Goal: Task Accomplishment & Management: Manage account settings

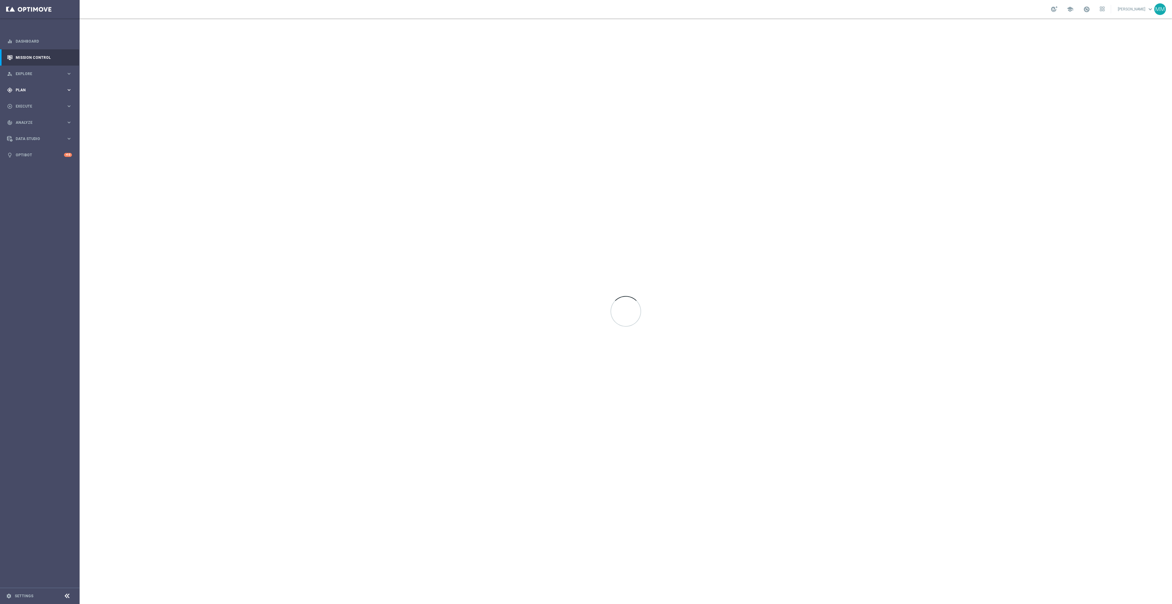
click at [56, 89] on span "Plan" at bounding box center [41, 90] width 51 height 4
click at [32, 119] on span "Templates" at bounding box center [38, 121] width 44 height 4
click at [30, 129] on link "Optimail" at bounding box center [41, 130] width 45 height 5
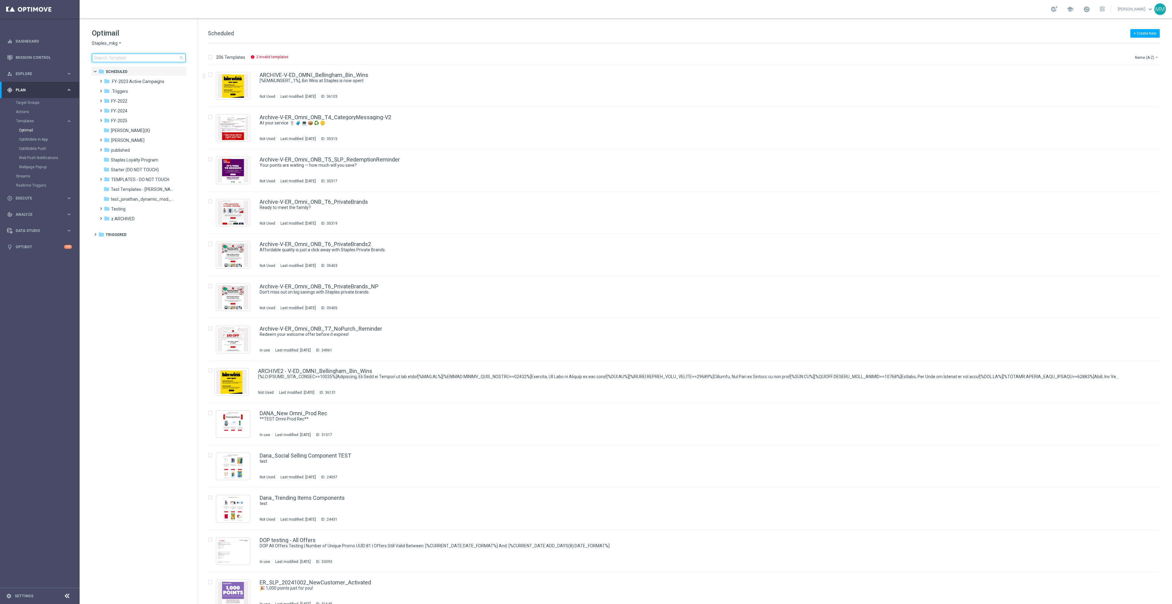
click at [103, 55] on input at bounding box center [139, 58] width 94 height 9
type input "CT_V-20240207_CLM_NearingYellow_10off60"
click at [141, 84] on span ".FY-2023 Active Campaigns" at bounding box center [137, 82] width 53 height 6
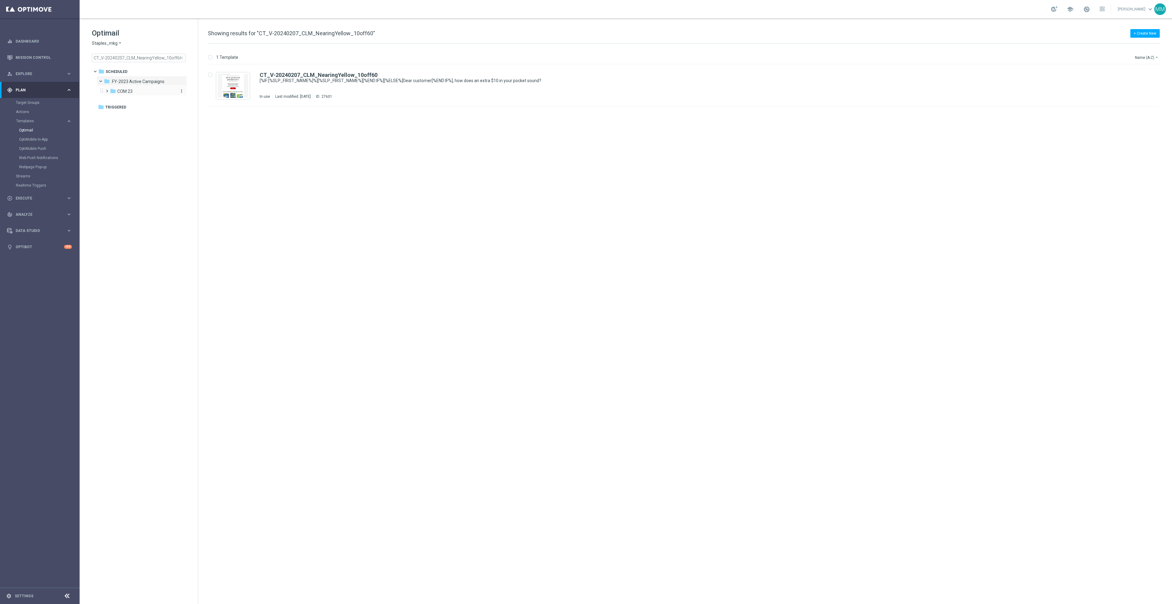
click at [140, 90] on div "folder COM 23" at bounding box center [142, 91] width 65 height 7
click at [148, 101] on span "2023-TopProjects" at bounding box center [140, 101] width 35 height 6
click at [154, 110] on span "2023-NearingYellow" at bounding box center [148, 111] width 39 height 6
click at [180, 57] on span "close" at bounding box center [181, 57] width 5 height 5
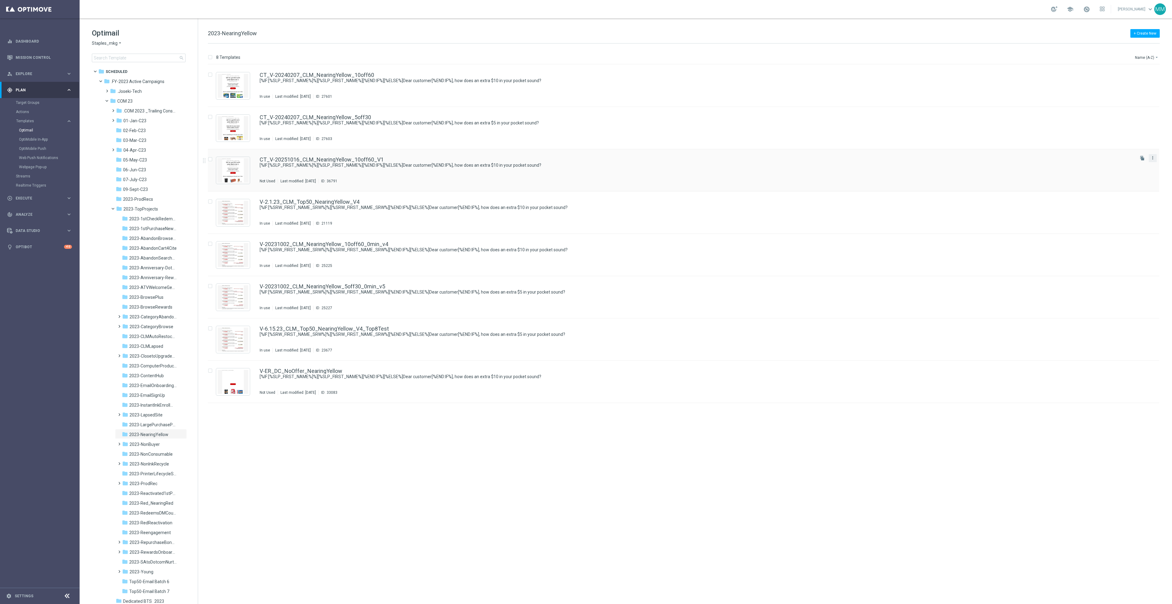
click at [1152, 159] on icon "more_vert" at bounding box center [1153, 157] width 5 height 5
click at [1123, 181] on div "Delete" at bounding box center [1128, 182] width 37 height 4
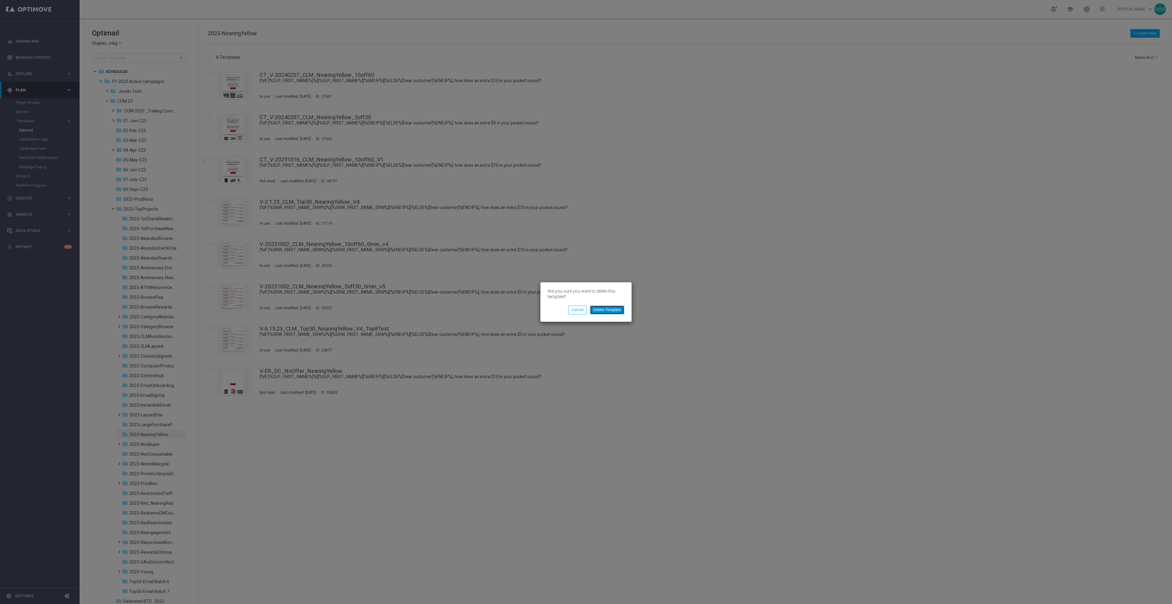
click at [620, 312] on button "Delete Template" at bounding box center [607, 309] width 34 height 9
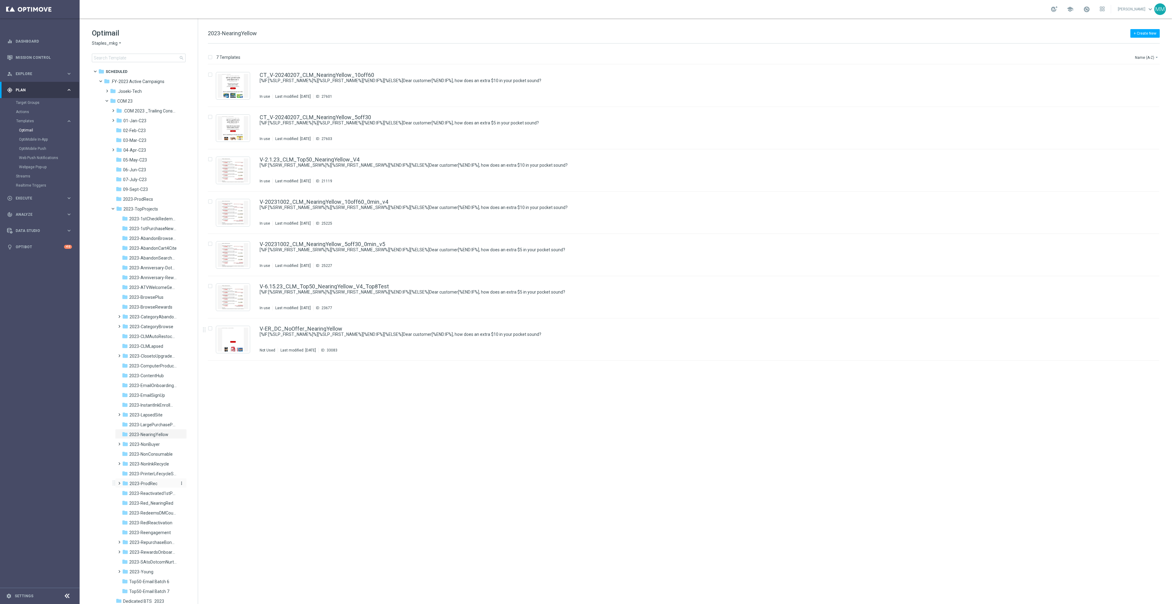
click at [155, 484] on span "2023-ProdRec" at bounding box center [144, 484] width 28 height 6
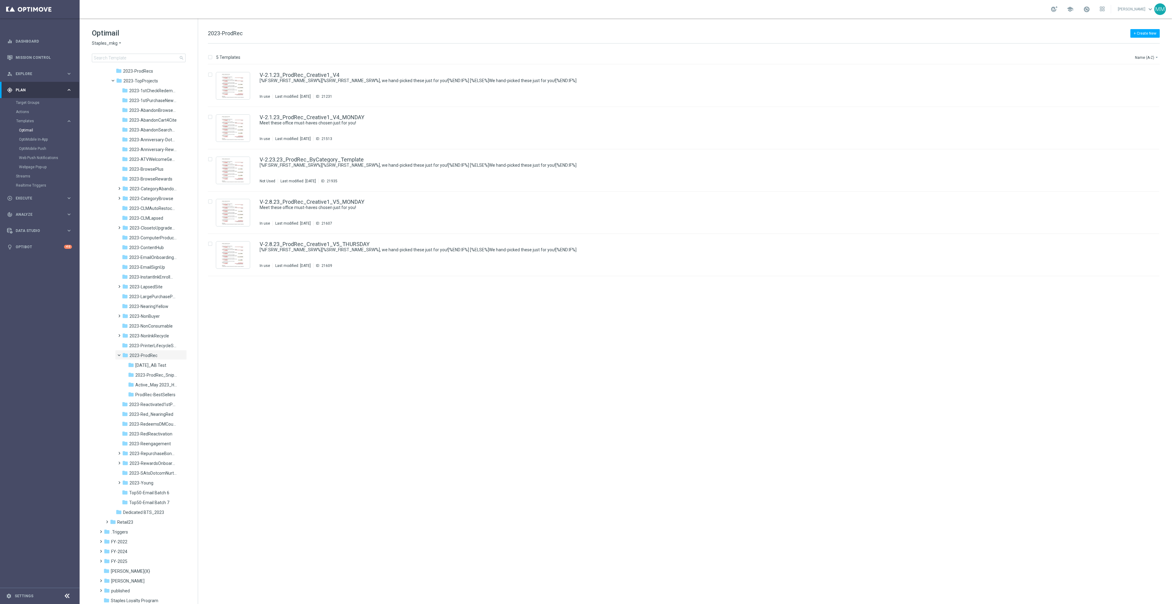
scroll to position [205, 0]
click at [131, 443] on span "Retail23" at bounding box center [125, 445] width 16 height 6
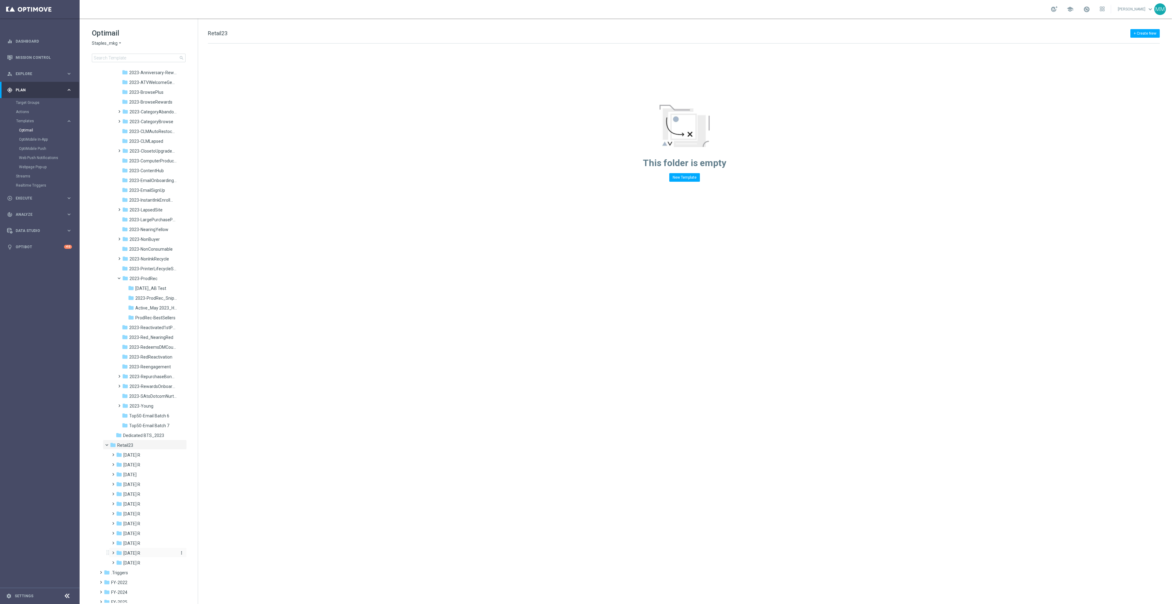
click at [152, 552] on div "folder Oct 23 R" at bounding box center [146, 552] width 60 height 7
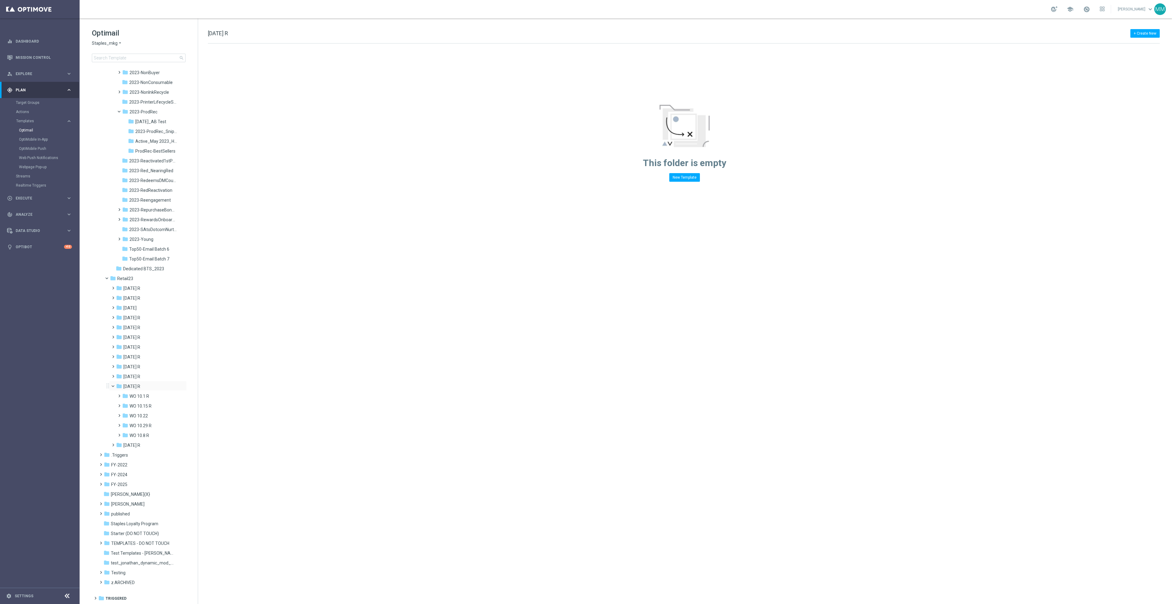
click at [115, 386] on span at bounding box center [116, 384] width 2 height 3
click at [110, 327] on icon "folder" at bounding box center [113, 327] width 6 height 6
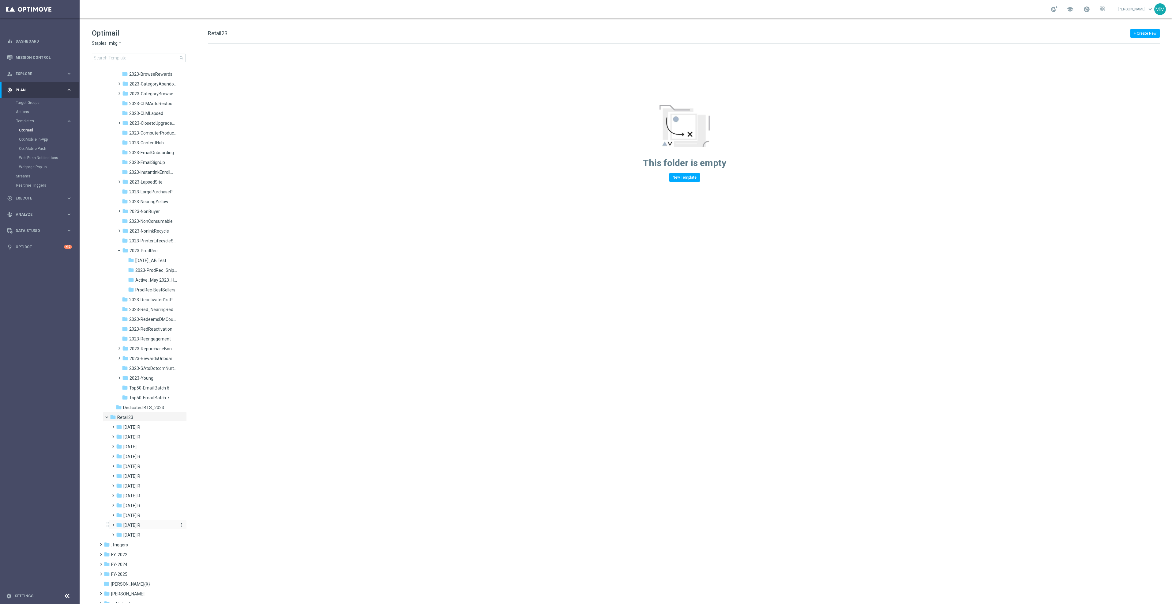
scroll to position [322, 0]
click at [140, 453] on div "folder .Triggers" at bounding box center [139, 454] width 70 height 7
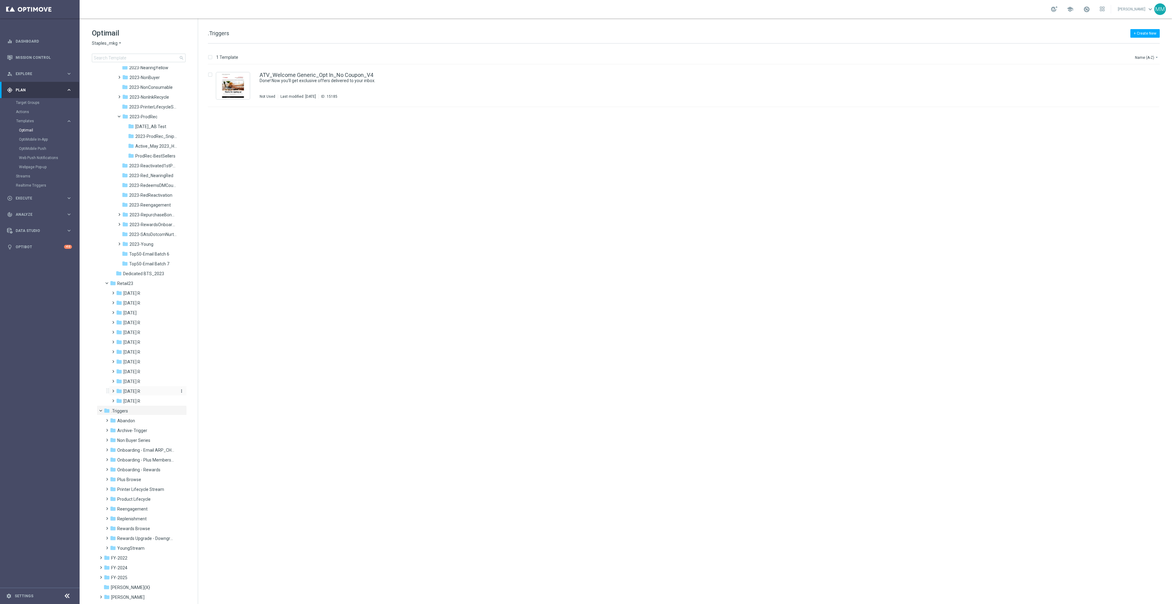
scroll to position [368, 0]
click at [151, 499] on div "folder Product Lifecycle" at bounding box center [142, 498] width 65 height 7
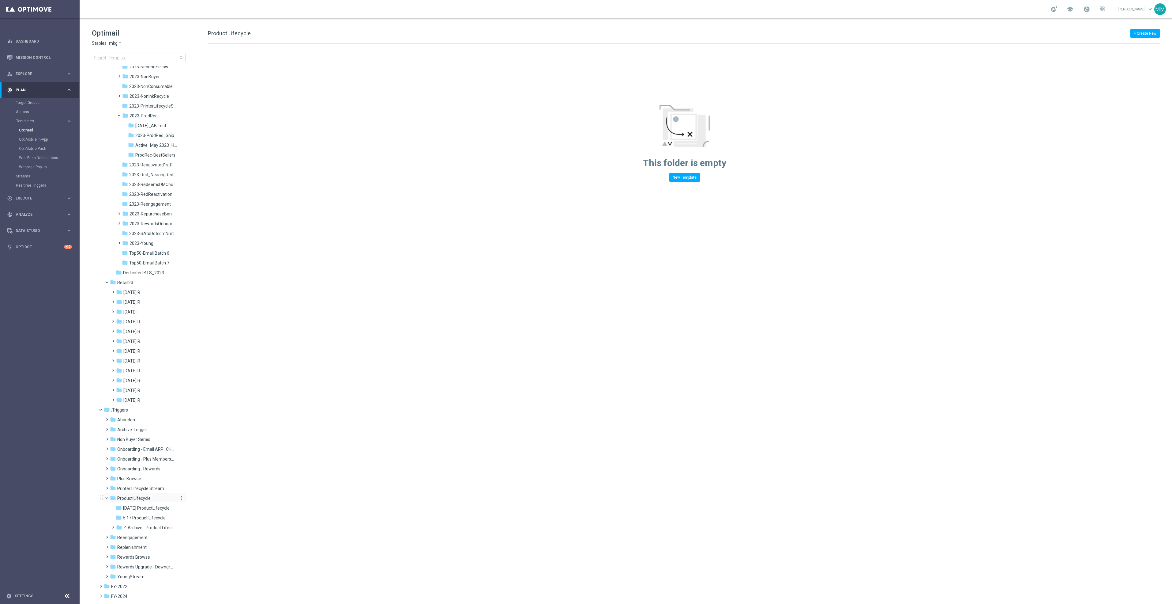
click at [147, 495] on span "Product Lifecycle" at bounding box center [133, 498] width 33 height 6
click at [145, 487] on span "Printer Lifecycle Stream" at bounding box center [140, 488] width 47 height 6
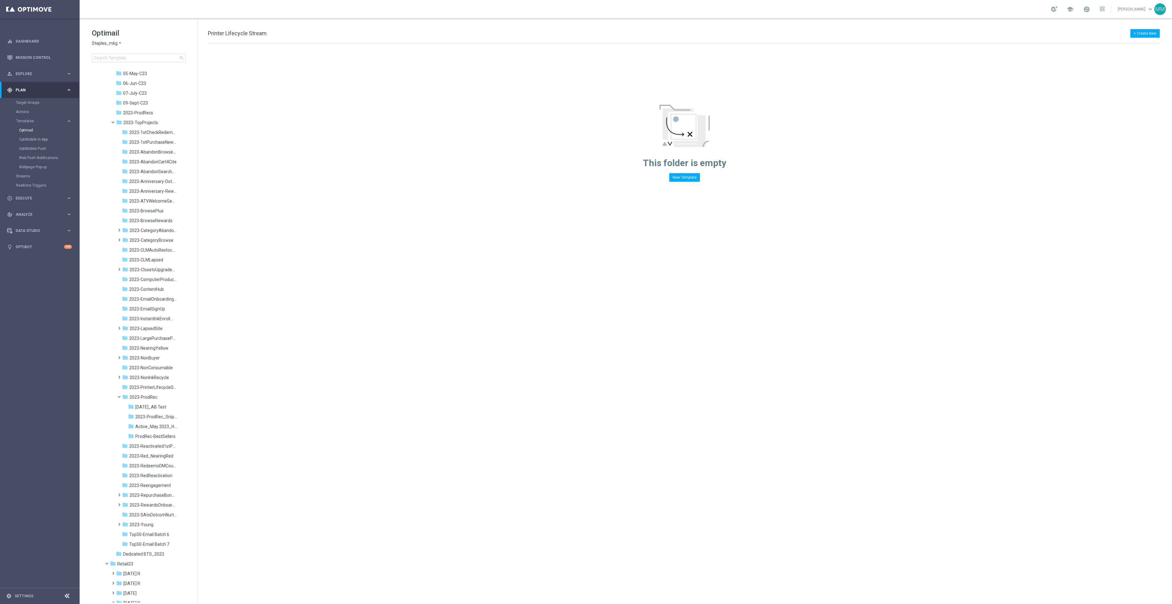
scroll to position [85, 0]
click at [108, 564] on span at bounding box center [109, 562] width 2 height 3
click at [115, 208] on span at bounding box center [116, 207] width 2 height 3
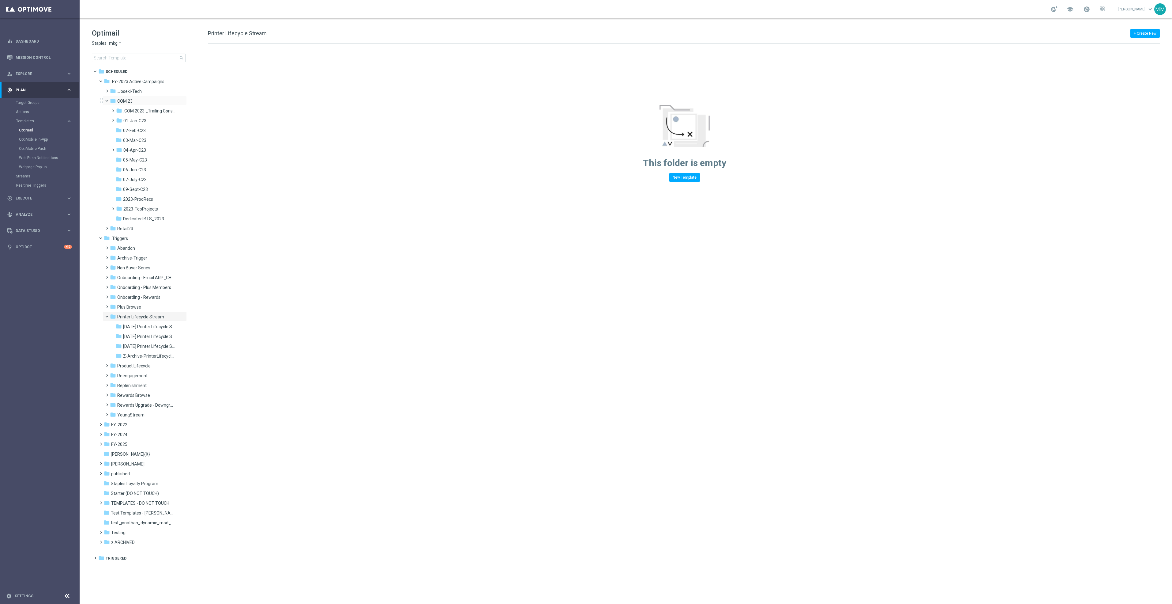
click at [108, 101] on span at bounding box center [109, 99] width 2 height 3
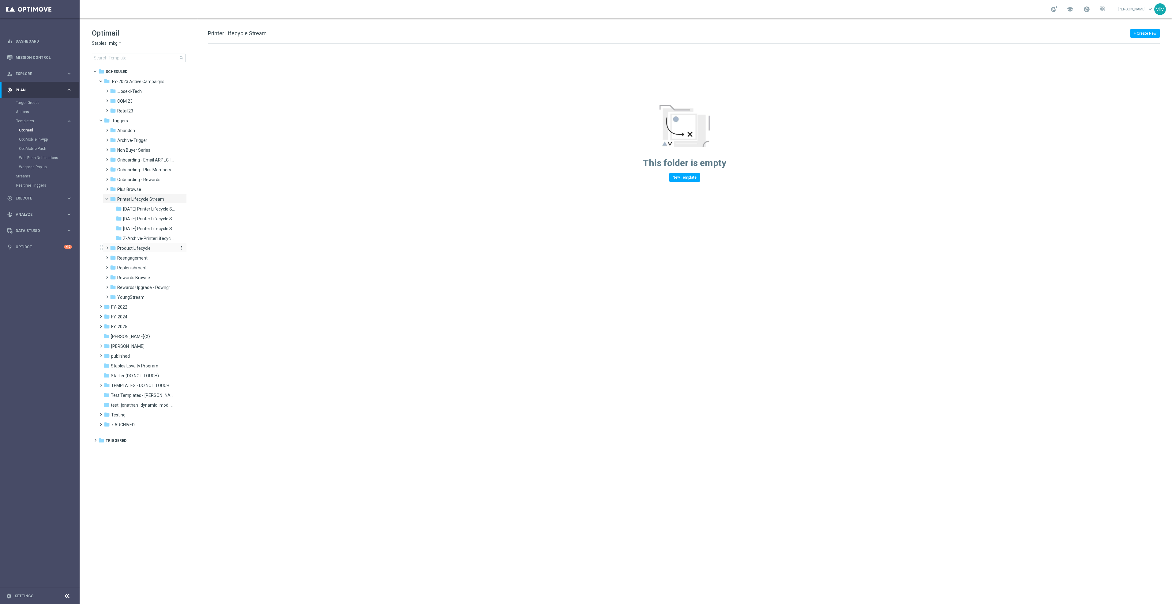
click at [155, 249] on div "folder Product Lifecycle" at bounding box center [142, 248] width 65 height 7
click at [108, 199] on span at bounding box center [109, 197] width 2 height 3
click at [108, 208] on span at bounding box center [109, 207] width 2 height 3
click at [102, 81] on span at bounding box center [103, 79] width 2 height 3
click at [102, 91] on span at bounding box center [103, 89] width 2 height 3
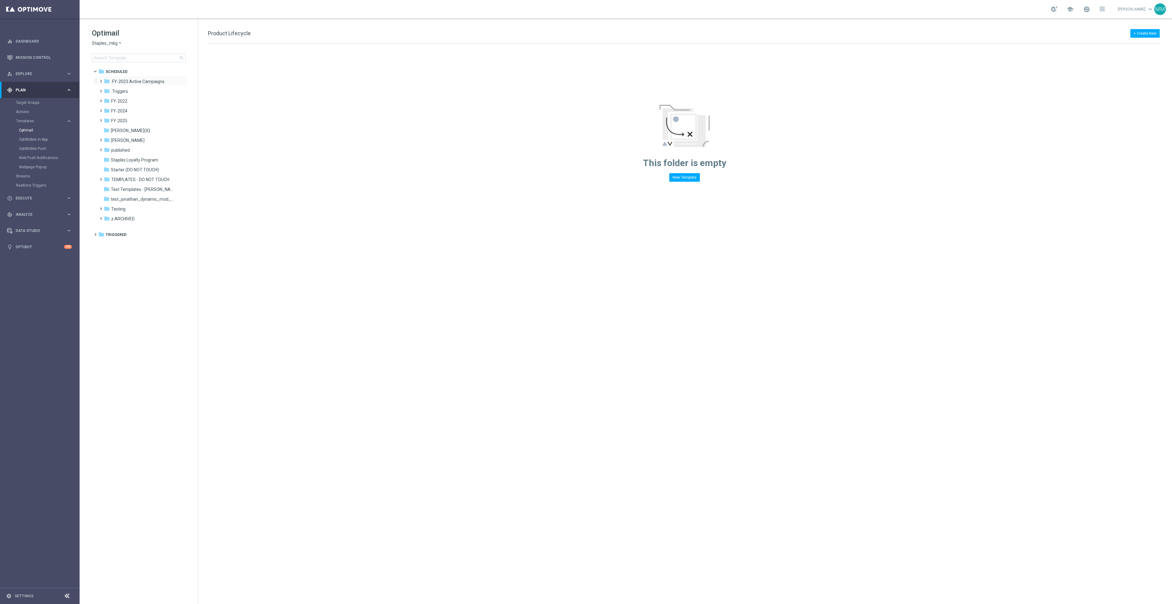
click at [100, 80] on span at bounding box center [99, 78] width 3 height 2
click at [101, 138] on span at bounding box center [99, 137] width 3 height 2
click at [106, 168] on span at bounding box center [105, 166] width 3 height 2
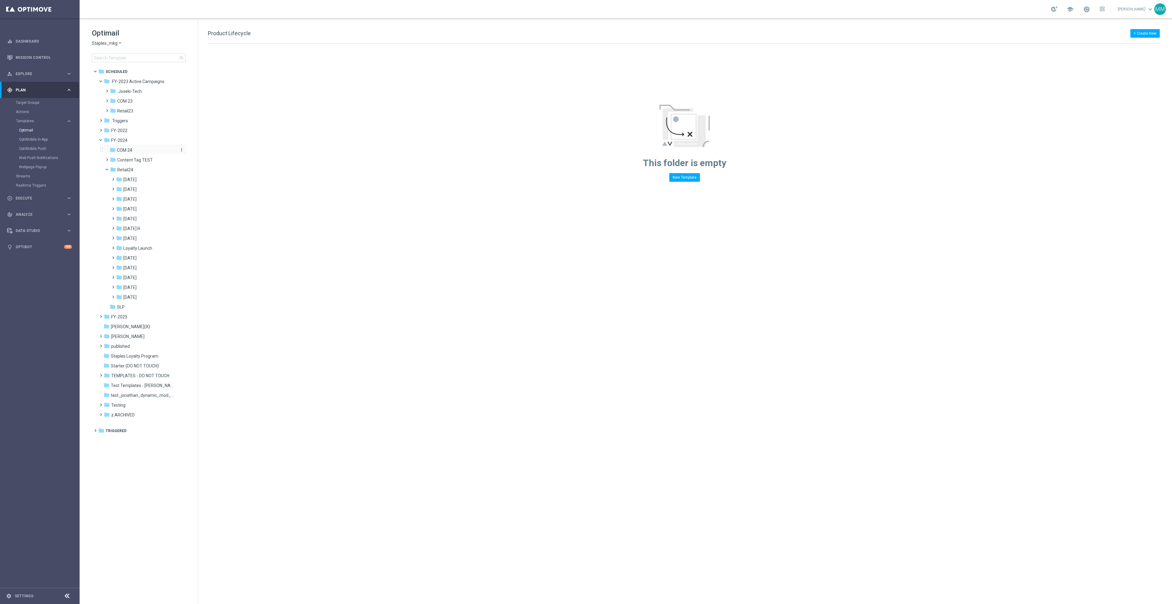
click at [119, 150] on span "COM 24" at bounding box center [124, 150] width 15 height 6
click at [127, 316] on div "folder FY-2025" at bounding box center [139, 316] width 70 height 7
click at [141, 339] on div "folder Recurring Campaigns" at bounding box center [142, 336] width 65 height 7
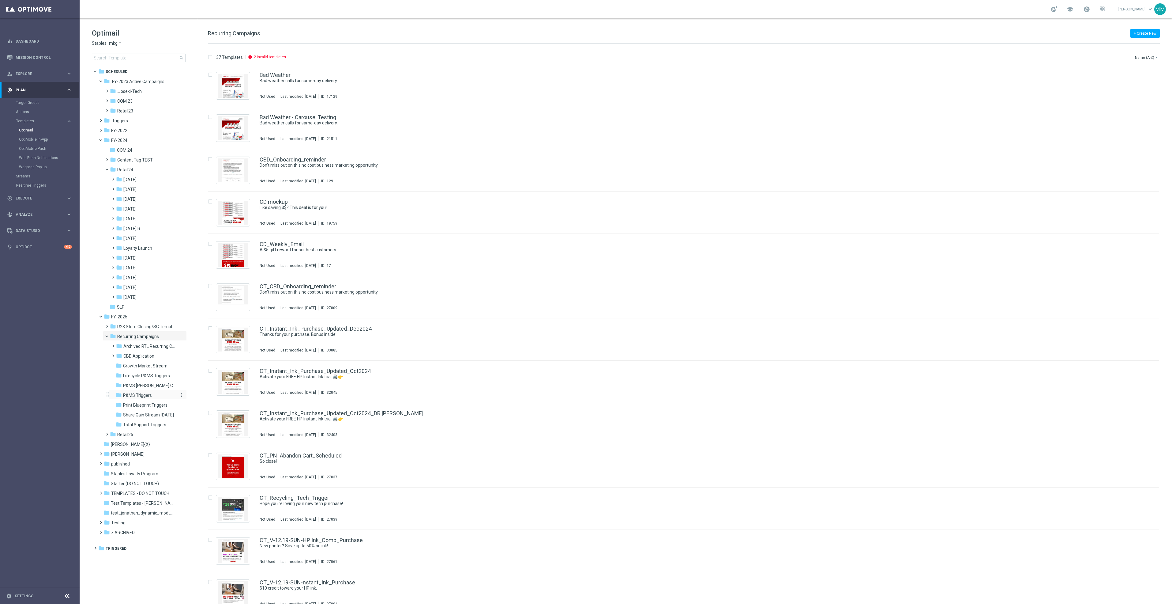
click at [148, 394] on span "P&MS Triggers" at bounding box center [137, 395] width 29 height 6
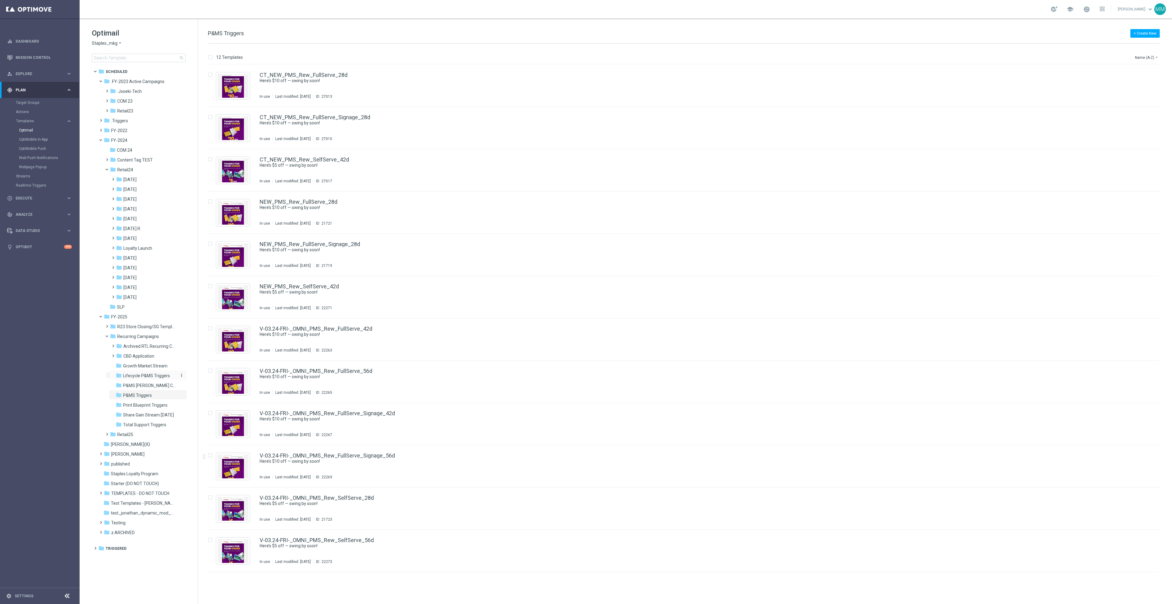
click at [154, 374] on span "Lifecycle P&MS Triggers" at bounding box center [146, 376] width 47 height 6
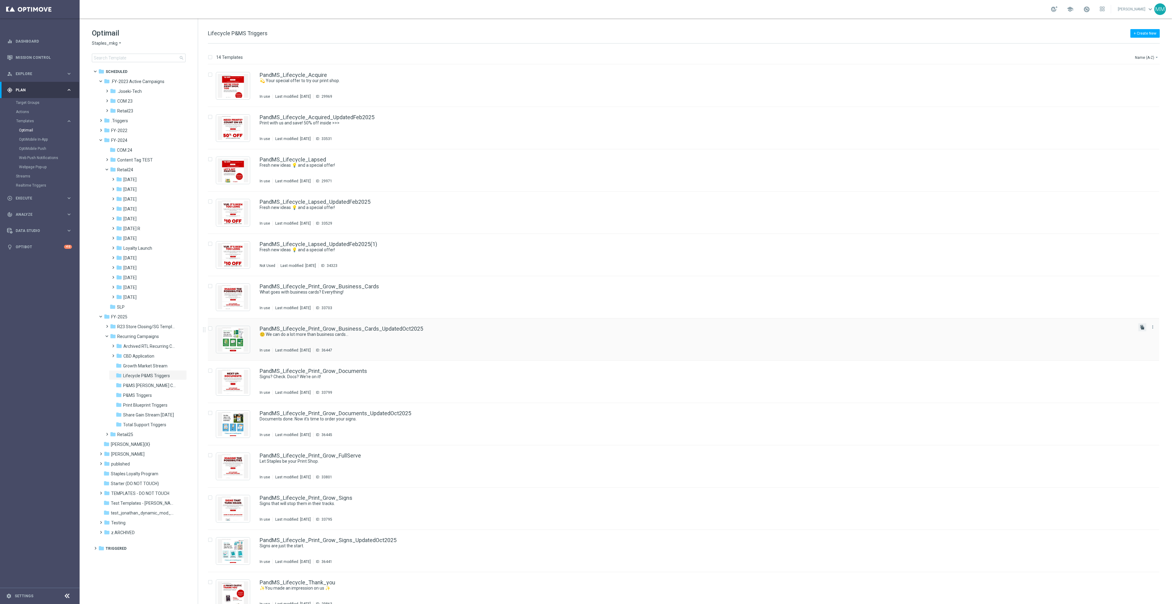
click at [1141, 329] on icon "file_copy" at bounding box center [1142, 327] width 5 height 5
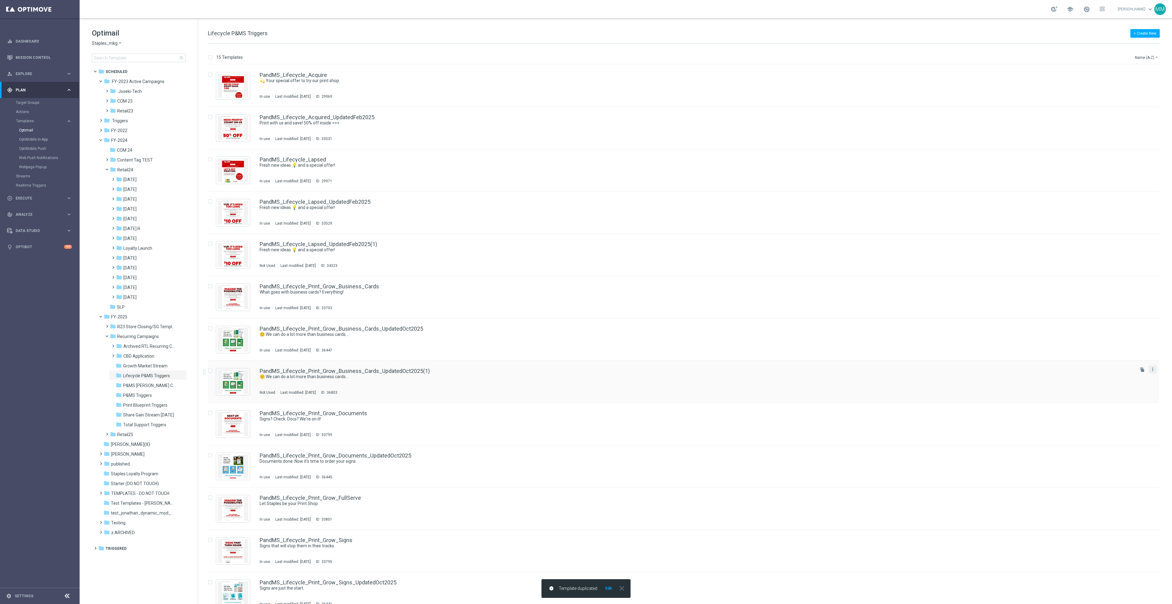
click at [1153, 369] on icon "more_vert" at bounding box center [1153, 369] width 5 height 5
click at [1143, 375] on div "Move" at bounding box center [1127, 376] width 37 height 4
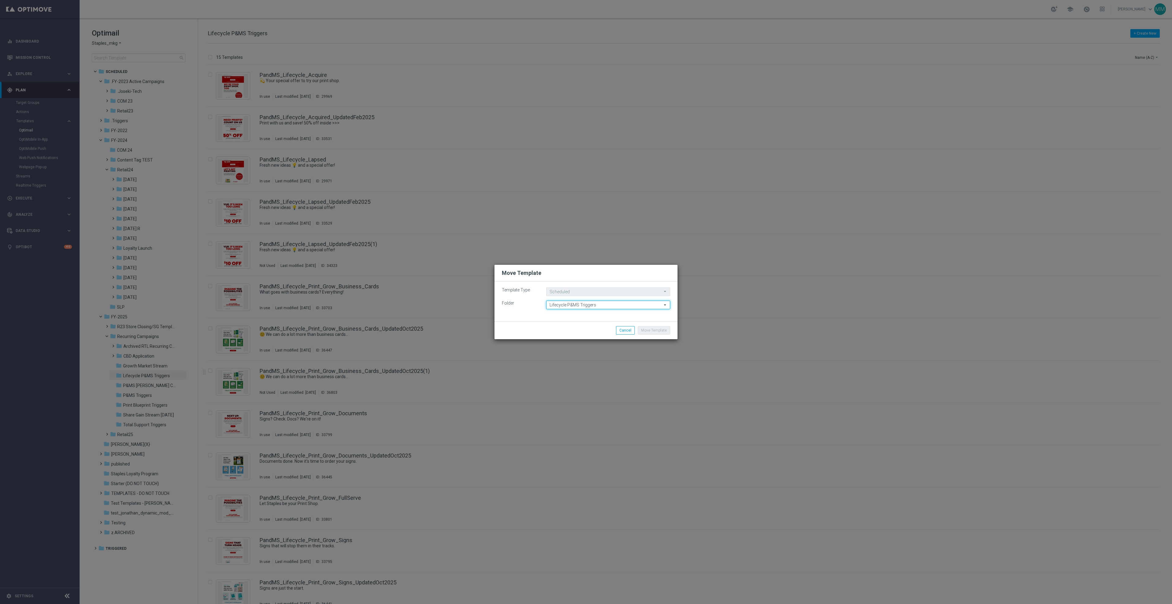
click at [578, 302] on input "Lifecycle P&MS Triggers" at bounding box center [608, 304] width 124 height 9
click at [582, 303] on input at bounding box center [608, 304] width 124 height 9
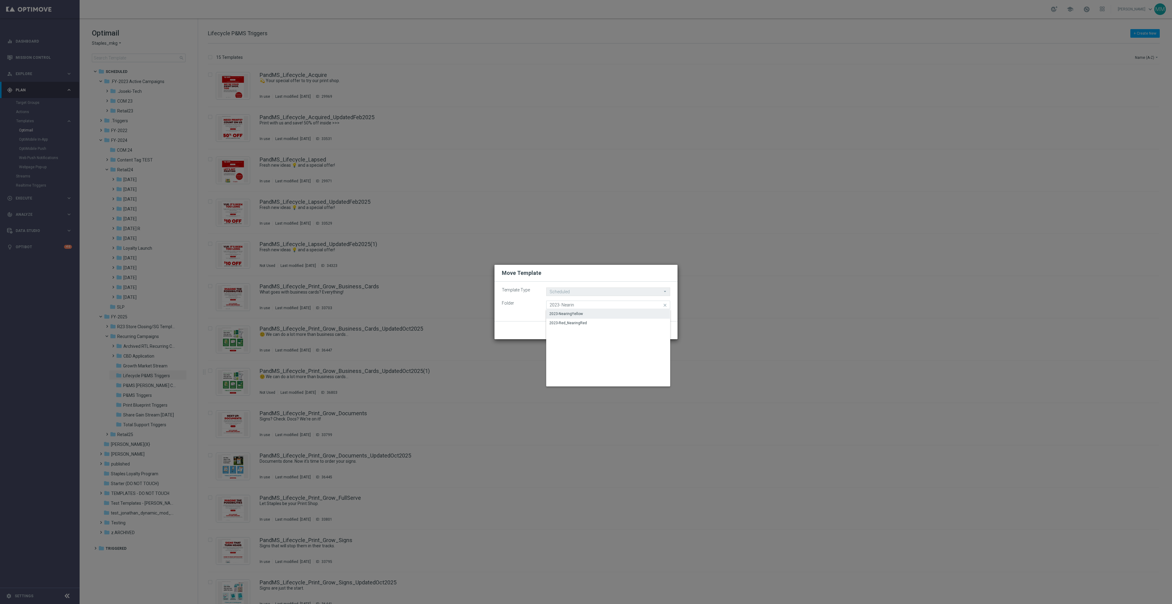
click at [578, 311] on div "2023-NearingYellow" at bounding box center [608, 313] width 124 height 9
type input "2023-NearingYellow"
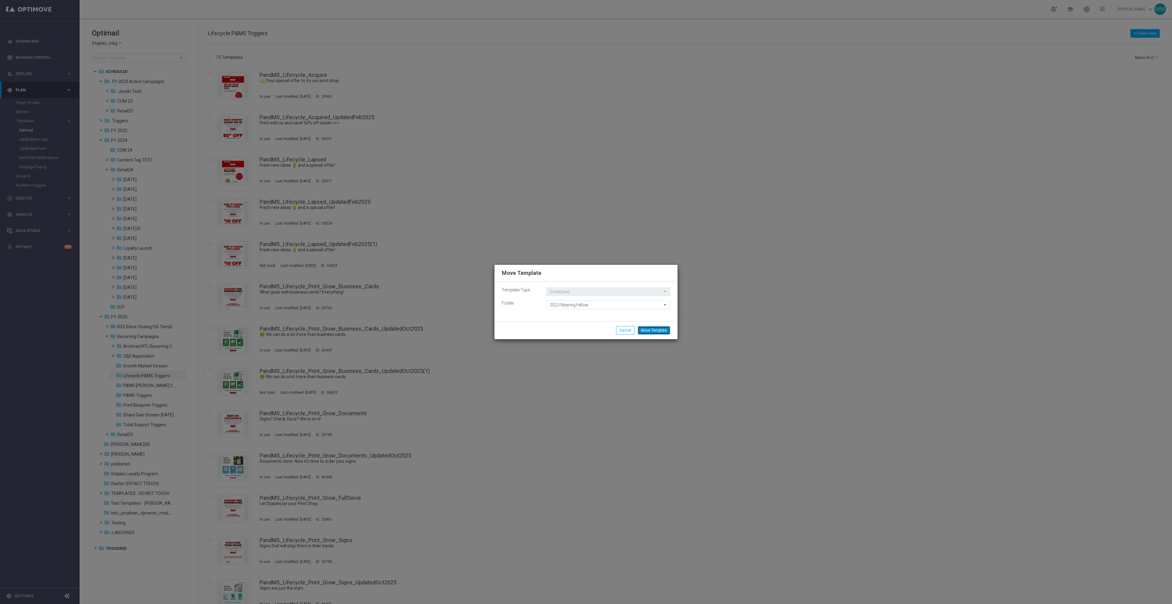
click at [645, 328] on button "Move Template" at bounding box center [654, 330] width 32 height 9
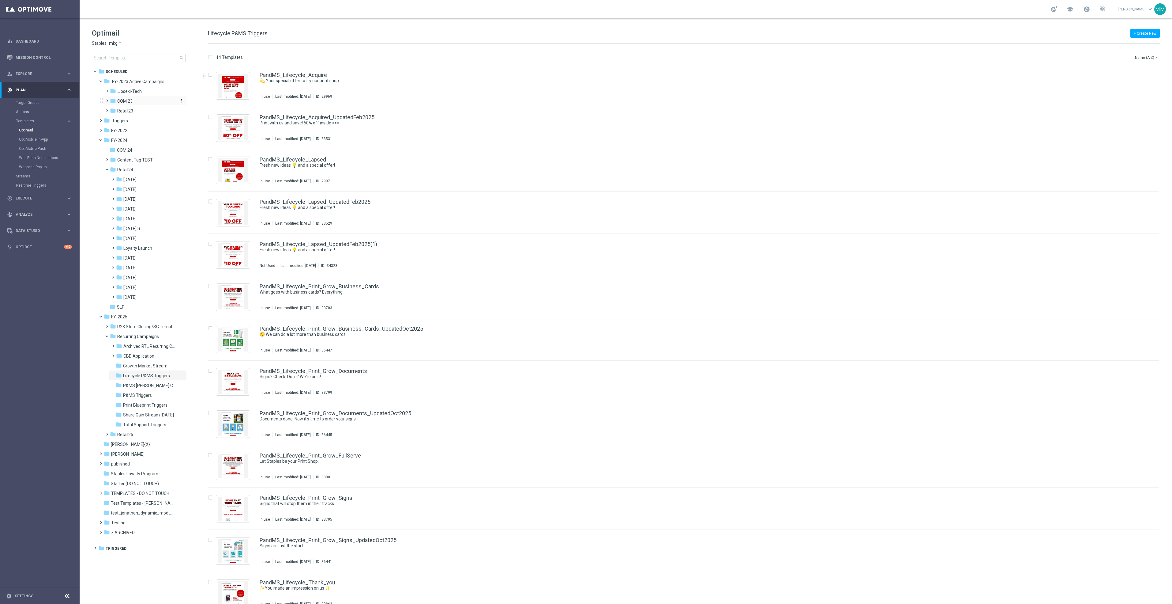
click at [139, 101] on div "folder COM 23" at bounding box center [142, 101] width 65 height 7
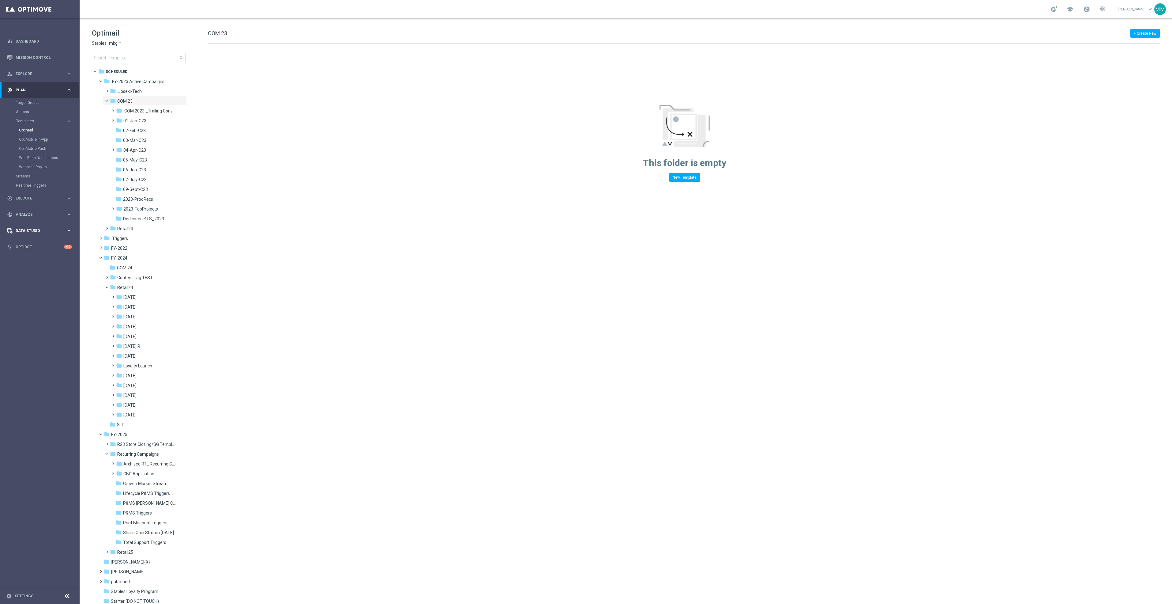
click at [153, 207] on span "2023-TopProjects" at bounding box center [140, 209] width 35 height 6
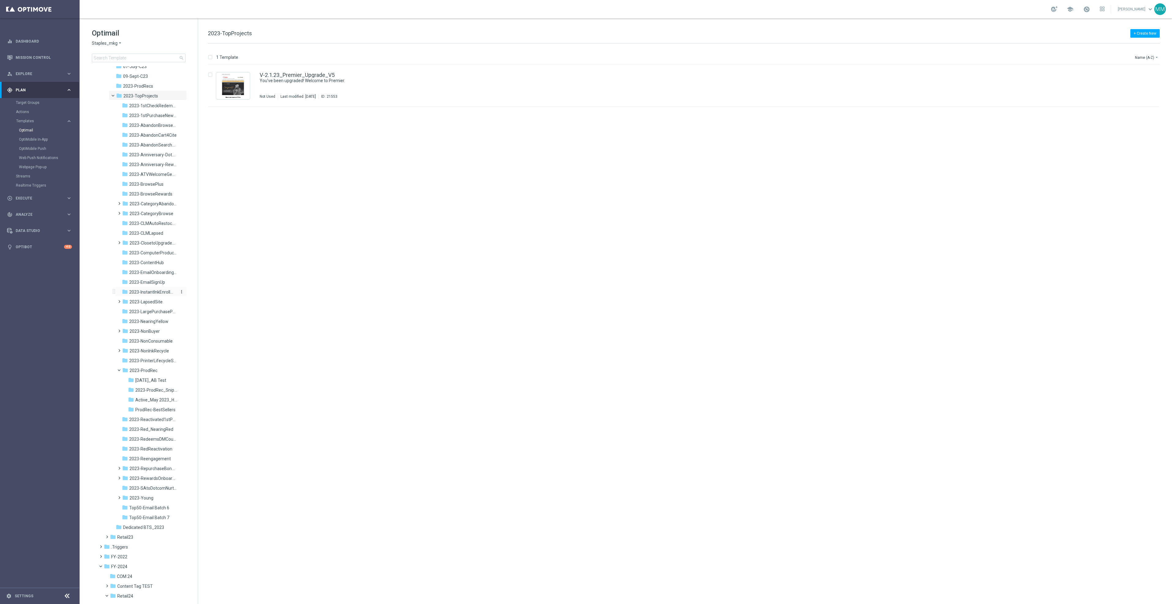
scroll to position [138, 0]
click at [121, 345] on span at bounding box center [122, 343] width 2 height 3
drag, startPoint x: 157, startPoint y: 299, endPoint x: 0, endPoint y: 325, distance: 159.4
click at [157, 299] on span "2023-NearingYellow" at bounding box center [148, 297] width 39 height 6
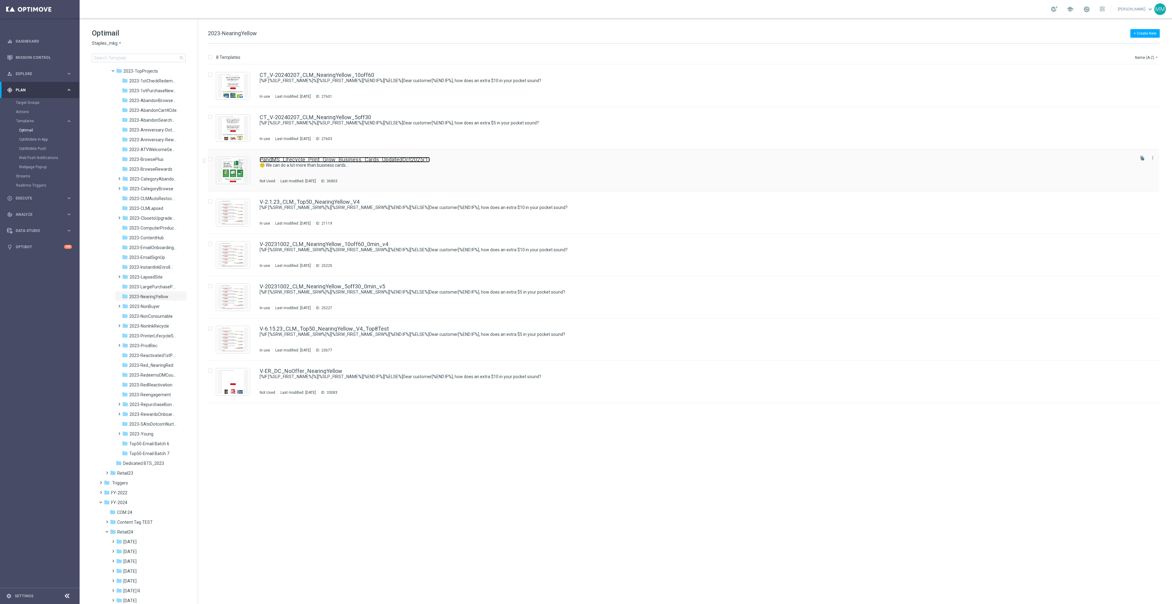
drag, startPoint x: 273, startPoint y: 160, endPoint x: 277, endPoint y: 160, distance: 3.7
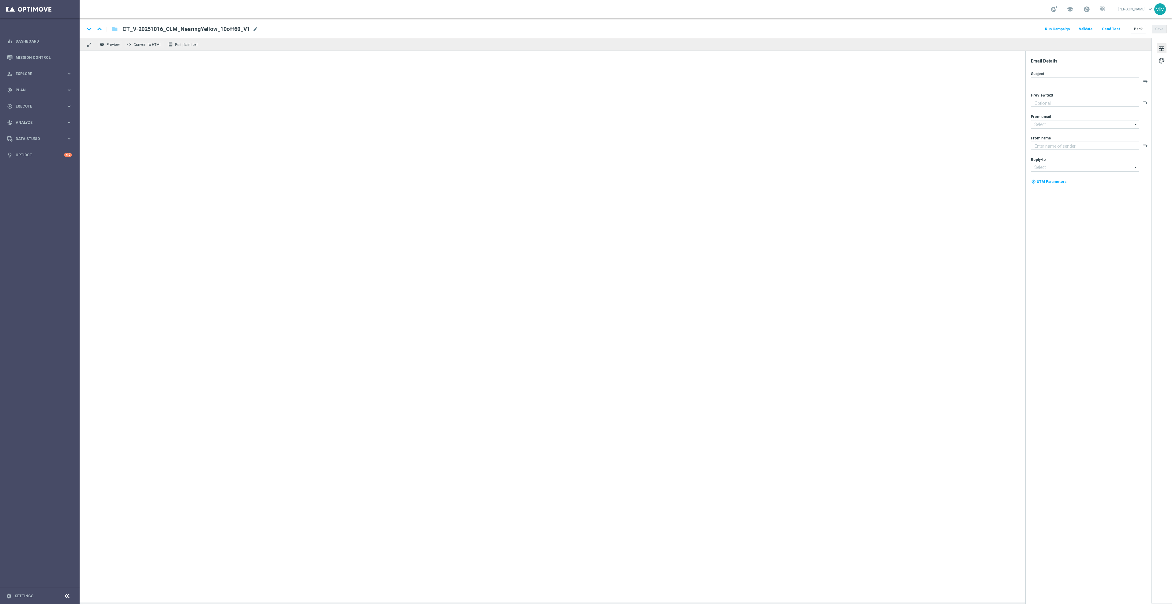
type textarea "Come shop again and score this EXCLUSIVE offer."
type input "staples@connected.staples.com"
type textarea "Staples"
type input "info@staples.com"
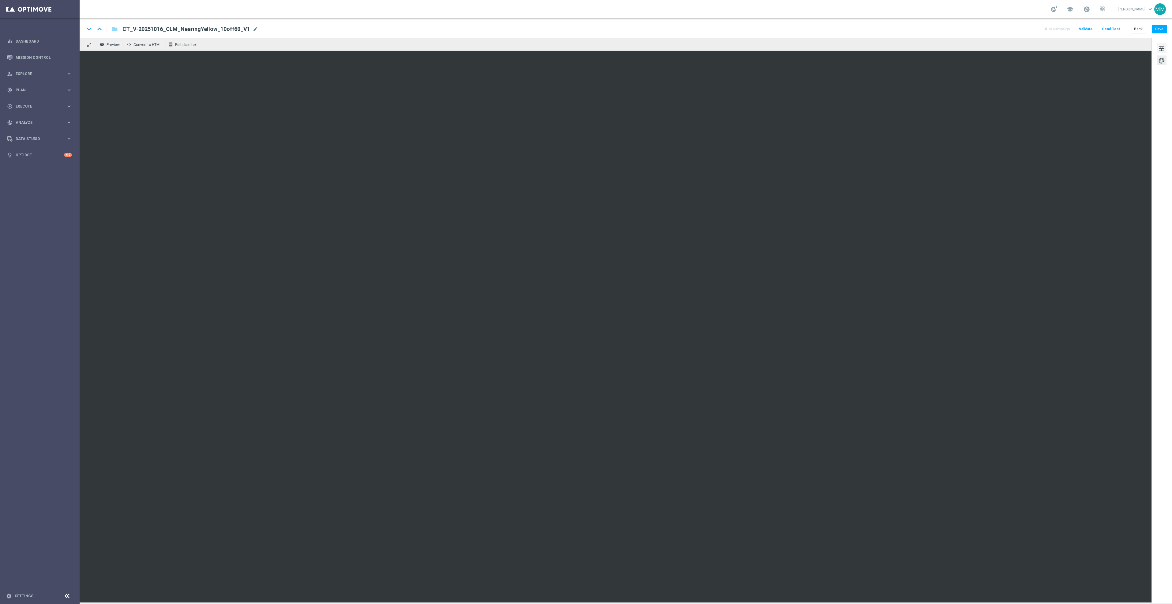
click at [1161, 45] on span "tune" at bounding box center [1162, 48] width 7 height 8
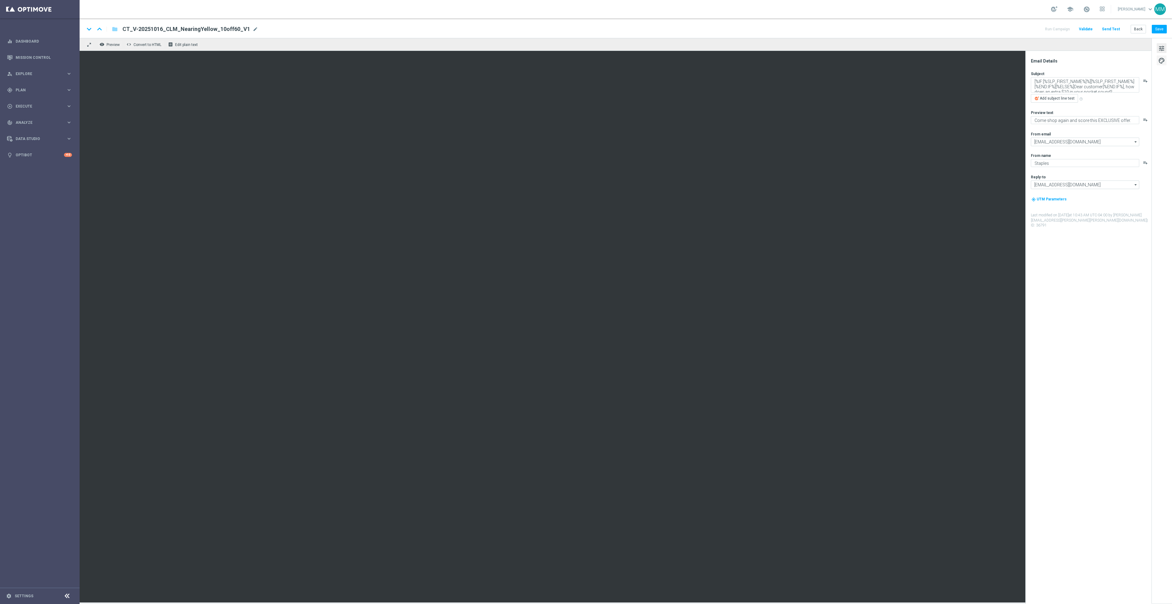
click at [1163, 61] on span "palette" at bounding box center [1162, 61] width 7 height 8
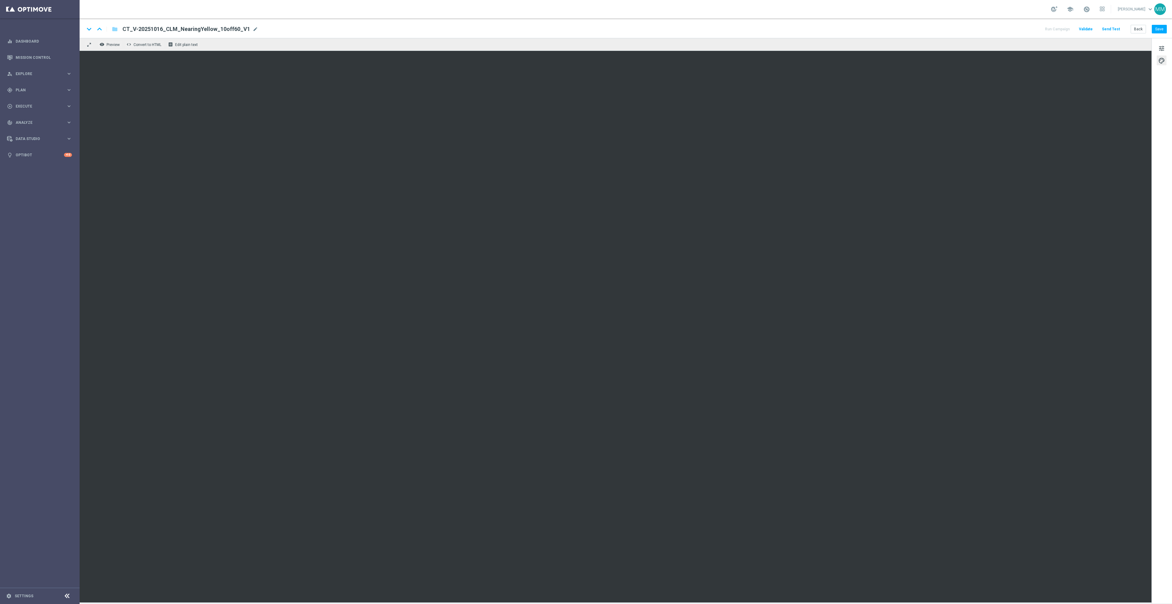
click at [245, 26] on span "CT_V-20251016_CLM_NearingYellow_10off60_V1" at bounding box center [187, 28] width 128 height 7
drag, startPoint x: 247, startPoint y: 29, endPoint x: 71, endPoint y: 26, distance: 175.5
click at [71, 26] on main "equalizer Dashboard Mission Control" at bounding box center [586, 302] width 1172 height 604
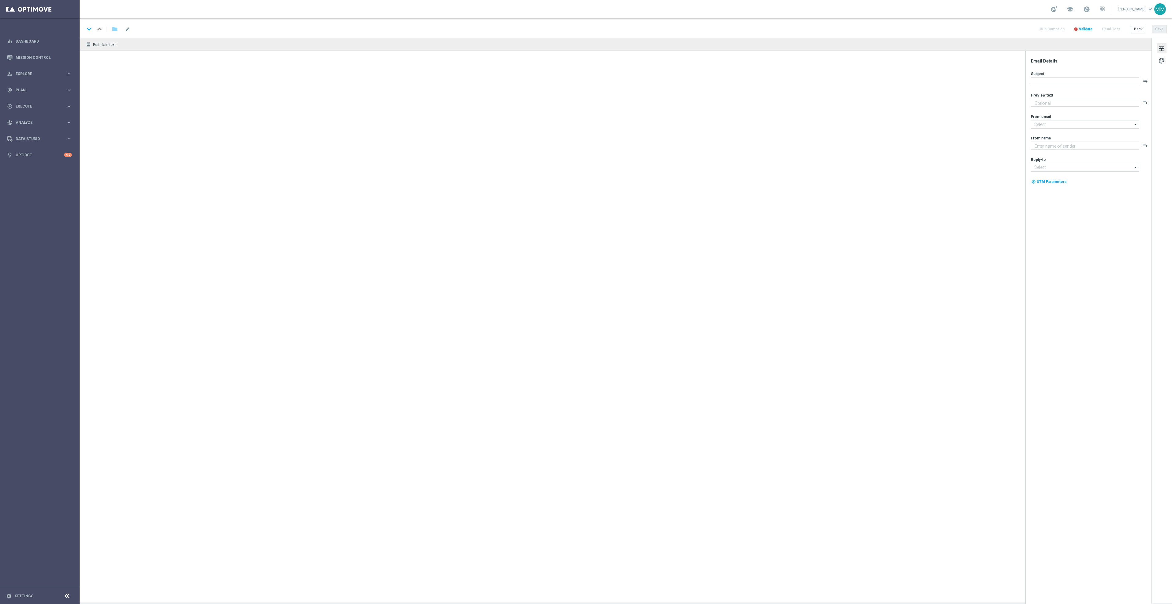
type textarea "A whole lot more!"
type textarea "Staples"
type input "staples@connected.staples.com"
type input "info@staples.com"
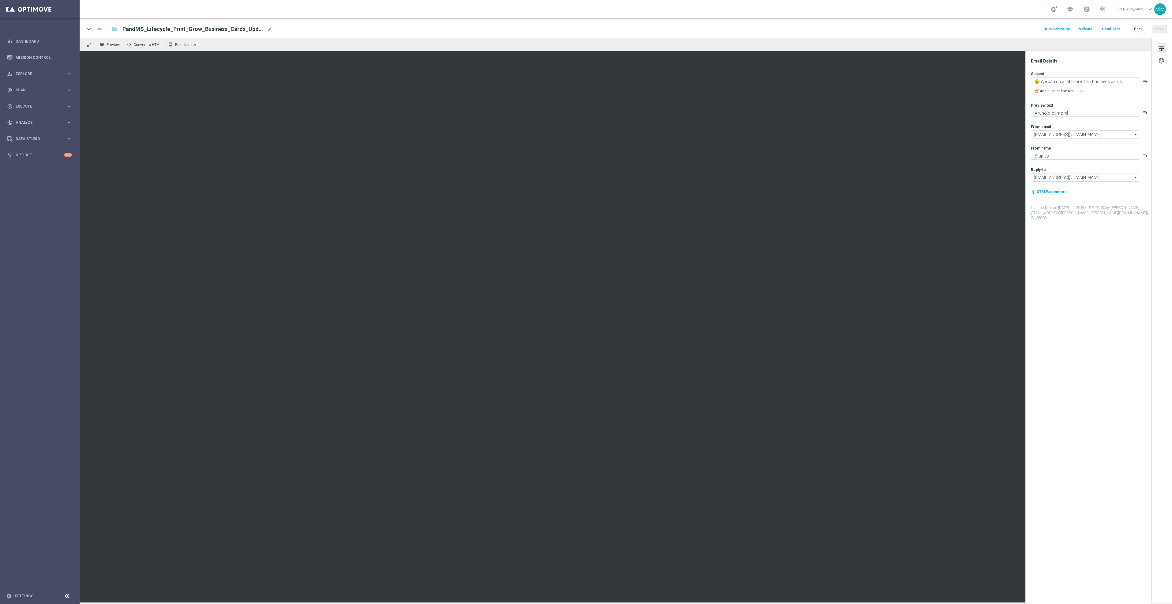
drag, startPoint x: 224, startPoint y: 28, endPoint x: 235, endPoint y: 29, distance: 10.1
click at [224, 28] on span "PandMS_Lifecycle_Print_Grow_Business_Cards_UpdatedOct2025(1)" at bounding box center [194, 28] width 142 height 7
drag, startPoint x: 264, startPoint y: 30, endPoint x: 111, endPoint y: 24, distance: 153.2
click at [111, 25] on div "keyboard_arrow_down keyboard_arrow_up folder PandMS_Lifecycle_Print_Grow_Busine…" at bounding box center [180, 29] width 190 height 8
paste input "CT_V-20251016_CLM_NearingYellow_10off60_V1"
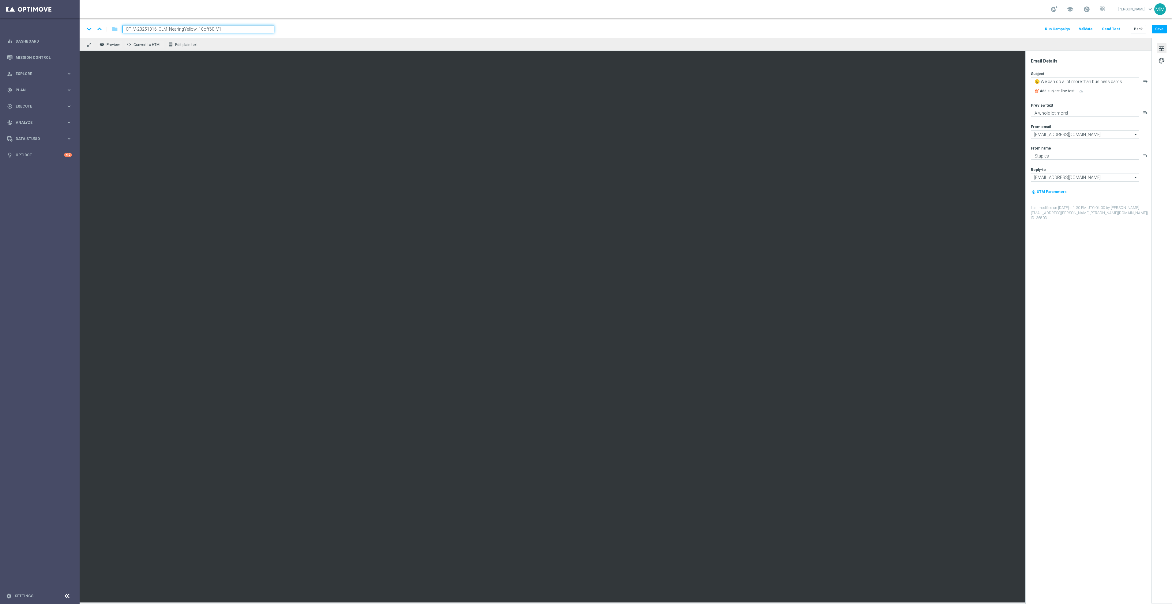
type input "CT_V-20251016_CLM_NearingYellow_10off60_V1"
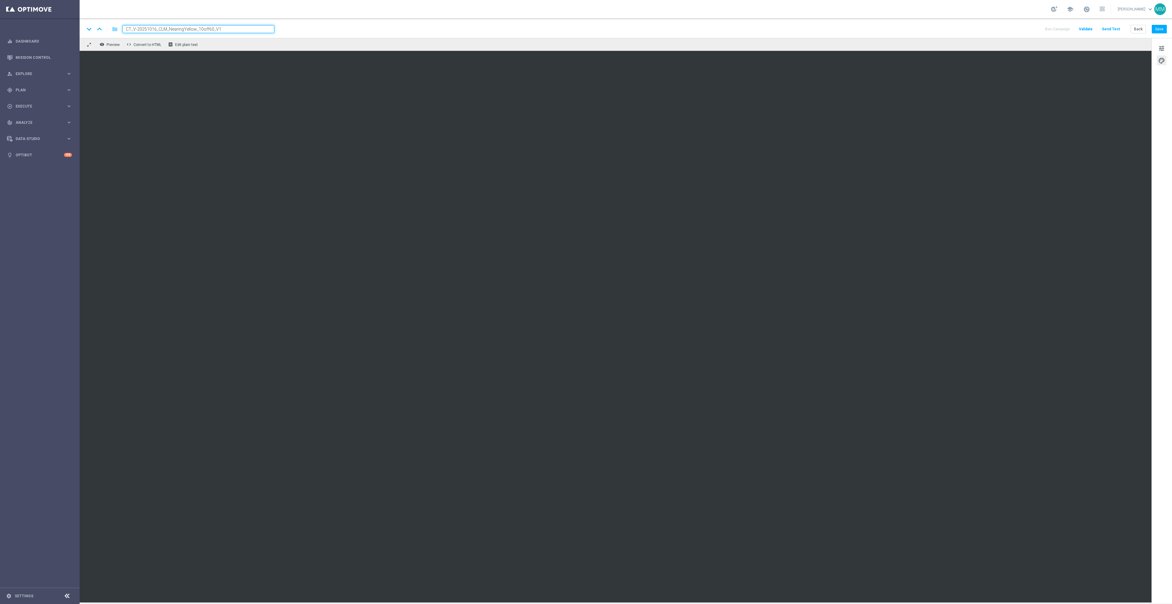
click at [1164, 166] on div "tune palette" at bounding box center [1162, 320] width 21 height 565
click at [1164, 124] on div "tune palette" at bounding box center [1162, 320] width 21 height 565
click at [1166, 110] on div "tune palette" at bounding box center [1162, 320] width 21 height 565
click at [1159, 29] on button "Save" at bounding box center [1159, 29] width 15 height 9
click at [1162, 30] on button "Save" at bounding box center [1159, 29] width 15 height 9
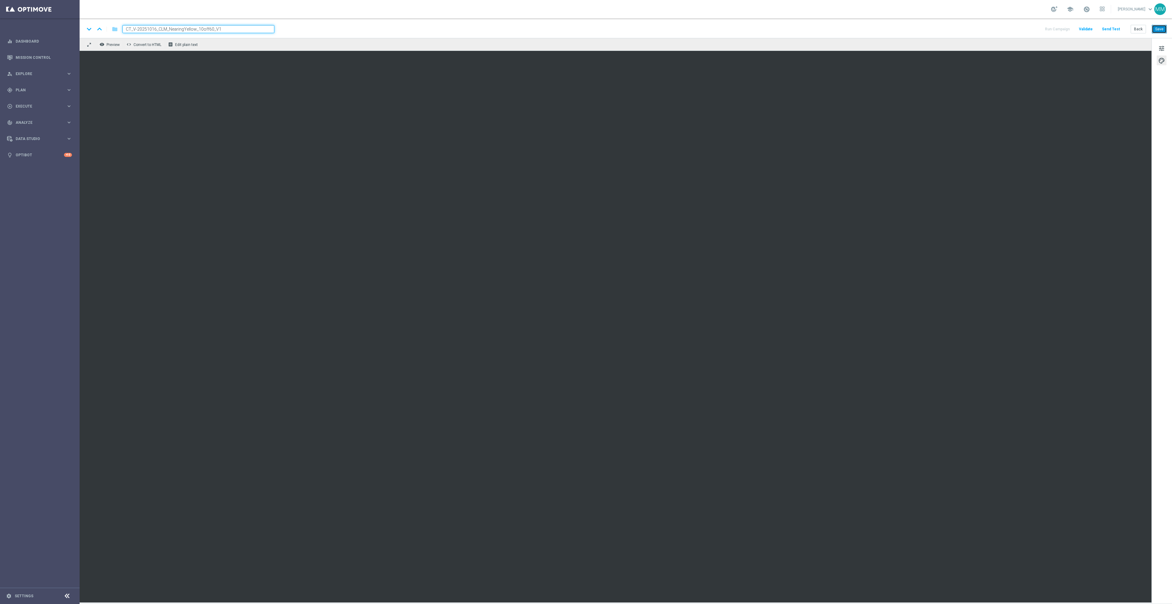
click at [1161, 30] on button "Save" at bounding box center [1159, 29] width 15 height 9
click at [1162, 27] on button "Save" at bounding box center [1159, 29] width 15 height 9
click at [1155, 180] on div "tune palette" at bounding box center [1162, 320] width 21 height 565
click at [1157, 30] on button "Save" at bounding box center [1159, 29] width 15 height 9
click at [1159, 32] on button "Save" at bounding box center [1159, 29] width 15 height 9
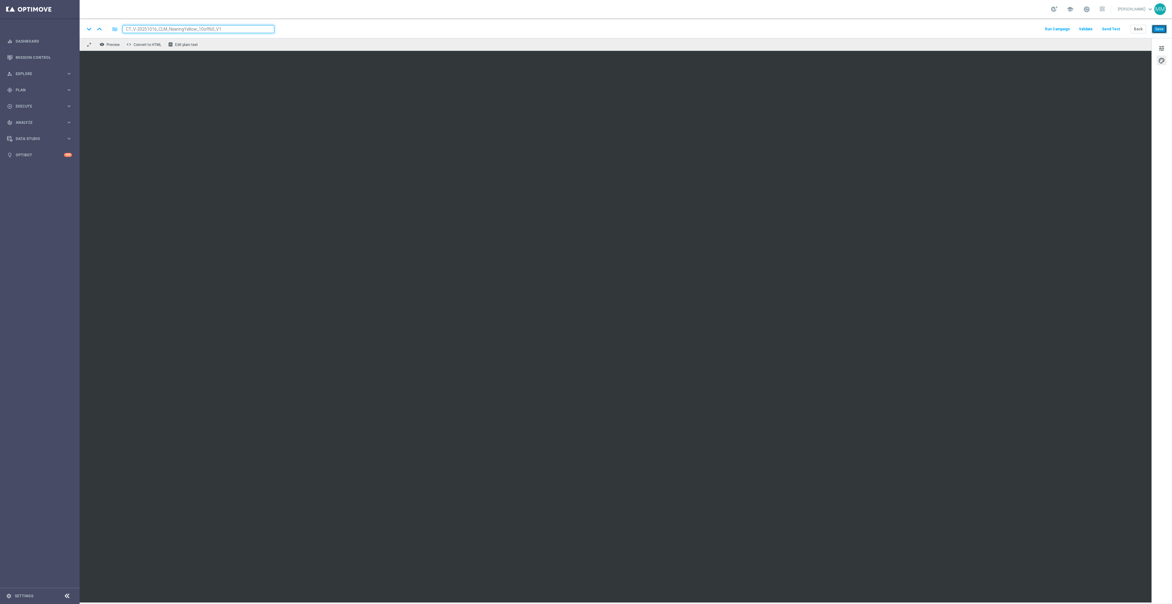
click at [1158, 28] on button "Save" at bounding box center [1159, 29] width 15 height 9
click at [1161, 230] on div "tune palette" at bounding box center [1162, 320] width 21 height 565
click at [1161, 31] on button "Save" at bounding box center [1159, 29] width 15 height 9
click at [1164, 32] on button "Save" at bounding box center [1159, 29] width 15 height 9
click at [1158, 34] on div "keyboard_arrow_down keyboard_arrow_up folder CT_V-20251016_CLM_NearingYellow_10…" at bounding box center [626, 28] width 1093 height 20
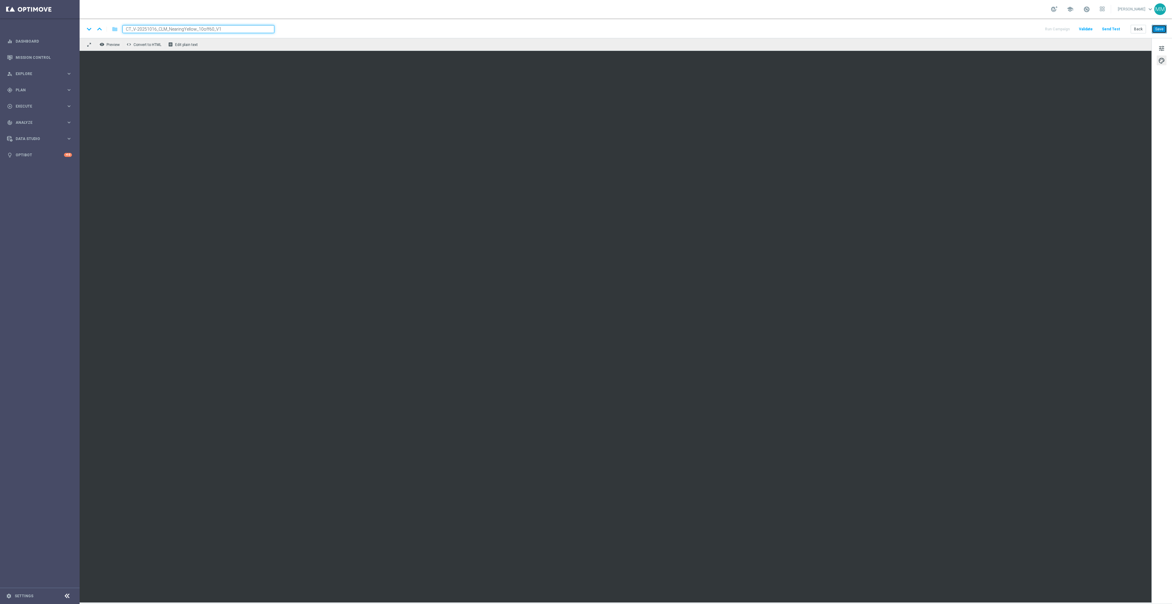
click at [1164, 26] on button "Save" at bounding box center [1159, 29] width 15 height 9
click at [1160, 29] on button "Save" at bounding box center [1159, 29] width 15 height 9
click at [1163, 51] on span "tune" at bounding box center [1162, 48] width 7 height 8
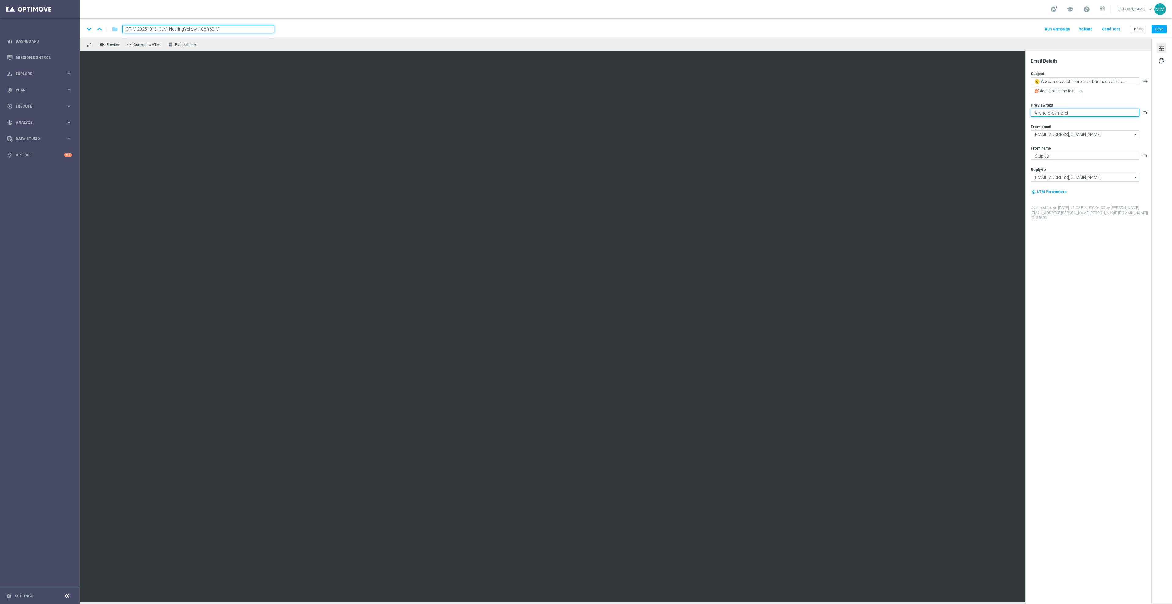
drag, startPoint x: 1085, startPoint y: 112, endPoint x: 1031, endPoint y: 114, distance: 54.2
click at [1031, 114] on textarea "A whole lot more!" at bounding box center [1085, 113] width 108 height 8
type textarea "Plus next-day delivery to over 98% of the U.S."
click at [1128, 81] on textarea "🙂 We can do a lot more than business cards..." at bounding box center [1085, 81] width 108 height 8
drag, startPoint x: 1036, startPoint y: 81, endPoint x: 1149, endPoint y: 85, distance: 113.7
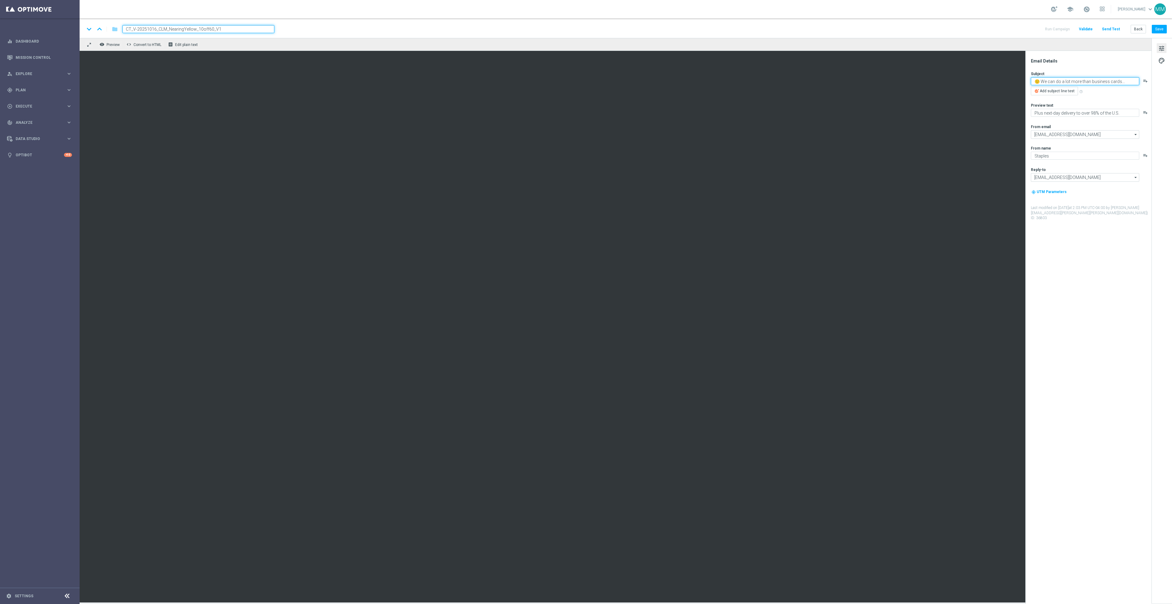
click at [1149, 85] on div "🙂 We can do a lot more than business cards... playlist_add" at bounding box center [1091, 81] width 120 height 8
click at [1165, 29] on button "Save" at bounding box center [1159, 29] width 15 height 9
click at [1160, 31] on button "Save" at bounding box center [1159, 29] width 15 height 9
click at [1035, 81] on textarea "Crunch time? Shop w/same-day delivery!" at bounding box center [1085, 81] width 108 height 8
paste textarea "⏱️"
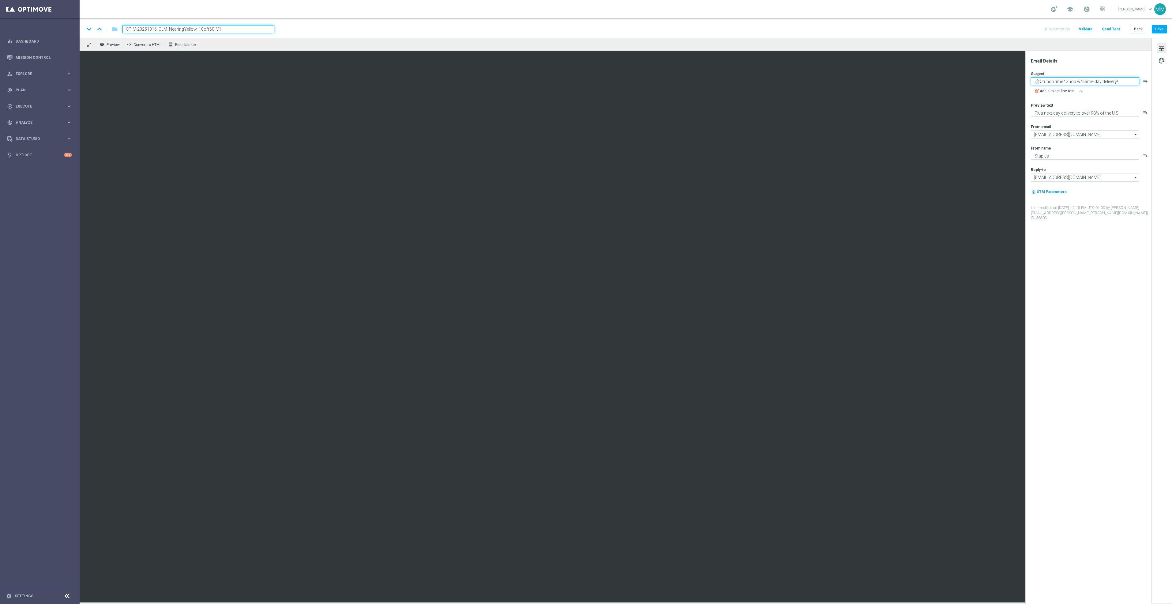
type textarea "⏱️Crunch time? Shop w/same-day delivery!"
click at [1162, 26] on button "Save" at bounding box center [1159, 29] width 15 height 9
click at [1164, 59] on span "palette" at bounding box center [1162, 61] width 7 height 8
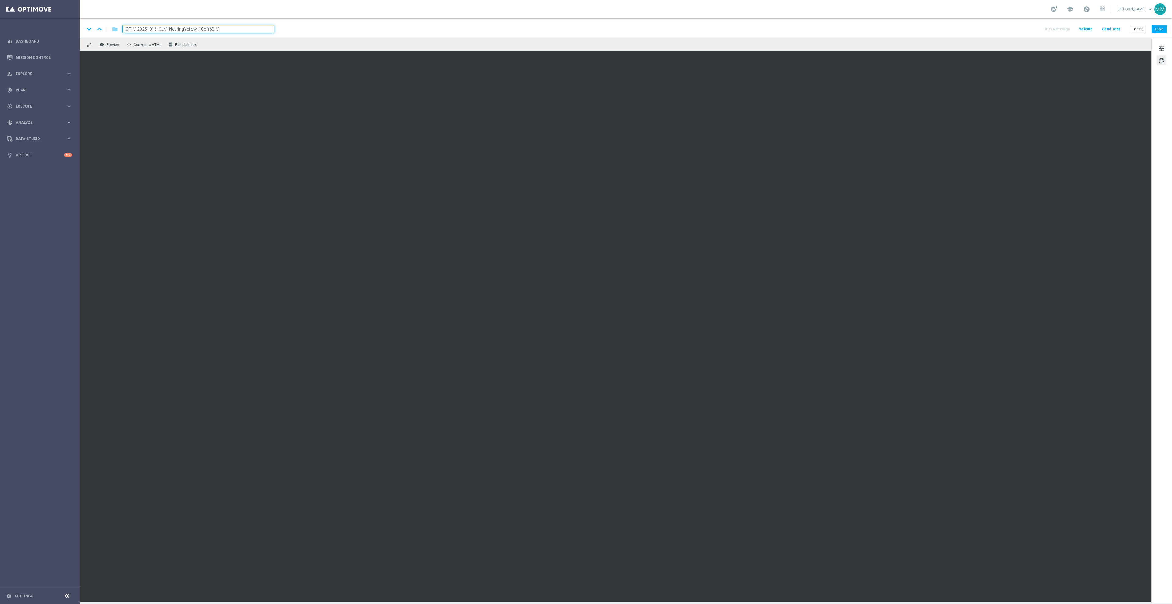
click at [240, 32] on input "CT_V-20251016_CLM_NearingYellow_10off60_V1" at bounding box center [199, 29] width 152 height 8
click at [360, 27] on div "keyboard_arrow_down keyboard_arrow_up folder CT_V-20251016_CLM_NearingYellow_10…" at bounding box center [626, 29] width 1083 height 8
click at [1162, 28] on button "Save" at bounding box center [1159, 29] width 15 height 9
click at [246, 28] on span "PandMS_Lifecycle_Print_Grow_Business_Cards_UpdatedOct2025(1)" at bounding box center [194, 28] width 142 height 7
click at [263, 28] on input "CT_V-20251016_CLM_NearingYellow_10off60_V1" at bounding box center [199, 29] width 152 height 8
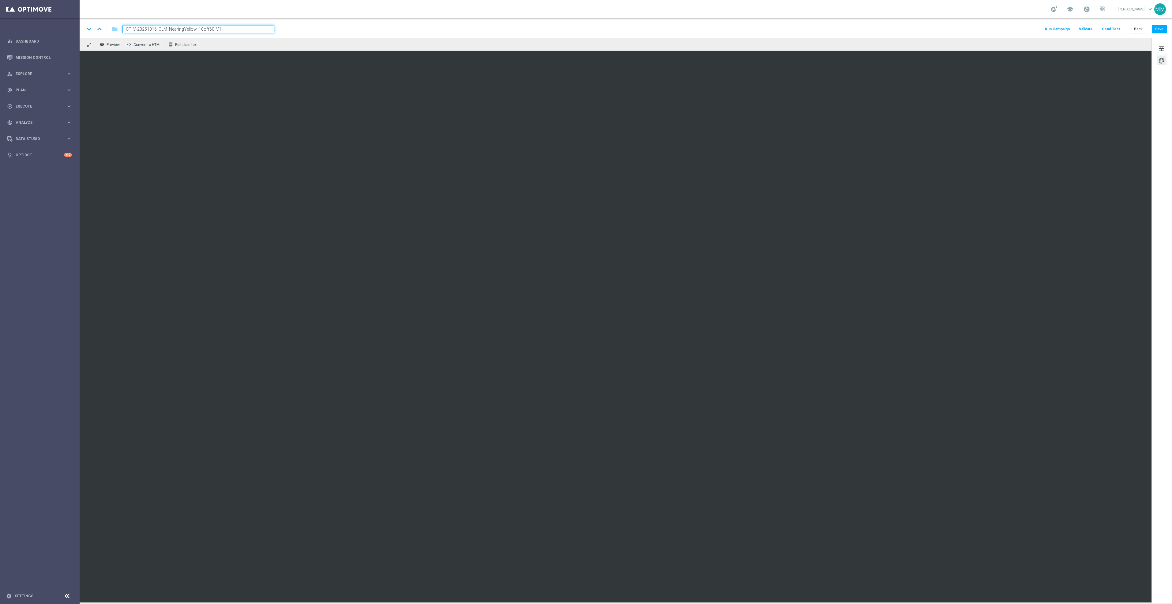
drag, startPoint x: 228, startPoint y: 28, endPoint x: 55, endPoint y: 28, distance: 172.7
click at [55, 28] on main "equalizer Dashboard Mission Control" at bounding box center [586, 302] width 1172 height 604
click at [991, 27] on div "keyboard_arrow_down keyboard_arrow_up folder CT_V-20251016_CLM_NearingYellow_10…" at bounding box center [626, 29] width 1083 height 8
click at [1161, 31] on button "Save" at bounding box center [1159, 29] width 15 height 9
click at [271, 27] on span "mode_edit" at bounding box center [270, 29] width 6 height 6
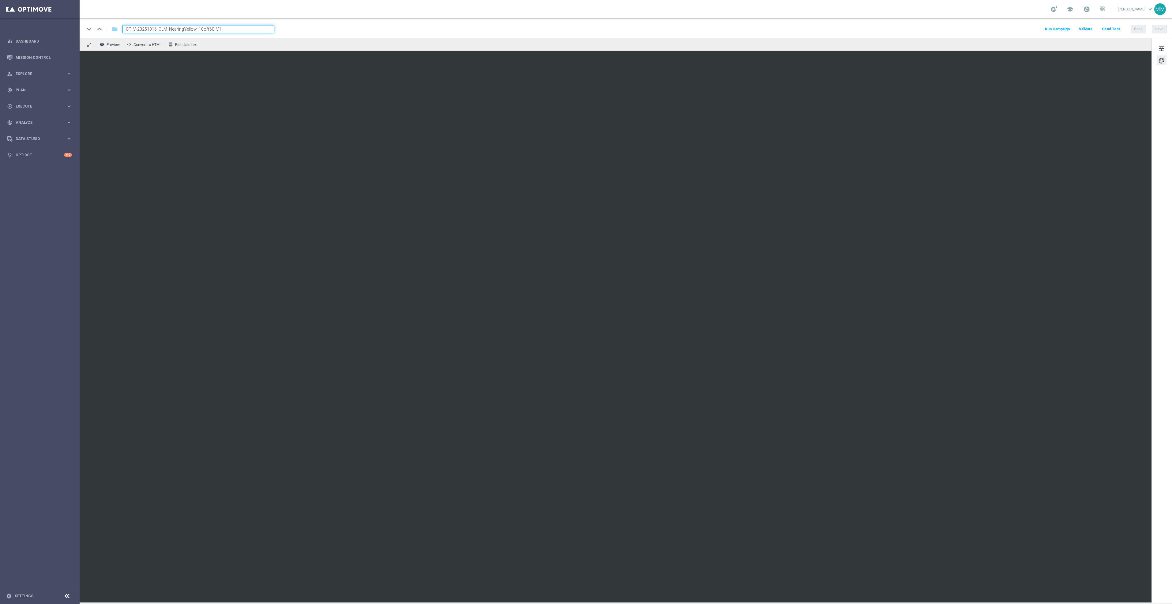
click at [259, 31] on input "CT_V-20251016_CLM_NearingYellow_10off60_V1" at bounding box center [199, 29] width 152 height 8
click at [256, 30] on input "CT_V-20251016_CLM_NearingYellow_10off60_V1" at bounding box center [199, 29] width 152 height 8
drag, startPoint x: 256, startPoint y: 28, endPoint x: 23, endPoint y: 22, distance: 232.8
click at [23, 22] on main "equalizer Dashboard Mission Control" at bounding box center [586, 302] width 1172 height 604
click at [380, 30] on div "keyboard_arrow_down keyboard_arrow_up folder CT_V-20251016_CLM_NearingYellow_10…" at bounding box center [626, 29] width 1083 height 8
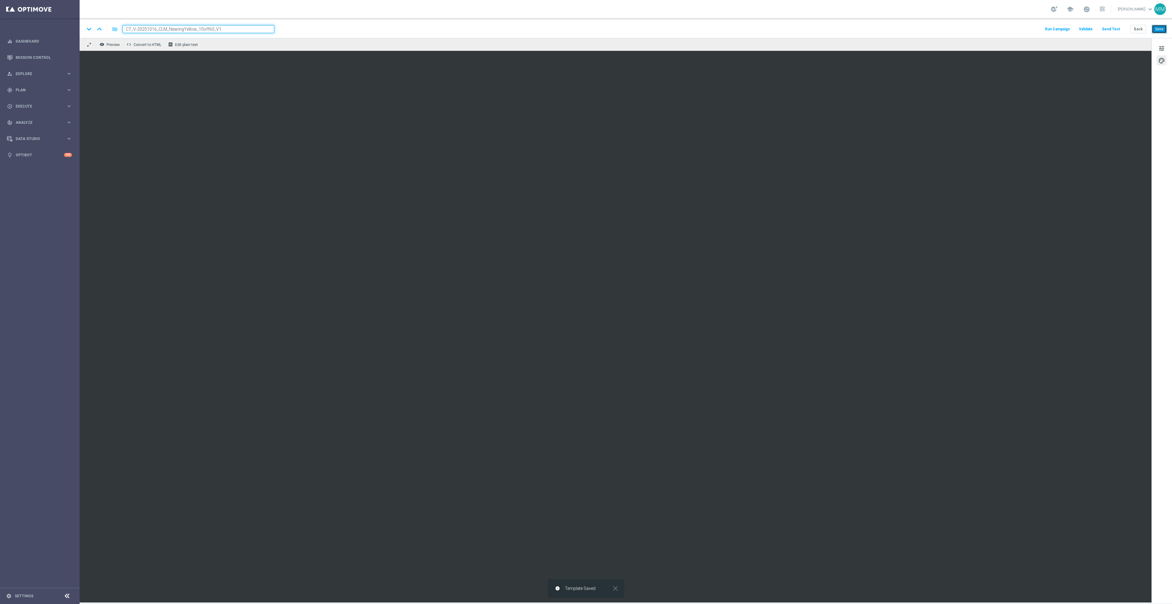
click at [1155, 27] on button "Save" at bounding box center [1159, 29] width 15 height 9
click at [1161, 28] on button "Save" at bounding box center [1159, 29] width 15 height 9
click at [1163, 27] on button "Save" at bounding box center [1159, 29] width 15 height 9
click at [1159, 184] on div "tune palette" at bounding box center [1162, 320] width 21 height 565
click at [1162, 28] on button "Save" at bounding box center [1159, 29] width 15 height 9
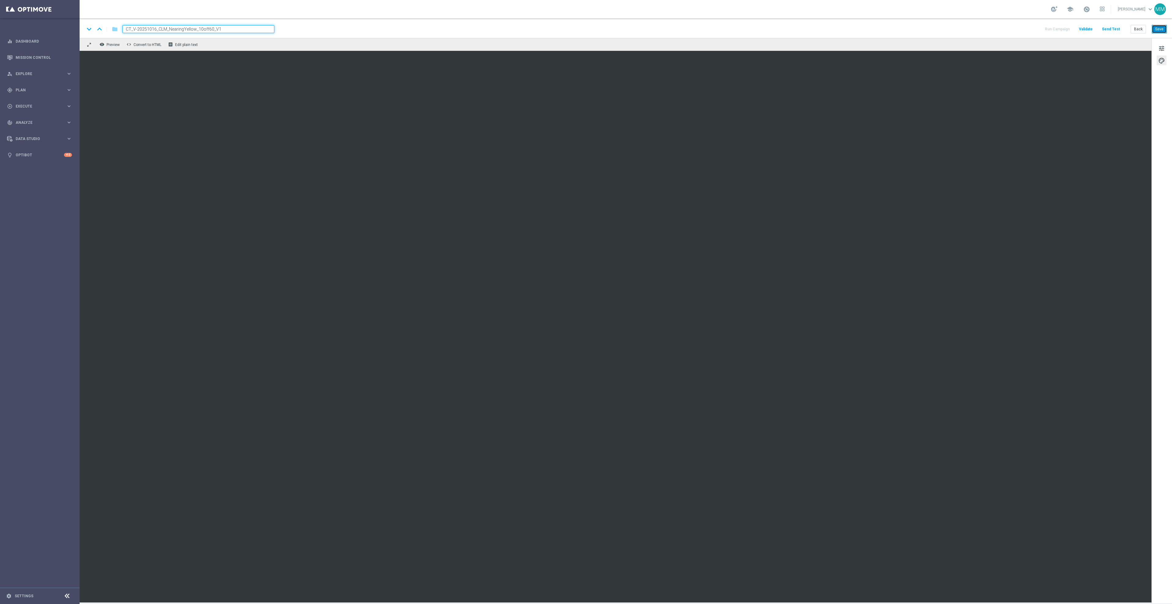
click at [1159, 30] on button "Save" at bounding box center [1159, 29] width 15 height 9
click at [1161, 30] on button "Save" at bounding box center [1159, 29] width 15 height 9
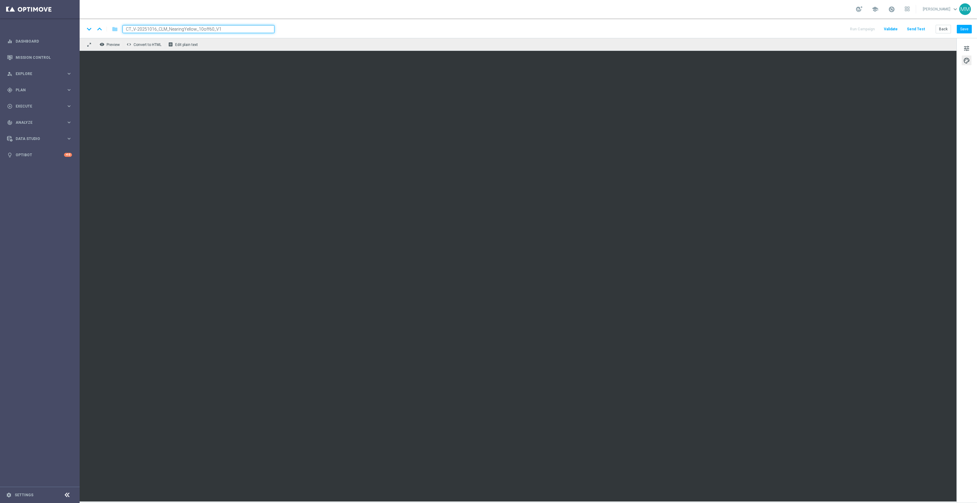
click at [960, 187] on div "tune palette" at bounding box center [966, 270] width 21 height 464
click at [966, 29] on button "Save" at bounding box center [964, 29] width 15 height 9
click at [963, 30] on button "Save" at bounding box center [964, 29] width 15 height 9
click at [965, 28] on button "Save" at bounding box center [964, 29] width 15 height 9
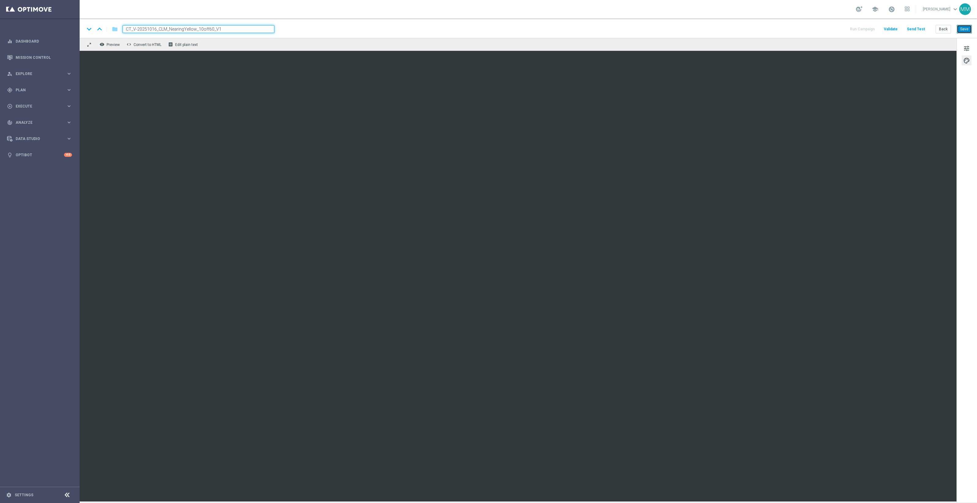
click at [966, 26] on button "Save" at bounding box center [964, 29] width 15 height 9
click at [960, 26] on button "Save" at bounding box center [964, 29] width 15 height 9
click at [959, 29] on button "Save" at bounding box center [964, 29] width 15 height 9
click at [960, 31] on button "Save" at bounding box center [964, 29] width 15 height 9
click at [918, 32] on button "Send Test" at bounding box center [916, 29] width 20 height 8
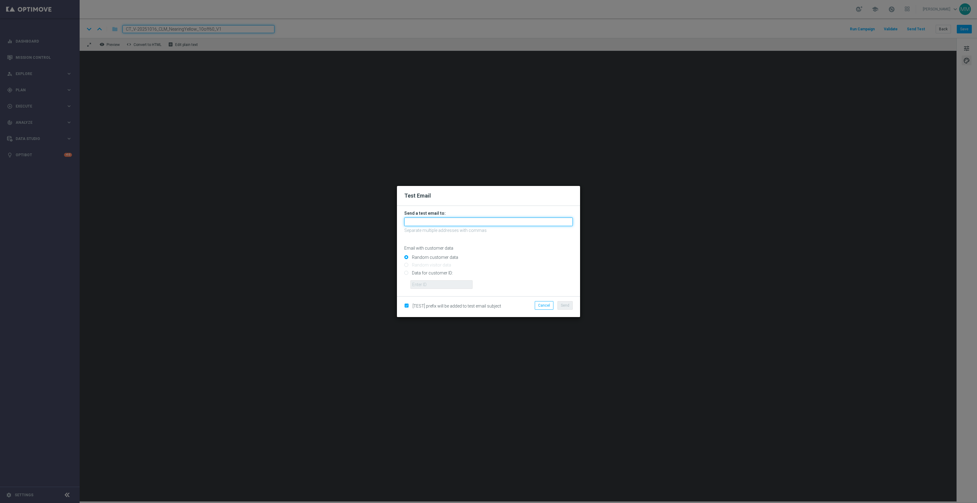
click at [490, 220] on input "text" at bounding box center [488, 221] width 168 height 9
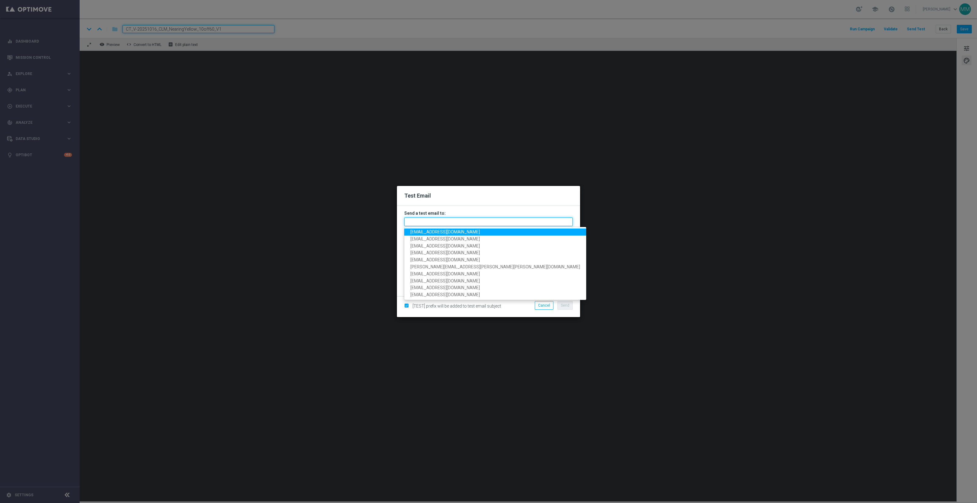
paste input "staples.96a1-blokw@litmusemail.com"
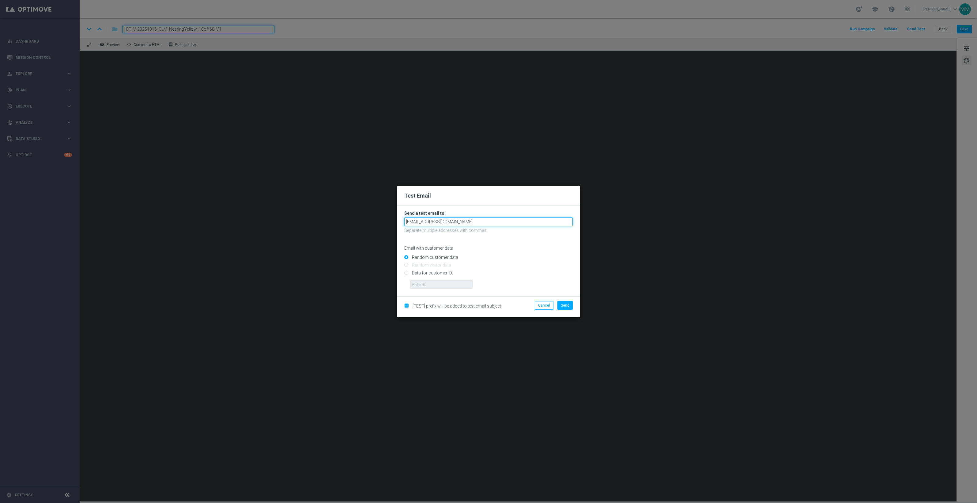
type input "staples.96a1-blokw@litmusemail.com"
click at [427, 273] on input "Data for customer ID:" at bounding box center [488, 275] width 168 height 9
radio input "true"
click at [428, 283] on input "text" at bounding box center [441, 284] width 62 height 9
paste input "10000024919"
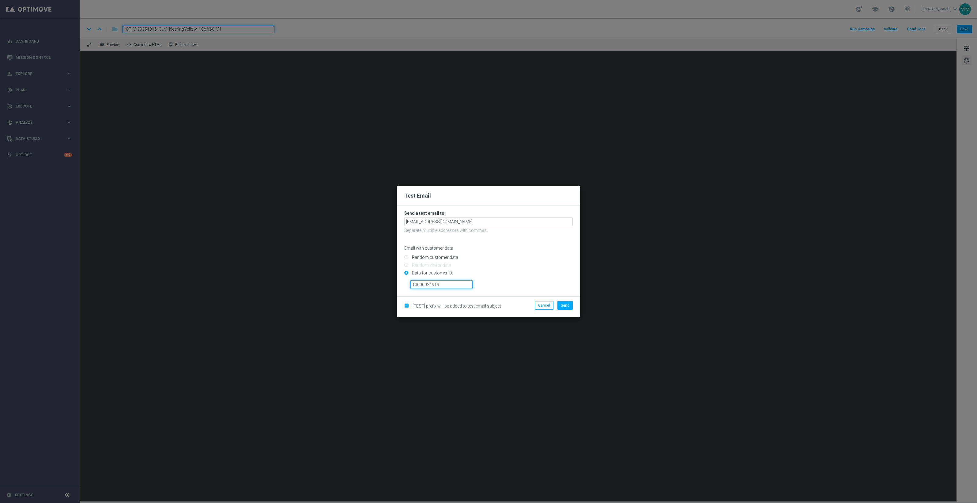
type input "10000024919"
click at [545, 273] on input "Data for customer ID:" at bounding box center [488, 275] width 168 height 9
click at [566, 305] on span "Send" at bounding box center [565, 305] width 9 height 4
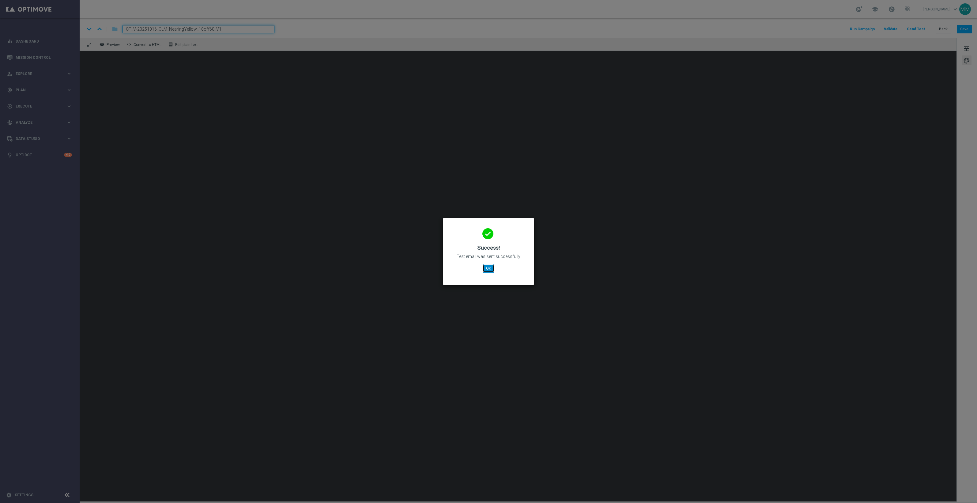
click at [487, 271] on button "OK" at bounding box center [489, 268] width 12 height 9
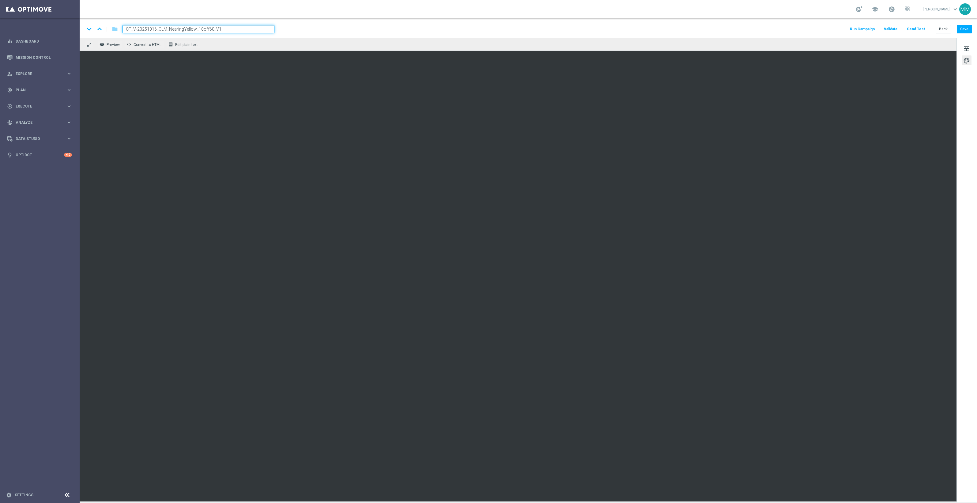
click at [923, 28] on button "Send Test" at bounding box center [916, 29] width 20 height 8
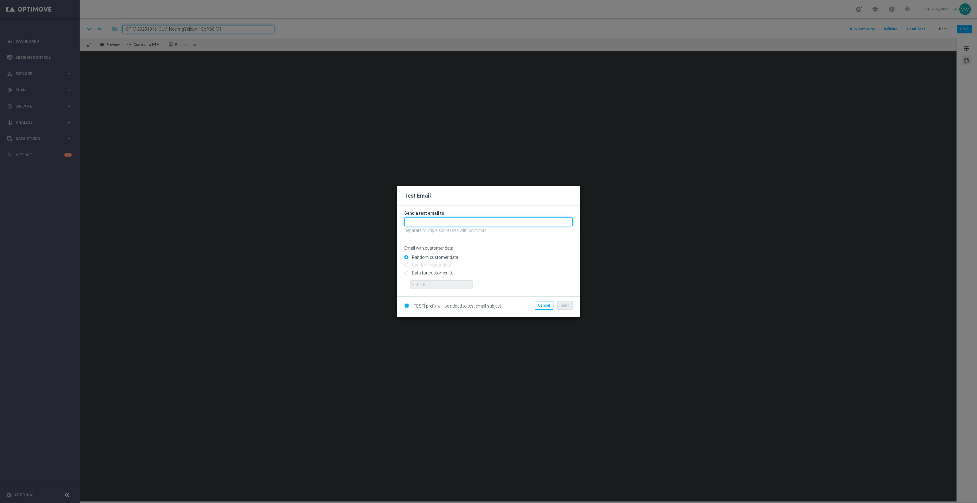
click at [410, 222] on input "text" at bounding box center [488, 221] width 168 height 9
paste input "staples.96a1-bloll@litmusemail.com"
type input "staples.96a1-bloll@litmusemail.com"
drag, startPoint x: 425, startPoint y: 271, endPoint x: 426, endPoint y: 277, distance: 6.2
click at [425, 271] on input "Data for customer ID:" at bounding box center [488, 275] width 168 height 9
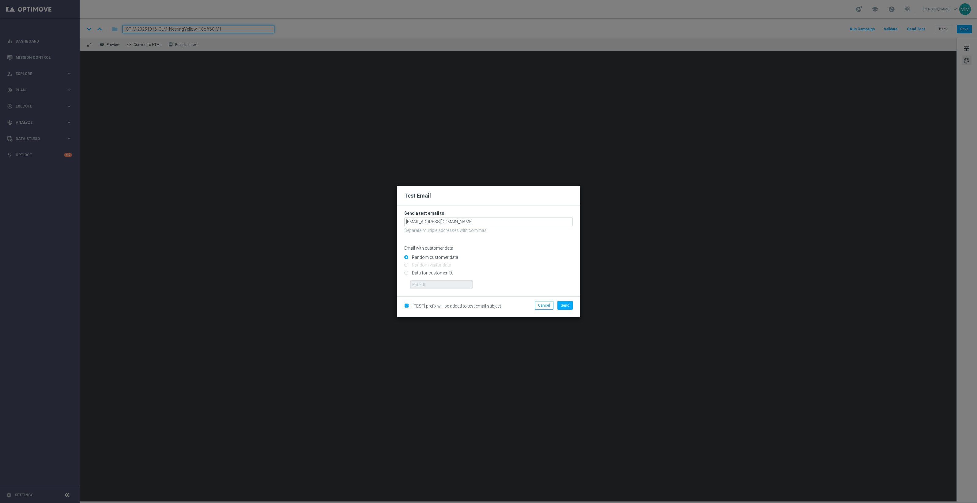
radio input "true"
click at [426, 279] on input "Data for customer ID:" at bounding box center [488, 275] width 168 height 9
drag, startPoint x: 426, startPoint y: 285, endPoint x: 422, endPoint y: 286, distance: 4.8
click at [426, 285] on input "text" at bounding box center [441, 284] width 62 height 9
paste input "10049077256"
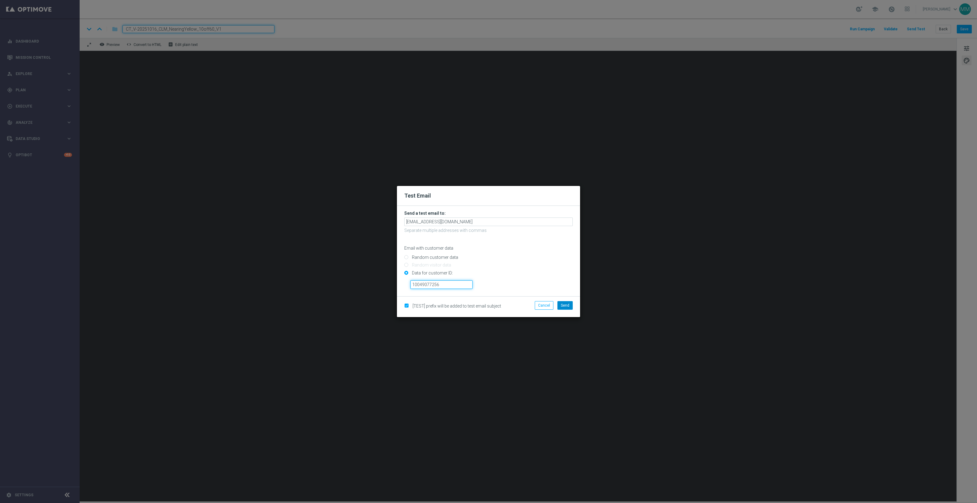
type input "10049077256"
click at [567, 304] on span "Send" at bounding box center [565, 305] width 9 height 4
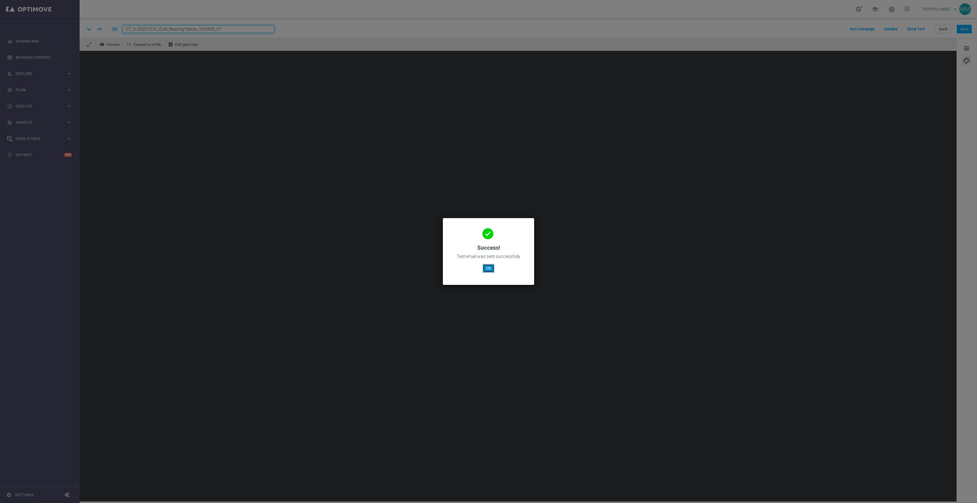
click at [488, 267] on button "OK" at bounding box center [489, 268] width 12 height 9
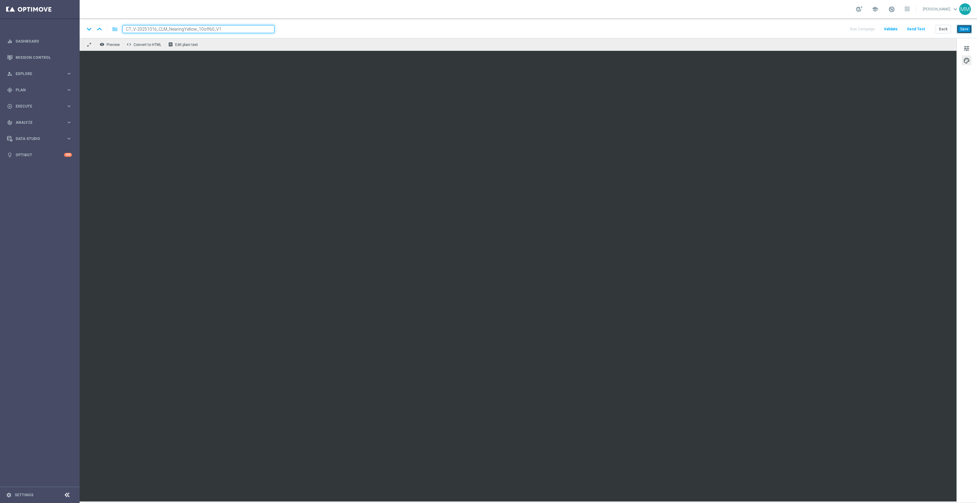
click at [967, 28] on button "Save" at bounding box center [964, 29] width 15 height 9
click at [920, 28] on button "Send Test" at bounding box center [916, 29] width 20 height 8
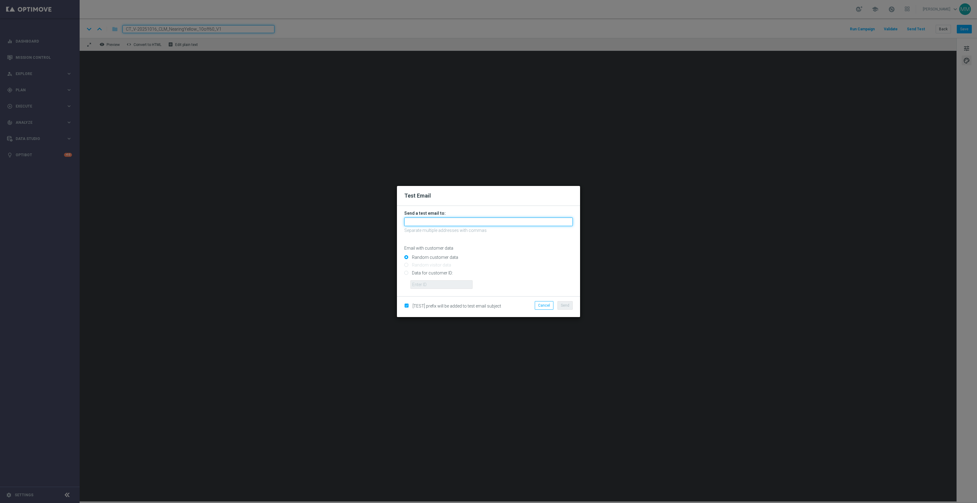
click at [459, 221] on input "text" at bounding box center [488, 221] width 168 height 9
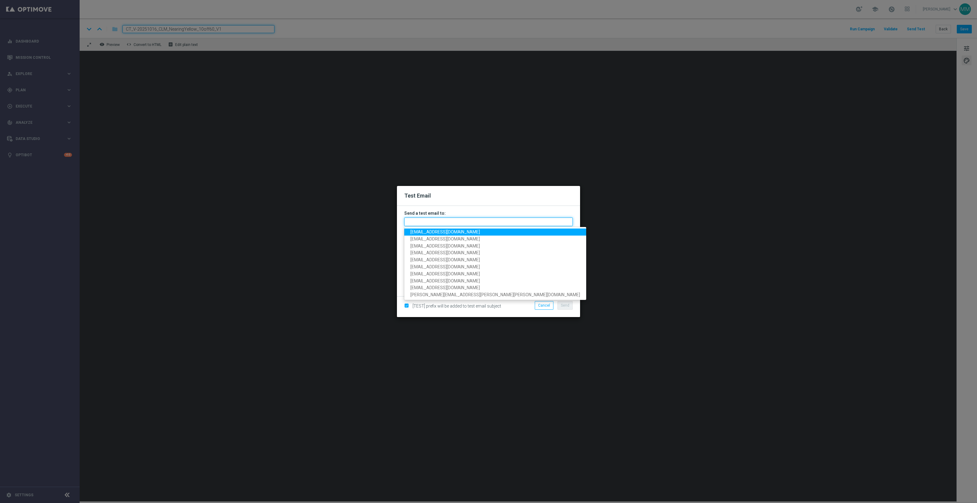
paste input "staples.96a1-blokw@litmusemail.com"
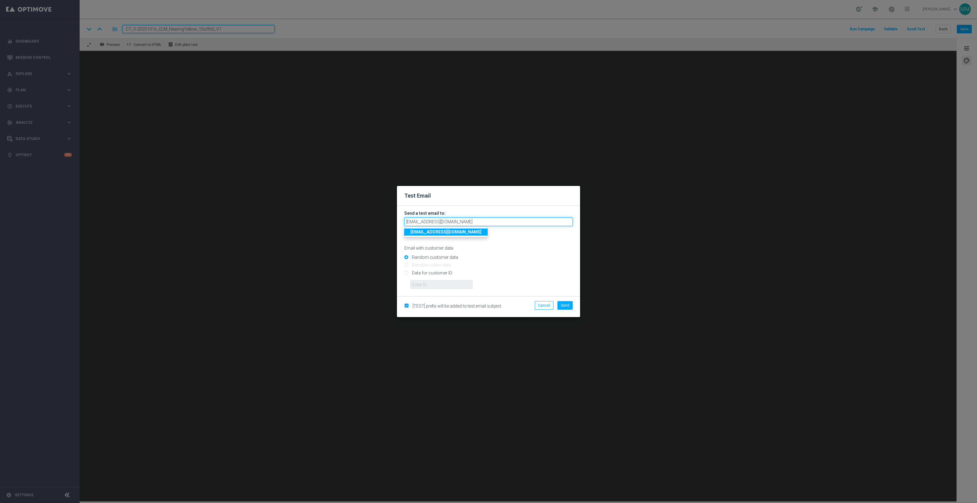
type input "staples.96a1-blokw@litmusemail.com"
click at [444, 272] on input "Data for customer ID:" at bounding box center [488, 275] width 168 height 9
radio input "true"
click at [448, 286] on input "text" at bounding box center [441, 284] width 62 height 9
paste input "10000024919"
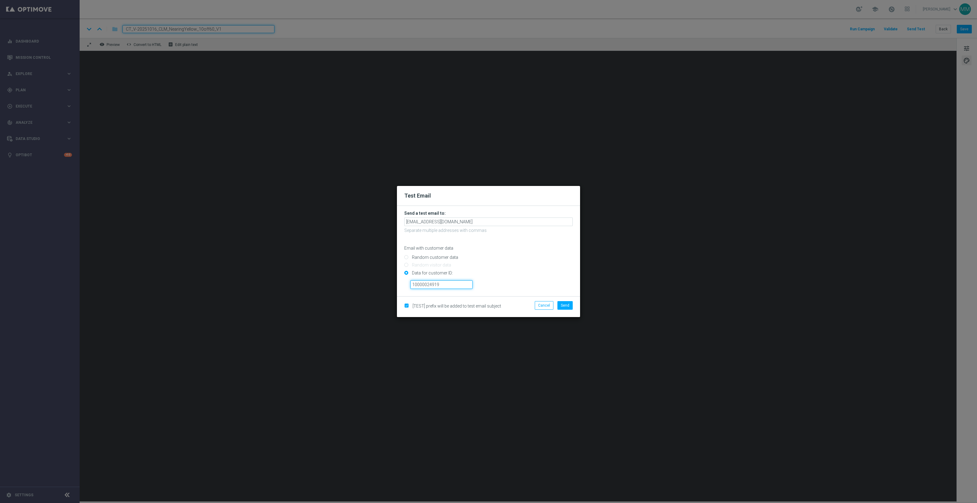
type input "10000024919"
click at [571, 288] on div "10000024919" at bounding box center [492, 282] width 172 height 13
click at [564, 302] on button "Send" at bounding box center [564, 305] width 15 height 9
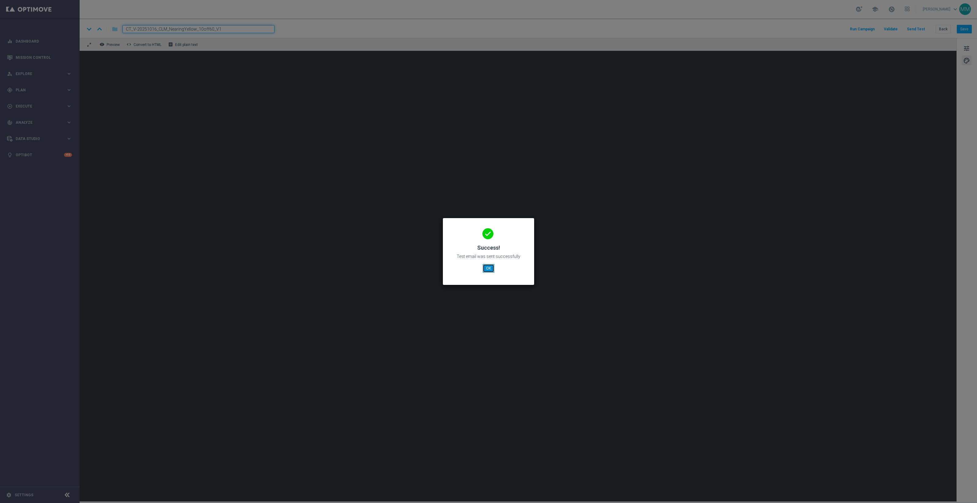
click at [487, 270] on button "OK" at bounding box center [489, 268] width 12 height 9
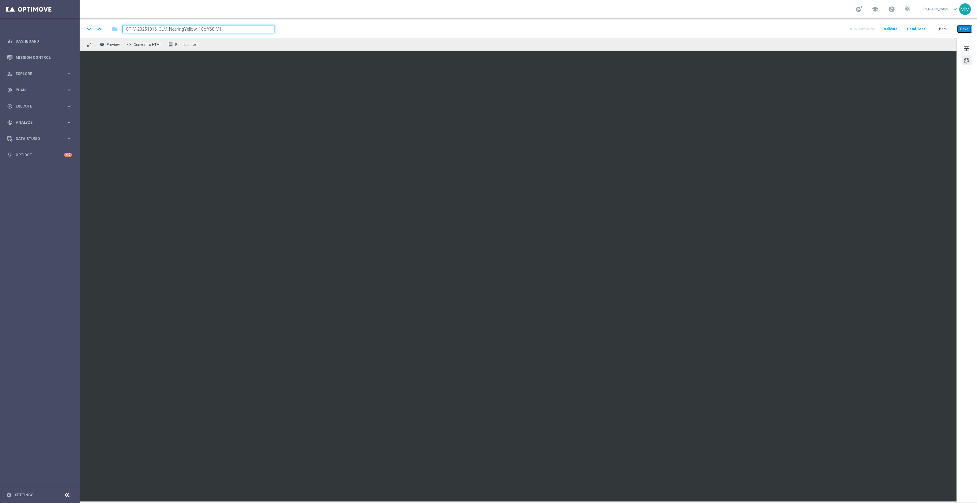
click at [961, 31] on button "Save" at bounding box center [964, 29] width 15 height 9
click at [963, 28] on button "Save" at bounding box center [964, 29] width 15 height 9
click at [962, 31] on button "Save" at bounding box center [964, 29] width 15 height 9
click at [967, 31] on button "Save" at bounding box center [964, 29] width 15 height 9
click at [922, 30] on button "Send Test" at bounding box center [916, 29] width 20 height 8
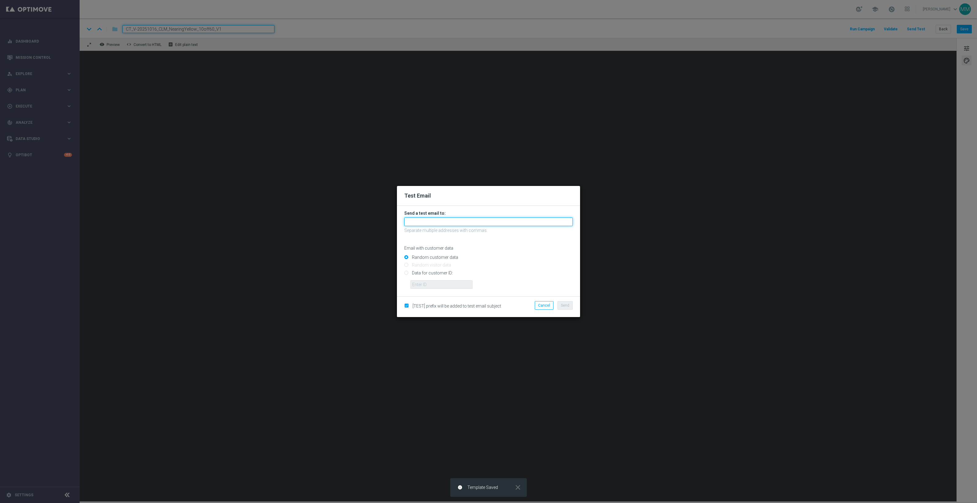
click at [477, 220] on input "text" at bounding box center [488, 221] width 168 height 9
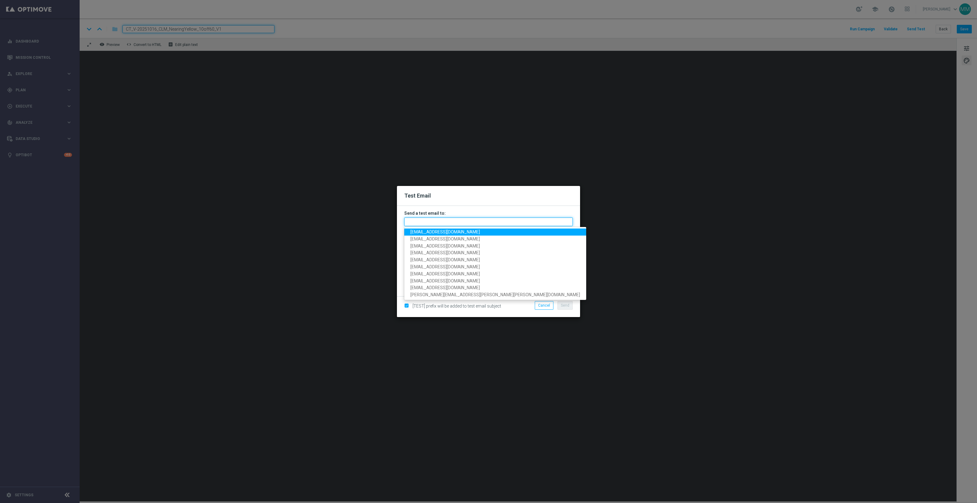
paste input "staples.96a1-blokw@litmusemail.com"
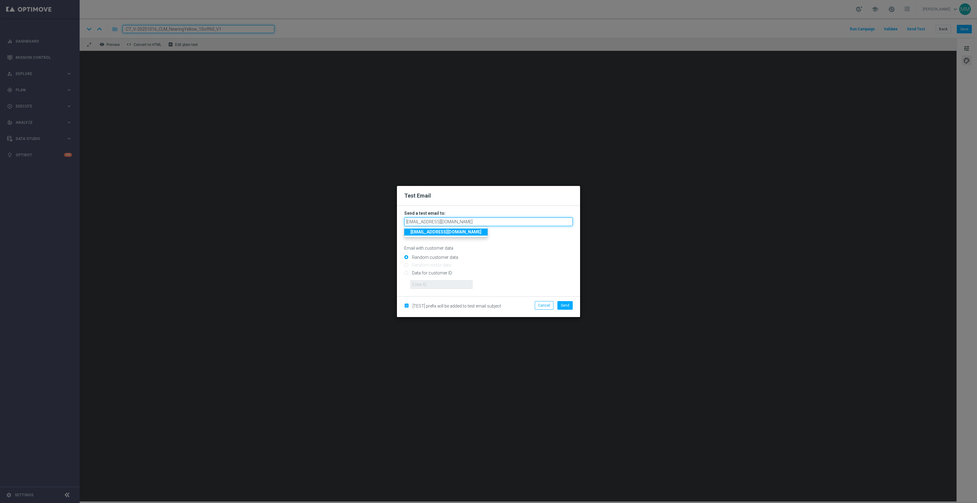
type input "staples.96a1-blokw@litmusemail.com"
click at [443, 273] on input "Data for customer ID:" at bounding box center [488, 275] width 168 height 9
radio input "true"
click at [443, 283] on input "text" at bounding box center [441, 284] width 62 height 9
paste input "10000024919"
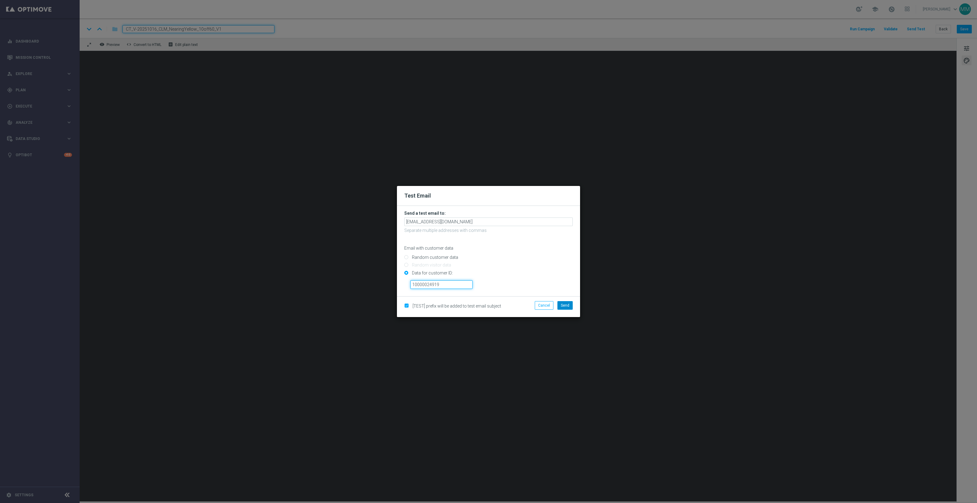
type input "10000024919"
click at [568, 307] on button "Send" at bounding box center [564, 305] width 15 height 9
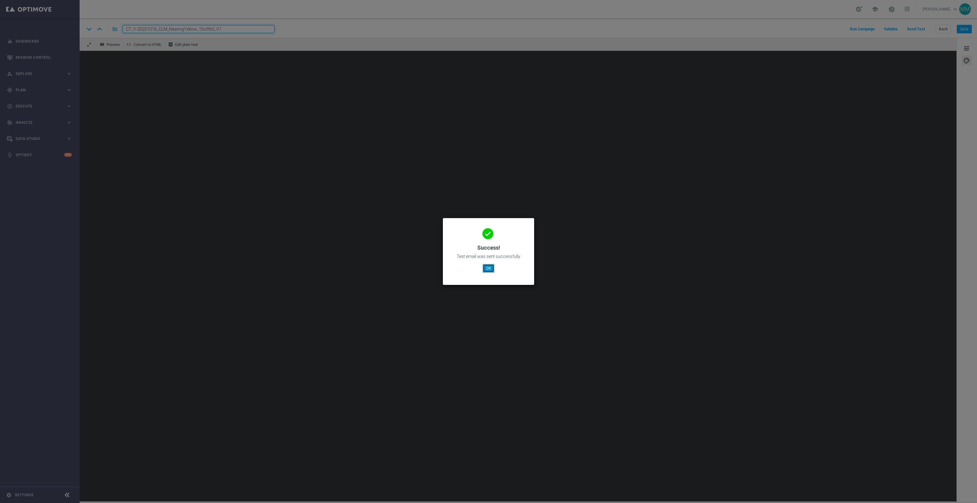
click at [489, 266] on button "OK" at bounding box center [489, 268] width 12 height 9
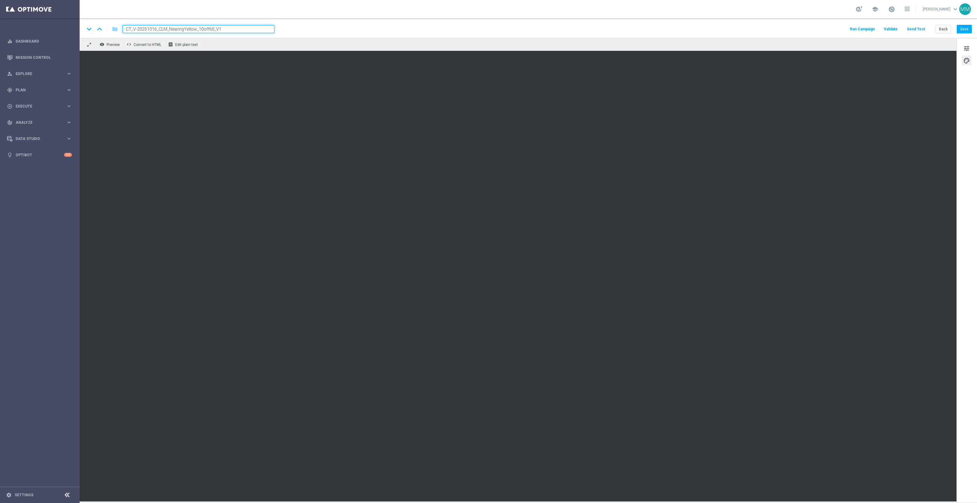
click at [924, 28] on button "Send Test" at bounding box center [916, 29] width 20 height 8
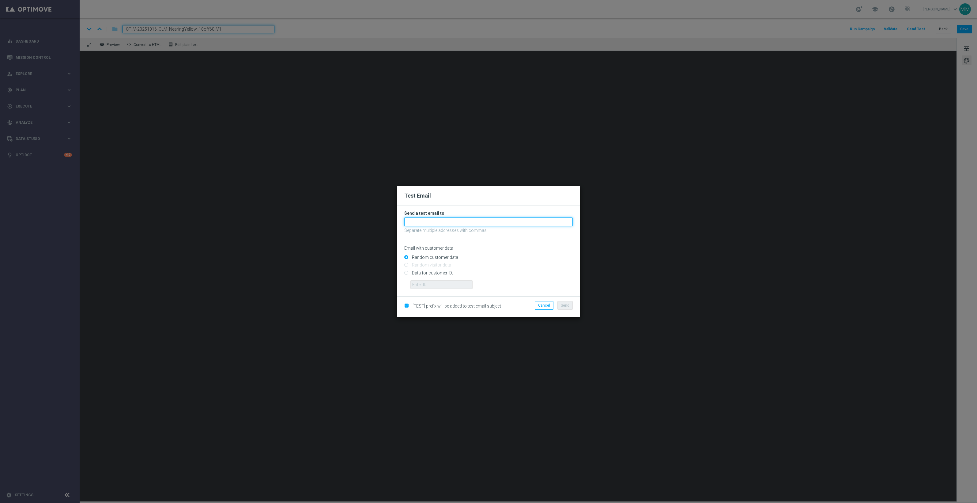
click at [440, 221] on input "text" at bounding box center [488, 221] width 168 height 9
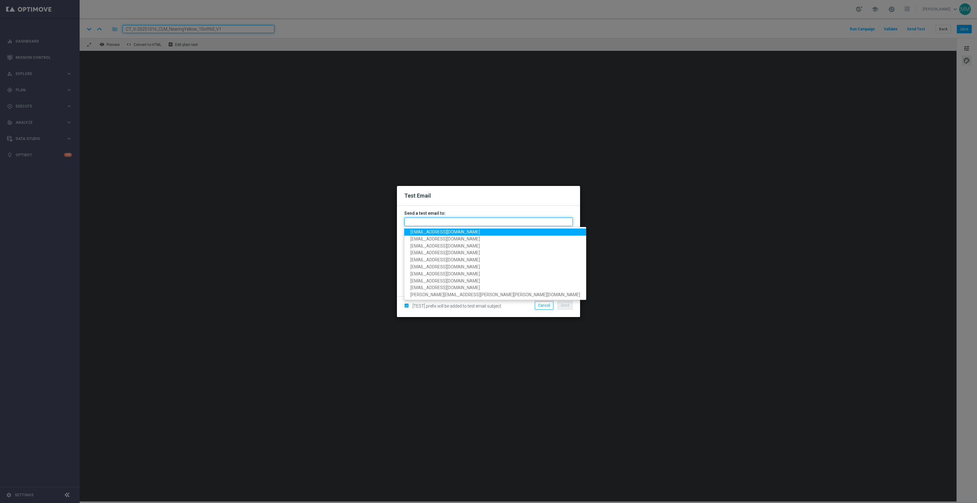
paste input "staples.96a1-bloll@litmusemail.com"
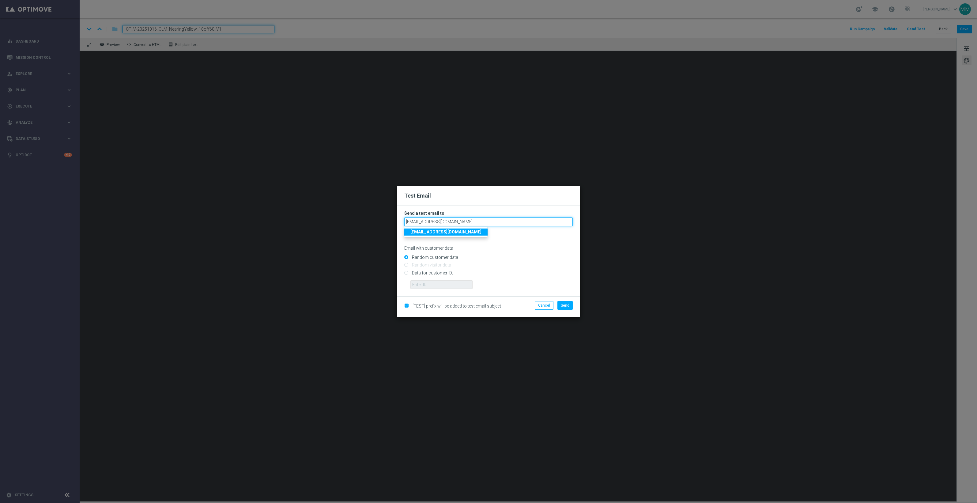
type input "staples.96a1-bloll@litmusemail.com"
click at [411, 275] on input "Data for customer ID:" at bounding box center [488, 275] width 168 height 9
radio input "true"
click at [438, 284] on input "text" at bounding box center [441, 284] width 62 height 9
paste input "10049077256"
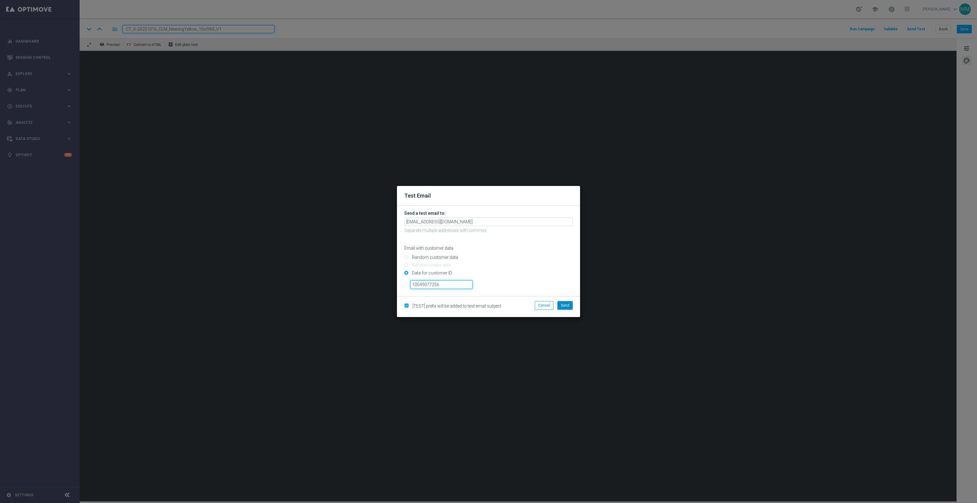
type input "10049077256"
click at [568, 306] on span "Send" at bounding box center [565, 305] width 9 height 4
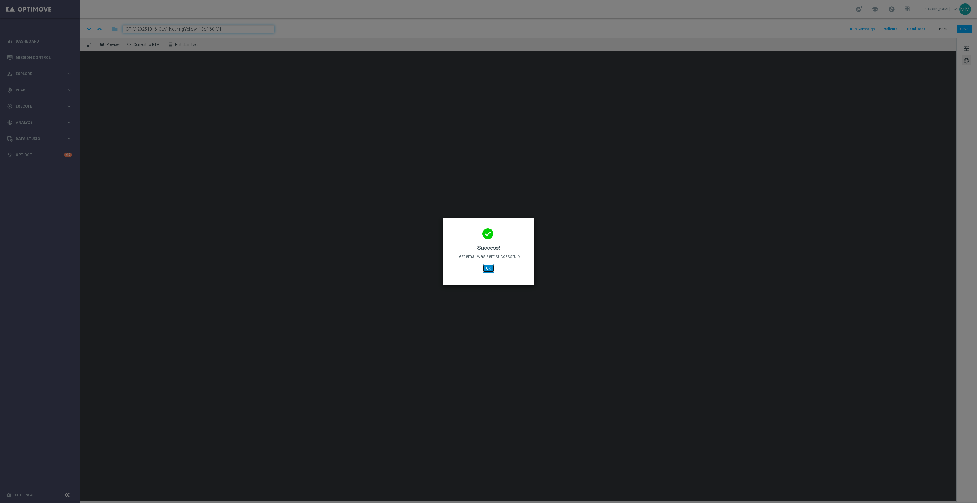
click at [487, 267] on button "OK" at bounding box center [489, 268] width 12 height 9
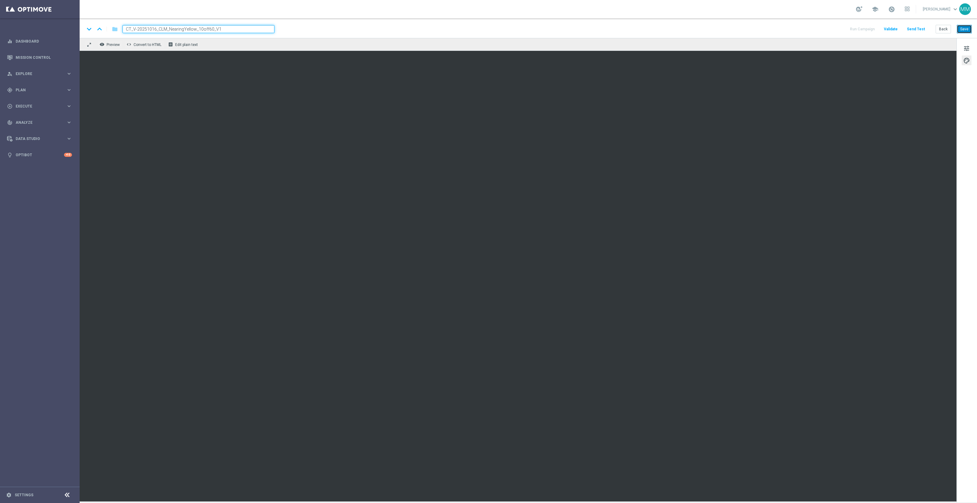
click at [967, 28] on button "Save" at bounding box center [964, 29] width 15 height 9
click at [964, 28] on button "Save" at bounding box center [964, 29] width 15 height 9
click at [965, 29] on button "Save" at bounding box center [964, 29] width 15 height 9
click at [966, 31] on button "Save" at bounding box center [964, 29] width 15 height 9
click at [960, 31] on button "Save" at bounding box center [964, 29] width 15 height 9
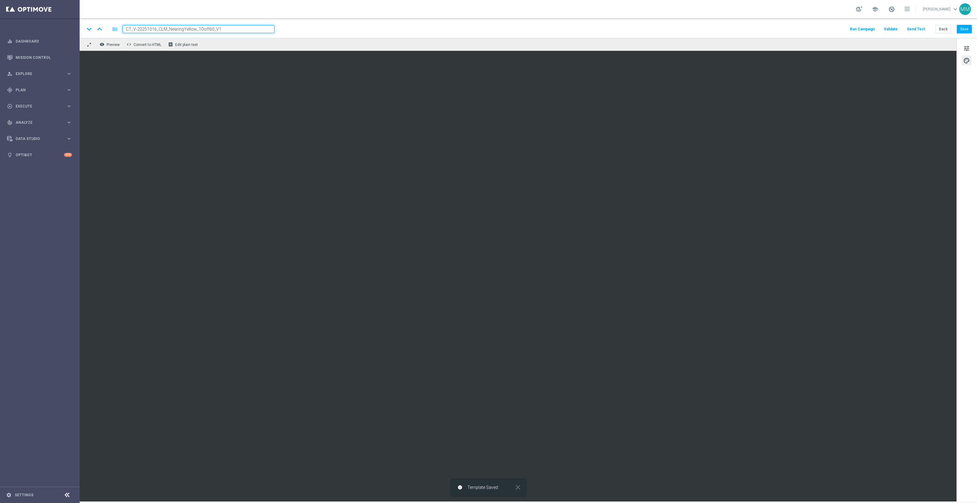
click at [913, 29] on button "Send Test" at bounding box center [916, 29] width 20 height 8
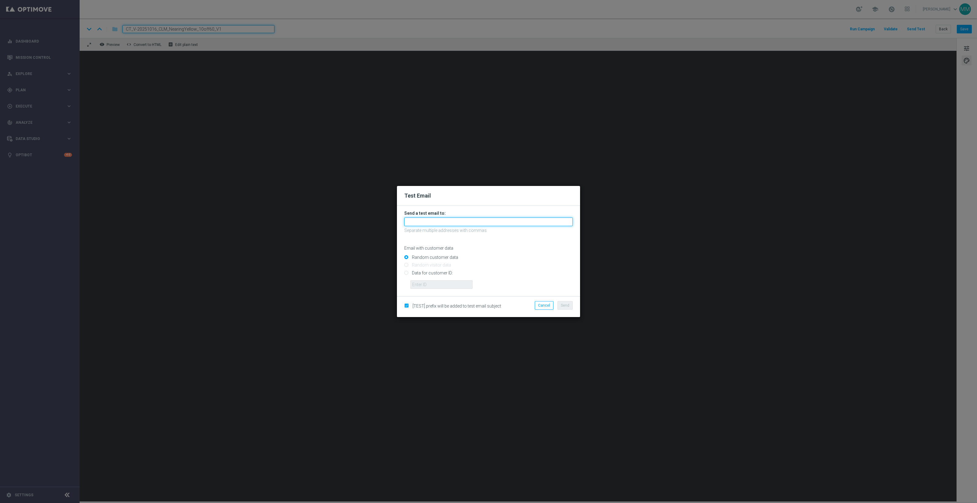
click at [516, 221] on input "text" at bounding box center [488, 221] width 168 height 9
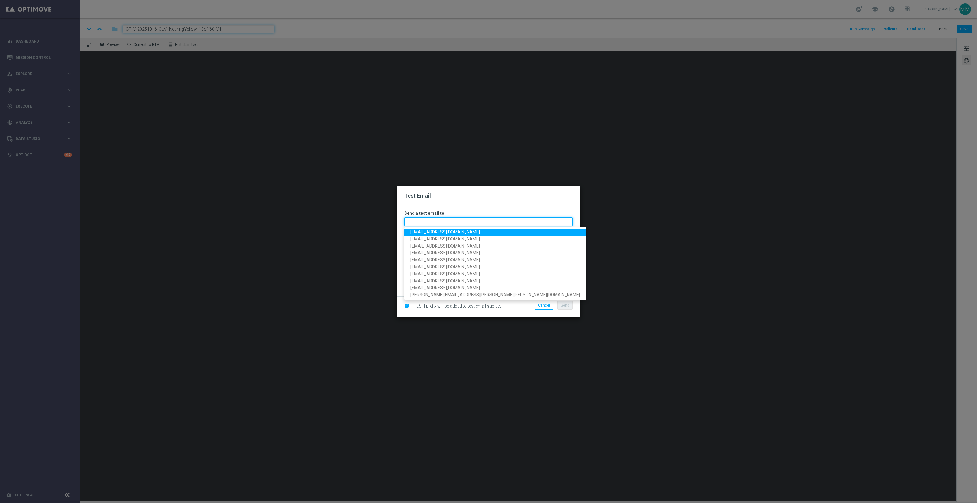
paste input "staples.96a1-bloll@litmusemail.com"
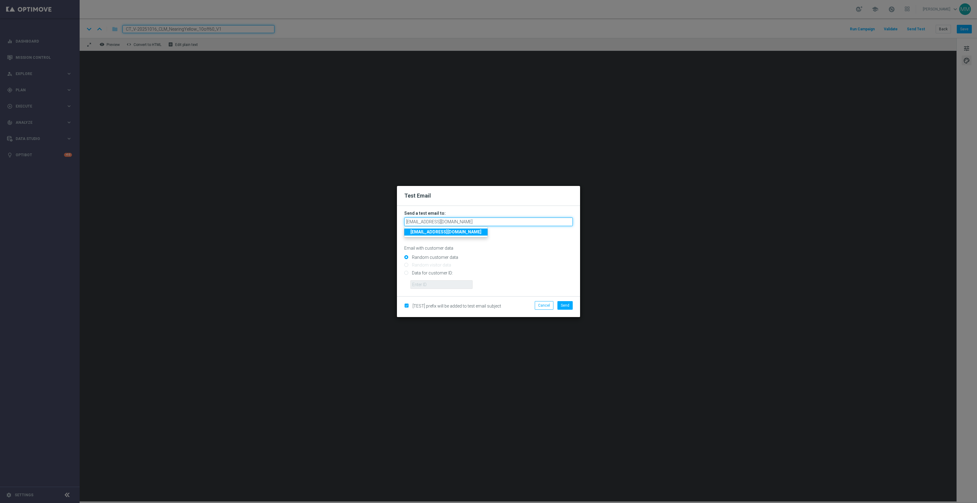
type input "staples.96a1-bloll@litmusemail.com"
click at [426, 271] on input "Data for customer ID:" at bounding box center [488, 275] width 168 height 9
radio input "true"
click at [430, 282] on input "text" at bounding box center [441, 284] width 62 height 9
paste input "10049077256"
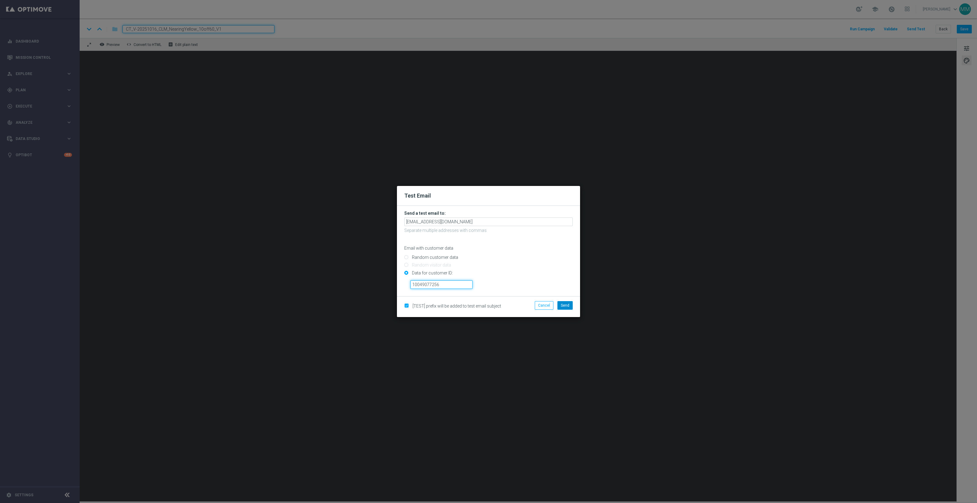
type input "10049077256"
click at [564, 302] on button "Send" at bounding box center [564, 305] width 15 height 9
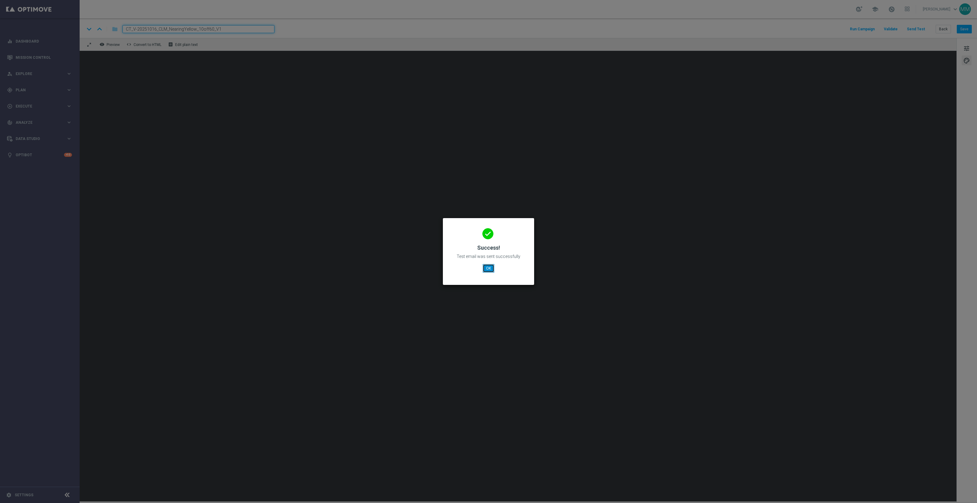
click at [488, 265] on button "OK" at bounding box center [489, 268] width 12 height 9
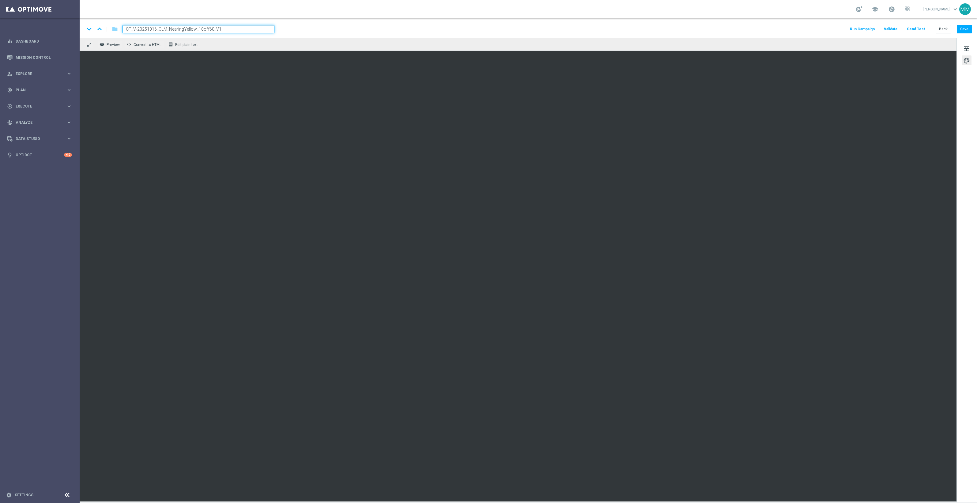
click at [924, 28] on button "Send Test" at bounding box center [916, 29] width 20 height 8
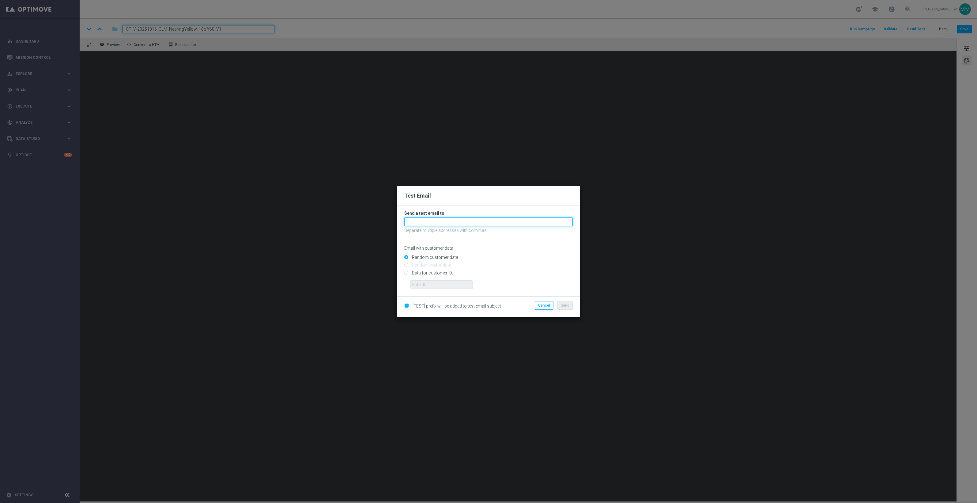
drag, startPoint x: 533, startPoint y: 220, endPoint x: 524, endPoint y: 223, distance: 10.0
click at [533, 220] on input "text" at bounding box center [488, 221] width 168 height 9
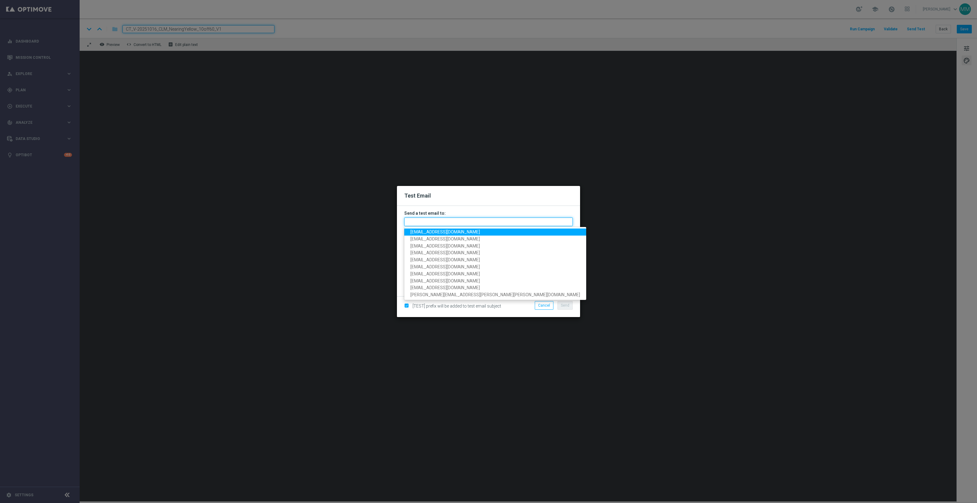
paste input "staples.96a1-blokw@litmusemail.com"
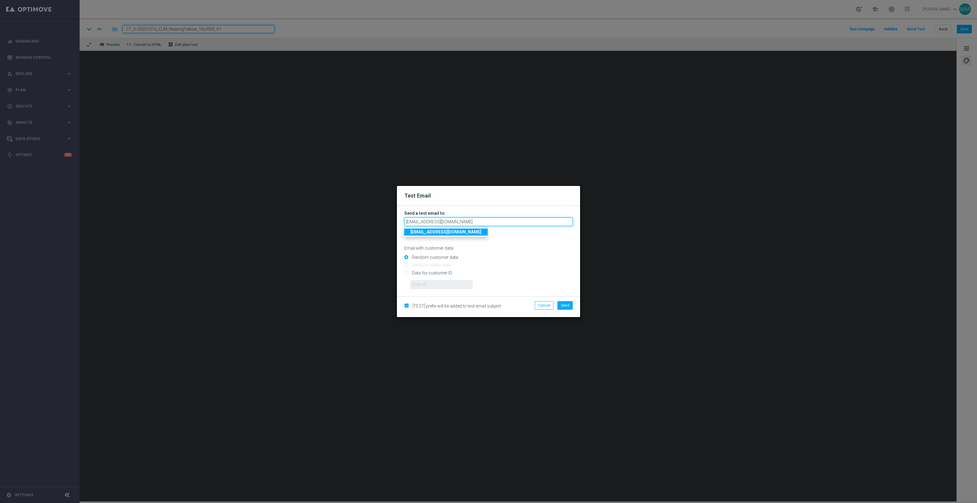
type input "staples.96a1-blokw@litmusemail.com"
click at [441, 273] on input "Data for customer ID:" at bounding box center [488, 275] width 168 height 9
radio input "true"
click at [457, 285] on input "text" at bounding box center [441, 284] width 62 height 9
paste input "10000024919"
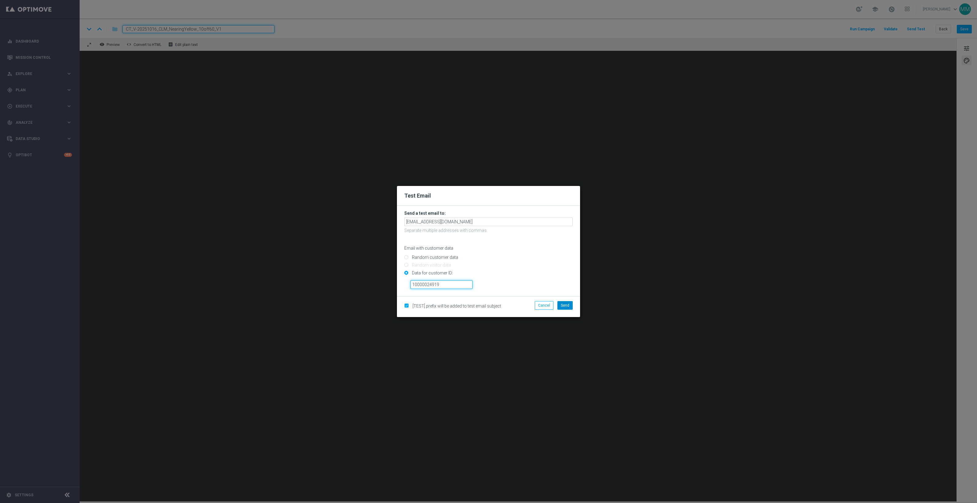
type input "10000024919"
click at [564, 305] on span "Send" at bounding box center [565, 305] width 9 height 4
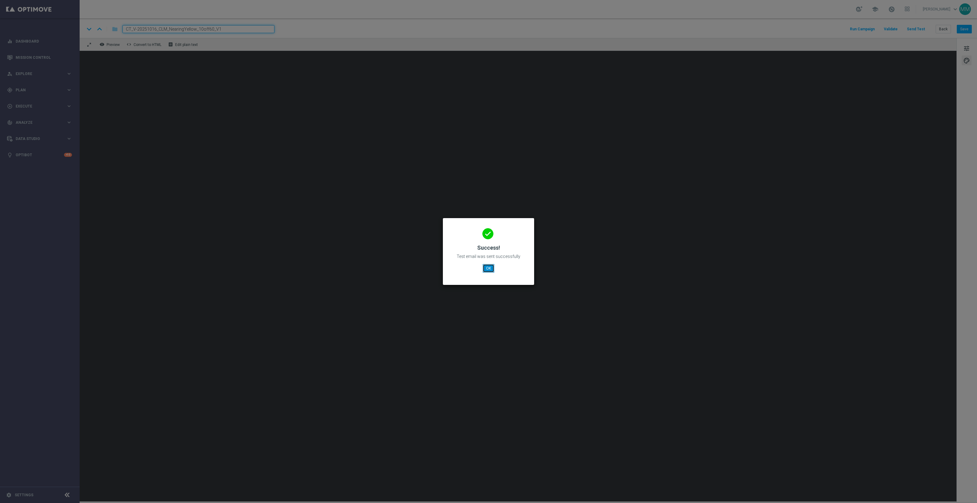
click at [489, 267] on button "OK" at bounding box center [489, 268] width 12 height 9
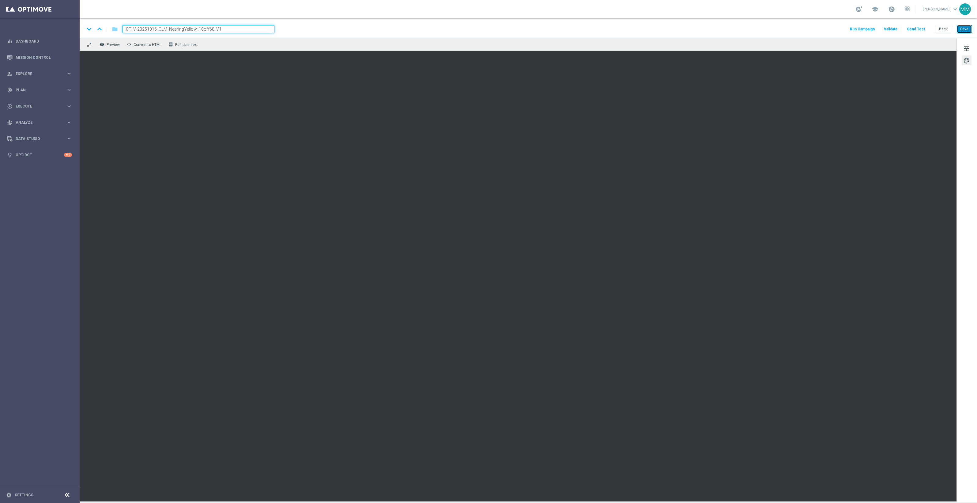
click at [958, 26] on button "Save" at bounding box center [964, 29] width 15 height 9
click at [970, 27] on button "Save" at bounding box center [964, 29] width 15 height 9
click at [966, 27] on button "Save" at bounding box center [964, 29] width 15 height 9
click at [969, 29] on button "Save" at bounding box center [964, 29] width 15 height 9
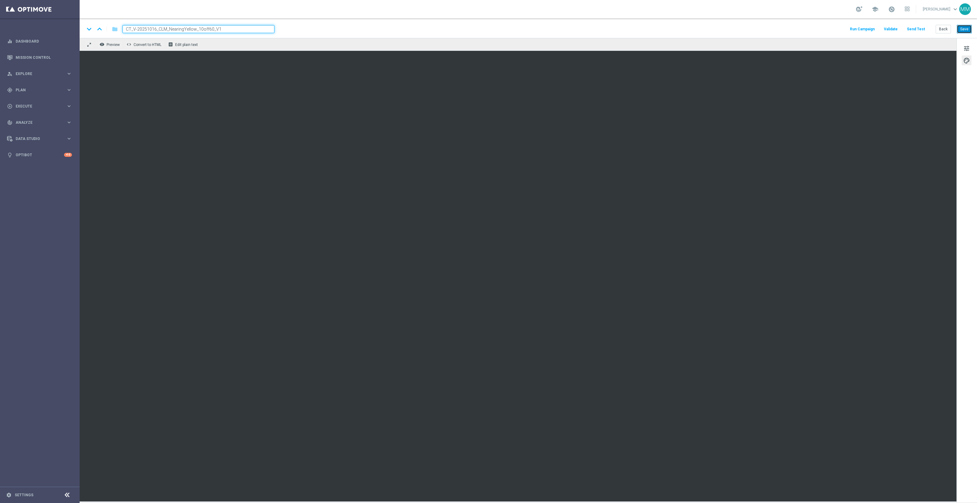
click at [965, 26] on button "Save" at bounding box center [964, 29] width 15 height 9
click at [963, 27] on button "Save" at bounding box center [964, 29] width 15 height 9
click at [922, 28] on button "Send Test" at bounding box center [916, 29] width 20 height 8
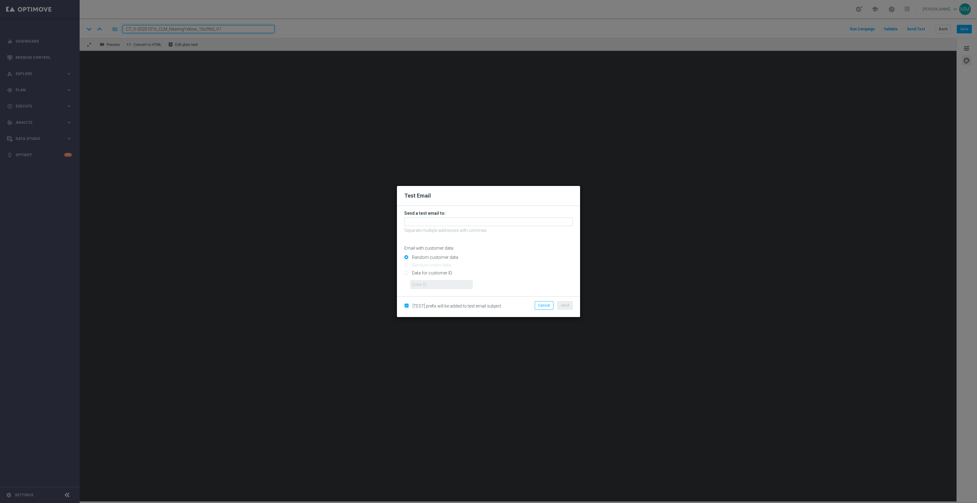
click at [435, 271] on input "Data for customer ID:" at bounding box center [488, 275] width 168 height 9
radio input "true"
click at [435, 281] on input "text" at bounding box center [441, 284] width 62 height 9
paste input "10000024919"
type input "10000024919"
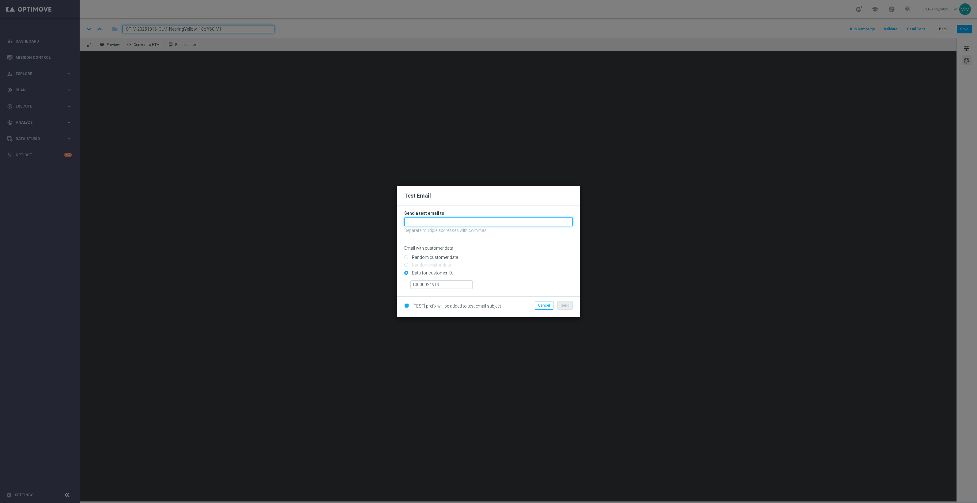
click at [478, 224] on input "text" at bounding box center [488, 221] width 168 height 9
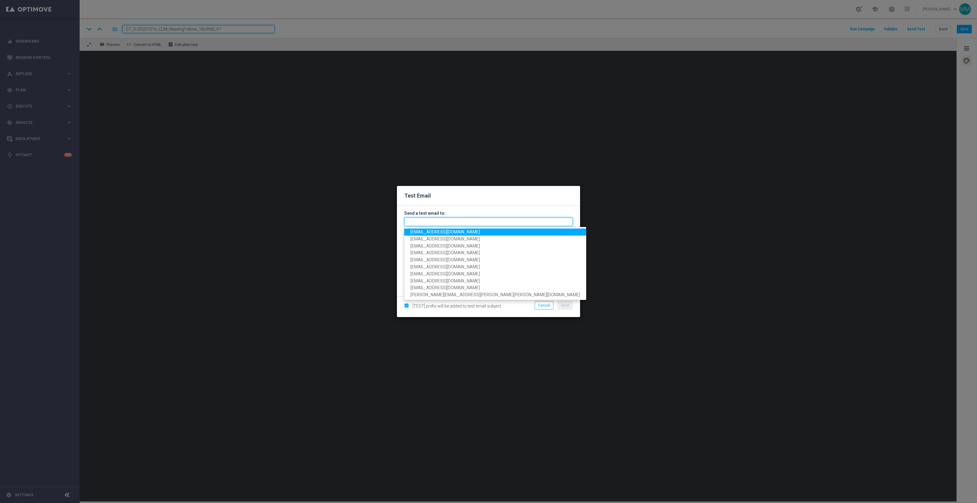
paste input "staples.96a1-blokw@litmusemail.com"
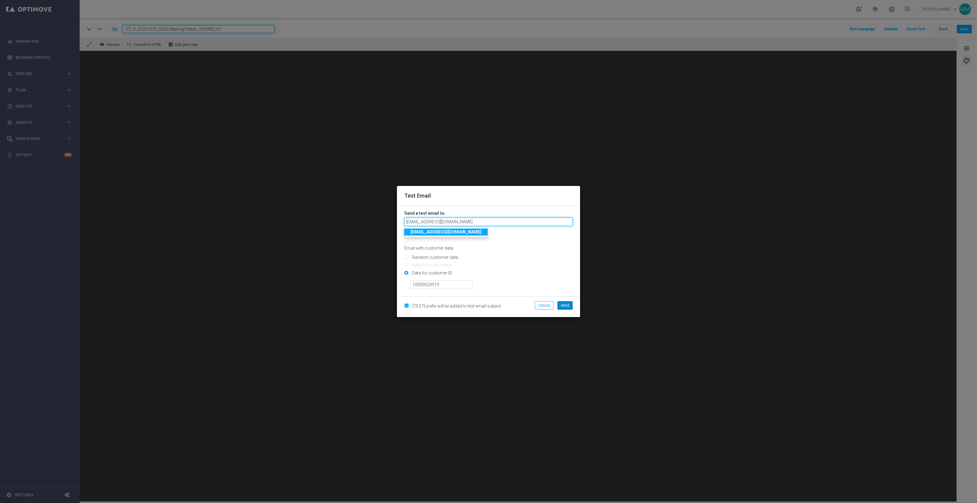
type input "staples.96a1-blokw@litmusemail.com"
click at [570, 303] on button "Send" at bounding box center [564, 305] width 15 height 9
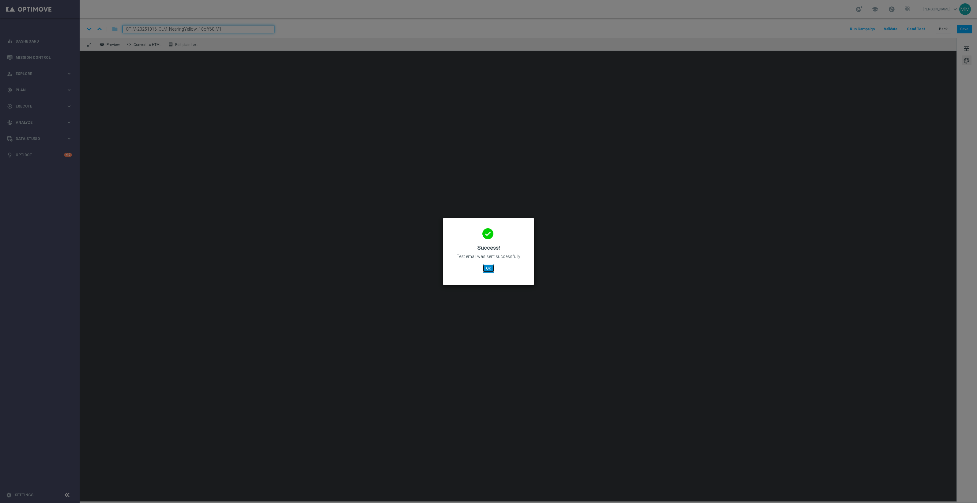
click at [485, 268] on button "OK" at bounding box center [489, 268] width 12 height 9
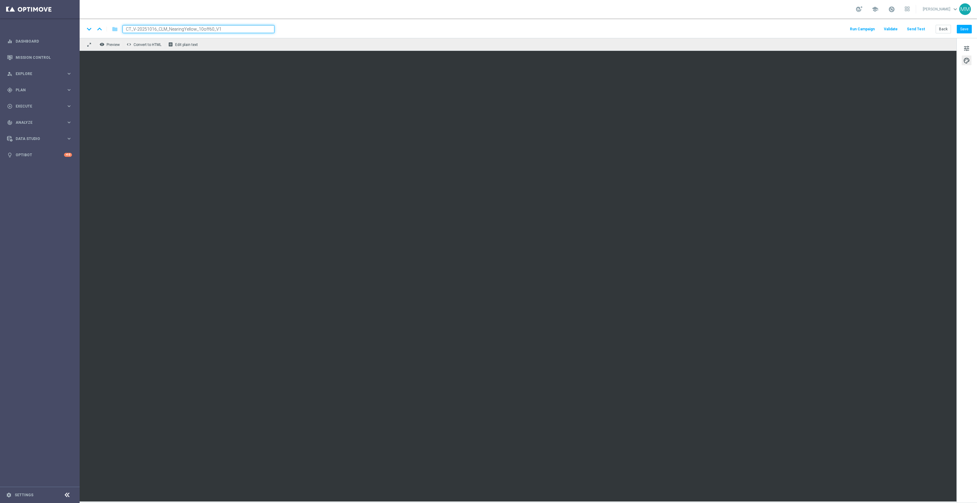
click at [916, 27] on button "Send Test" at bounding box center [916, 29] width 20 height 8
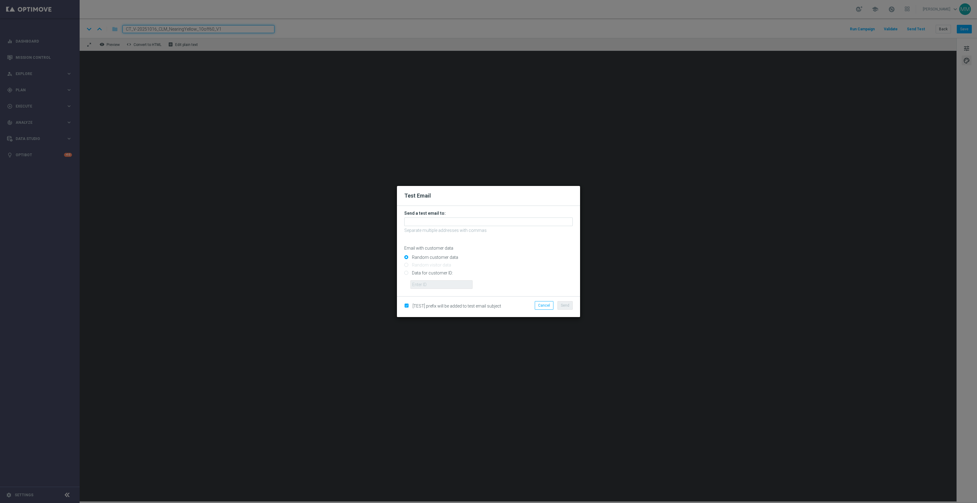
click at [440, 274] on input "Data for customer ID:" at bounding box center [488, 275] width 168 height 9
radio input "true"
click at [443, 282] on input "text" at bounding box center [441, 284] width 62 height 9
paste input "10049077256"
type input "10049077256"
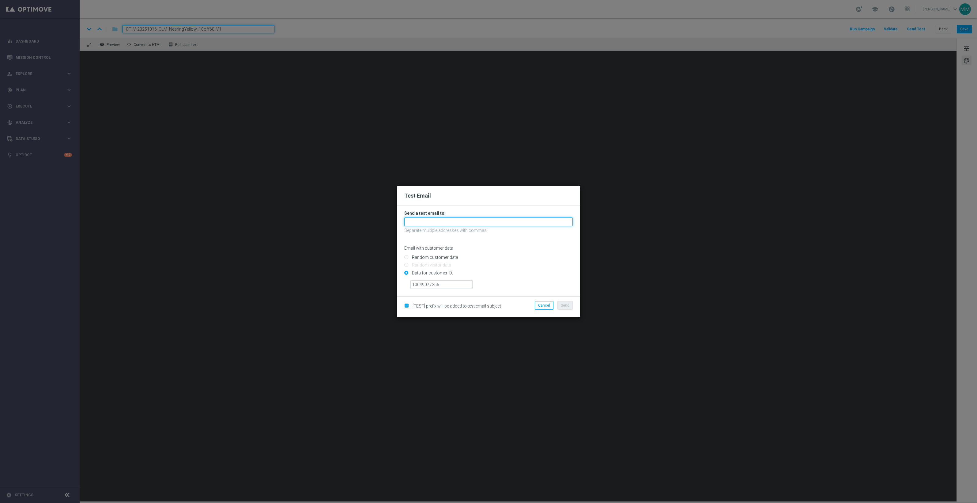
drag, startPoint x: 413, startPoint y: 221, endPoint x: 419, endPoint y: 221, distance: 5.3
click at [413, 221] on input "text" at bounding box center [488, 221] width 168 height 9
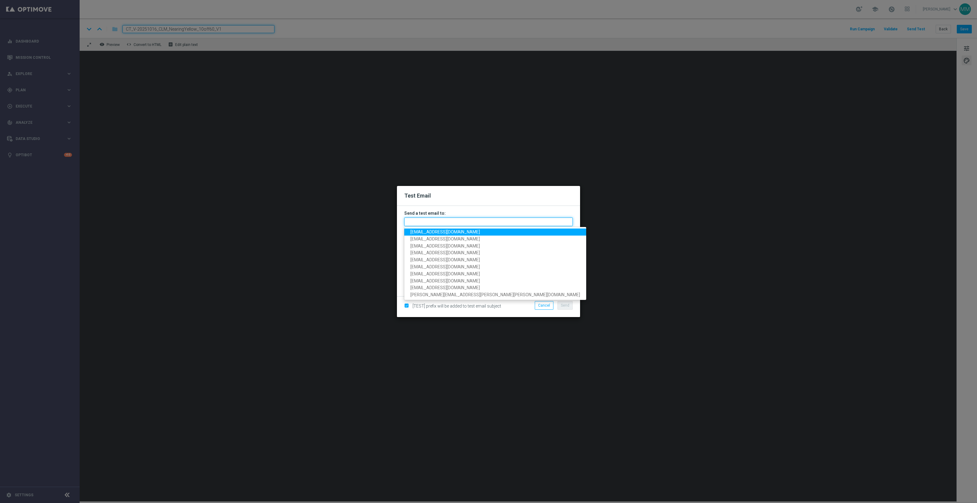
paste input "staples.96a1-bloll@litmusemail.com"
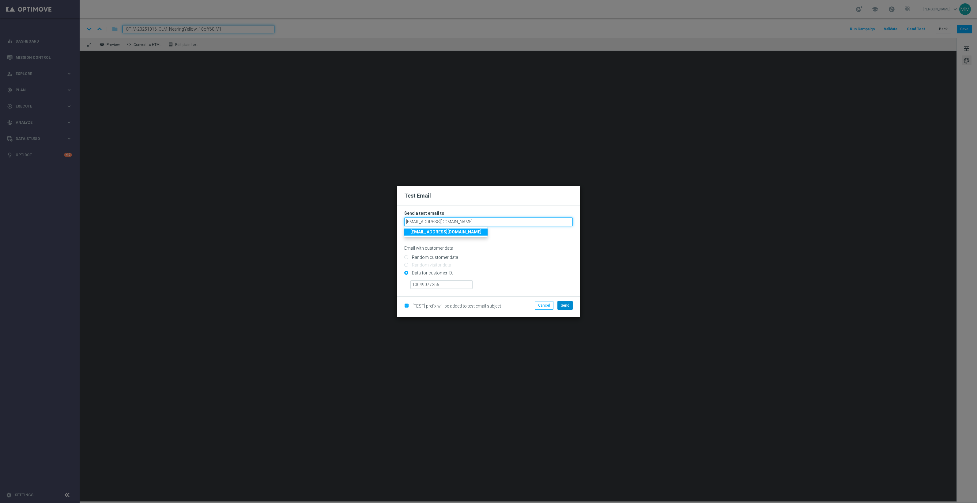
type input "staples.96a1-bloll@litmusemail.com"
click at [565, 307] on span "Send" at bounding box center [565, 305] width 9 height 4
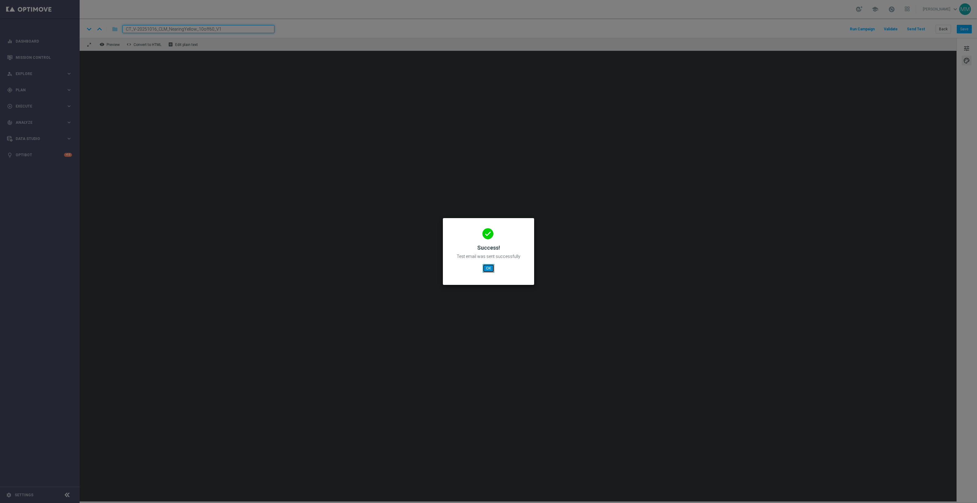
click at [487, 267] on button "OK" at bounding box center [489, 268] width 12 height 9
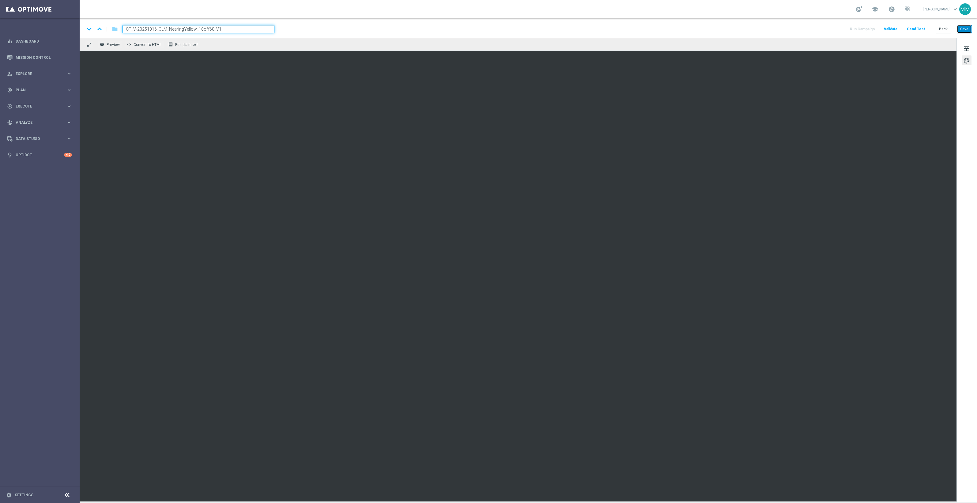
click at [961, 28] on button "Save" at bounding box center [964, 29] width 15 height 9
click at [970, 29] on button "Save" at bounding box center [964, 29] width 15 height 9
click at [964, 32] on button "Save" at bounding box center [964, 29] width 15 height 9
click at [963, 26] on button "Save" at bounding box center [964, 29] width 15 height 9
click at [963, 28] on button "Save" at bounding box center [964, 29] width 15 height 9
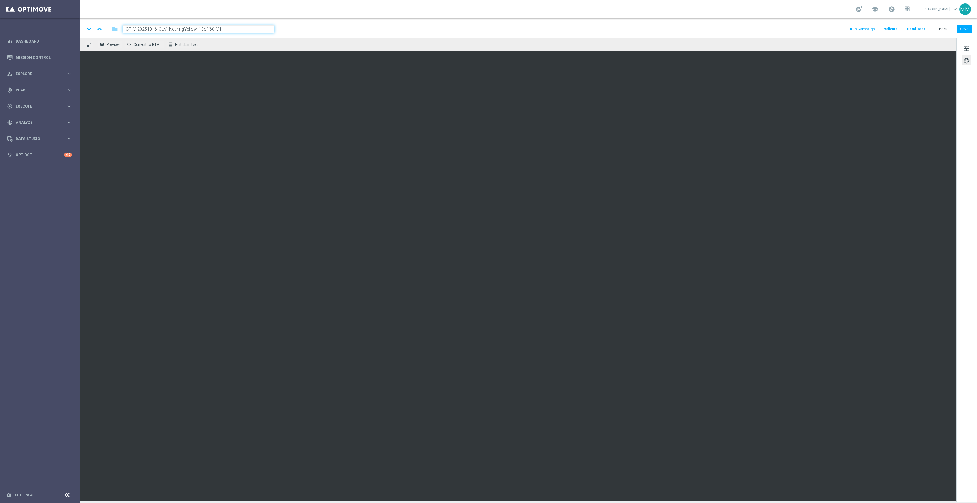
click at [922, 28] on button "Send Test" at bounding box center [916, 29] width 20 height 8
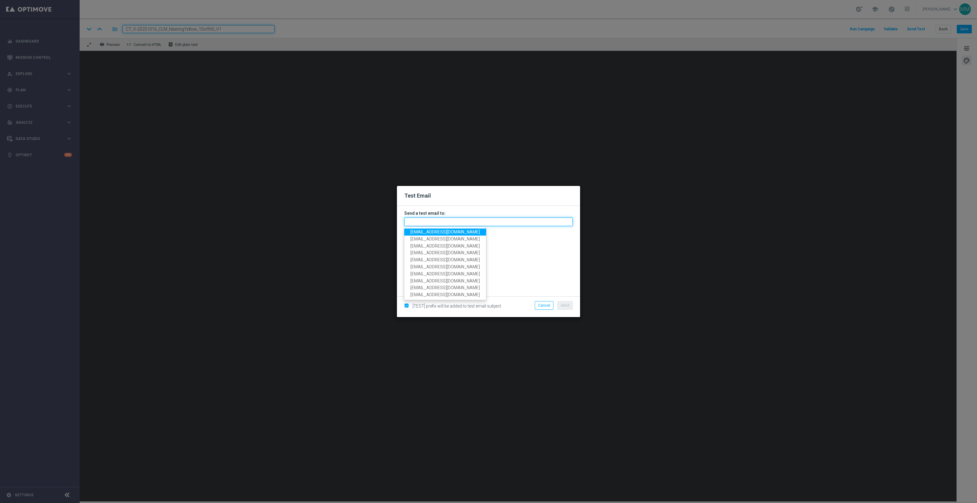
click at [527, 223] on input "text" at bounding box center [488, 221] width 168 height 9
paste input "staples.96a1-blokw@litmusemail.com"
type input "staples.96a1-blokw@litmusemail.com"
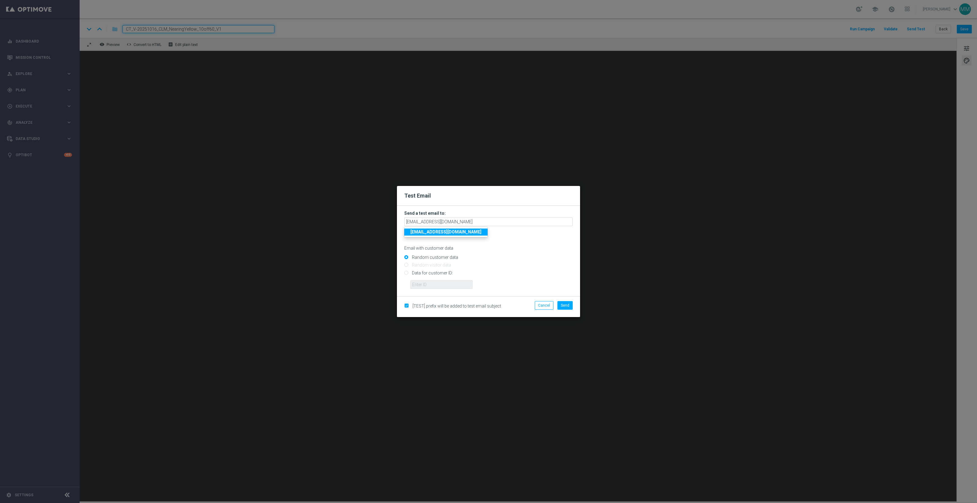
drag, startPoint x: 430, startPoint y: 271, endPoint x: 437, endPoint y: 283, distance: 14.0
click at [430, 271] on input "Data for customer ID:" at bounding box center [488, 275] width 168 height 9
radio input "true"
click at [437, 284] on input "text" at bounding box center [441, 284] width 62 height 9
paste input "10000024919"
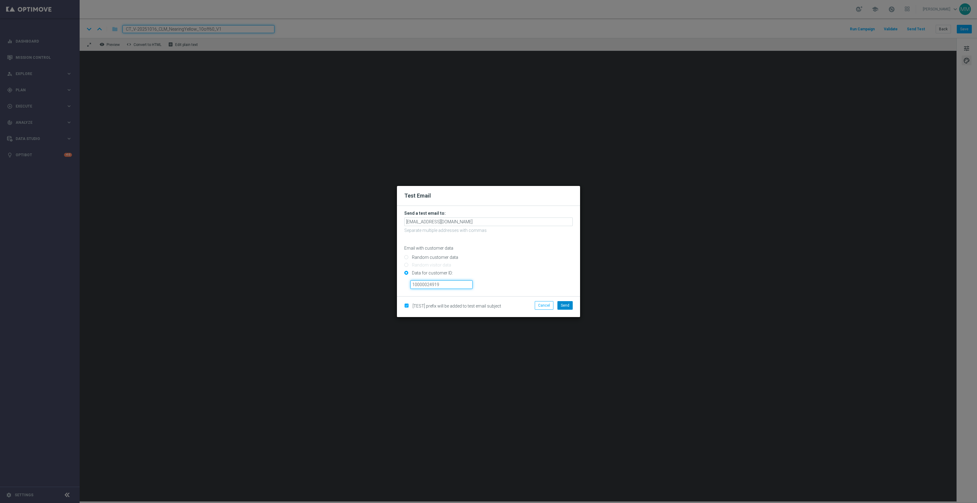
type input "10000024919"
click at [567, 303] on span "Send" at bounding box center [565, 305] width 9 height 4
click at [566, 303] on span "Send" at bounding box center [565, 305] width 9 height 4
click at [565, 304] on span "Send" at bounding box center [565, 305] width 9 height 4
click at [560, 306] on button "Send" at bounding box center [564, 305] width 15 height 9
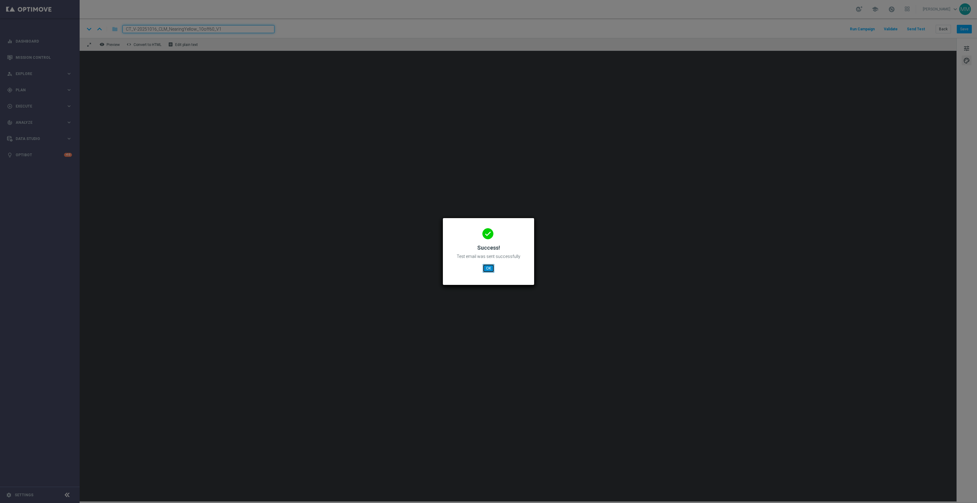
click at [491, 269] on button "OK" at bounding box center [489, 268] width 12 height 9
click at [492, 269] on button "OK" at bounding box center [489, 268] width 12 height 9
click at [488, 264] on button "OK" at bounding box center [489, 268] width 12 height 9
click at [490, 267] on button "OK" at bounding box center [489, 268] width 12 height 9
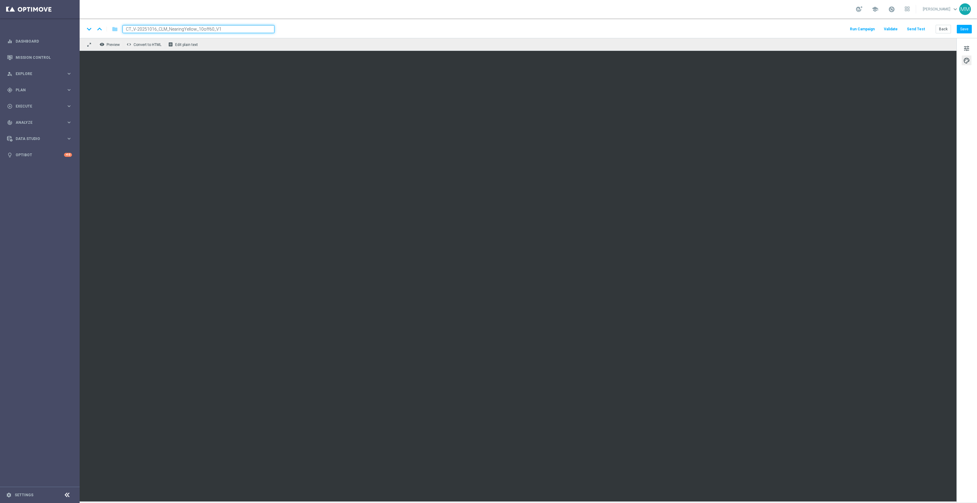
click at [924, 27] on button "Send Test" at bounding box center [916, 29] width 20 height 8
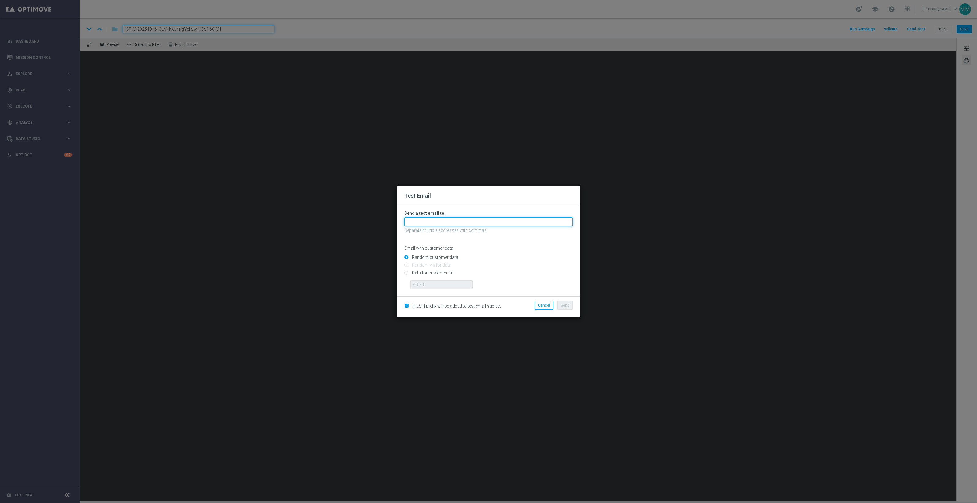
click at [521, 218] on input "text" at bounding box center [488, 221] width 168 height 9
paste input "staples.96a1-bloll@litmusemail.com"
type input "staples.96a1-bloll@litmusemail.com"
click at [420, 274] on input "Data for customer ID:" at bounding box center [488, 275] width 168 height 9
radio input "true"
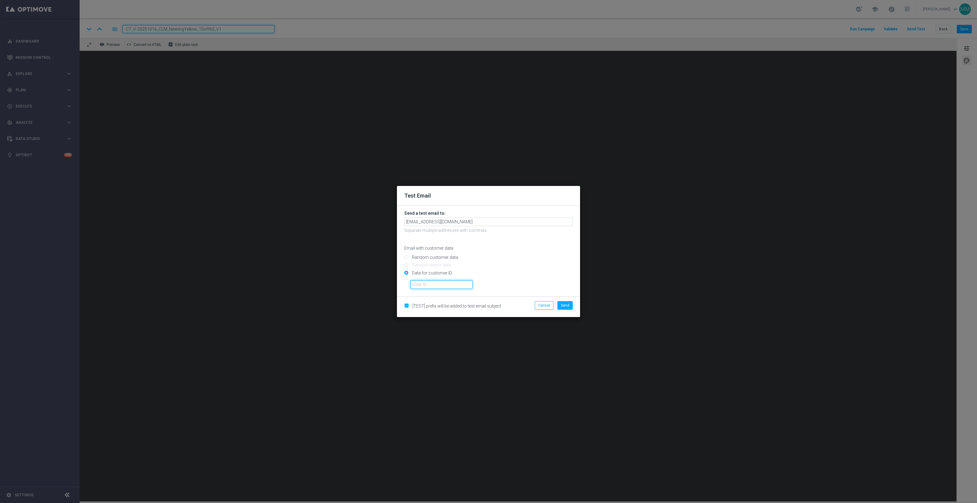
drag, startPoint x: 425, startPoint y: 282, endPoint x: 438, endPoint y: 284, distance: 13.3
click at [425, 282] on input "text" at bounding box center [441, 284] width 62 height 9
paste input "10049077256"
type input "10049077256"
click at [574, 304] on div "Cancel Send" at bounding box center [547, 306] width 59 height 11
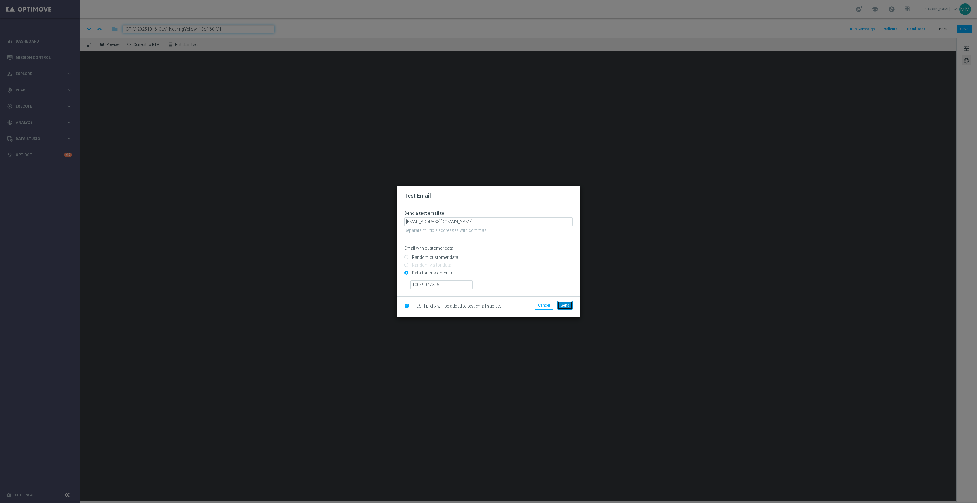
click at [569, 304] on span "Send" at bounding box center [565, 305] width 9 height 4
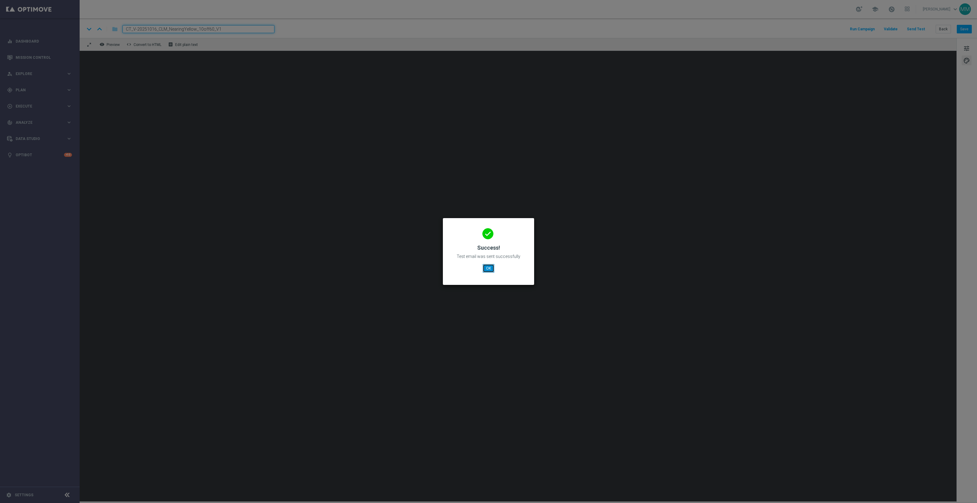
click at [489, 267] on button "OK" at bounding box center [489, 268] width 12 height 9
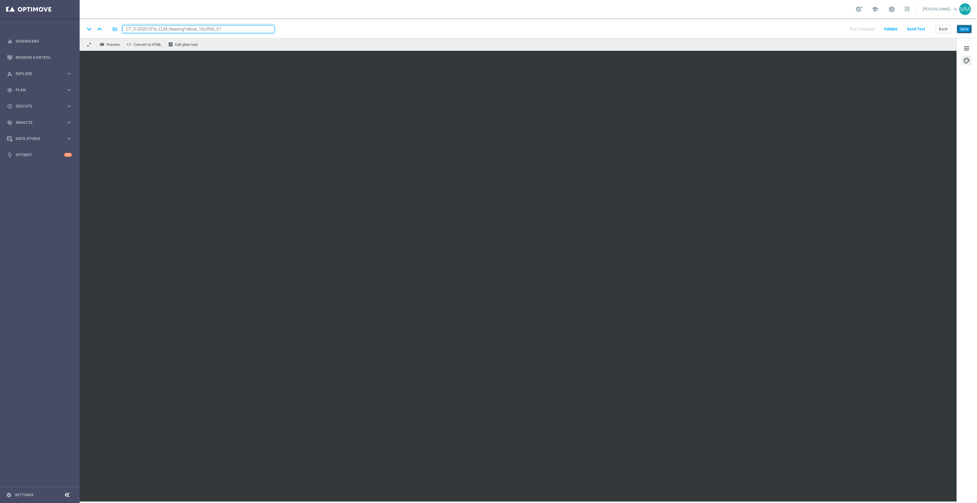
click at [964, 28] on button "Save" at bounding box center [964, 29] width 15 height 9
click at [970, 28] on button "Save" at bounding box center [964, 29] width 15 height 9
click at [962, 28] on button "Save" at bounding box center [964, 29] width 15 height 9
click at [962, 30] on button "Save" at bounding box center [964, 29] width 15 height 9
drag, startPoint x: 967, startPoint y: 26, endPoint x: 833, endPoint y: 52, distance: 135.7
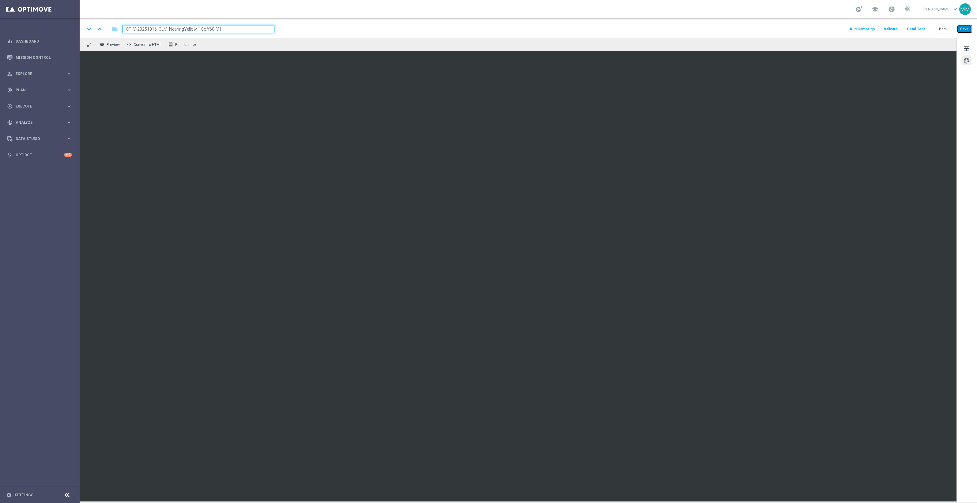
click at [967, 26] on button "Save" at bounding box center [964, 29] width 15 height 9
click at [914, 28] on button "Send Test" at bounding box center [916, 29] width 20 height 8
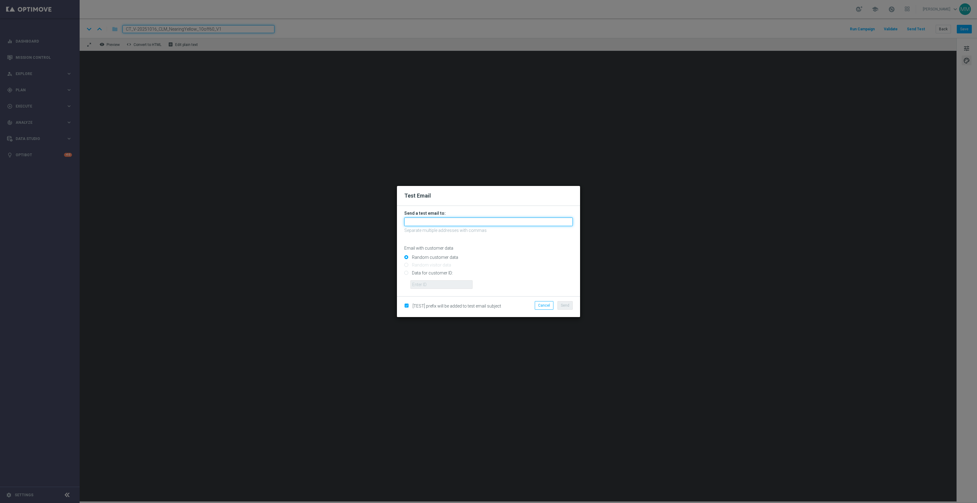
click at [555, 220] on input "text" at bounding box center [488, 221] width 168 height 9
paste input "staples.96a1-blokw@litmusemail.com"
type input "staples.96a1-blokw@litmusemail.com"
drag, startPoint x: 441, startPoint y: 271, endPoint x: 446, endPoint y: 282, distance: 11.7
click at [441, 271] on input "Data for customer ID:" at bounding box center [488, 275] width 168 height 9
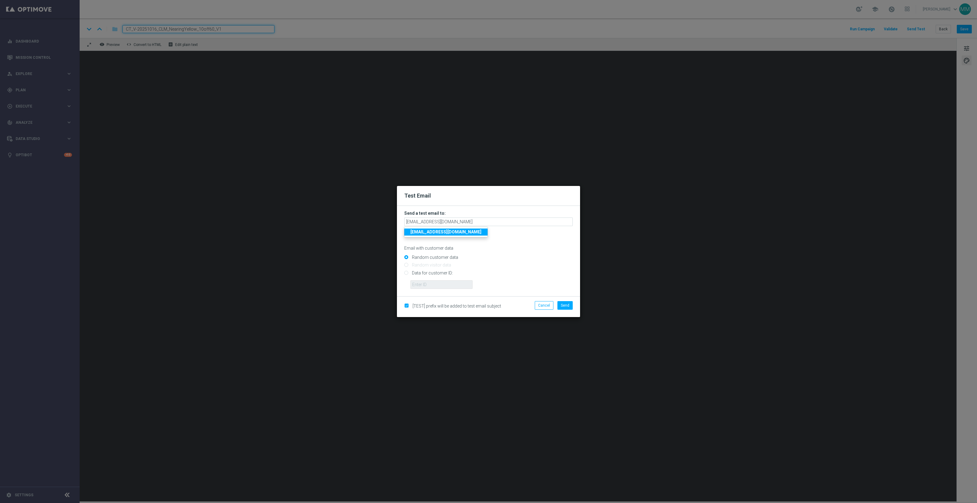
radio input "true"
click at [447, 286] on input "text" at bounding box center [441, 284] width 62 height 9
paste input "10000024919"
type input "10000024919"
click at [569, 307] on button "Send" at bounding box center [564, 305] width 15 height 9
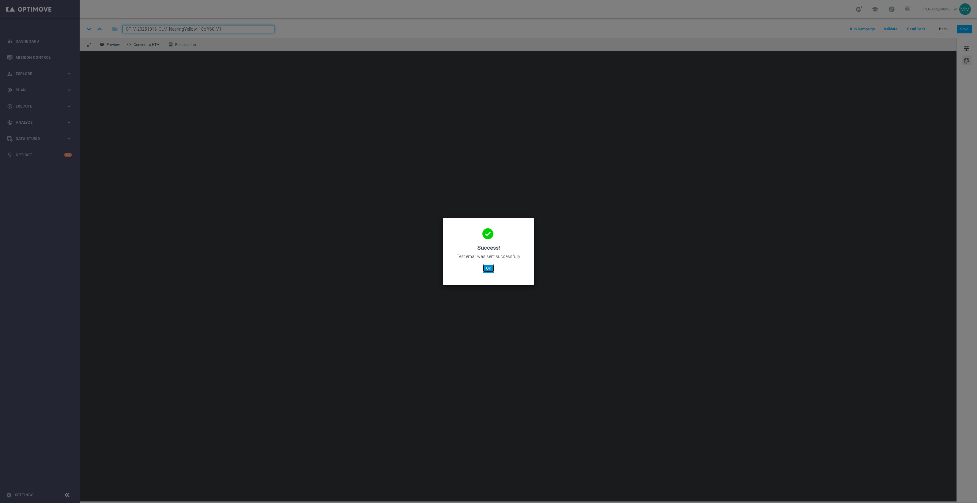
click at [487, 266] on button "OK" at bounding box center [489, 268] width 12 height 9
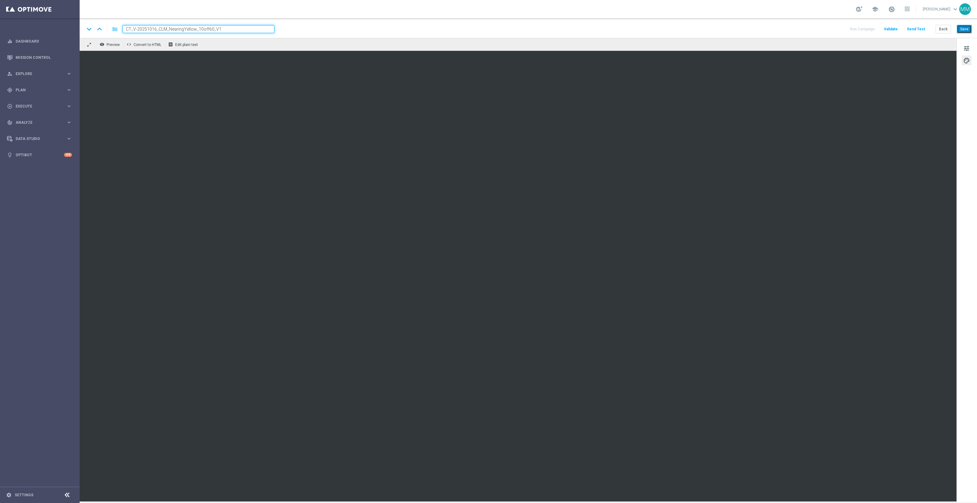
click at [964, 26] on button "Save" at bounding box center [964, 29] width 15 height 9
click at [965, 26] on button "Save" at bounding box center [964, 29] width 15 height 9
click at [965, 27] on button "Save" at bounding box center [964, 29] width 15 height 9
click at [914, 31] on button "Send Test" at bounding box center [916, 29] width 20 height 8
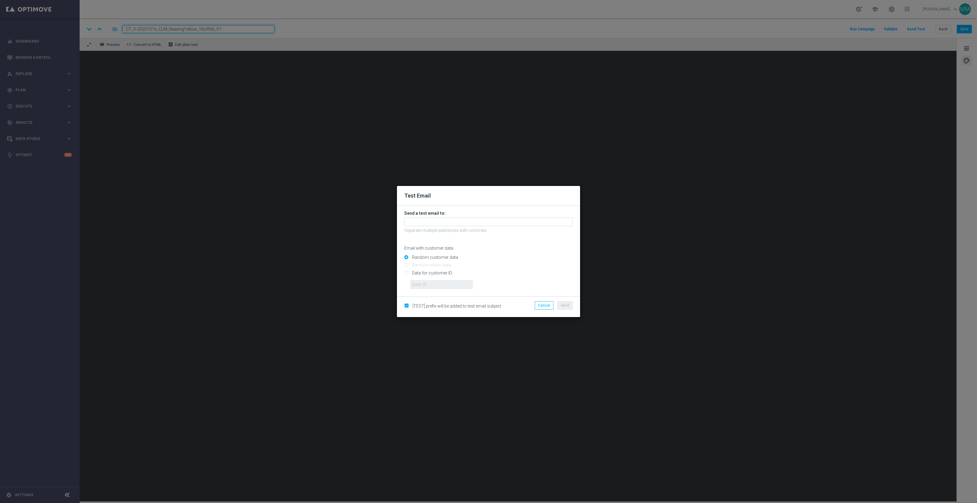
click at [438, 271] on input "Data for customer ID:" at bounding box center [488, 275] width 168 height 9
radio input "true"
click at [439, 282] on input "text" at bounding box center [441, 284] width 62 height 9
paste input "10000024919"
type input "10000024919"
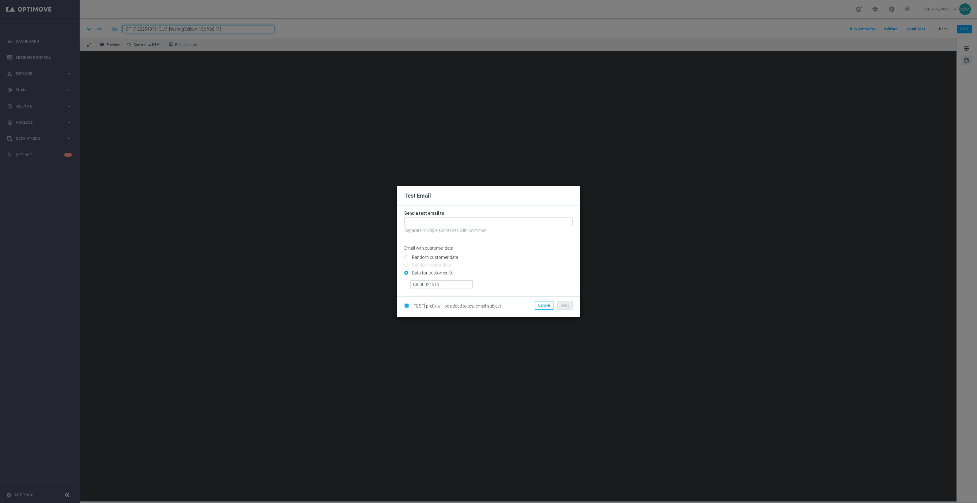
click at [470, 216] on form "Send a test email to: Separate multiple addresses with commas Email with custom…" at bounding box center [488, 249] width 168 height 78
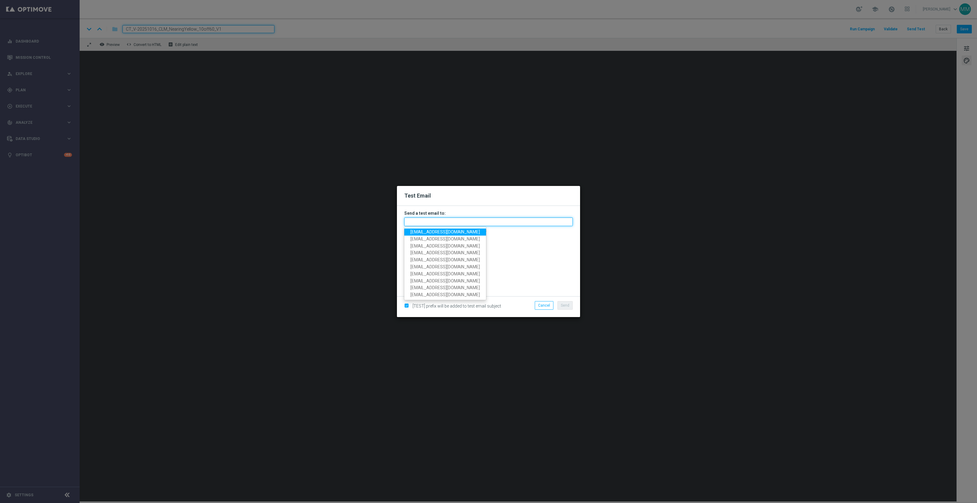
click at [469, 219] on input "text" at bounding box center [488, 221] width 168 height 9
paste input "staples.96a1-blokw@litmusemail.com"
type input "staples.96a1-blokw@litmusemail.com"
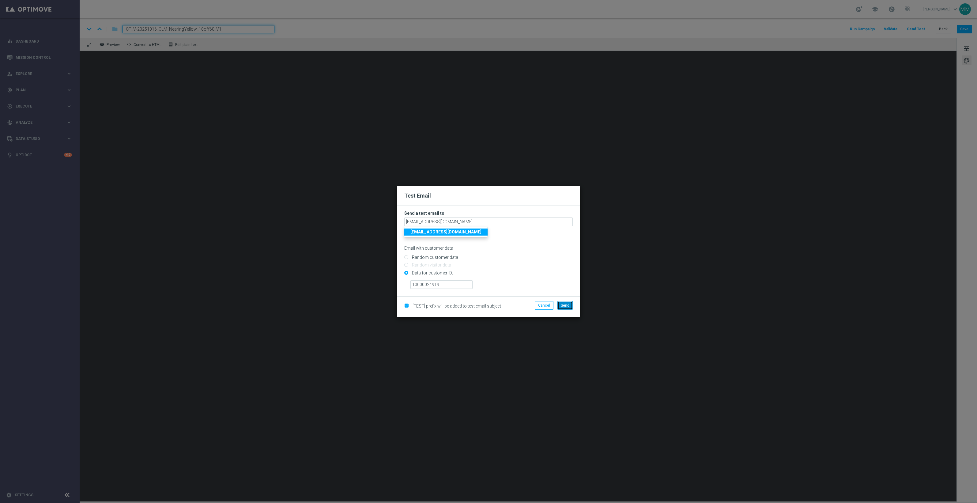
click at [563, 303] on span "Send" at bounding box center [565, 305] width 9 height 4
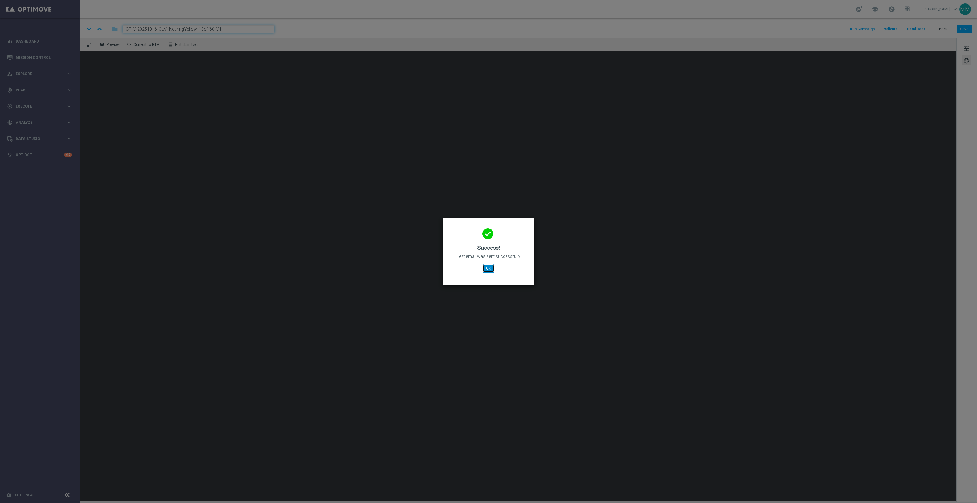
click at [493, 270] on button "OK" at bounding box center [489, 268] width 12 height 9
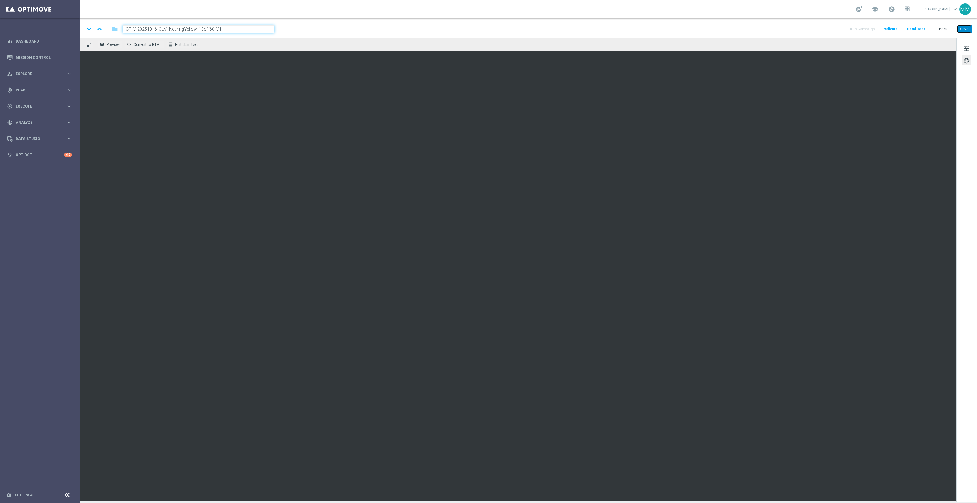
click at [965, 28] on button "Save" at bounding box center [964, 29] width 15 height 9
click at [913, 26] on button "Send Test" at bounding box center [916, 29] width 20 height 8
click at [957, 28] on button "Save" at bounding box center [964, 29] width 15 height 9
click at [917, 28] on button "Send Test" at bounding box center [916, 29] width 20 height 8
click at [919, 28] on button "Send Test" at bounding box center [916, 29] width 20 height 8
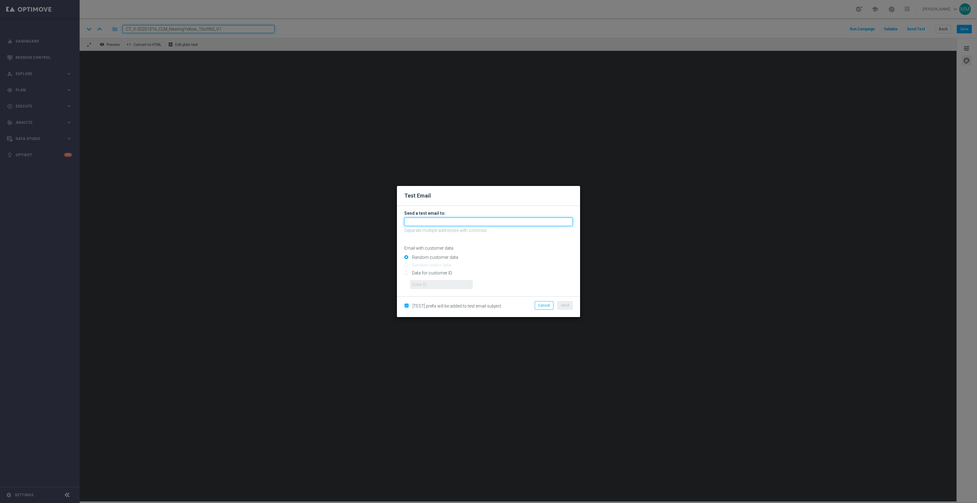
click at [451, 221] on input "text" at bounding box center [488, 221] width 168 height 9
paste input "staples.96a1-blokw@litmusemail.com"
type input "staples.96a1-blokw@litmusemail.com"
drag, startPoint x: 438, startPoint y: 273, endPoint x: 442, endPoint y: 281, distance: 8.2
click at [438, 273] on input "Data for customer ID:" at bounding box center [488, 275] width 168 height 9
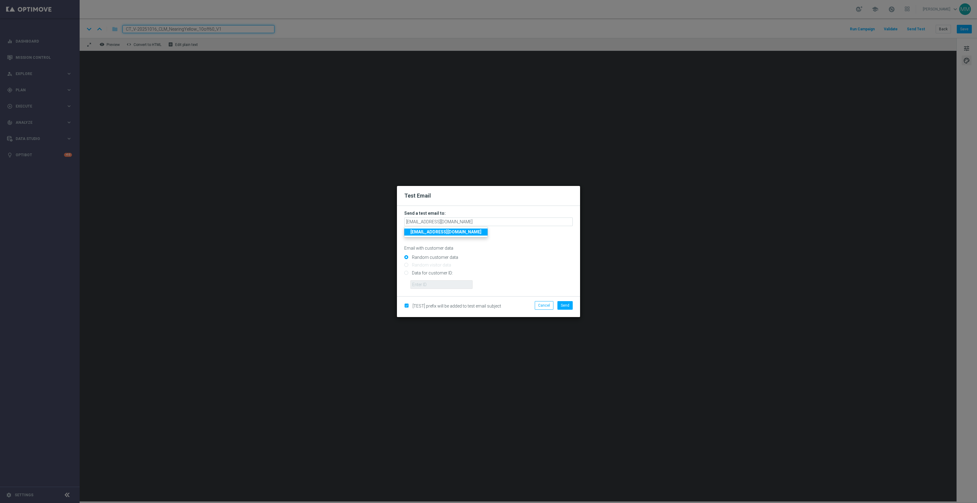
radio input "true"
click at [442, 282] on input "text" at bounding box center [441, 284] width 62 height 9
paste input "10000024919"
type input "10000024919"
click at [563, 306] on span "Send" at bounding box center [565, 305] width 9 height 4
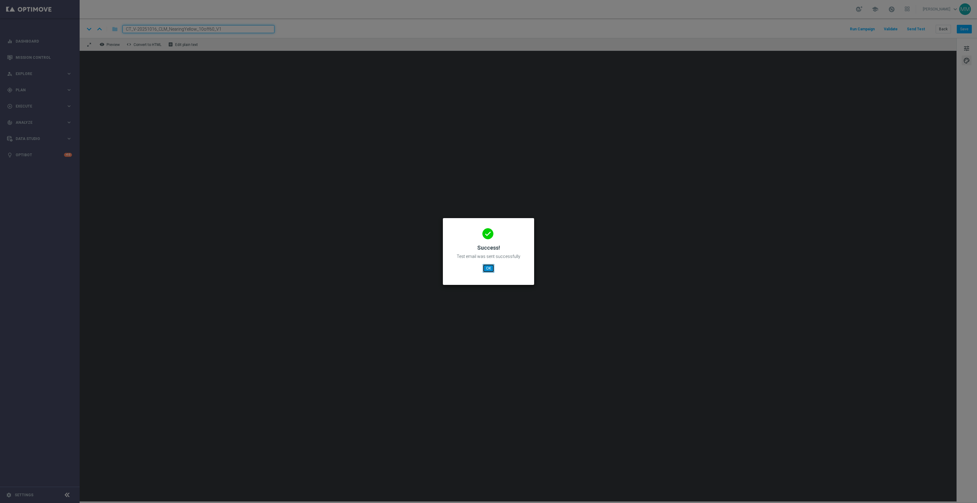
click at [488, 264] on button "OK" at bounding box center [489, 268] width 12 height 9
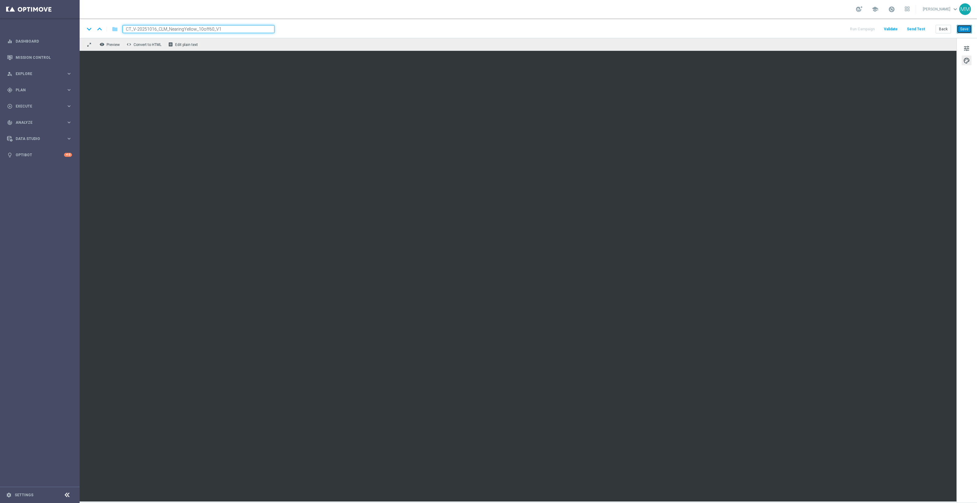
click at [964, 30] on button "Save" at bounding box center [964, 29] width 15 height 9
click at [964, 25] on button "Save" at bounding box center [964, 29] width 15 height 9
click at [962, 31] on button "Save" at bounding box center [964, 29] width 15 height 9
click at [965, 28] on button "Save" at bounding box center [964, 29] width 15 height 9
click at [970, 31] on button "Save" at bounding box center [964, 29] width 15 height 9
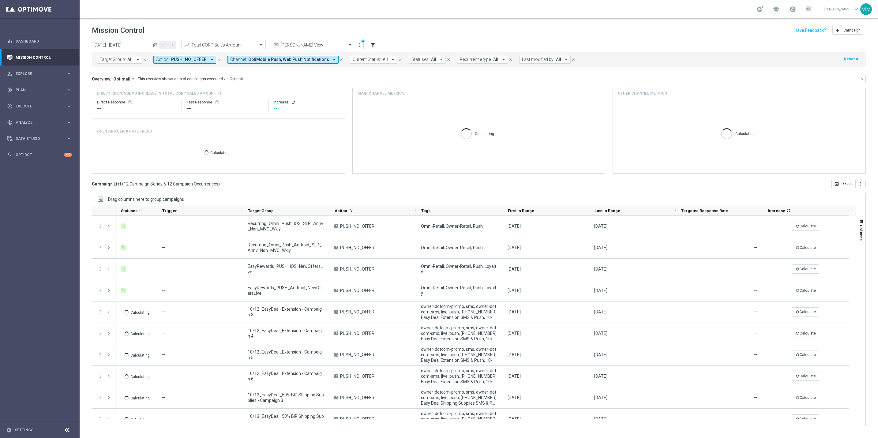
drag, startPoint x: 40, startPoint y: 87, endPoint x: 42, endPoint y: 98, distance: 11.2
click at [40, 87] on div "gps_fixed Plan" at bounding box center [36, 90] width 59 height 6
click at [33, 123] on button "Templates keyboard_arrow_right" at bounding box center [44, 121] width 56 height 5
click at [34, 147] on link "OptiMobile Push" at bounding box center [41, 148] width 45 height 5
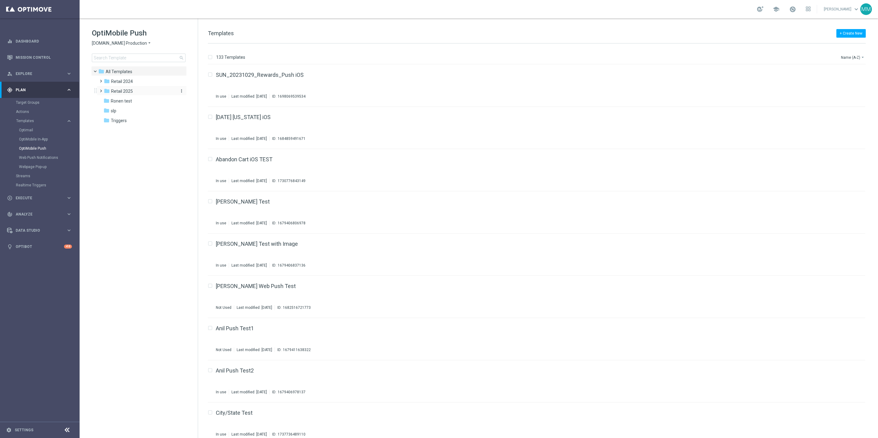
click at [130, 93] on span "Retail 2025" at bounding box center [122, 92] width 22 height 6
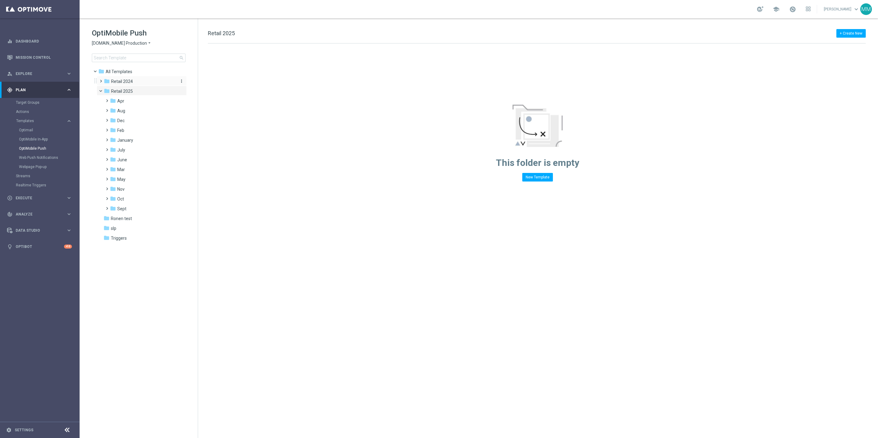
click at [124, 78] on div "folder Retail 2024" at bounding box center [139, 81] width 70 height 7
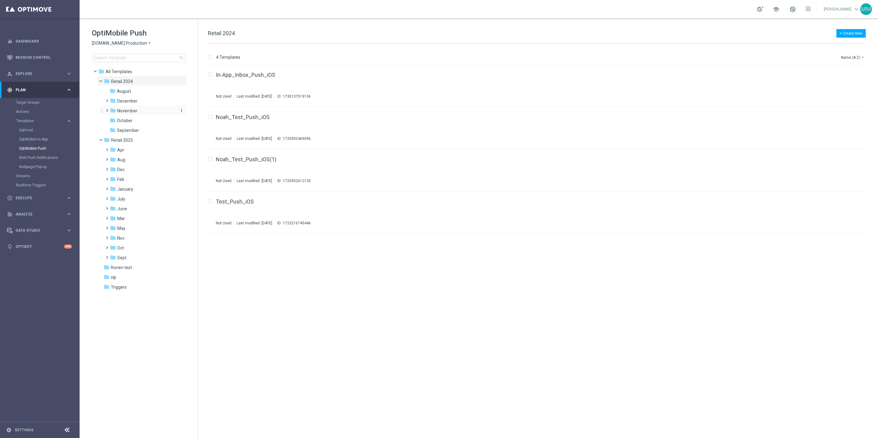
click at [141, 107] on div "folder November" at bounding box center [142, 110] width 65 height 7
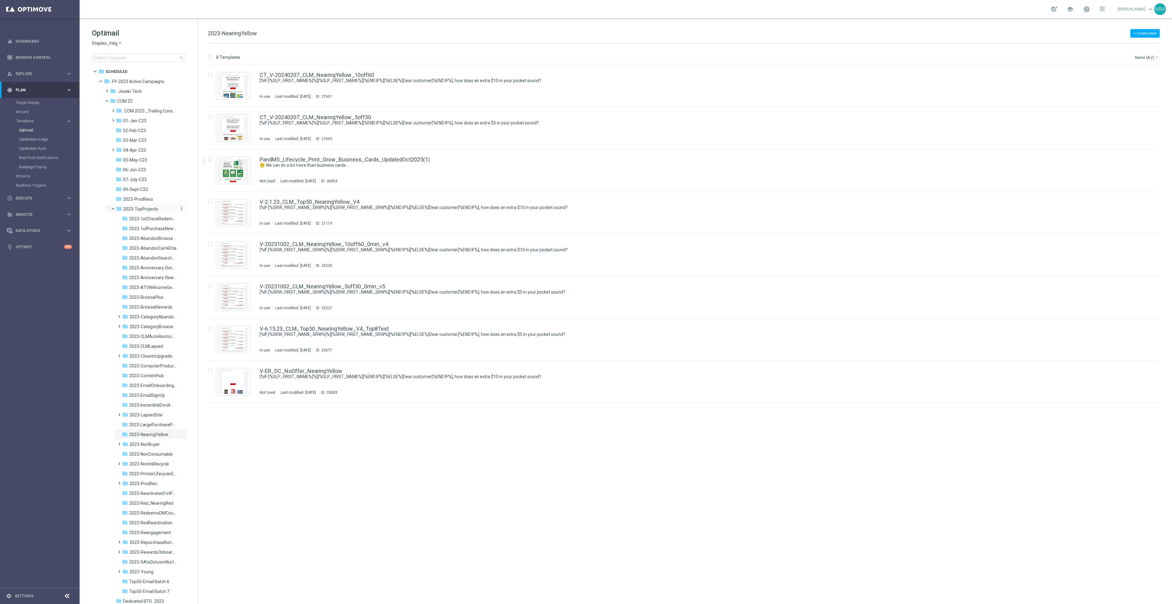
scroll to position [138, 0]
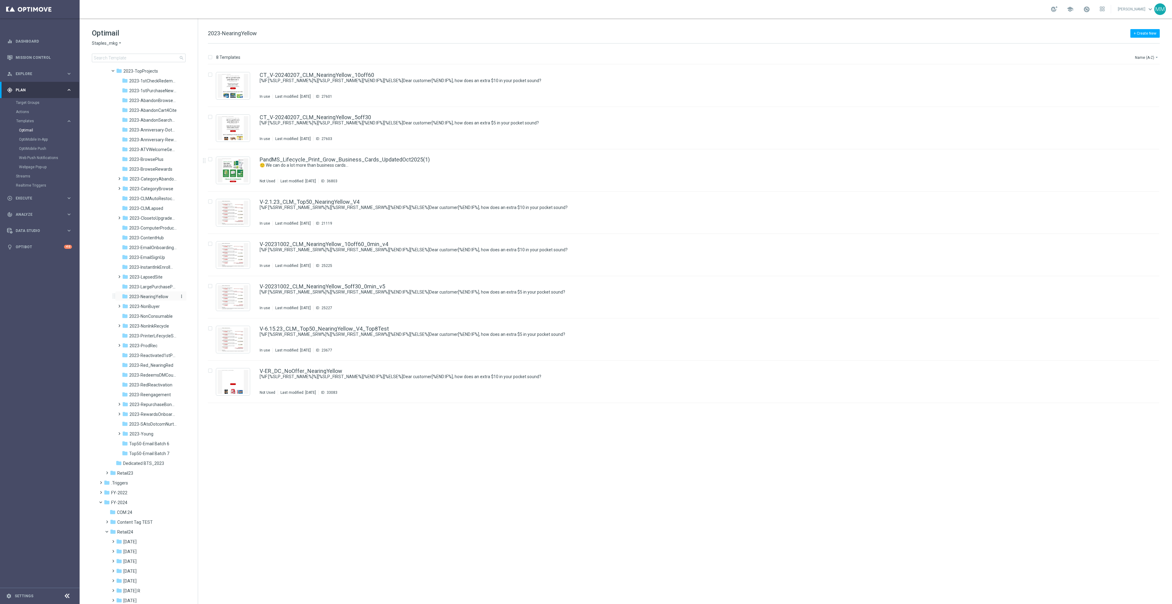
click at [163, 300] on div "folder 2023-NearingYellow" at bounding box center [149, 296] width 55 height 7
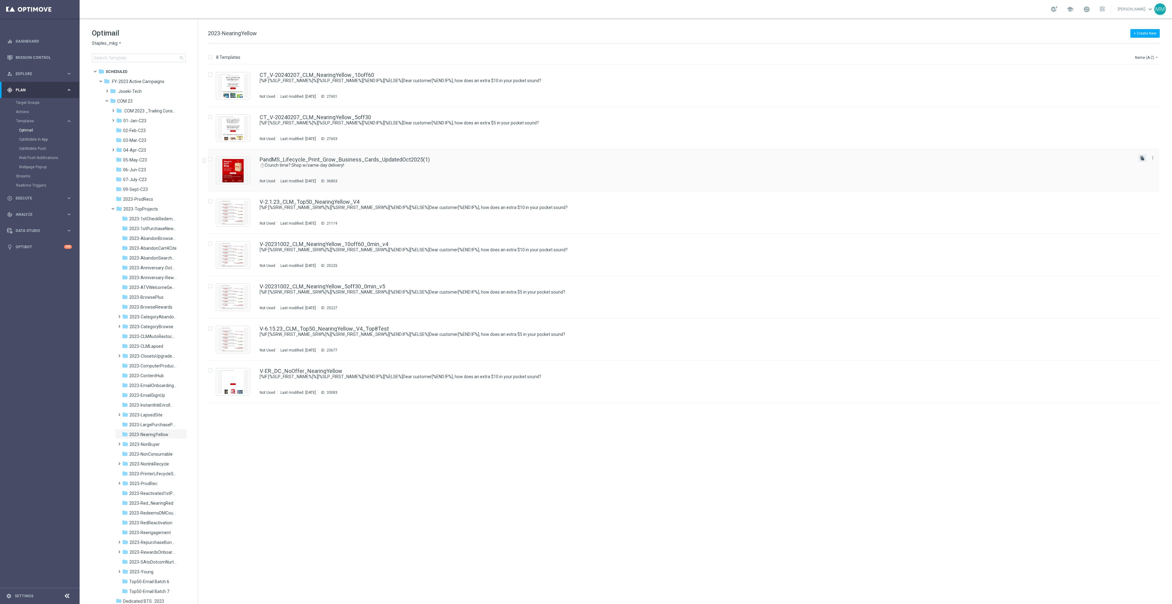
click at [1142, 157] on icon "file_copy" at bounding box center [1142, 158] width 5 height 5
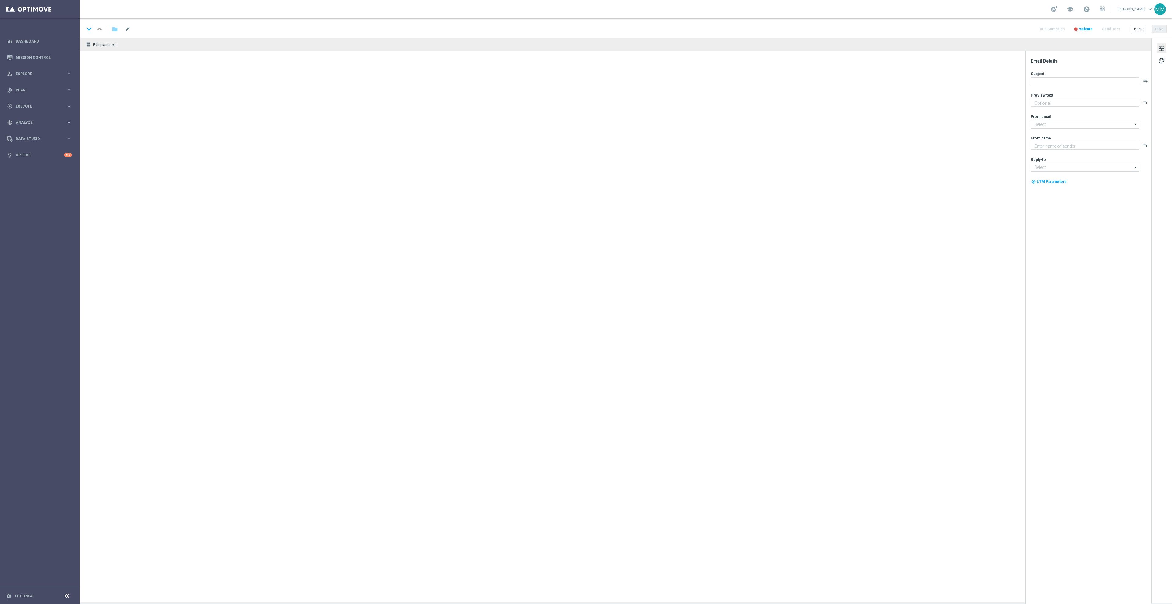
type input "PandMS_Lifecycle_Print_Grow_Business_Cards_UpdatedOct2025(1)(1)"
type textarea "Plus next-day delivery to over 98% of the U.S."
type input "[EMAIL_ADDRESS][DOMAIN_NAME]"
type textarea "Staples"
type input "[EMAIL_ADDRESS][DOMAIN_NAME]"
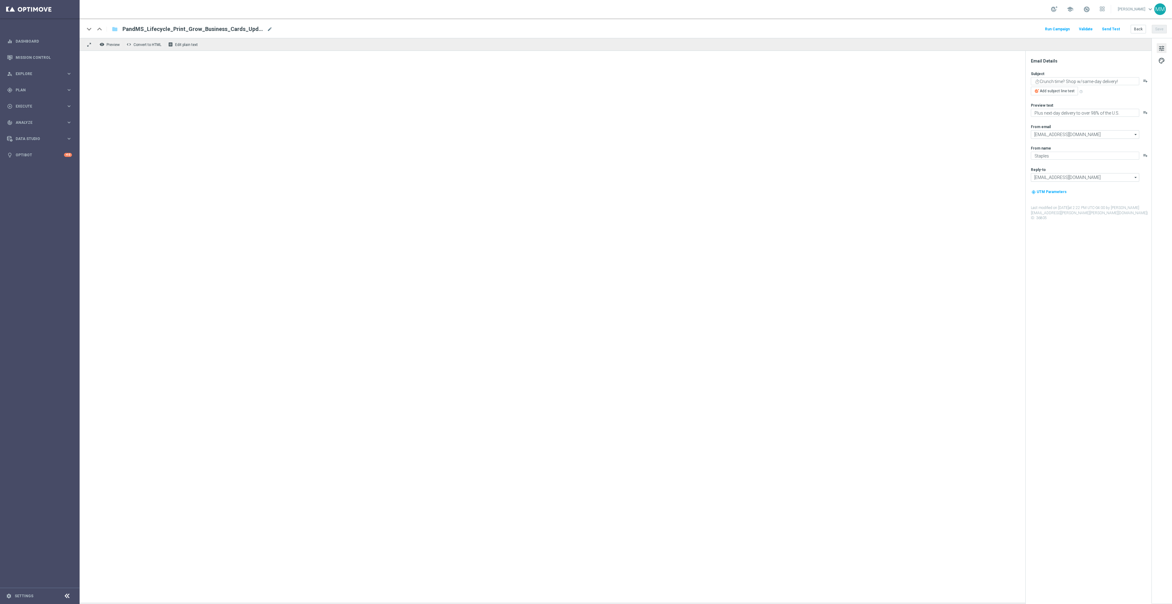
click at [181, 29] on span "PandMS_Lifecycle_Print_Grow_Business_Cards_UpdatedOct2025(1)(1)" at bounding box center [194, 28] width 142 height 7
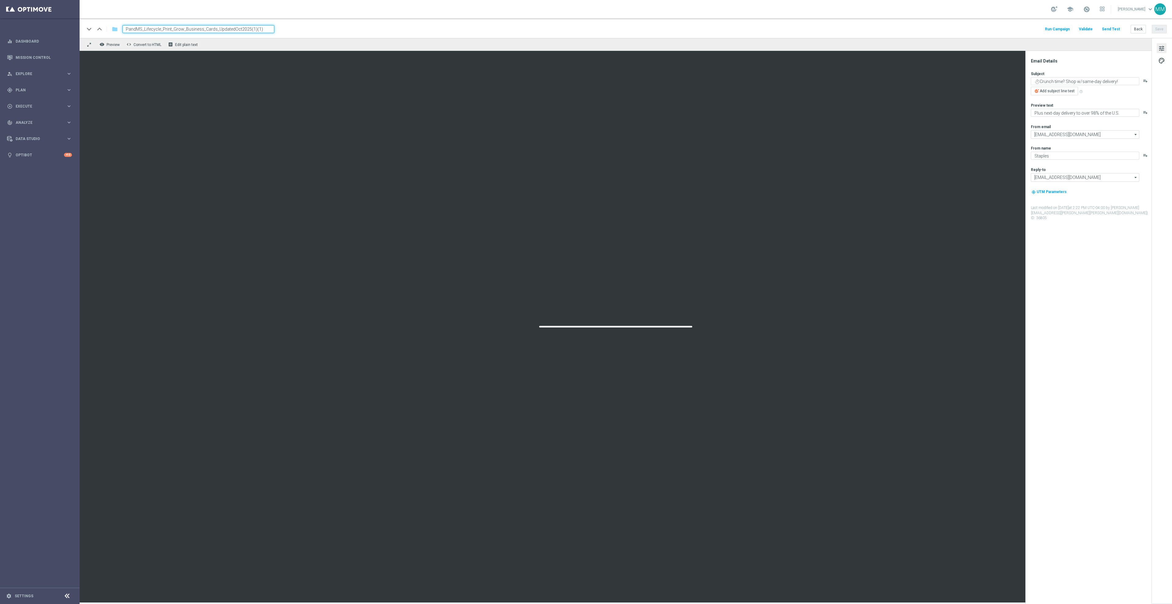
drag, startPoint x: 261, startPoint y: 30, endPoint x: 62, endPoint y: 29, distance: 198.5
click at [62, 29] on main "equalizer Dashboard Mission Control" at bounding box center [586, 302] width 1172 height 604
paste input "CT_V-20251016_CLM_NearingYellow_10off60_V1"
drag, startPoint x: 266, startPoint y: 29, endPoint x: 53, endPoint y: 28, distance: 212.2
click at [53, 28] on main "equalizer Dashboard Mission Control" at bounding box center [586, 302] width 1172 height 604
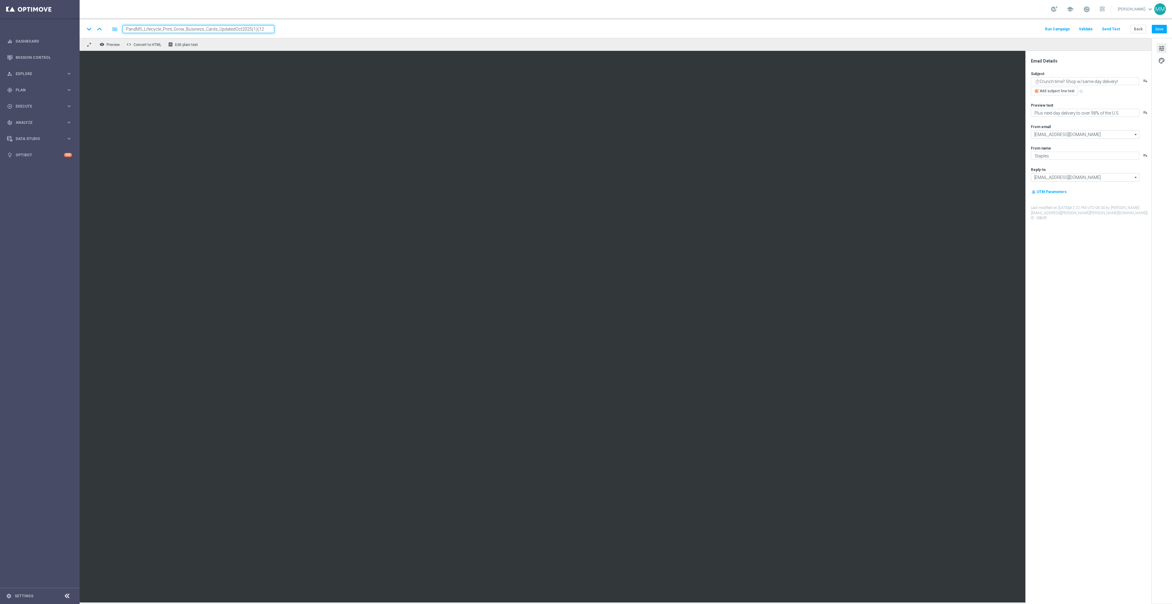
paste input "CT_V-20251016_CLM_NearingYellow_10off60_V1"
type input "CT_V-20251016_CLM_NearingYellow_10off60_V2"
click at [1167, 29] on button "Save" at bounding box center [1159, 29] width 15 height 9
click at [356, 31] on div "keyboard_arrow_down keyboard_arrow_up folder CT_V-20251016_CLM_NearingYellow_10…" at bounding box center [626, 29] width 1083 height 8
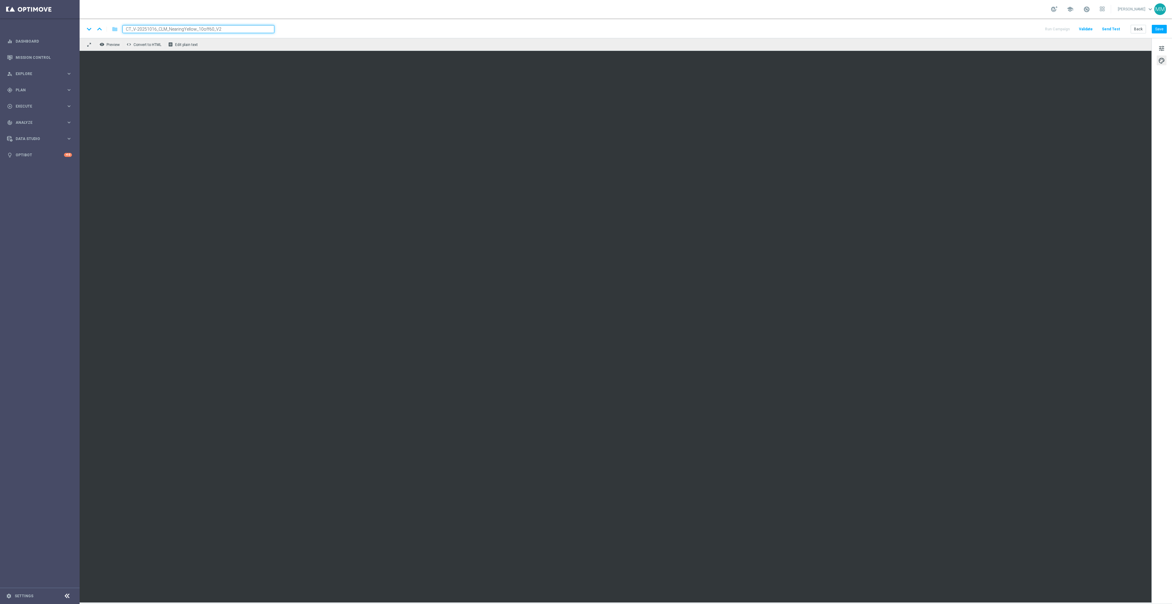
click at [1160, 126] on div "tune palette" at bounding box center [1162, 320] width 21 height 565
click at [1160, 26] on button "Save" at bounding box center [1159, 29] width 15 height 9
click at [1165, 27] on button "Save" at bounding box center [1159, 29] width 15 height 9
click at [1155, 99] on div "tune palette" at bounding box center [1162, 320] width 21 height 565
click at [1161, 30] on button "Save" at bounding box center [1159, 29] width 15 height 9
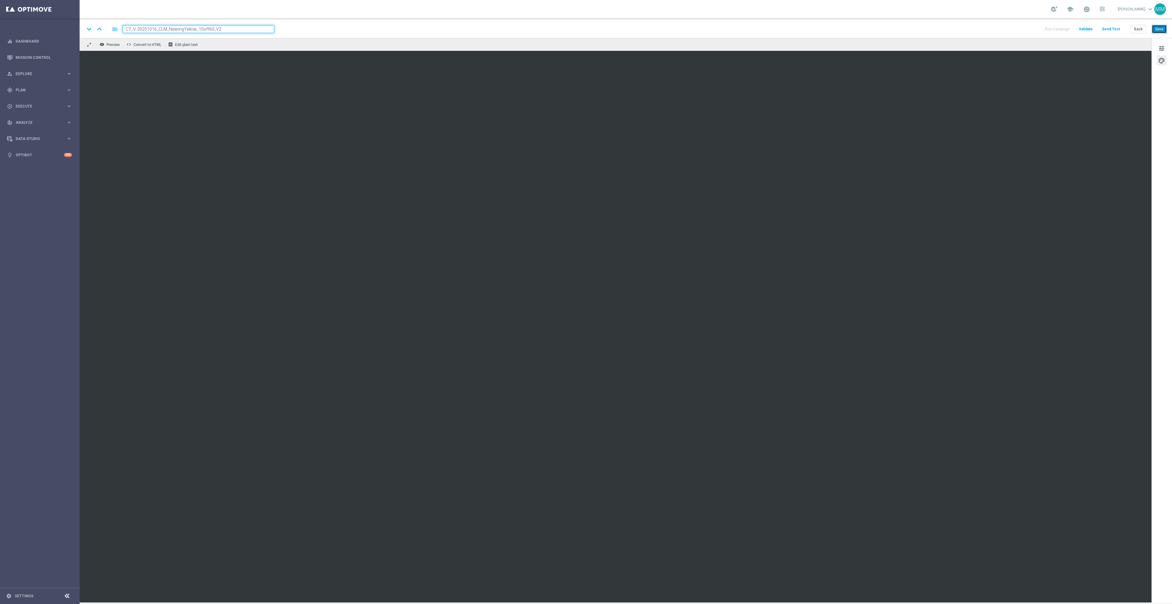
click at [1159, 32] on button "Save" at bounding box center [1159, 29] width 15 height 9
click at [1157, 27] on button "Save" at bounding box center [1159, 29] width 15 height 9
click at [1160, 27] on button "Save" at bounding box center [1159, 29] width 15 height 9
click at [1160, 47] on span "tune" at bounding box center [1162, 48] width 7 height 8
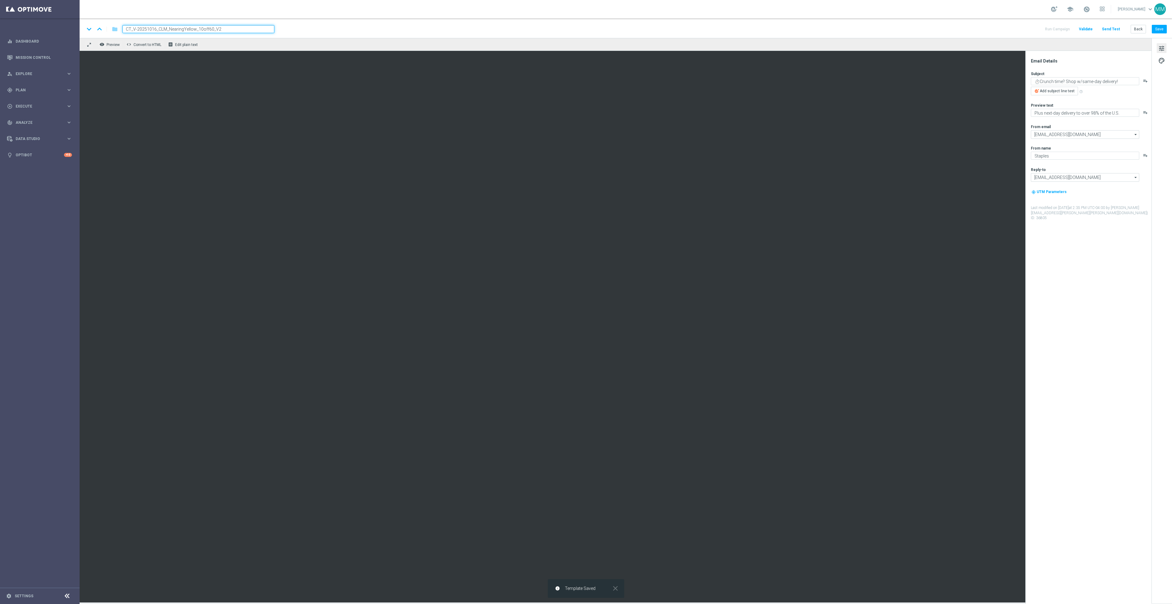
click at [1161, 67] on div "tune palette" at bounding box center [1162, 320] width 21 height 565
click at [1160, 62] on span "palette" at bounding box center [1162, 61] width 7 height 8
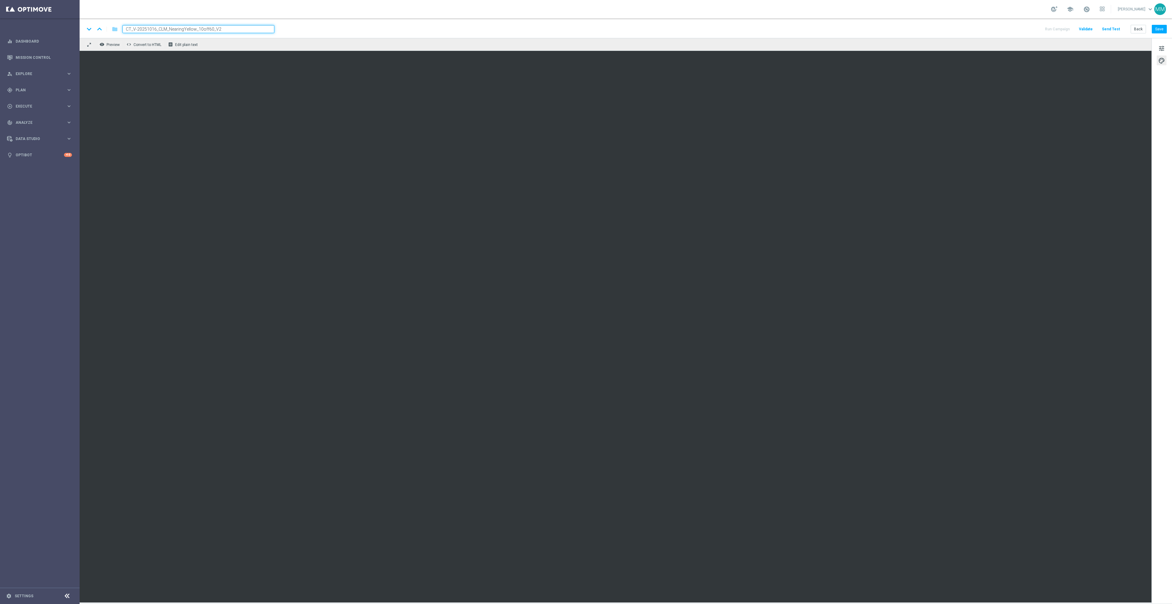
click at [1168, 188] on div "tune palette" at bounding box center [1162, 320] width 21 height 565
click at [1163, 32] on button "Save" at bounding box center [1159, 29] width 15 height 9
click at [1165, 95] on div "tune palette" at bounding box center [1162, 320] width 21 height 565
click at [1161, 30] on button "Save" at bounding box center [1159, 29] width 15 height 9
click at [1159, 29] on button "Save" at bounding box center [1159, 29] width 15 height 9
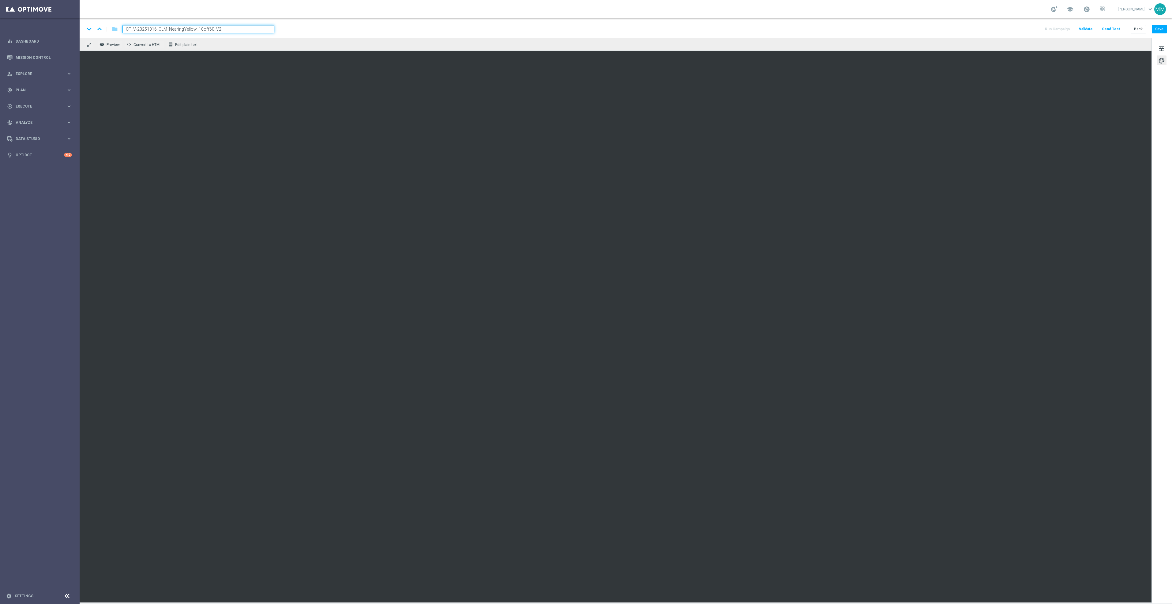
click at [1048, 51] on iframe at bounding box center [616, 326] width 1072 height 551
click at [1165, 29] on button "Save" at bounding box center [1159, 29] width 15 height 9
click at [1154, 29] on button "Save" at bounding box center [1159, 29] width 15 height 9
click at [1163, 46] on span "tune" at bounding box center [1162, 48] width 7 height 8
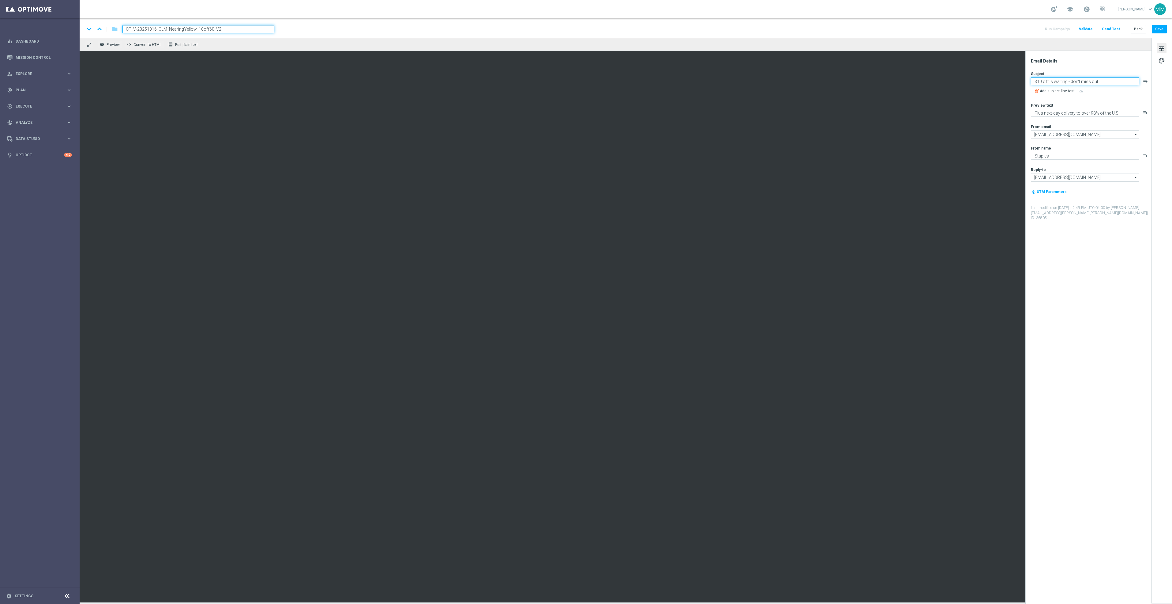
type textarea "$10 off is waiting - don't miss out."
type textarea "Plus 30-min pickup (so fast and easy!)."
click at [1160, 27] on button "Save" at bounding box center [1159, 29] width 15 height 9
click at [1034, 82] on textarea "$10 off is waiting - don't miss out." at bounding box center [1085, 81] width 108 height 8
paste textarea "⏲️"
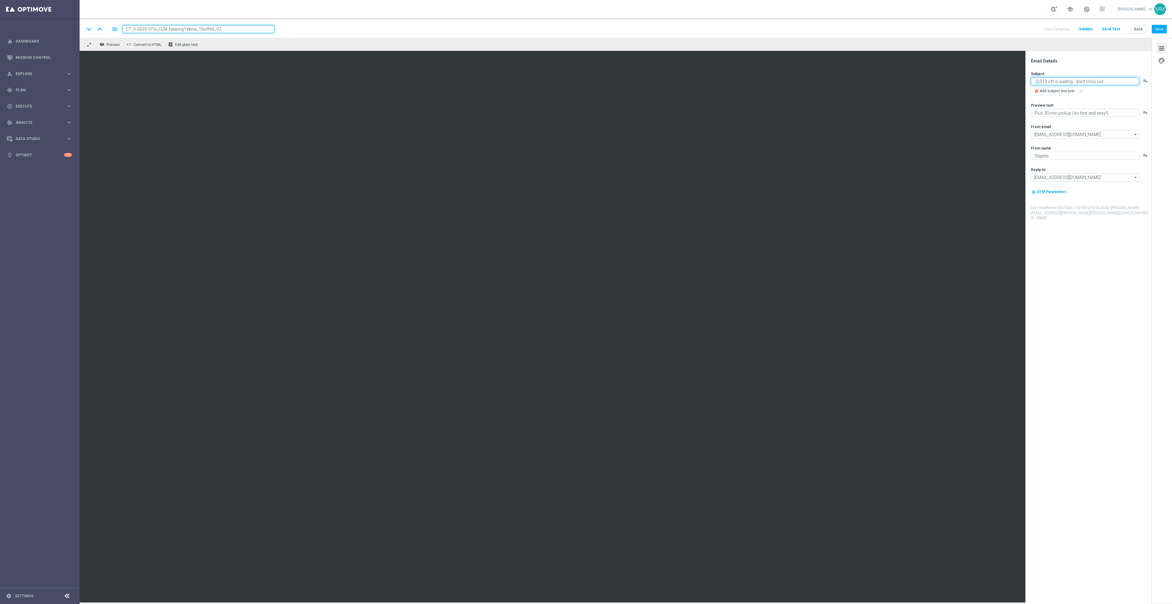
type textarea "⏲️$10 off is waiting - don't miss out."
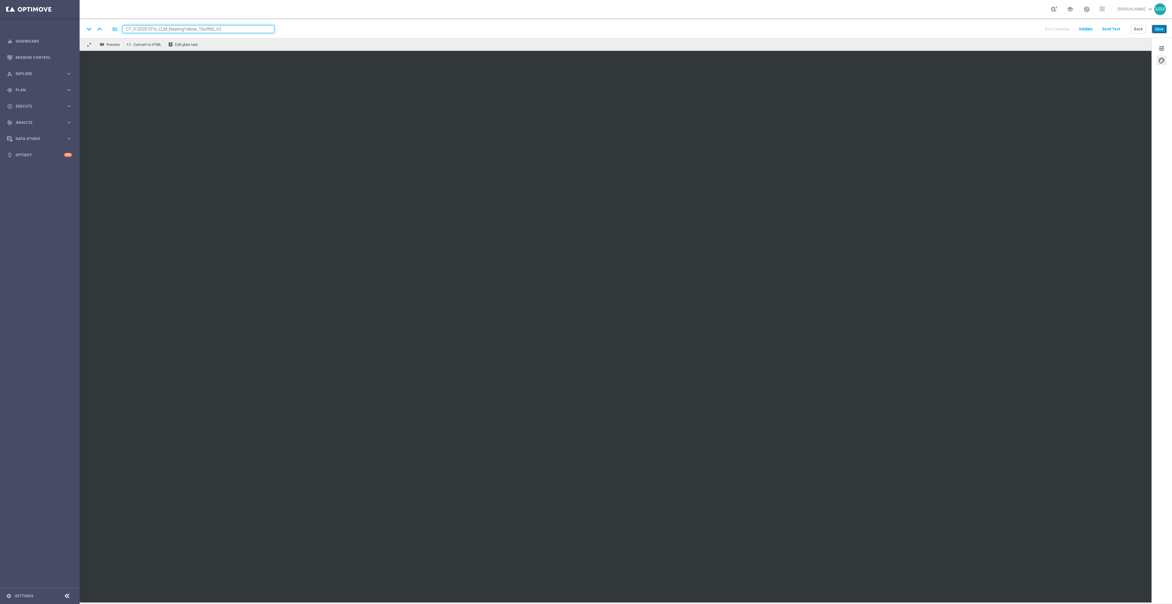
click at [1161, 28] on button "Save" at bounding box center [1159, 29] width 15 height 9
click at [1161, 30] on button "Save" at bounding box center [1159, 29] width 15 height 9
click at [1159, 32] on button "Save" at bounding box center [1159, 29] width 15 height 9
click at [1156, 32] on button "Save" at bounding box center [1159, 29] width 15 height 9
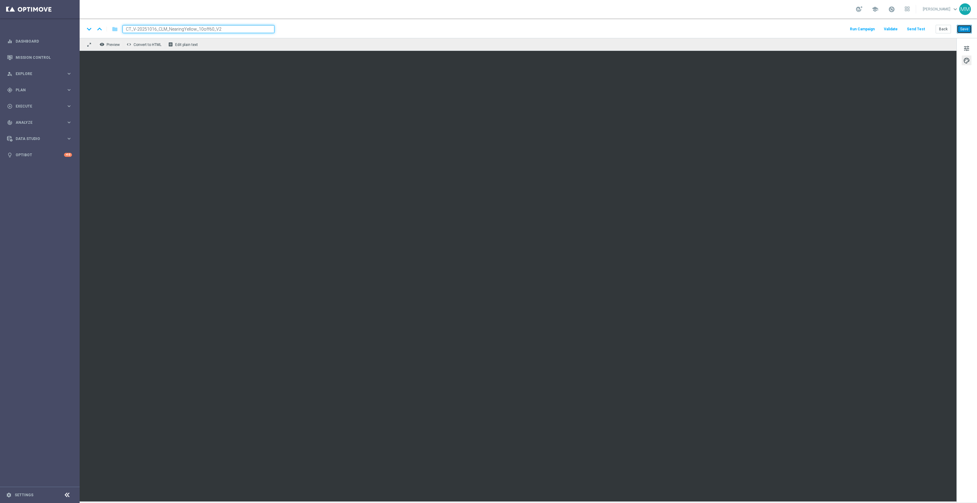
click at [968, 26] on button "Save" at bounding box center [964, 29] width 15 height 9
drag, startPoint x: 968, startPoint y: 29, endPoint x: 965, endPoint y: 31, distance: 3.7
click at [968, 29] on button "Save" at bounding box center [964, 29] width 15 height 9
click at [965, 92] on div "tune palette" at bounding box center [966, 270] width 21 height 464
click at [965, 32] on button "Save" at bounding box center [964, 29] width 15 height 9
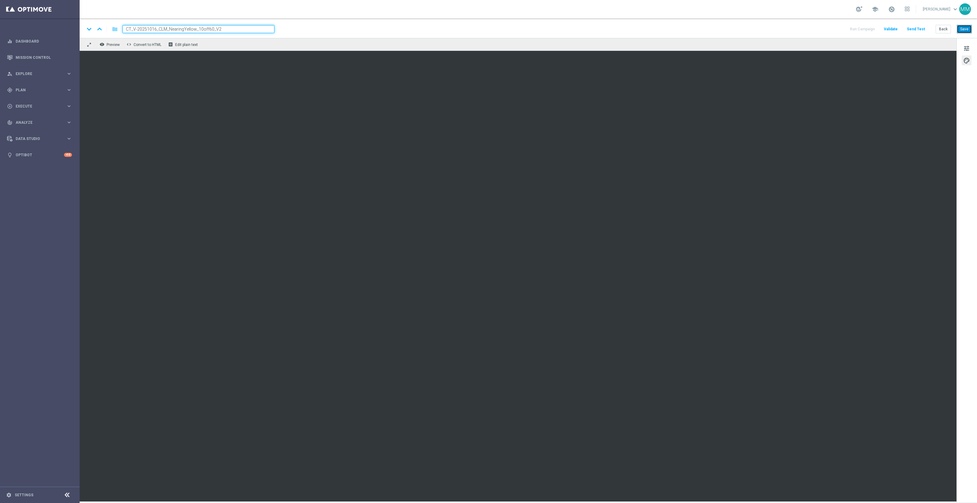
click at [964, 27] on button "Save" at bounding box center [964, 29] width 15 height 9
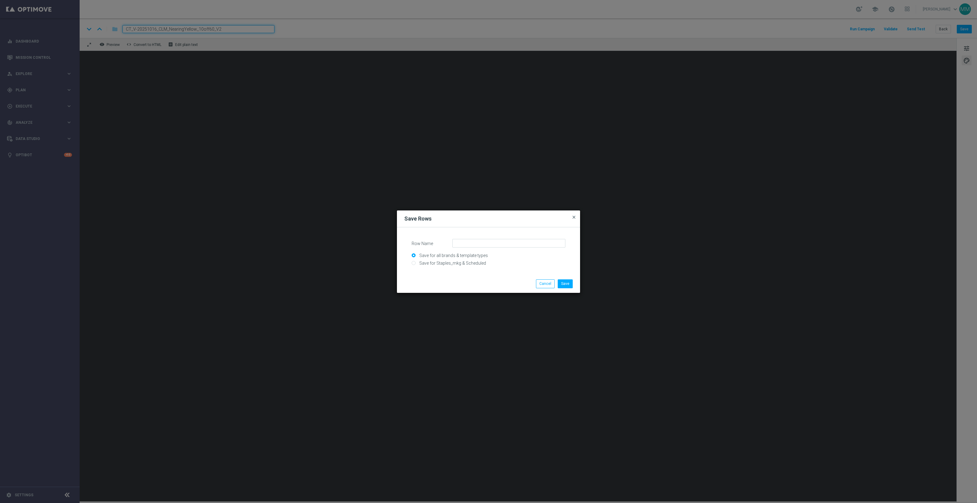
click at [573, 218] on span "close" at bounding box center [573, 217] width 5 height 5
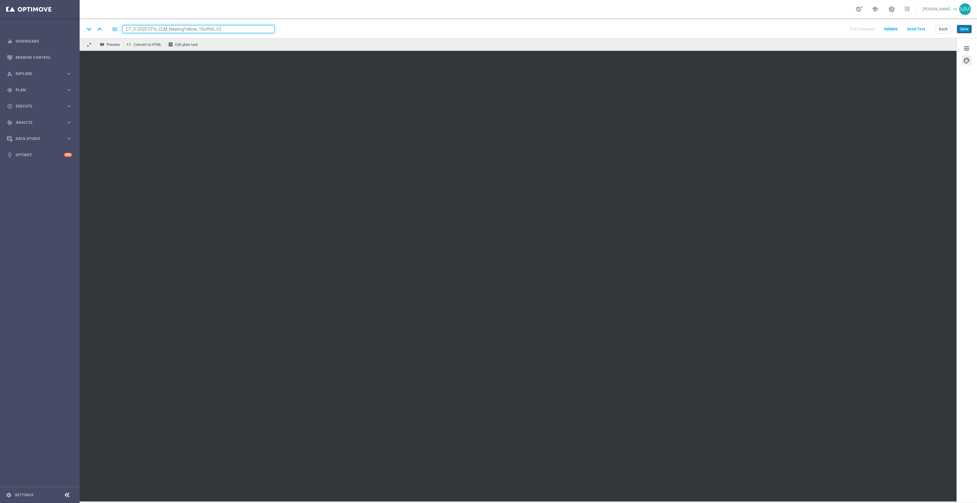
click at [965, 30] on button "Save" at bounding box center [964, 29] width 15 height 9
click at [959, 104] on div "tune palette" at bounding box center [966, 270] width 21 height 464
click at [963, 27] on button "Save" at bounding box center [964, 29] width 15 height 9
click at [963, 29] on button "Save" at bounding box center [964, 29] width 15 height 9
click at [961, 158] on div "tune palette" at bounding box center [966, 270] width 21 height 464
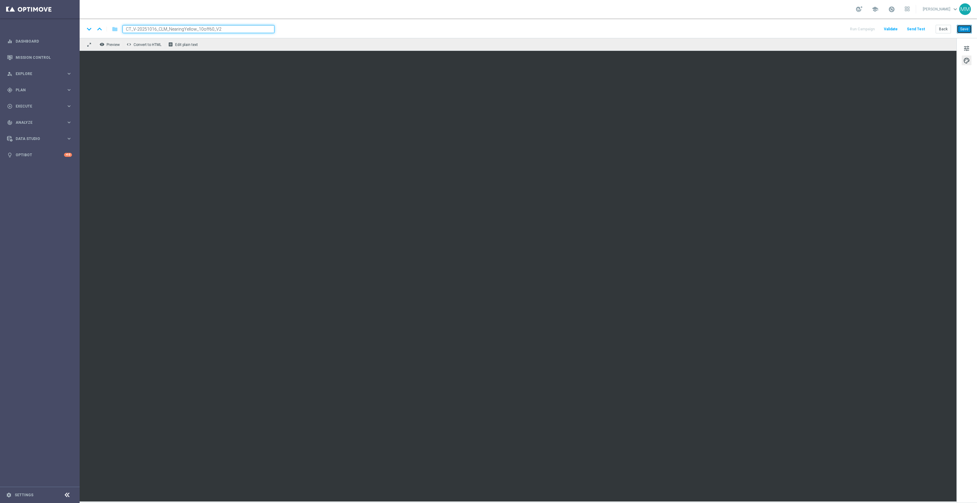
click at [969, 28] on button "Save" at bounding box center [964, 29] width 15 height 9
click at [966, 32] on button "Save" at bounding box center [964, 29] width 15 height 9
click at [965, 28] on button "Save" at bounding box center [964, 29] width 15 height 9
click at [964, 31] on button "Save" at bounding box center [964, 29] width 15 height 9
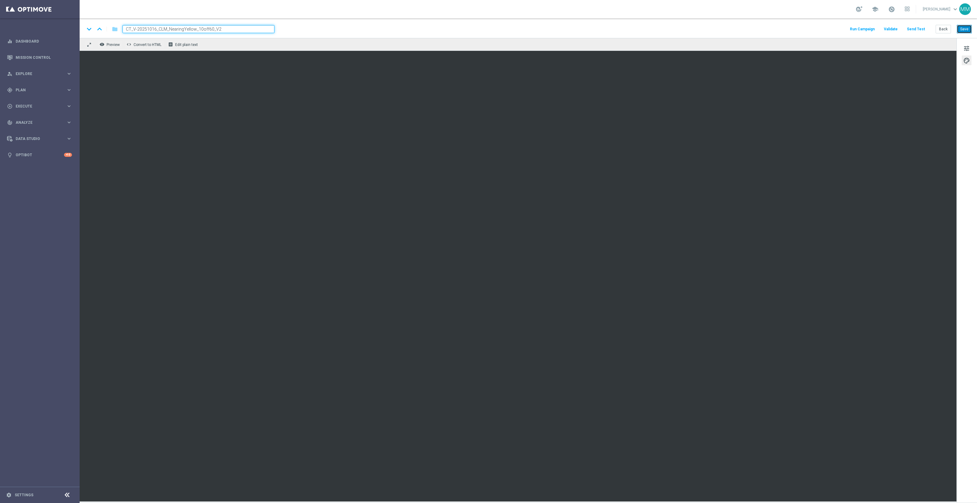
click at [964, 27] on button "Save" at bounding box center [964, 29] width 15 height 9
click at [911, 26] on button "Send Test" at bounding box center [916, 29] width 20 height 8
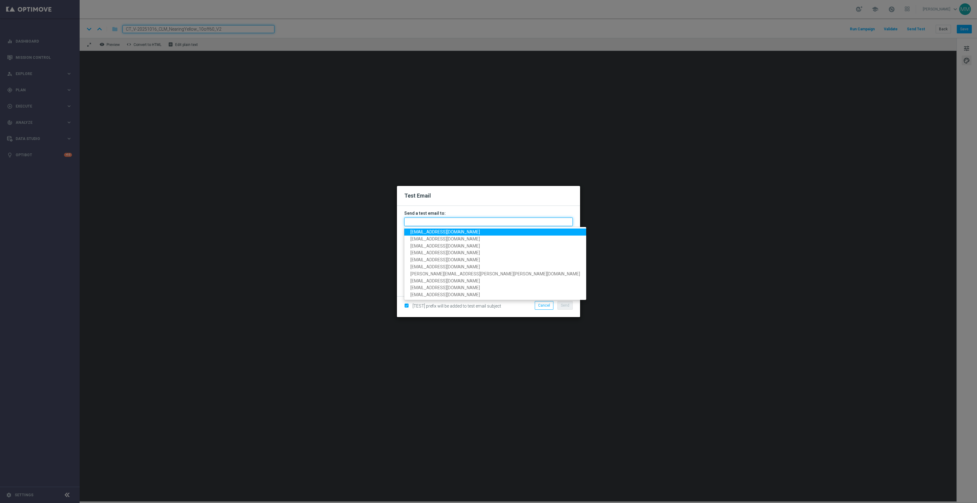
click at [486, 221] on input "text" at bounding box center [488, 221] width 168 height 9
paste input "staples.96a1-blol2@litmusemail.com"
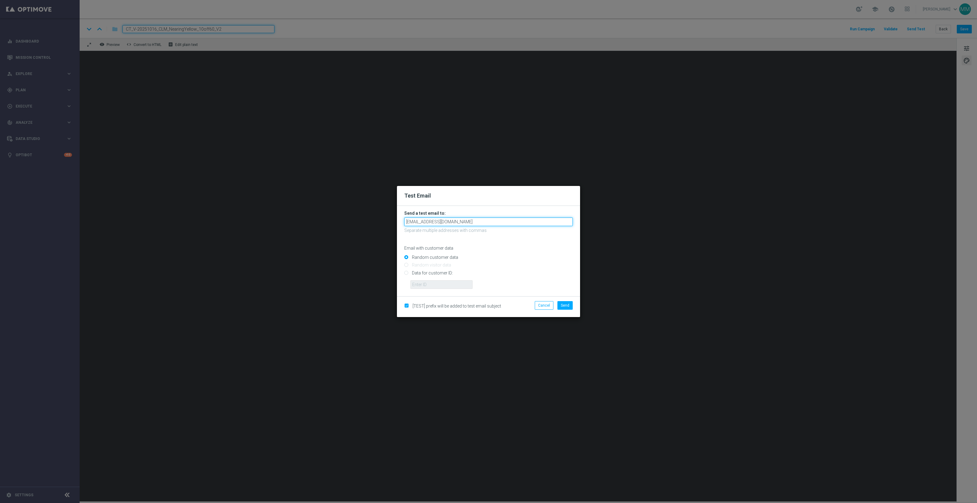
type input "staples.96a1-blol2@litmusemail.com"
click at [444, 271] on input "Data for customer ID:" at bounding box center [488, 275] width 168 height 9
radio input "true"
click at [445, 273] on input "Data for customer ID:" at bounding box center [488, 275] width 168 height 9
click at [443, 284] on input "text" at bounding box center [441, 284] width 62 height 9
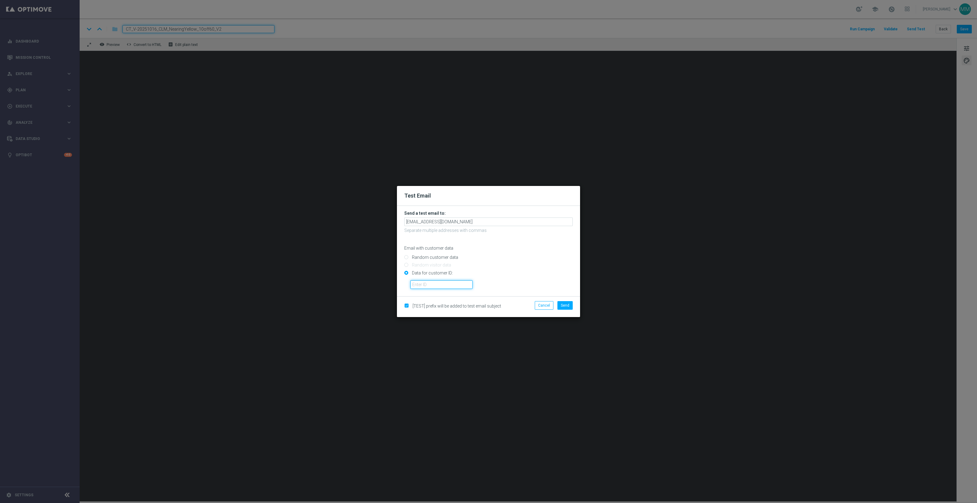
paste input "10000024919"
type input "10000024919"
click at [568, 304] on span "Send" at bounding box center [565, 305] width 9 height 4
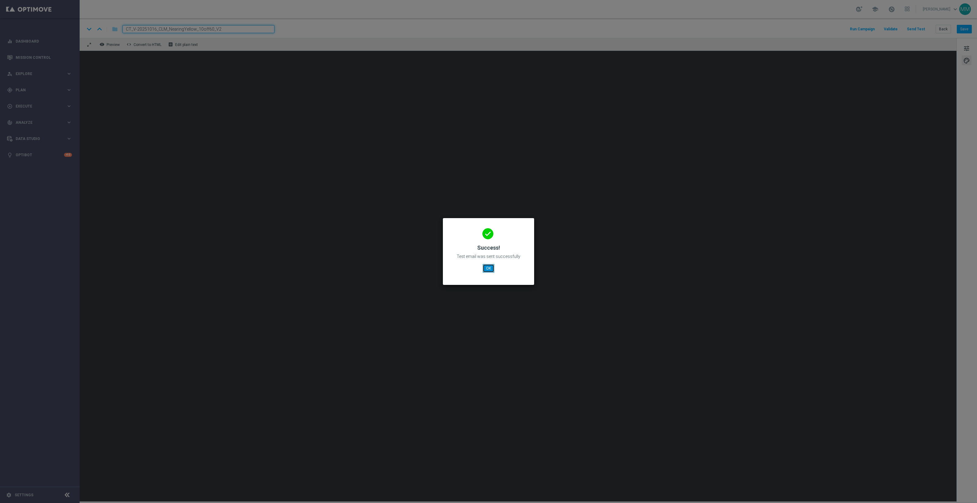
click at [484, 269] on button "OK" at bounding box center [489, 268] width 12 height 9
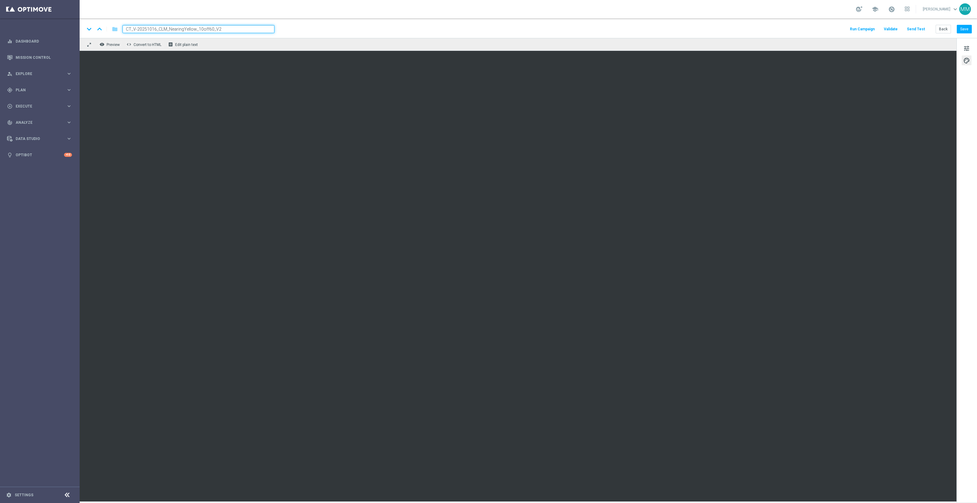
click at [919, 27] on button "Send Test" at bounding box center [916, 29] width 20 height 8
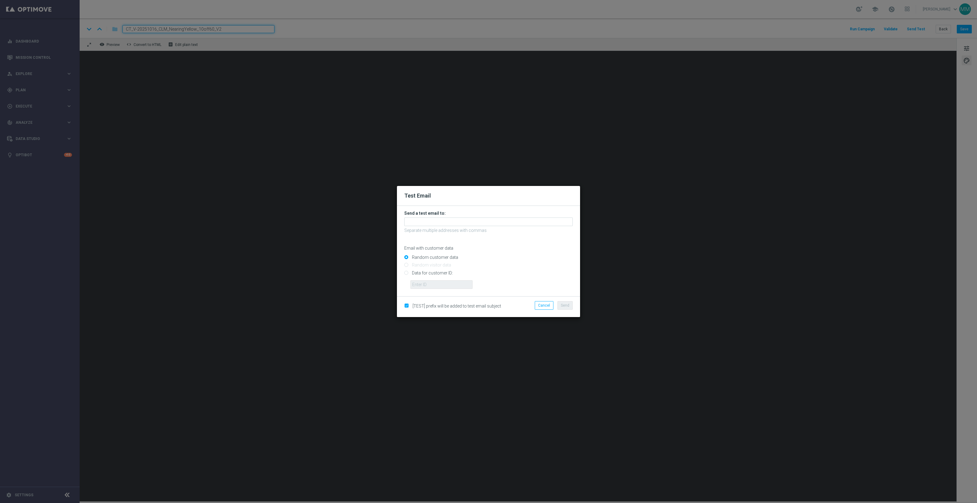
click at [435, 273] on input "Data for customer ID:" at bounding box center [488, 275] width 168 height 9
radio input "true"
click at [431, 282] on input "text" at bounding box center [441, 284] width 62 height 9
paste input "10049077256"
type input "10049077256"
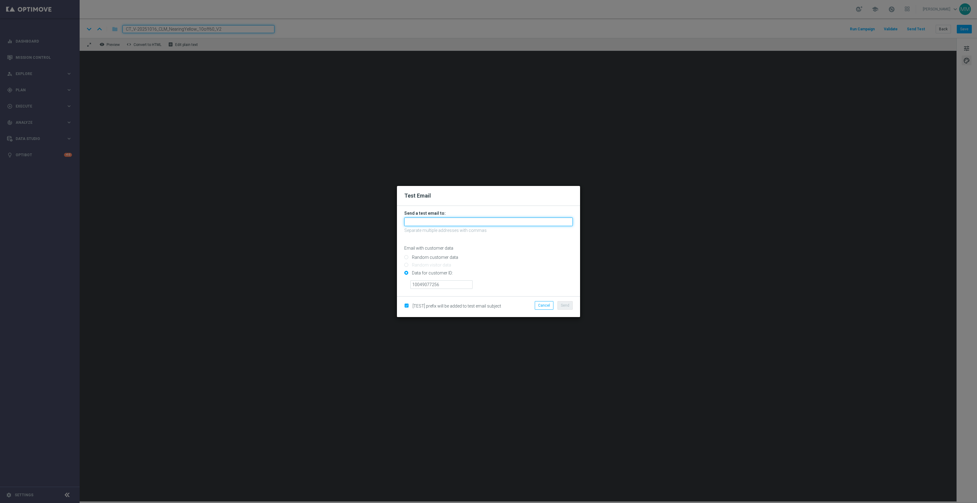
click at [455, 224] on input "text" at bounding box center [488, 221] width 168 height 9
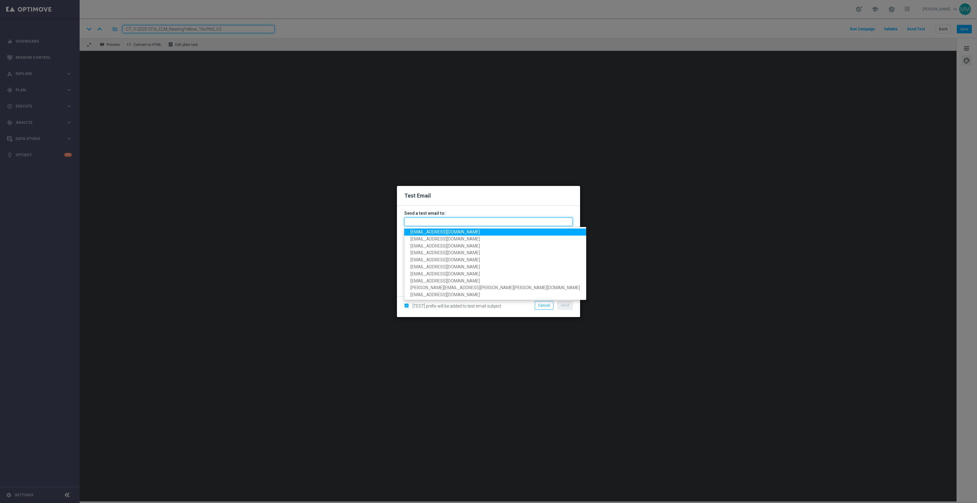
paste input "staples.96a1-blolo@litmusemail.com"
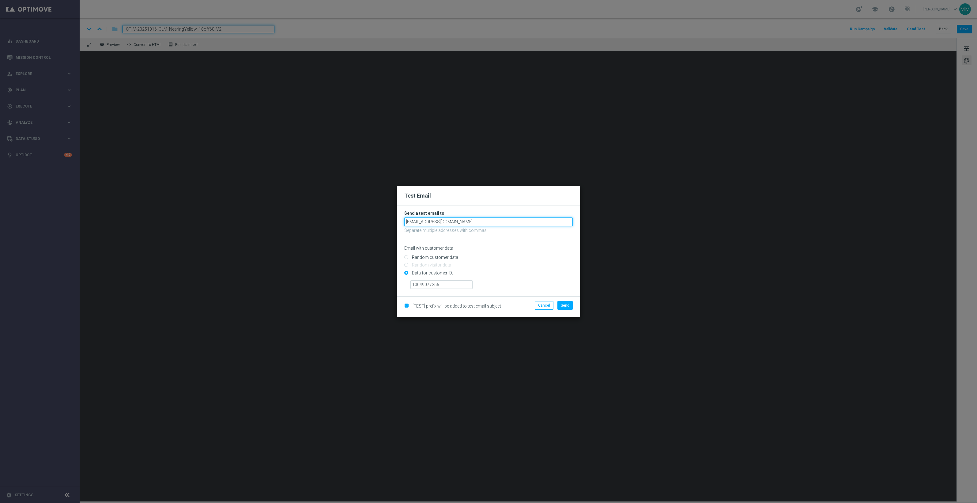
type input "staples.96a1-blolo@litmusemail.com"
click at [552, 271] on input "Data for customer ID:" at bounding box center [488, 275] width 168 height 9
click at [570, 308] on button "Send" at bounding box center [564, 305] width 15 height 9
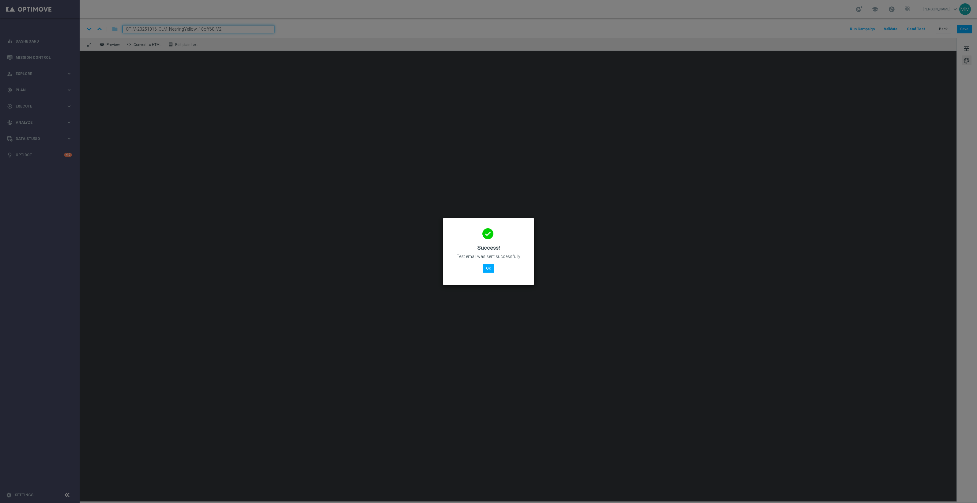
click at [563, 304] on modal-container "done Success! Test email was sent successfully OK" at bounding box center [488, 251] width 977 height 503
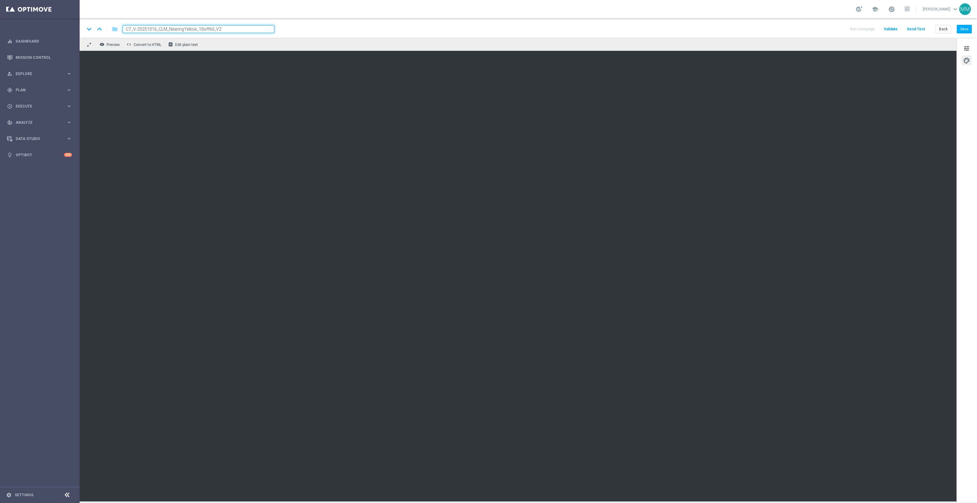
click at [917, 27] on button "Send Test" at bounding box center [916, 29] width 20 height 8
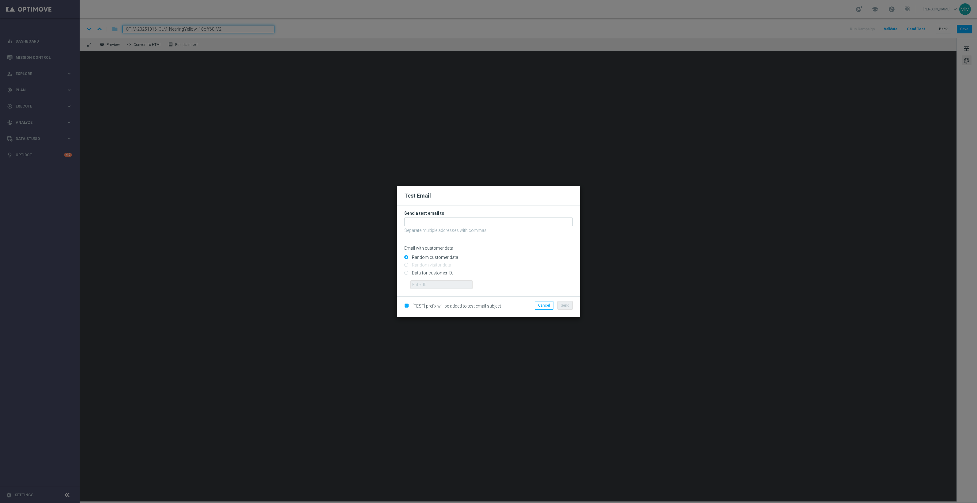
click at [749, 115] on modal-container "Test Email Send a test email to: Separate multiple addresses with commas Email …" at bounding box center [488, 251] width 977 height 503
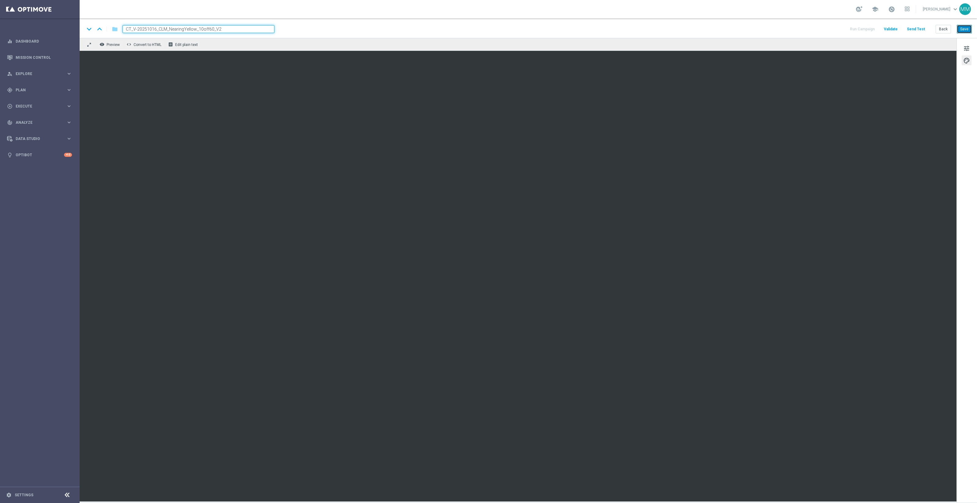
click at [967, 26] on button "Save" at bounding box center [964, 29] width 15 height 9
click at [966, 30] on button "Save" at bounding box center [964, 29] width 15 height 9
click at [964, 26] on button "Save" at bounding box center [964, 29] width 15 height 9
click at [917, 28] on button "Send Test" at bounding box center [916, 29] width 20 height 8
click at [915, 28] on button "Send Test" at bounding box center [916, 29] width 20 height 8
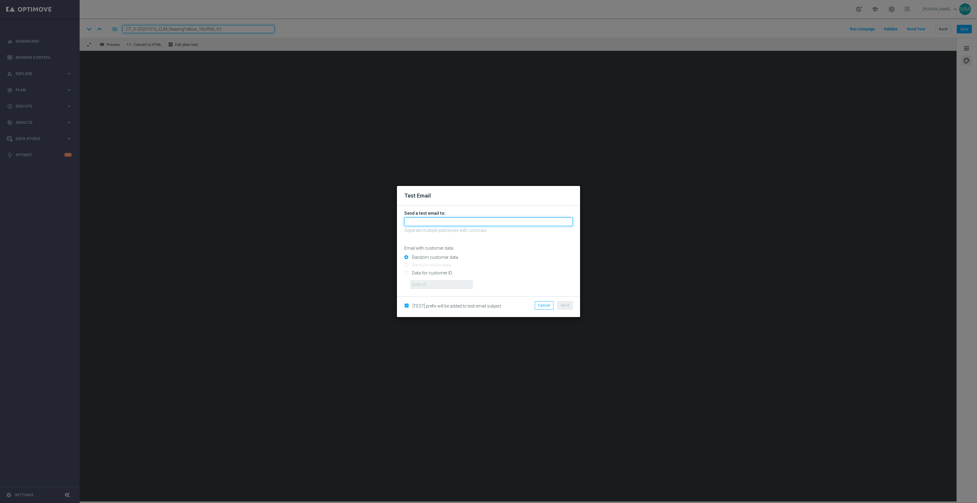
click at [492, 220] on input "text" at bounding box center [488, 221] width 168 height 9
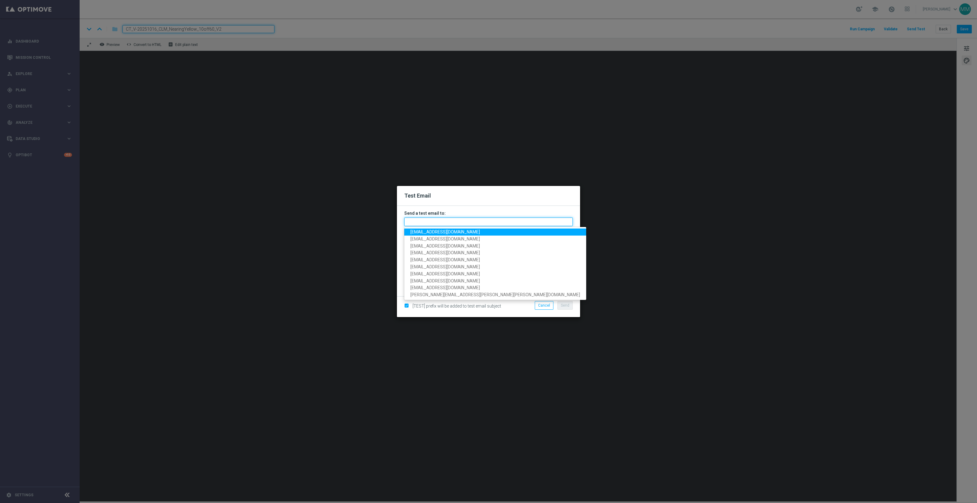
paste input "staples.96a1-blolo@litmusemail.com"
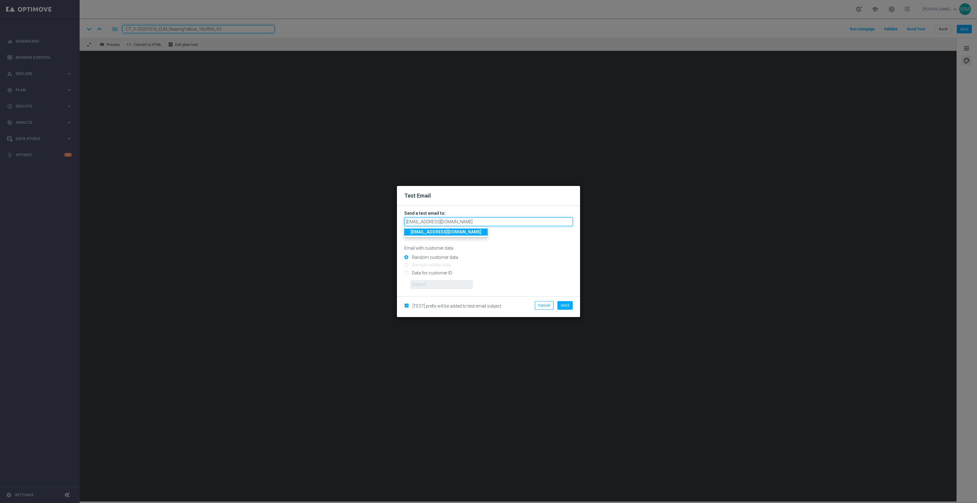
type input "staples.96a1-blolo@litmusemail.com"
drag, startPoint x: 446, startPoint y: 274, endPoint x: 446, endPoint y: 278, distance: 4.0
click at [446, 274] on input "Data for customer ID:" at bounding box center [488, 275] width 168 height 9
radio input "true"
click at [446, 280] on input "text" at bounding box center [441, 284] width 62 height 9
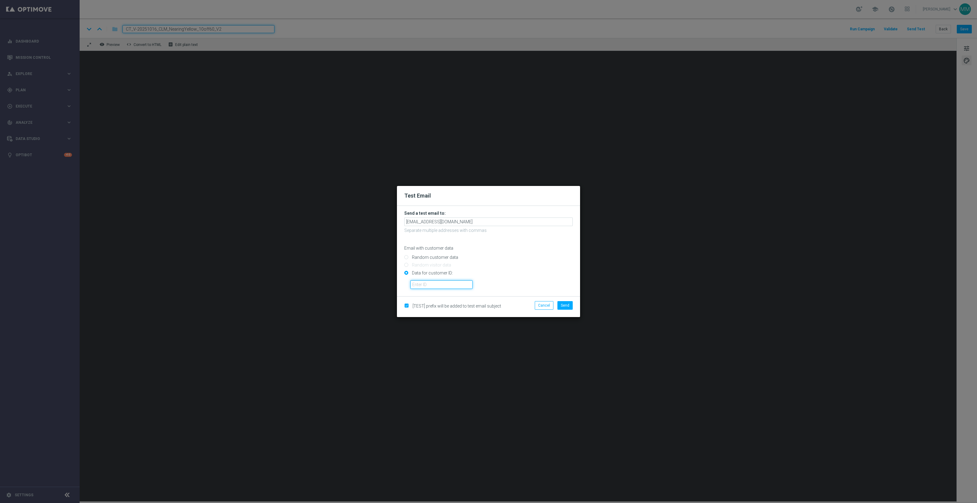
paste input "10049077256"
type input "10049077256"
click at [565, 305] on span "Send" at bounding box center [565, 305] width 9 height 4
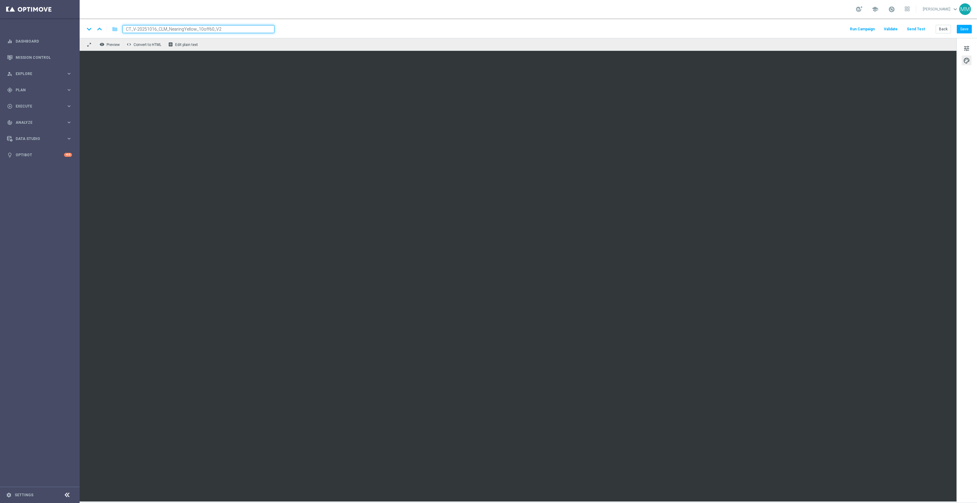
click at [921, 32] on button "Send Test" at bounding box center [916, 29] width 20 height 8
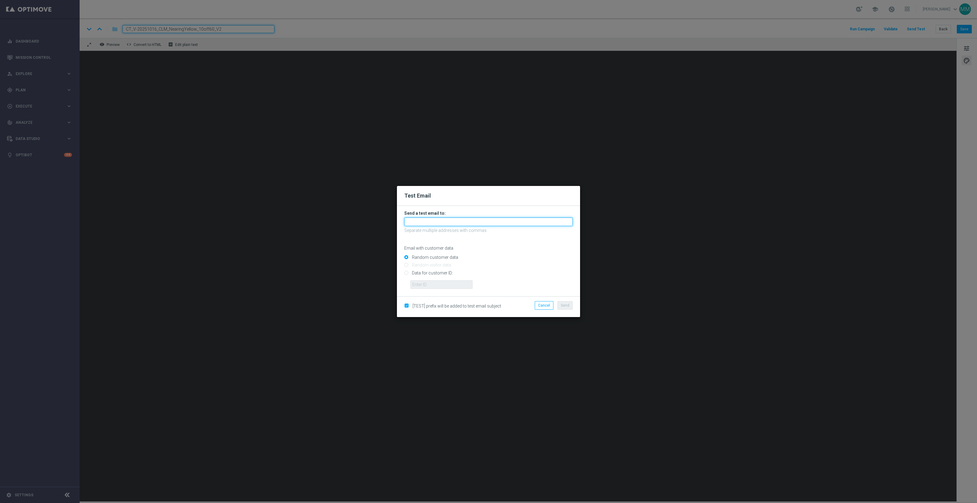
click at [527, 221] on input "text" at bounding box center [488, 221] width 168 height 9
paste input "staples.96a1-blolo@litmusemail.com"
click at [482, 225] on input "staples.96a1-blolo@litmusemail.com" at bounding box center [488, 221] width 168 height 9
drag, startPoint x: 485, startPoint y: 222, endPoint x: 325, endPoint y: 215, distance: 159.7
click at [325, 215] on modal-container "Test Email Send a test email to: staples.96a1-blolo@litmusemail.com staples.96a…" at bounding box center [488, 251] width 977 height 503
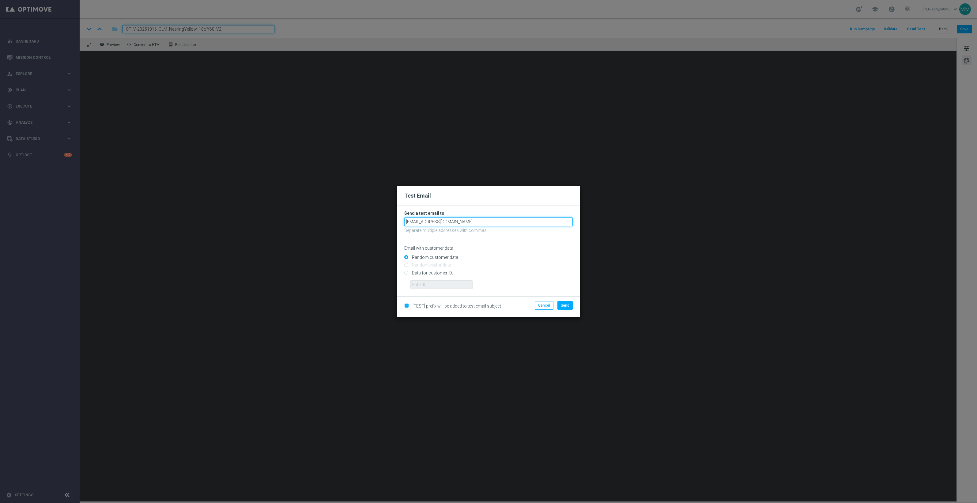
paste input "2"
type input "staples.96a1-blol2@litmusemail.com"
drag, startPoint x: 449, startPoint y: 272, endPoint x: 451, endPoint y: 277, distance: 5.4
click at [449, 272] on input "Data for customer ID:" at bounding box center [488, 275] width 168 height 9
radio input "true"
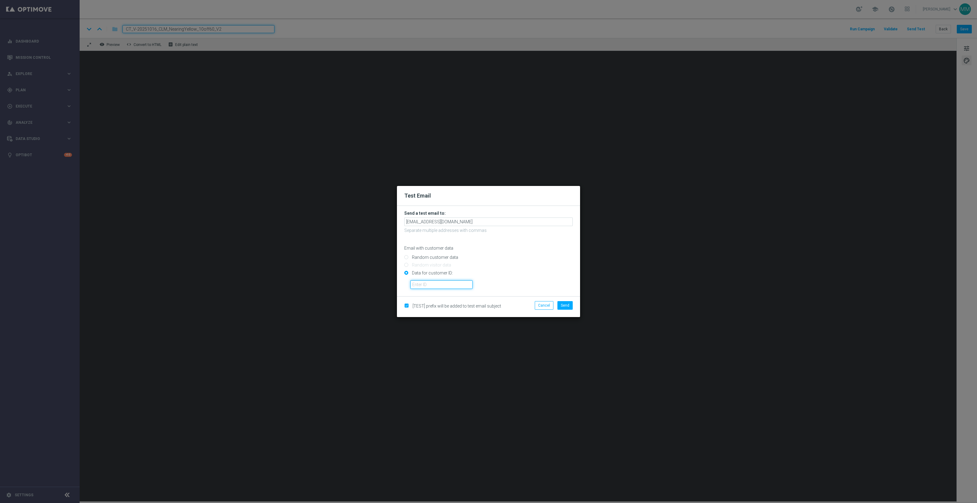
click at [451, 284] on input "text" at bounding box center [441, 284] width 62 height 9
paste input "10000024919"
type input "10000024919"
drag, startPoint x: 573, startPoint y: 277, endPoint x: 564, endPoint y: 293, distance: 18.6
click at [573, 277] on div "10000024919" at bounding box center [492, 282] width 172 height 13
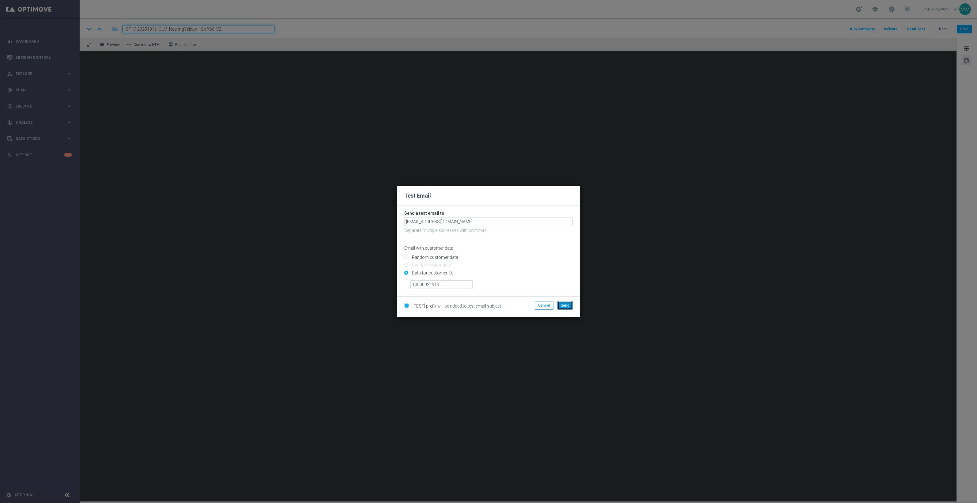
click at [563, 306] on span "Send" at bounding box center [565, 305] width 9 height 4
click at [563, 304] on span "Send" at bounding box center [565, 305] width 9 height 4
click at [561, 304] on span "Send" at bounding box center [565, 305] width 9 height 4
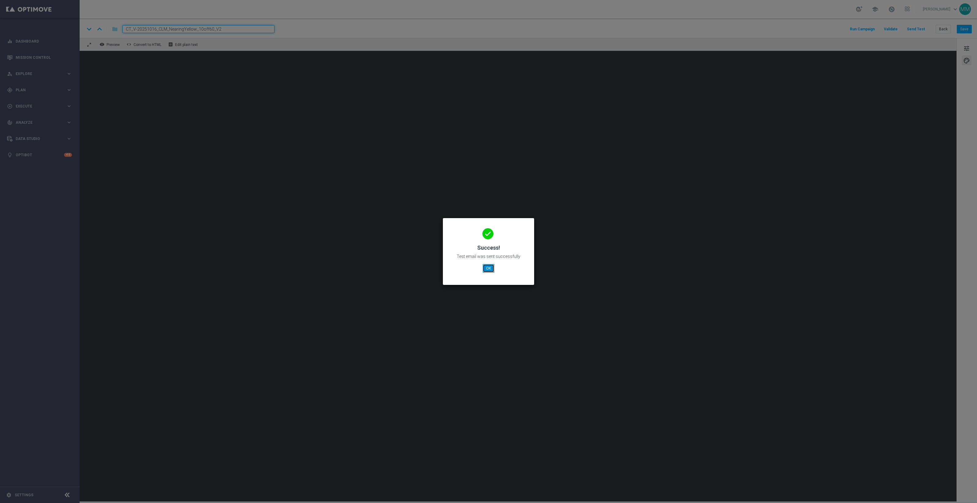
click at [488, 266] on button "OK" at bounding box center [489, 268] width 12 height 9
click at [483, 266] on button "OK" at bounding box center [489, 268] width 12 height 9
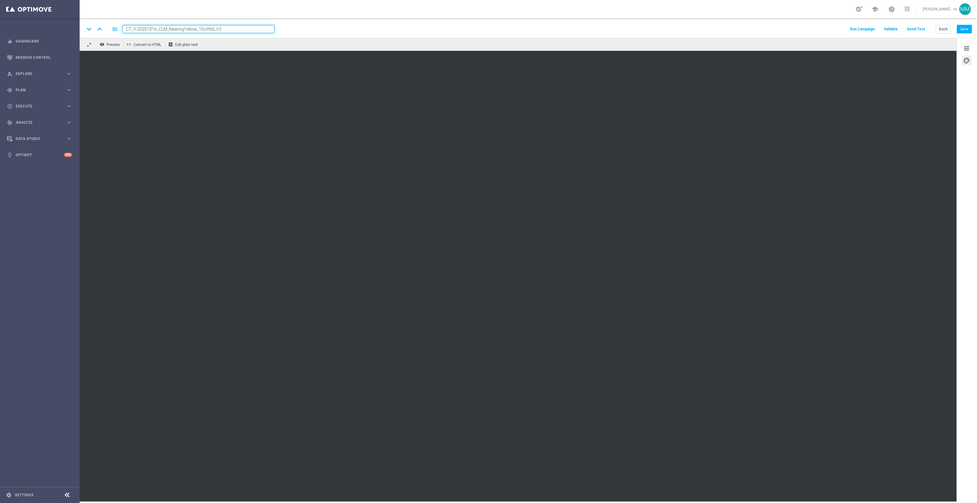
click at [914, 31] on button "Send Test" at bounding box center [916, 29] width 20 height 8
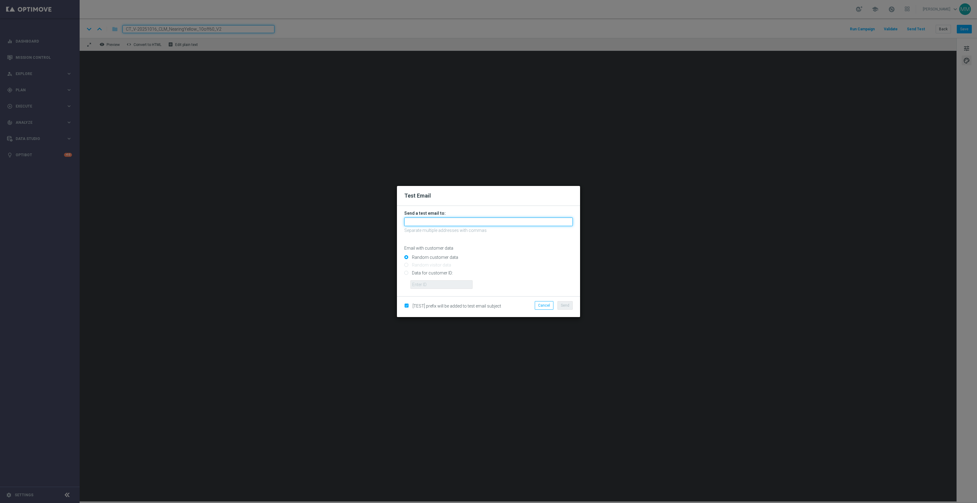
click at [523, 219] on input "text" at bounding box center [488, 221] width 168 height 9
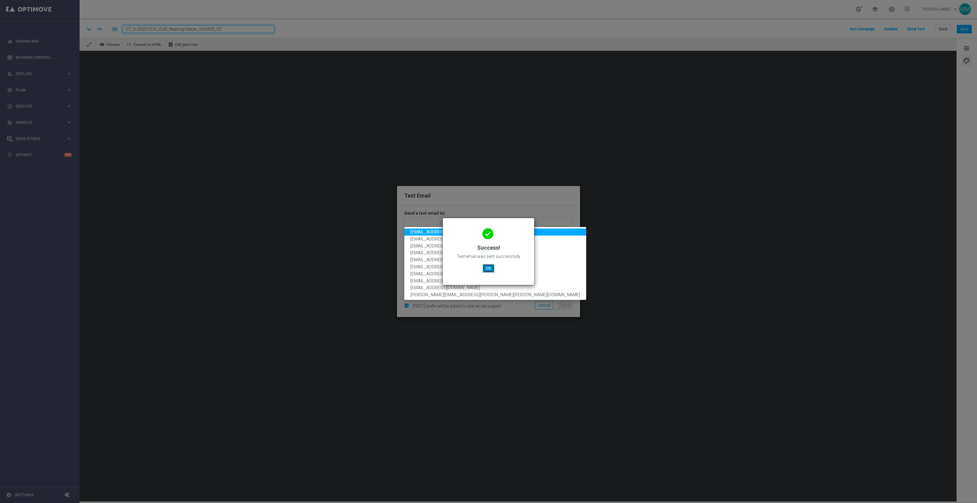
click at [488, 267] on button "OK" at bounding box center [489, 268] width 12 height 9
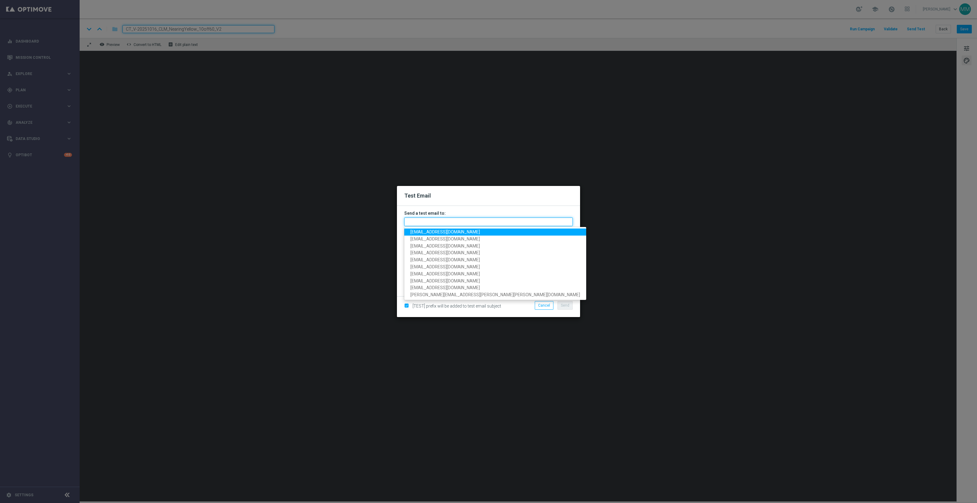
click at [521, 223] on input "text" at bounding box center [488, 221] width 168 height 9
paste input "staples.96a1-blolo@litmusemail.com"
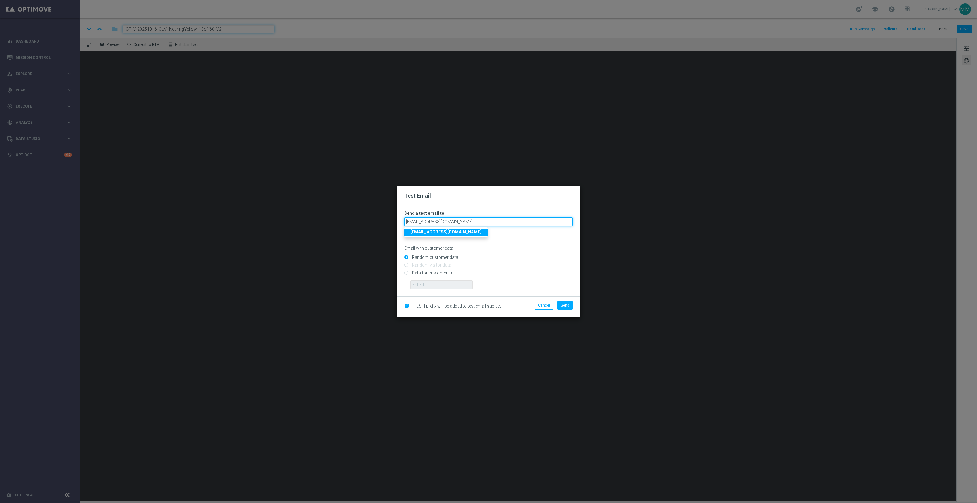
type input "staples.96a1-blolo@litmusemail.com"
click at [434, 273] on input "Data for customer ID:" at bounding box center [488, 275] width 168 height 9
radio input "true"
drag, startPoint x: 437, startPoint y: 285, endPoint x: 442, endPoint y: 285, distance: 5.2
click at [437, 285] on input "text" at bounding box center [441, 284] width 62 height 9
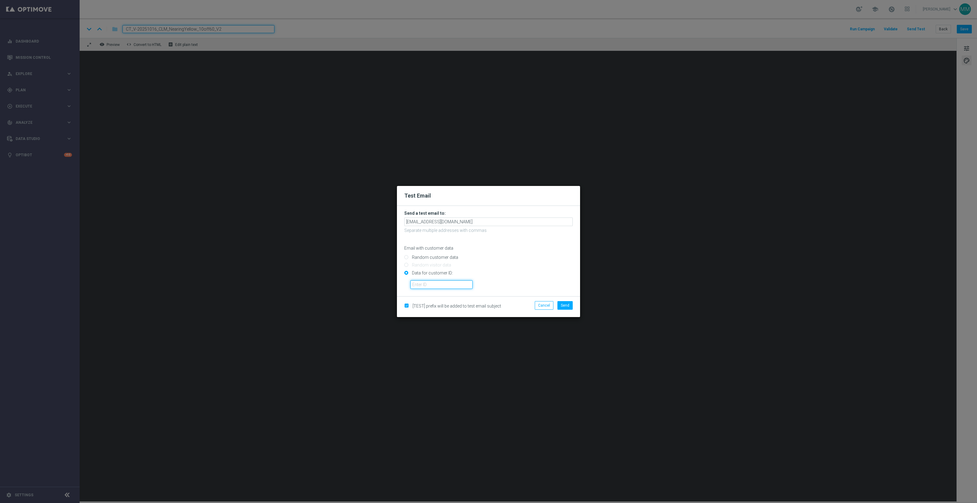
paste input "10049077256"
type input "10049077256"
click at [564, 305] on span "Send" at bounding box center [565, 305] width 9 height 4
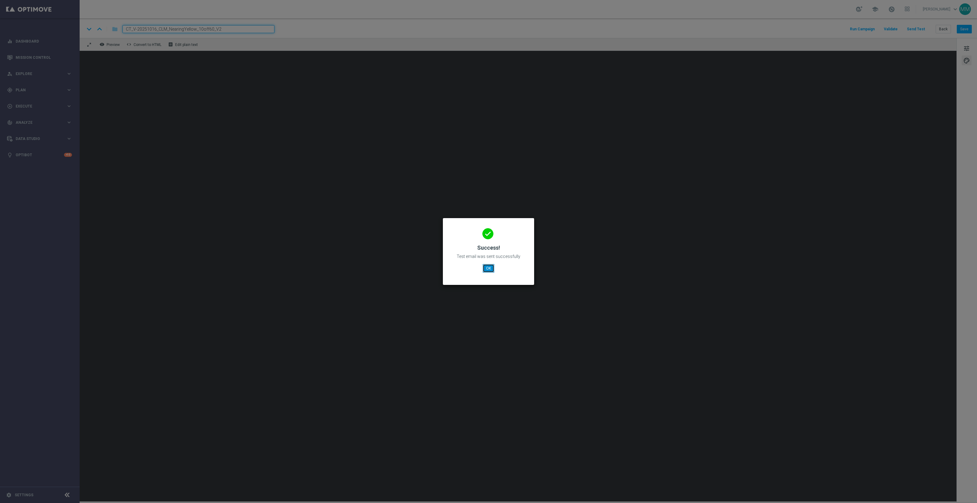
click at [492, 270] on button "OK" at bounding box center [489, 268] width 12 height 9
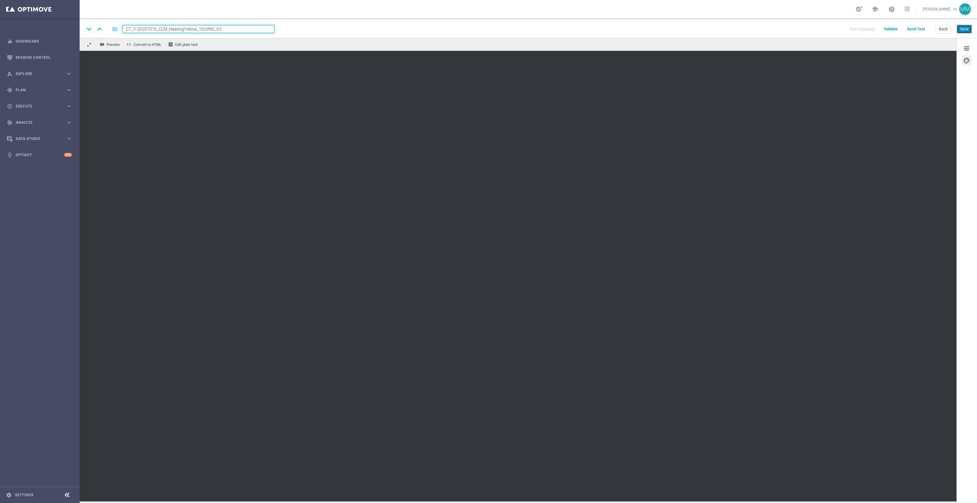
click at [965, 31] on button "Save" at bounding box center [964, 29] width 15 height 9
click at [960, 29] on button "Save" at bounding box center [964, 29] width 15 height 9
click at [967, 30] on button "Save" at bounding box center [964, 29] width 15 height 9
click at [962, 31] on button "Save" at bounding box center [964, 29] width 15 height 9
click at [961, 30] on button "Save" at bounding box center [964, 29] width 15 height 9
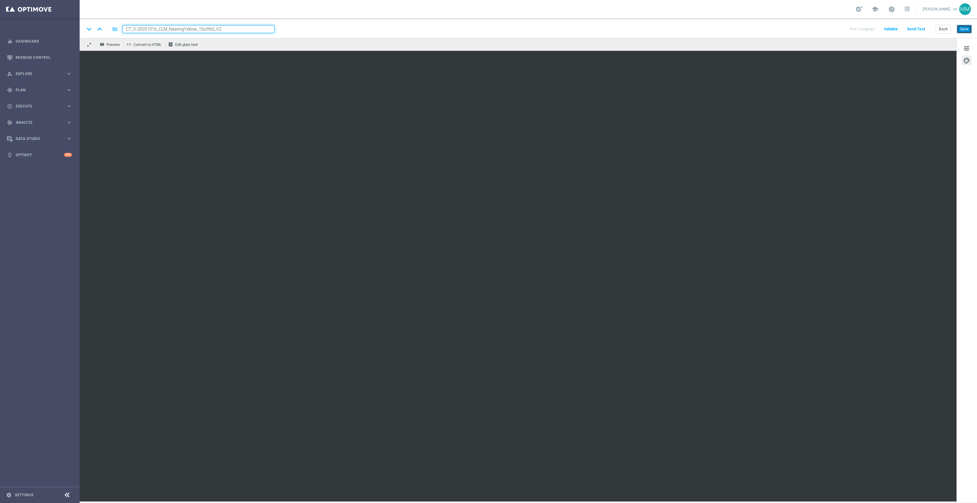
click at [968, 30] on button "Save" at bounding box center [964, 29] width 15 height 9
click at [963, 28] on button "Save" at bounding box center [964, 29] width 15 height 9
click at [918, 30] on button "Send Test" at bounding box center [916, 29] width 20 height 8
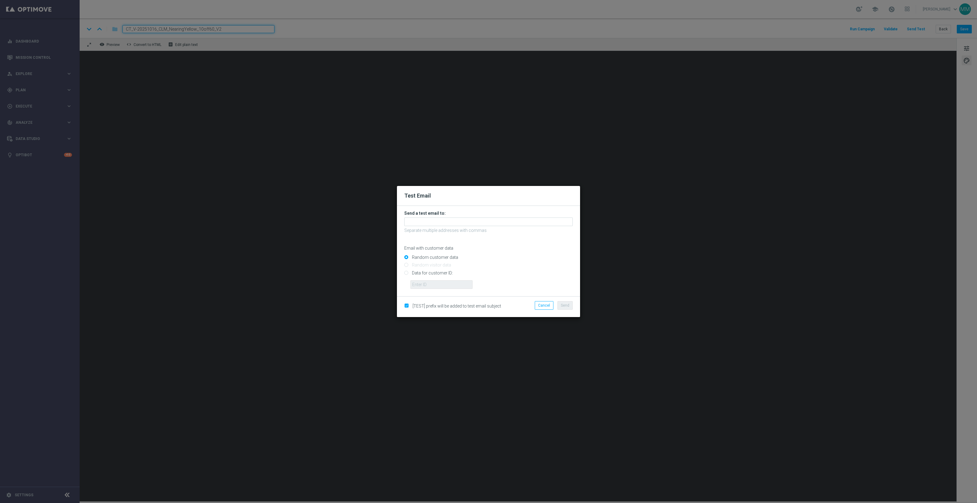
click at [443, 273] on input "Data for customer ID:" at bounding box center [488, 275] width 168 height 9
radio input "true"
click at [439, 283] on input "text" at bounding box center [441, 284] width 62 height 9
paste input "10000024919"
type input "10000024919"
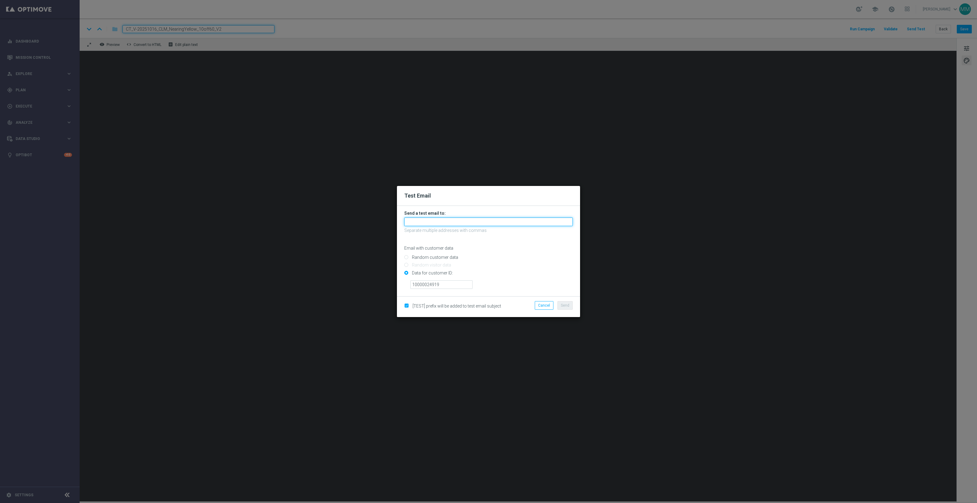
click at [420, 218] on input "text" at bounding box center [488, 221] width 168 height 9
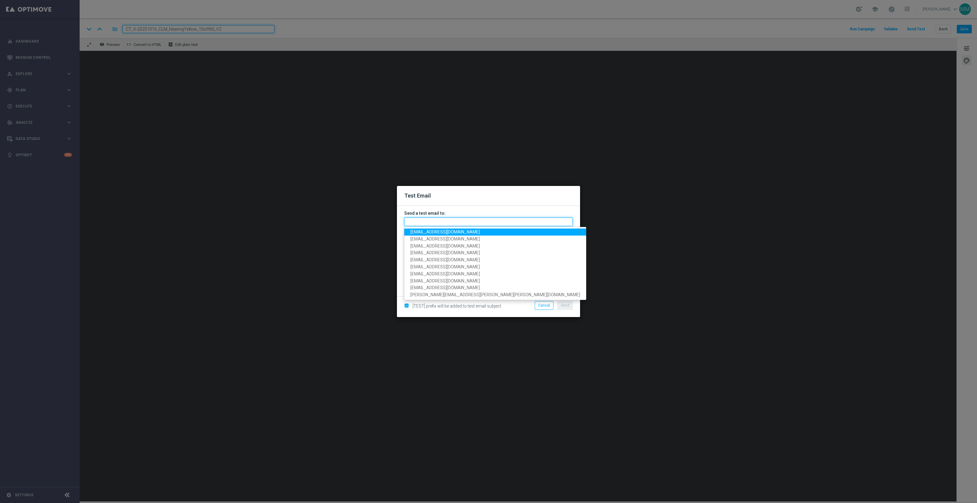
paste input "staples.96a1-blol2@litmusemail.com"
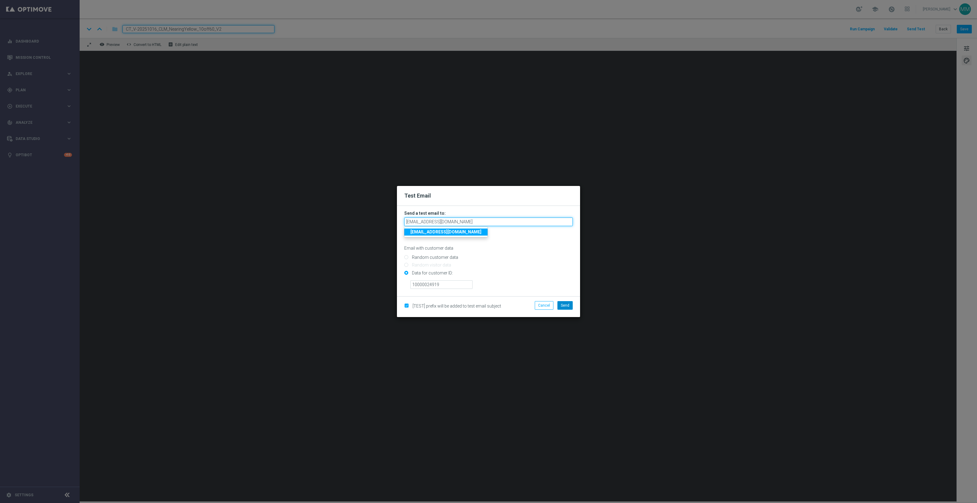
type input "staples.96a1-blol2@litmusemail.com"
click at [562, 307] on button "Send" at bounding box center [564, 305] width 15 height 9
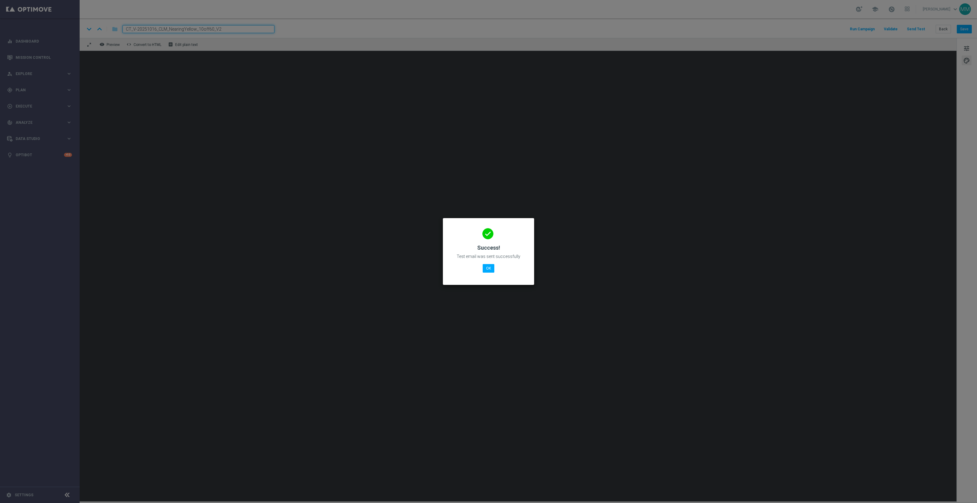
click at [495, 267] on div "done Success! Test email was sent successfully OK" at bounding box center [488, 250] width 77 height 53
click at [492, 269] on button "OK" at bounding box center [489, 268] width 12 height 9
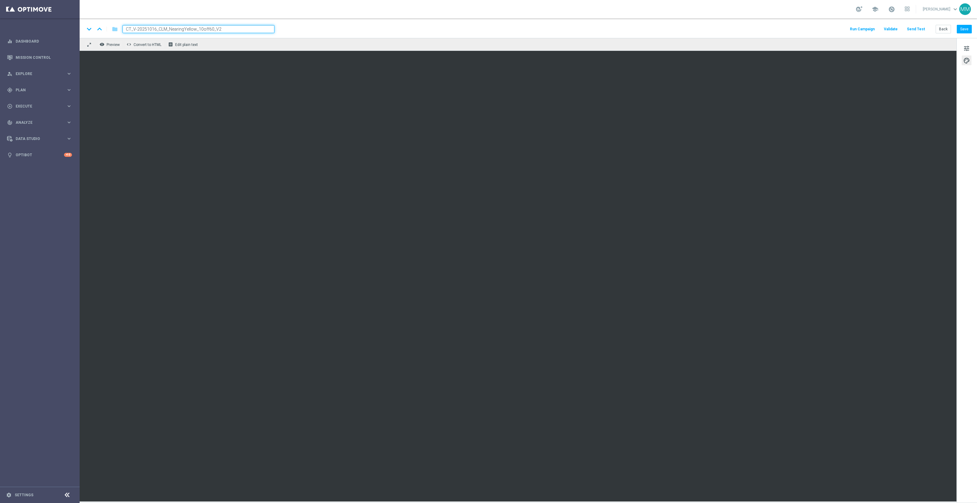
click at [911, 26] on button "Send Test" at bounding box center [916, 29] width 20 height 8
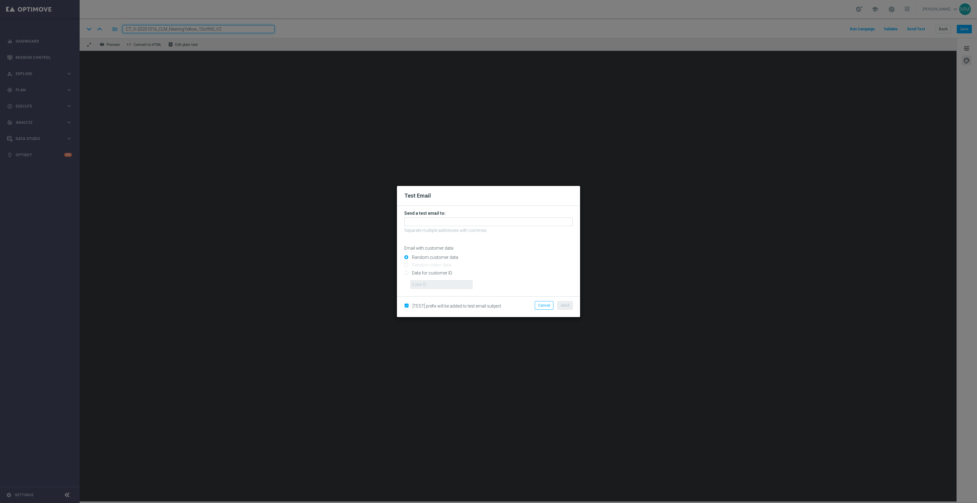
click at [424, 274] on input "Data for customer ID:" at bounding box center [488, 275] width 168 height 9
radio input "true"
click at [431, 289] on form "Send a test email to: Separate multiple addresses with commas Email with custom…" at bounding box center [488, 251] width 183 height 90
click at [434, 281] on input "text" at bounding box center [441, 284] width 62 height 9
paste input "10049077256"
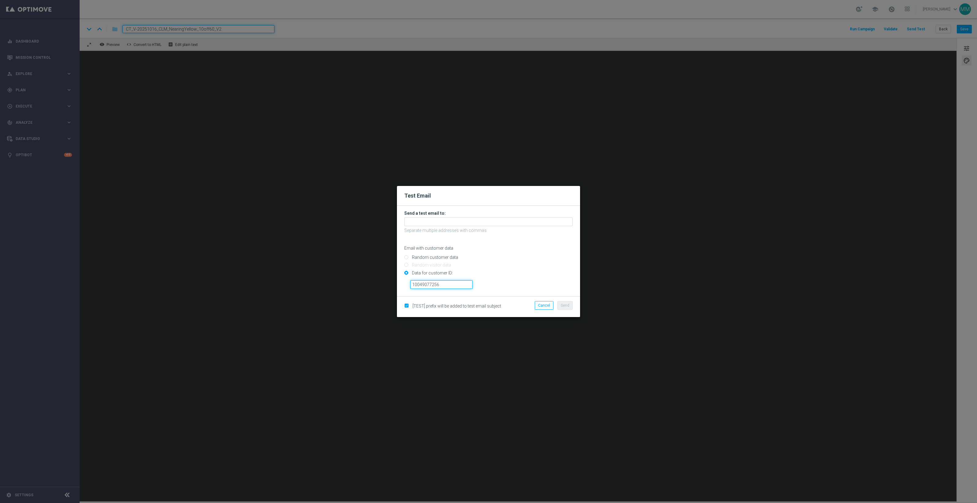
type input "10049077256"
click at [472, 222] on input "text" at bounding box center [488, 221] width 168 height 9
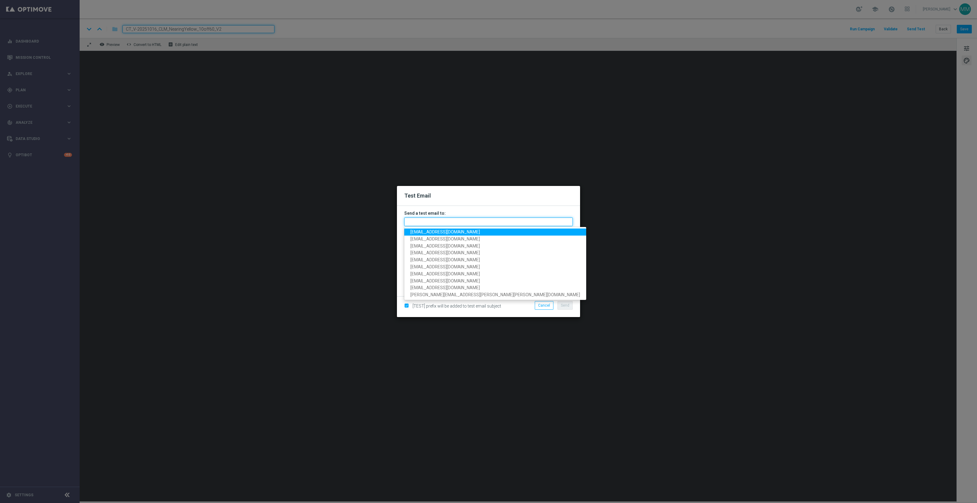
paste input "staples.96a1-blolo@litmusemail.com"
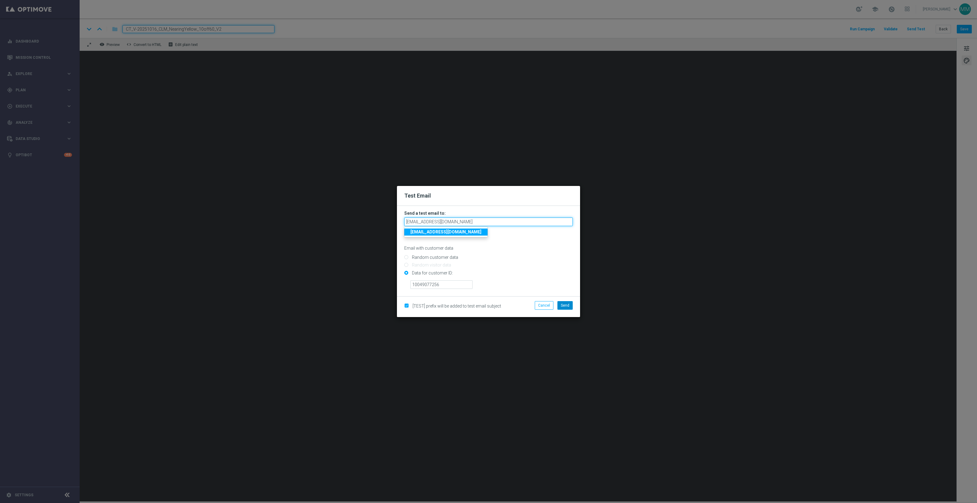
type input "staples.96a1-blolo@litmusemail.com"
click at [560, 306] on button "Send" at bounding box center [564, 305] width 15 height 9
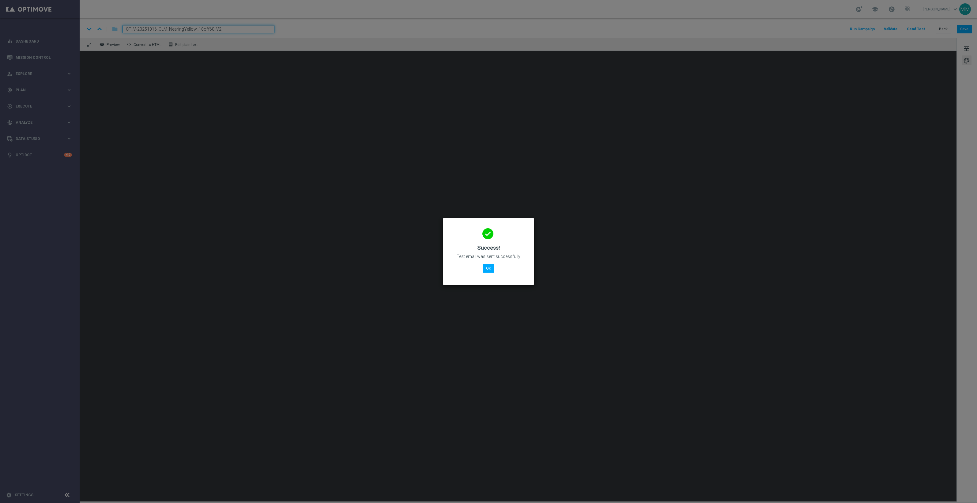
click at [484, 263] on div "done Success! Test email was sent successfully OK" at bounding box center [488, 250] width 77 height 53
click at [488, 264] on button "OK" at bounding box center [489, 268] width 12 height 9
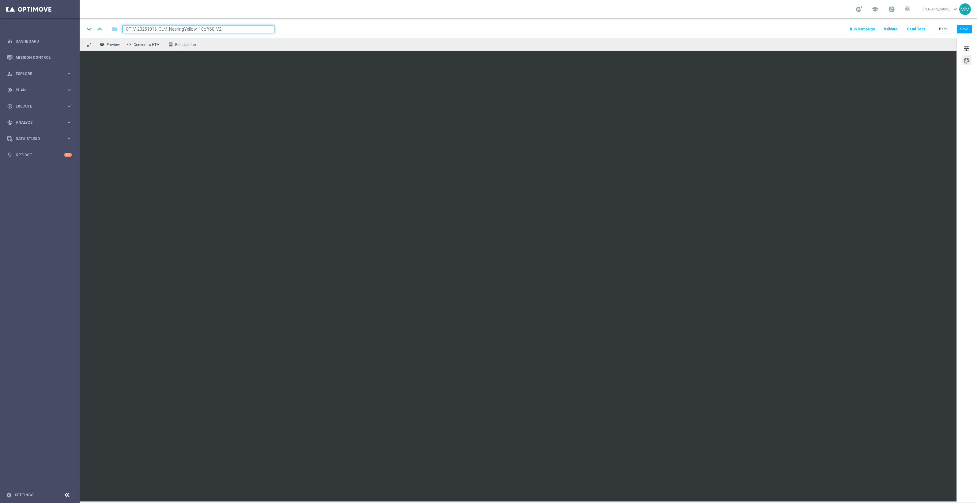
click at [963, 137] on div "tune palette" at bounding box center [966, 270] width 21 height 464
click at [956, 178] on div "tune palette" at bounding box center [966, 270] width 21 height 464
click at [964, 155] on div "tune palette" at bounding box center [966, 270] width 21 height 464
click at [971, 30] on div "keyboard_arrow_down keyboard_arrow_up folder CT_V-20251016_CLM_NearingYellow_10…" at bounding box center [528, 28] width 897 height 20
click at [961, 26] on button "Save" at bounding box center [964, 29] width 15 height 9
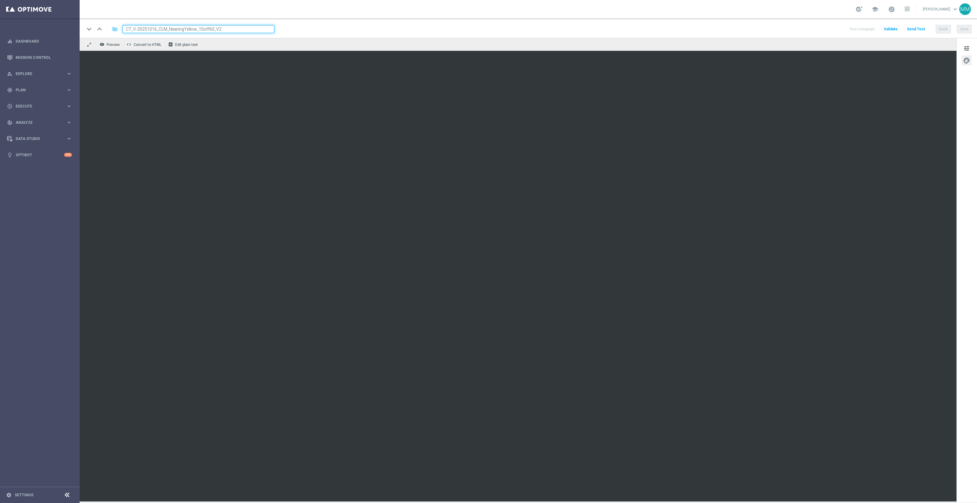
drag, startPoint x: 958, startPoint y: 107, endPoint x: 963, endPoint y: 112, distance: 6.5
click at [959, 108] on div "tune palette" at bounding box center [966, 270] width 21 height 464
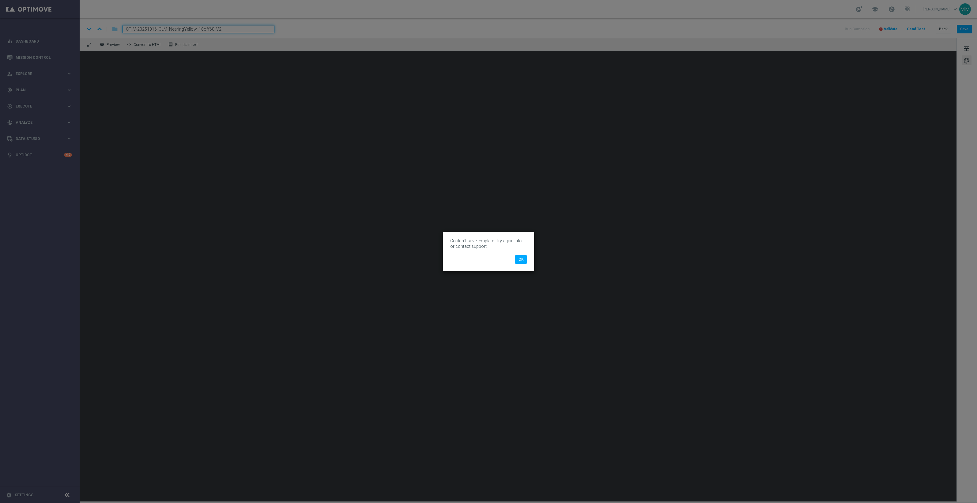
click at [933, 180] on modal-container "Couldn`t save template. Try again later or contact support. OK" at bounding box center [488, 251] width 977 height 503
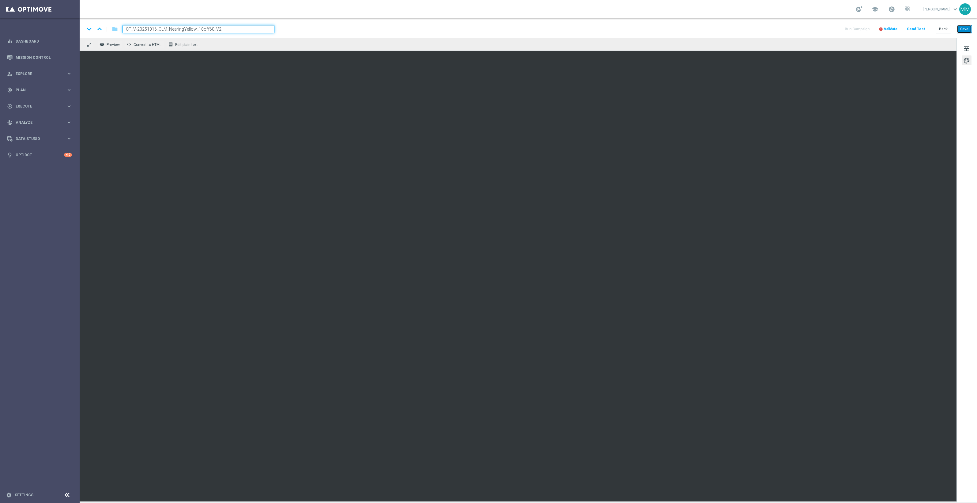
drag, startPoint x: 967, startPoint y: 28, endPoint x: 957, endPoint y: 37, distance: 13.0
click at [967, 28] on button "Save" at bounding box center [964, 29] width 15 height 9
click at [960, 29] on button "Save" at bounding box center [964, 29] width 15 height 9
click at [920, 25] on button "Send Test" at bounding box center [916, 29] width 20 height 8
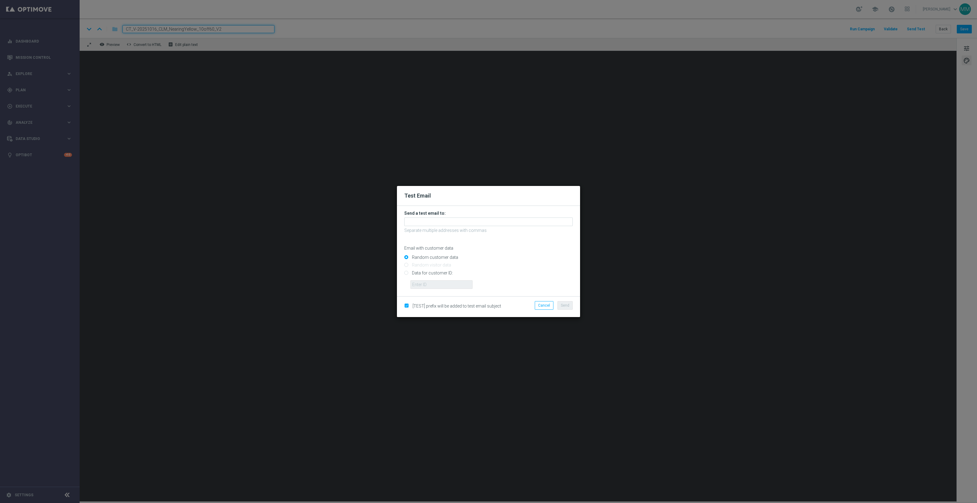
click at [447, 274] on input "Data for customer ID:" at bounding box center [488, 275] width 168 height 9
radio input "true"
click at [449, 281] on input "text" at bounding box center [441, 284] width 62 height 9
paste input "10049077256"
type input "10049077256"
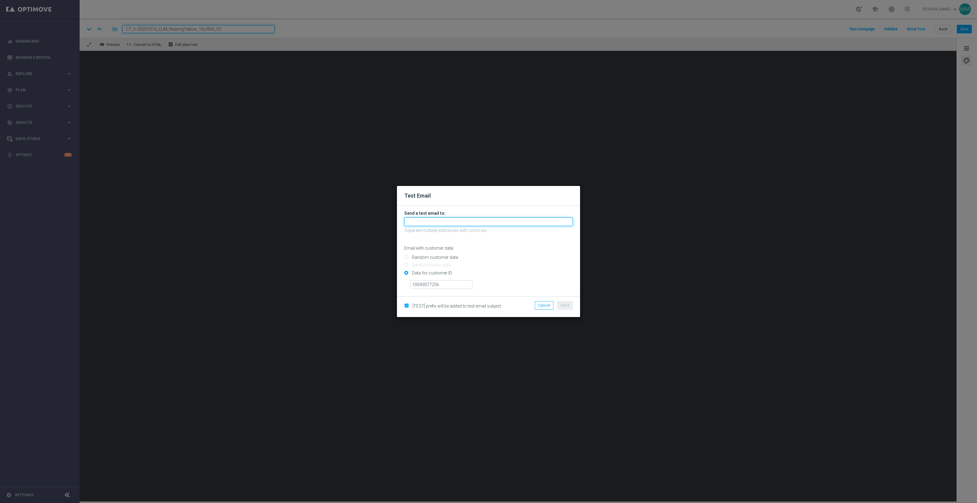
drag, startPoint x: 495, startPoint y: 222, endPoint x: 544, endPoint y: 232, distance: 49.7
click at [495, 222] on input "text" at bounding box center [488, 221] width 168 height 9
paste input "staples.96a1-blolo@litmusemail.com"
type input "staples.96a1-blolo@litmusemail.com"
click at [564, 308] on button "Send" at bounding box center [564, 305] width 15 height 9
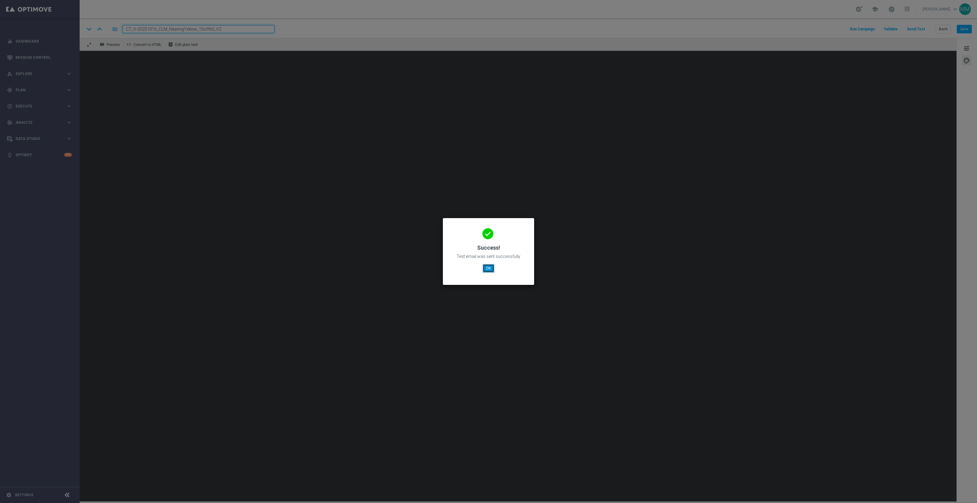
click at [490, 266] on button "OK" at bounding box center [489, 268] width 12 height 9
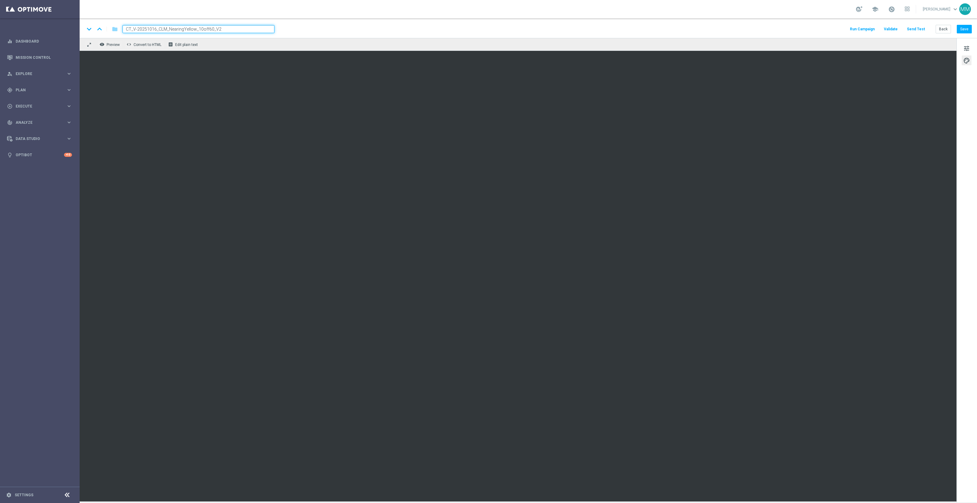
click at [922, 29] on button "Send Test" at bounding box center [916, 29] width 20 height 8
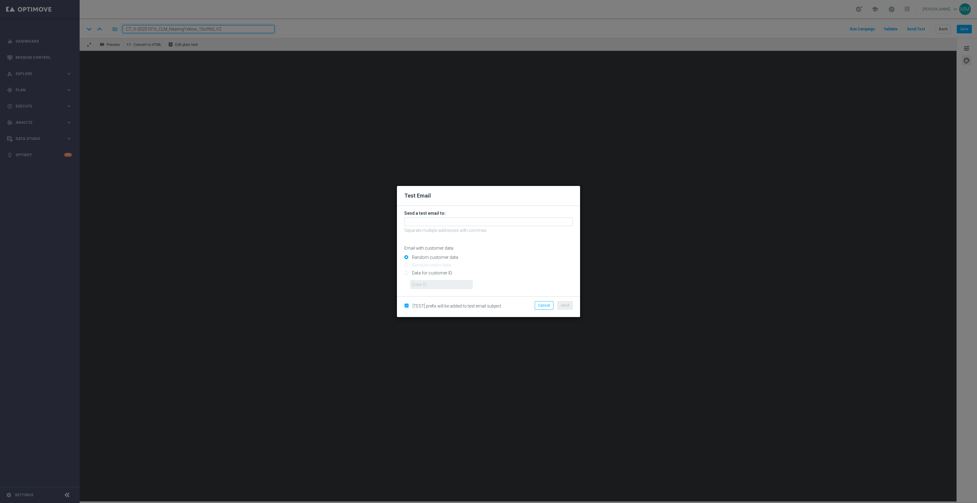
click at [437, 273] on input "Data for customer ID:" at bounding box center [488, 275] width 168 height 9
radio input "true"
click at [439, 284] on input "text" at bounding box center [441, 284] width 62 height 9
paste input "10000024919"
type input "10000024919"
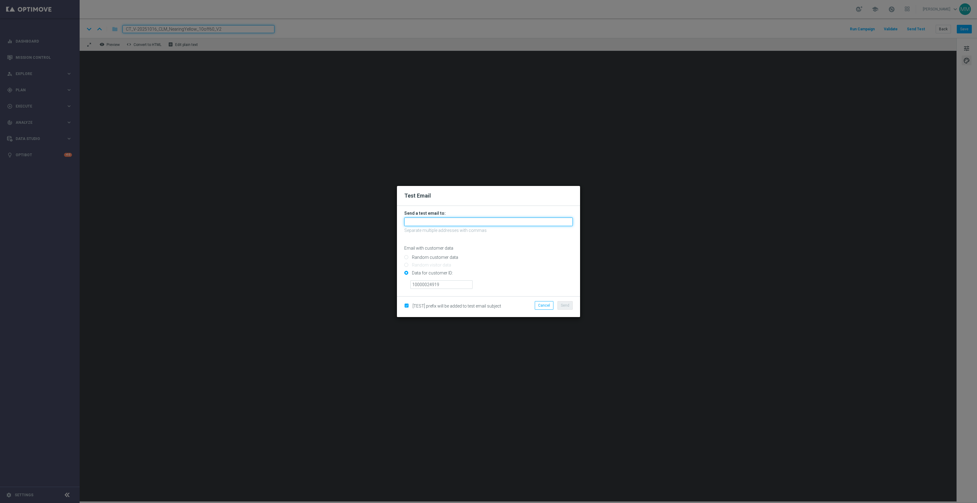
drag, startPoint x: 449, startPoint y: 218, endPoint x: 470, endPoint y: 226, distance: 22.3
click at [449, 218] on input "text" at bounding box center [488, 221] width 168 height 9
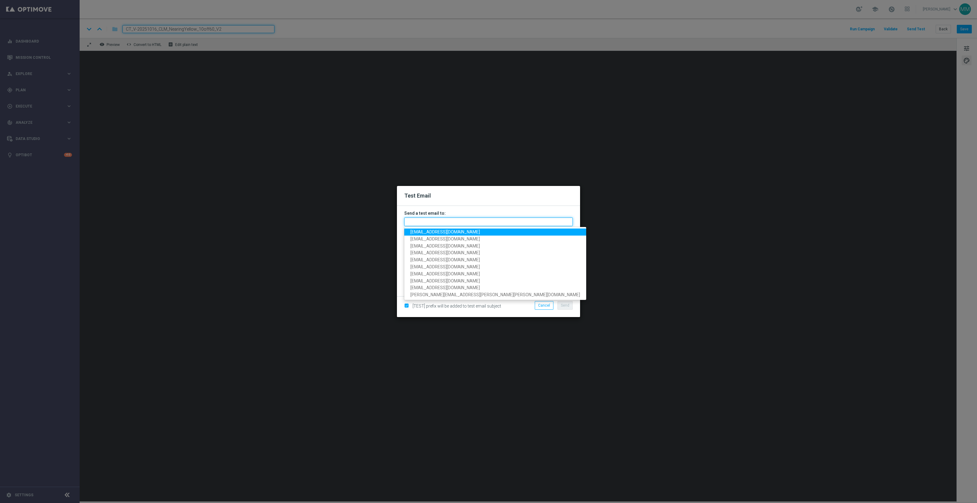
paste input "staples.96a1-blol2@litmusemail.com"
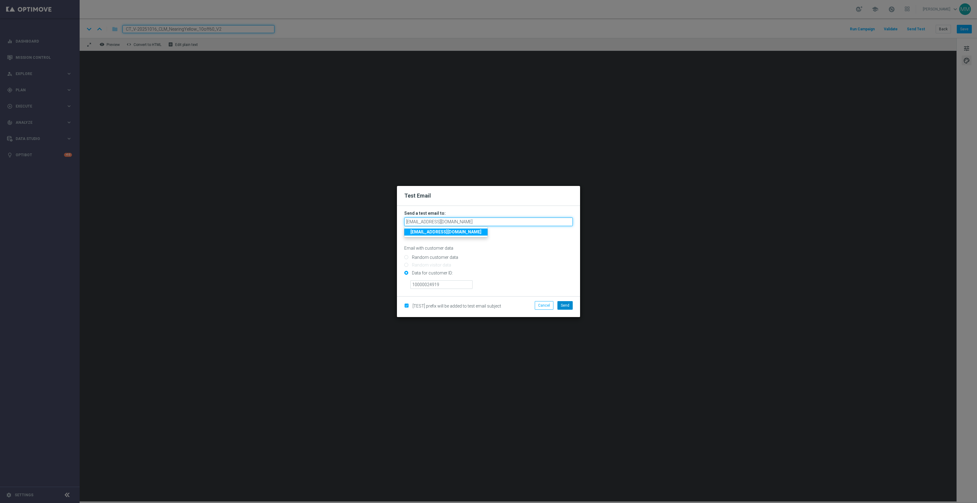
type input "staples.96a1-blol2@litmusemail.com"
click at [561, 305] on span "Send" at bounding box center [565, 305] width 9 height 4
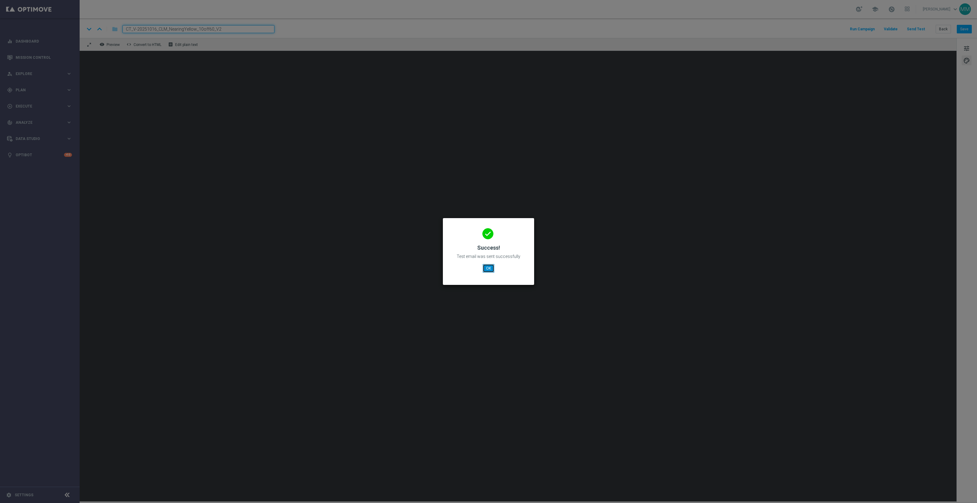
click at [486, 267] on button "OK" at bounding box center [489, 268] width 12 height 9
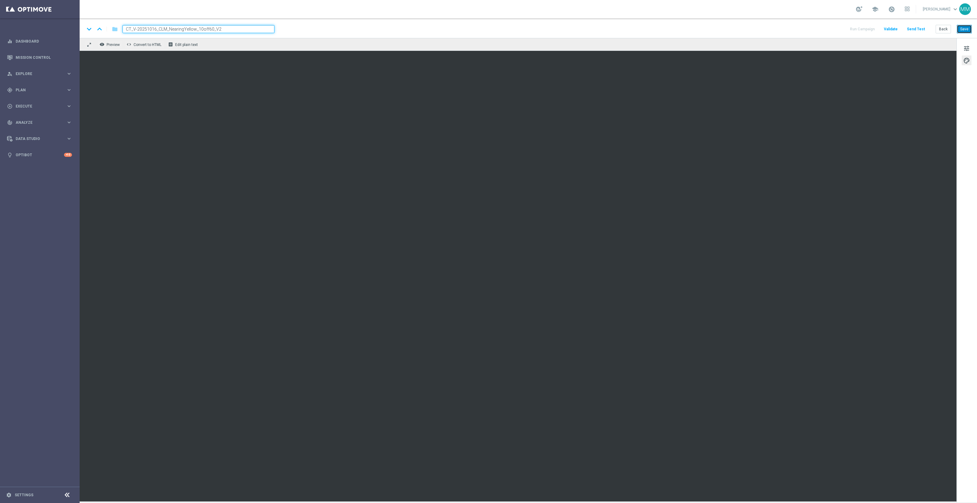
click at [962, 25] on button "Save" at bounding box center [964, 29] width 15 height 9
click at [964, 27] on button "Save" at bounding box center [964, 29] width 15 height 9
click at [967, 29] on button "Save" at bounding box center [964, 29] width 15 height 9
click at [912, 28] on button "Send Test" at bounding box center [916, 29] width 20 height 8
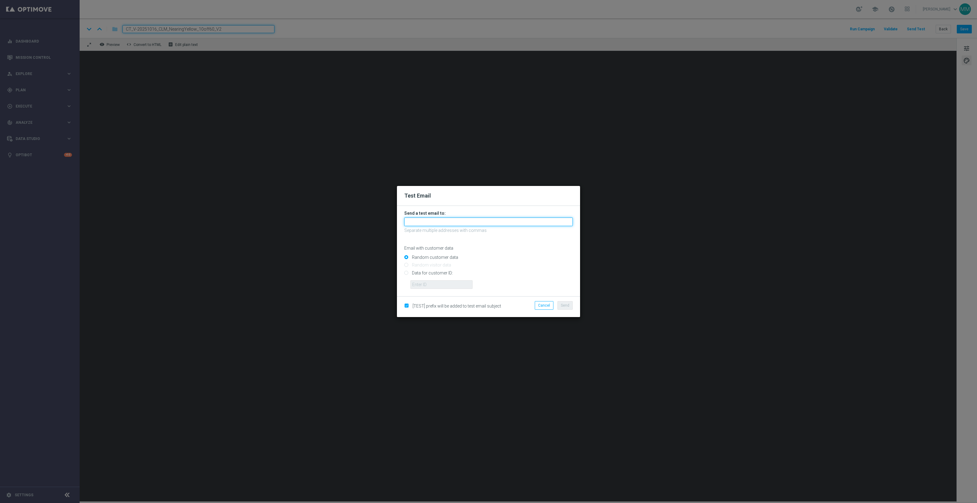
click at [431, 222] on input "text" at bounding box center [488, 221] width 168 height 9
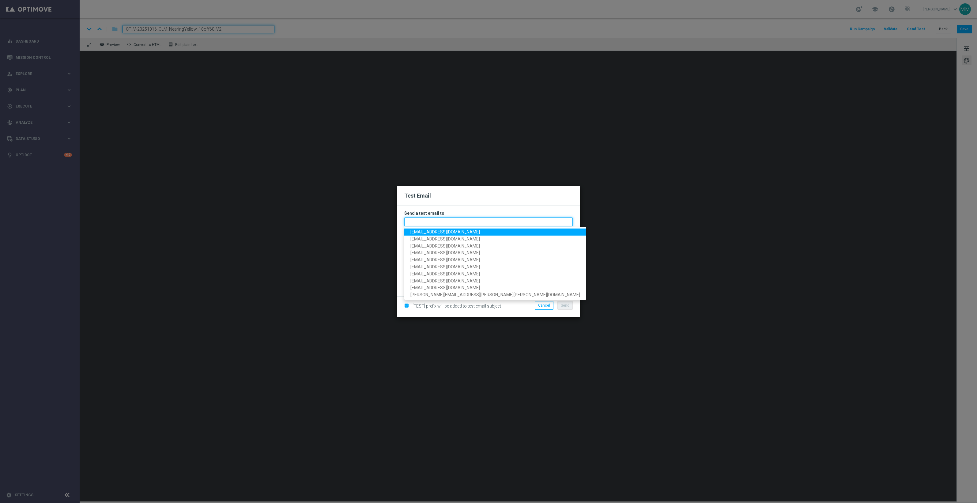
paste input "staples.96a1-blol2@litmusemail.com"
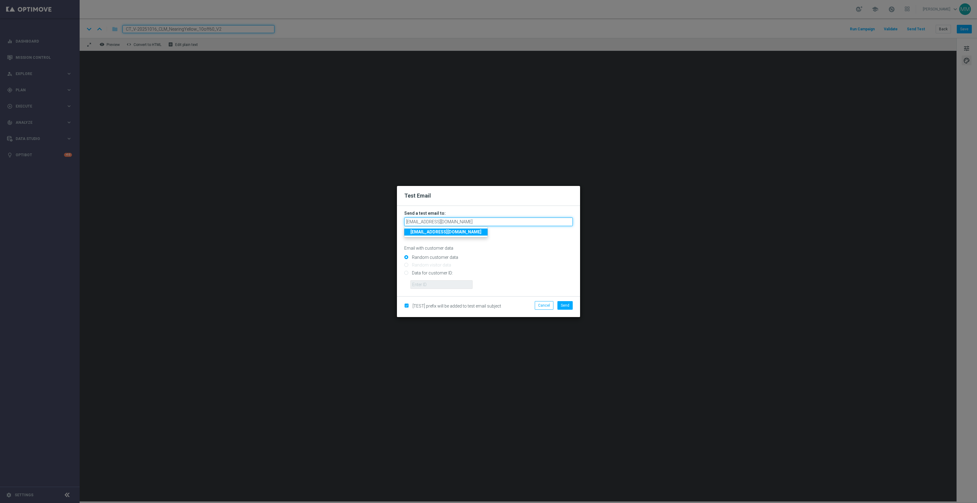
type input "staples.96a1-blol2@litmusemail.com"
drag, startPoint x: 440, startPoint y: 273, endPoint x: 448, endPoint y: 278, distance: 9.5
click at [440, 273] on input "Data for customer ID:" at bounding box center [488, 275] width 168 height 9
radio input "true"
click at [449, 282] on input "text" at bounding box center [441, 284] width 62 height 9
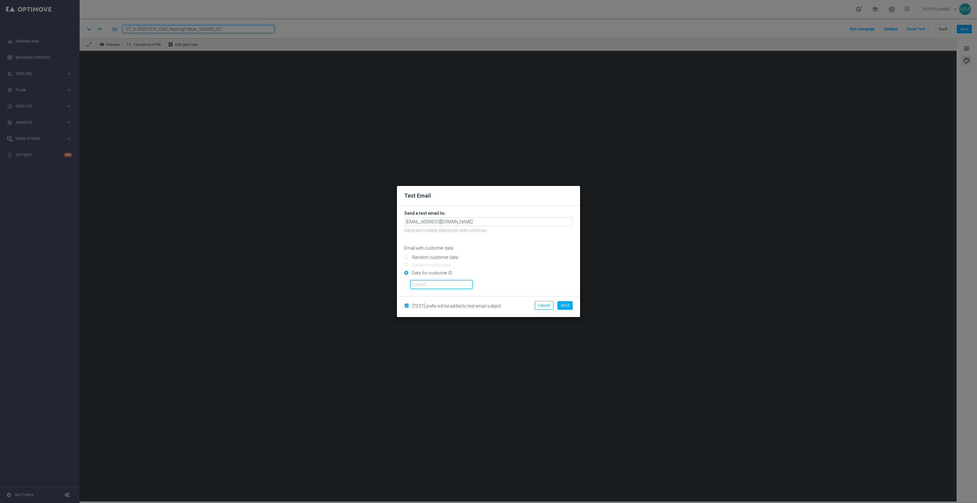
paste input "10000024919"
type input "10000024919"
click at [567, 304] on span "Send" at bounding box center [565, 305] width 9 height 4
click at [565, 309] on button "Send" at bounding box center [564, 305] width 15 height 9
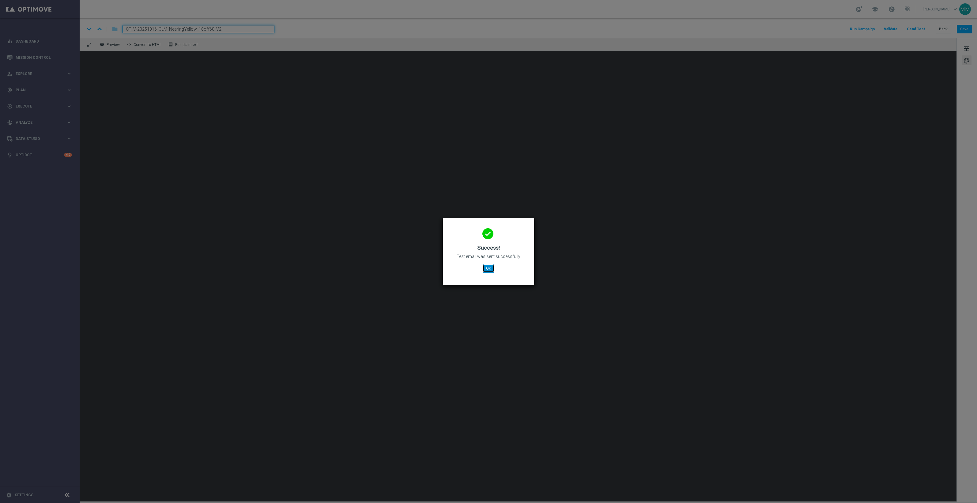
click at [485, 267] on button "OK" at bounding box center [489, 268] width 12 height 9
click at [486, 266] on button "OK" at bounding box center [489, 268] width 12 height 9
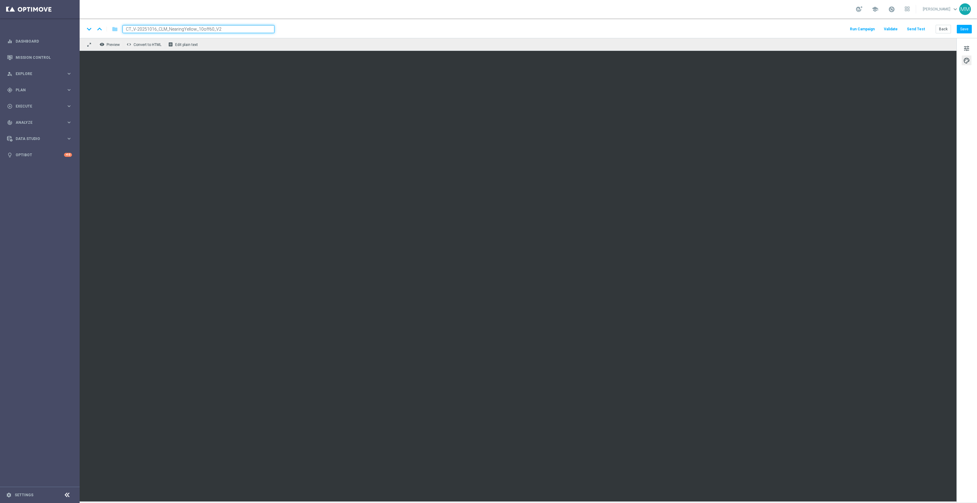
click at [924, 25] on button "Send Test" at bounding box center [916, 29] width 20 height 8
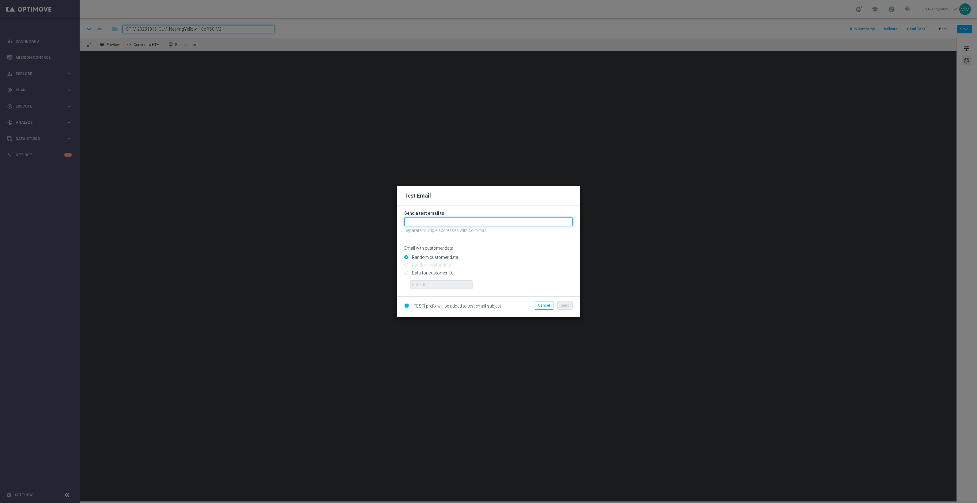
click at [516, 222] on input "text" at bounding box center [488, 221] width 168 height 9
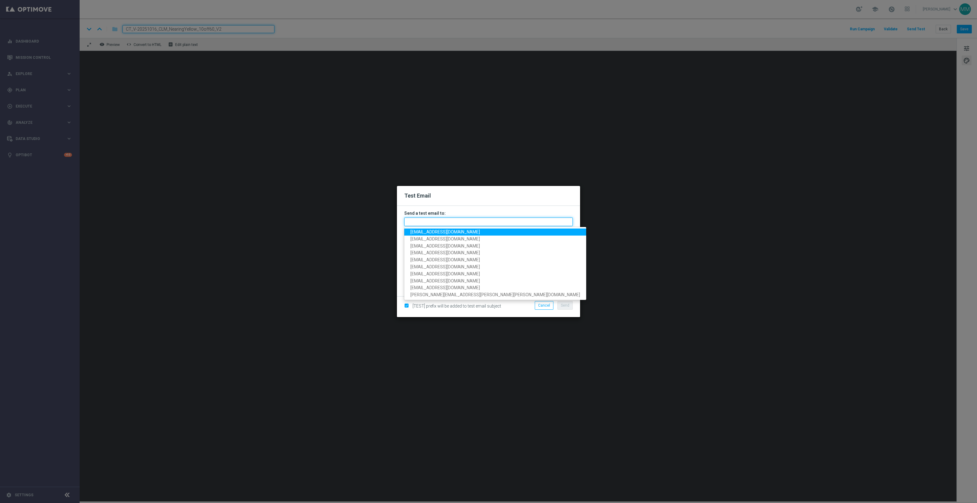
paste input "staples.96a1-blolo@litmusemail.com"
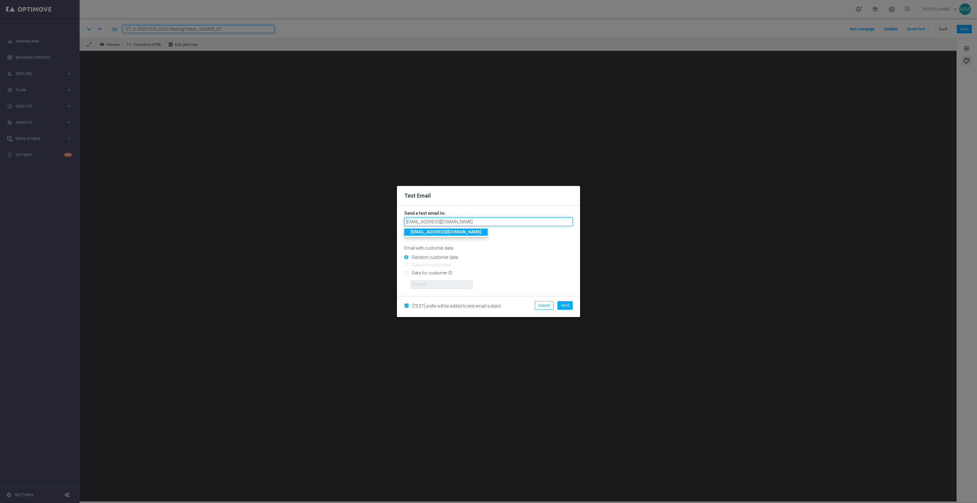
type input "staples.96a1-blolo@litmusemail.com"
click at [438, 271] on input "Data for customer ID:" at bounding box center [488, 275] width 168 height 9
radio input "true"
click at [440, 284] on input "text" at bounding box center [441, 284] width 62 height 9
paste input "10049077256-"
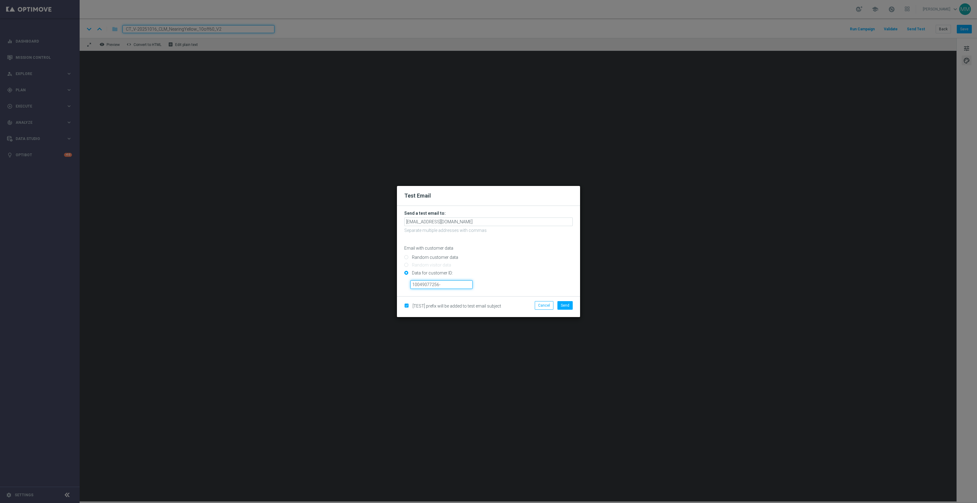
type input "10049077256-"
click at [590, 278] on modal-container "Test Email Send a test email to: staples.96a1-blolo@litmusemail.com Separate mu…" at bounding box center [488, 251] width 977 height 503
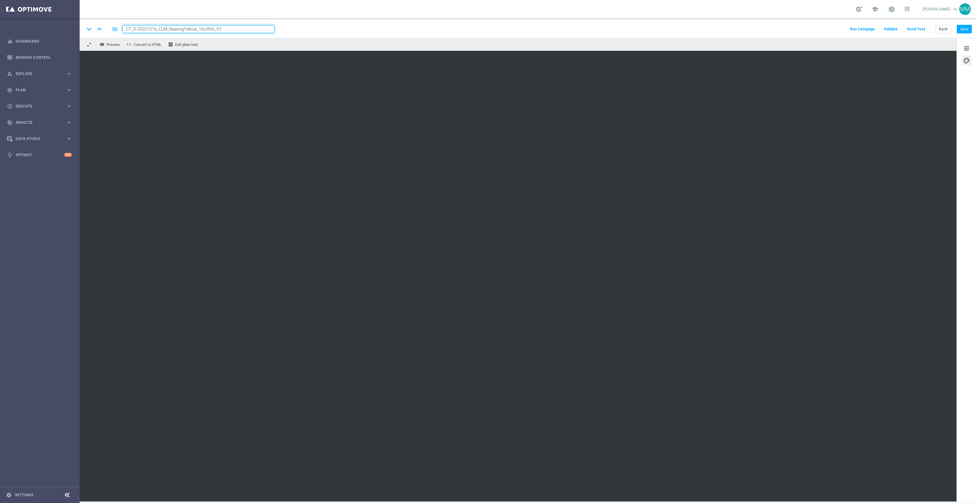
click at [928, 31] on div "Run Campaign Validate Send Test Back Save" at bounding box center [910, 29] width 123 height 8
click at [915, 29] on button "Send Test" at bounding box center [916, 29] width 20 height 8
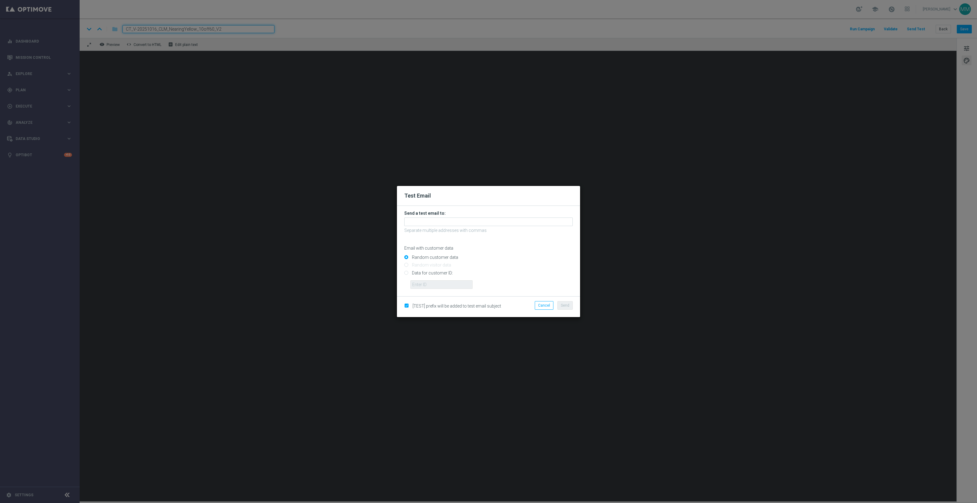
click at [432, 273] on input "Data for customer ID:" at bounding box center [488, 275] width 168 height 9
radio input "true"
click at [432, 282] on input "text" at bounding box center [441, 284] width 62 height 9
paste input "10049077256-"
type input "10049077256"
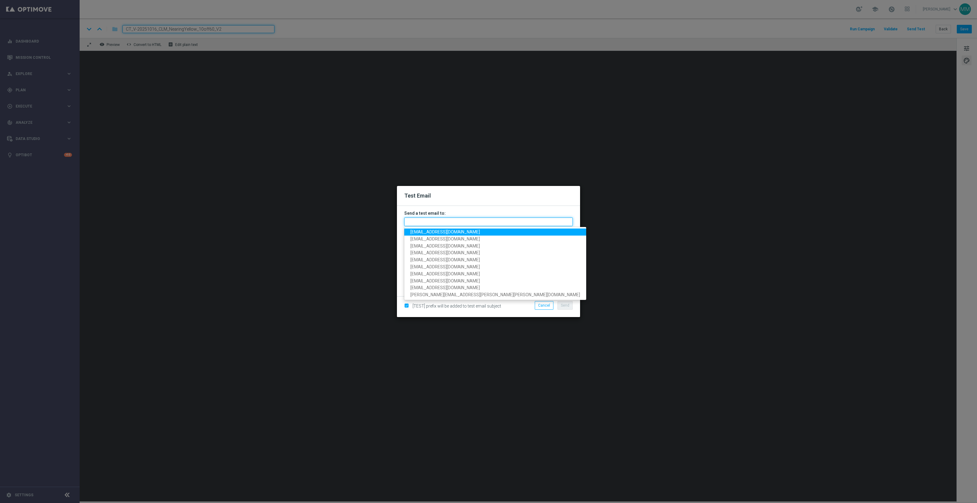
click at [455, 224] on input "text" at bounding box center [488, 221] width 168 height 9
paste input "staples.96a1-blolo@litmusemail.com"
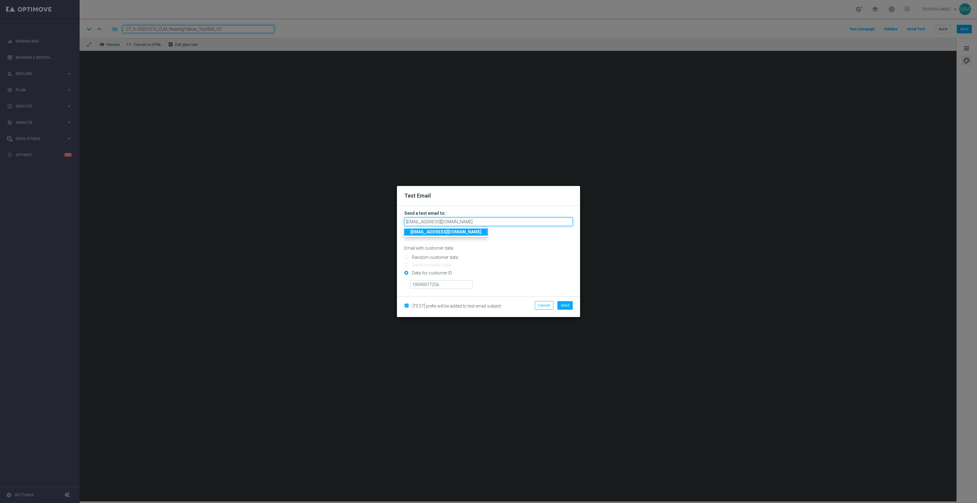
type input "staples.96a1-blolo@litmusemail.com"
click at [535, 260] on input "Random customer data" at bounding box center [488, 260] width 168 height 9
radio input "true"
click at [418, 275] on input "Data for customer ID:" at bounding box center [488, 275] width 168 height 9
radio input "true"
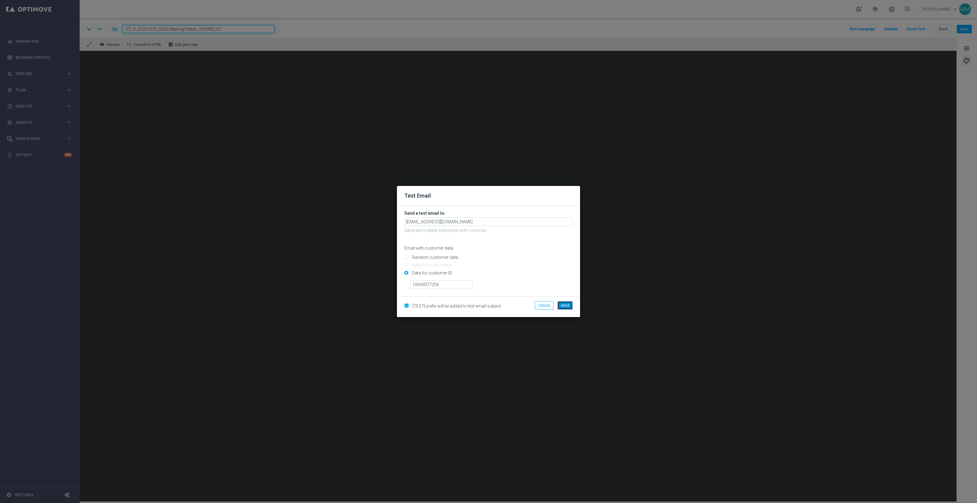
click at [568, 301] on button "Send" at bounding box center [564, 305] width 15 height 9
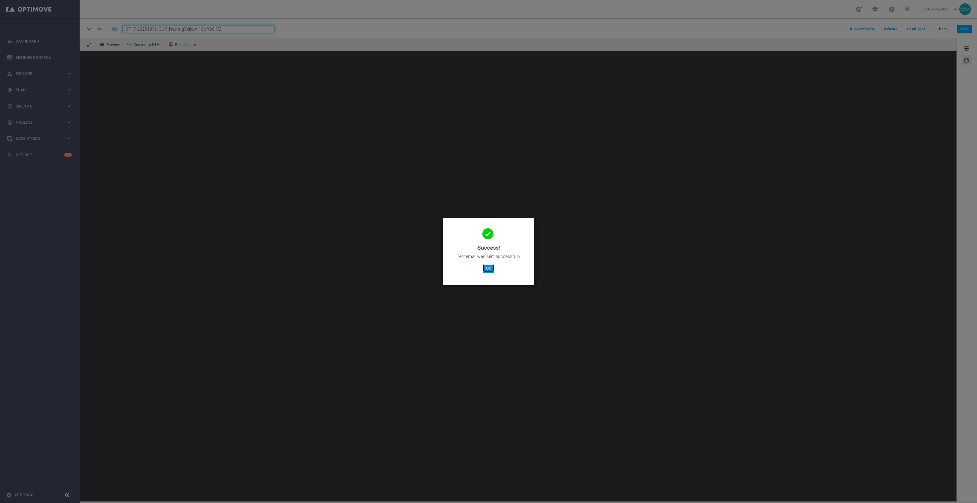
click at [488, 266] on button "OK" at bounding box center [489, 268] width 12 height 9
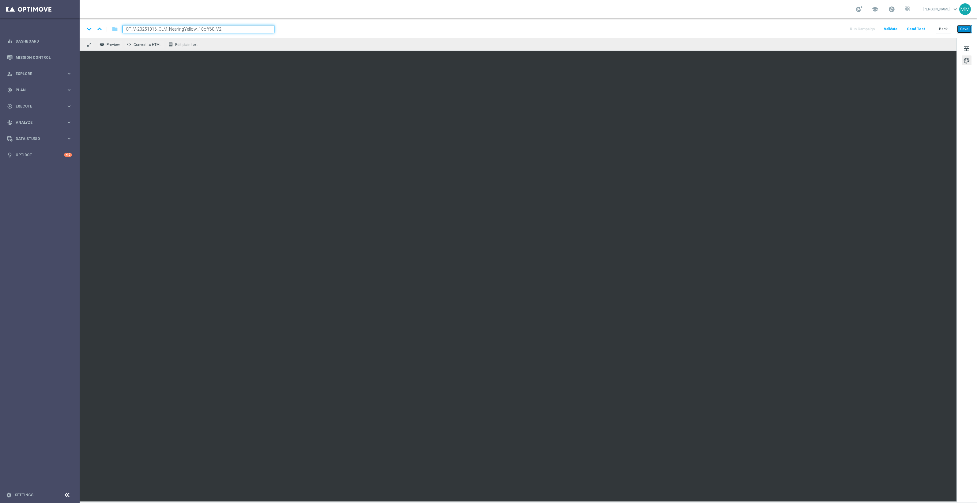
click at [965, 26] on button "Save" at bounding box center [964, 29] width 15 height 9
click at [963, 28] on button "Save" at bounding box center [964, 29] width 15 height 9
click at [916, 26] on button "Send Test" at bounding box center [916, 29] width 20 height 8
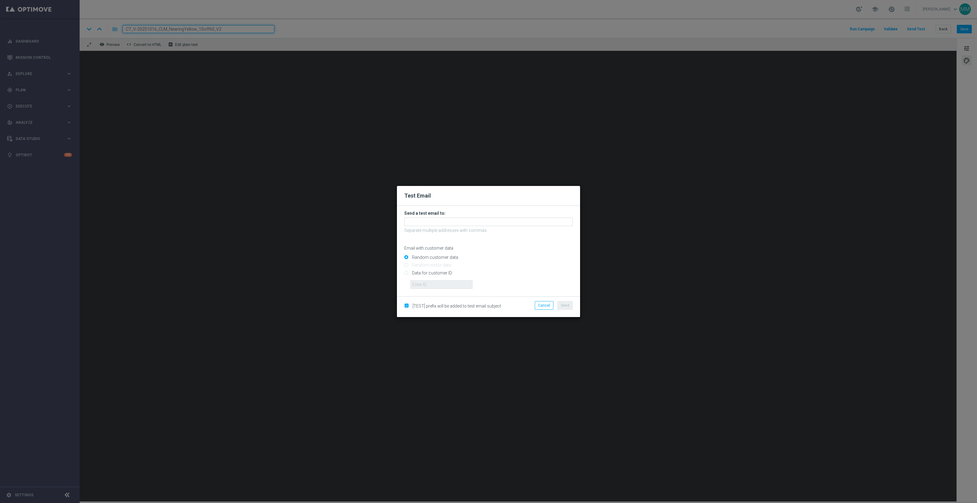
click at [535, 216] on h3 "Send a test email to:" at bounding box center [488, 213] width 168 height 6
click at [534, 217] on input "text" at bounding box center [488, 221] width 168 height 9
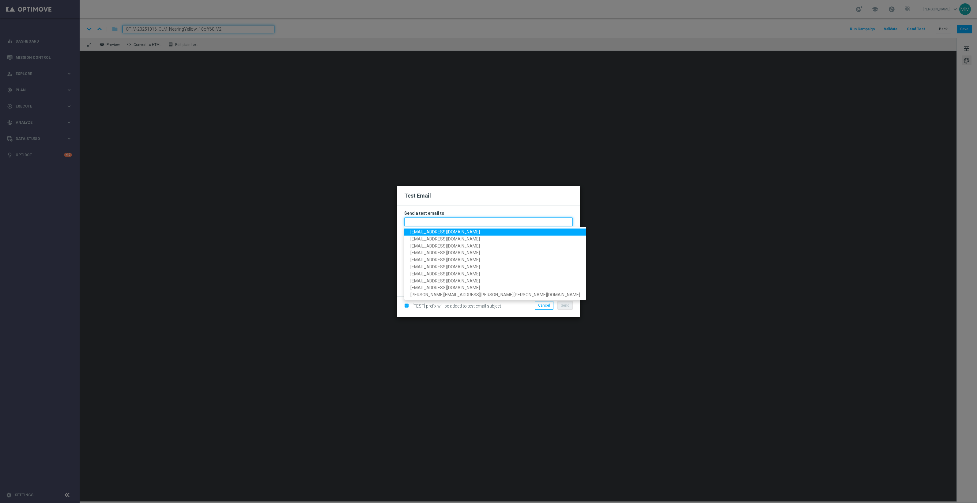
paste input "staples.96a1-blol2@litmusemail.com"
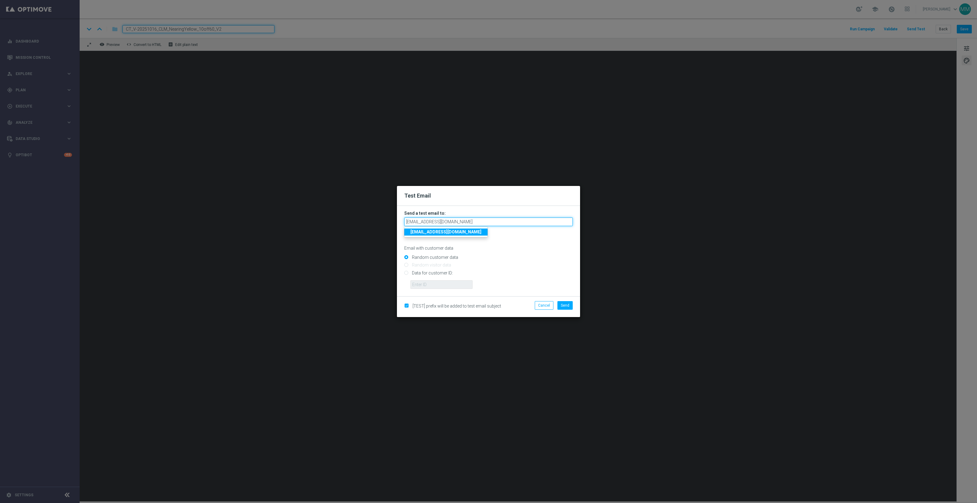
type input "staples.96a1-blol2@litmusemail.com"
drag, startPoint x: 437, startPoint y: 271, endPoint x: 435, endPoint y: 282, distance: 11.2
click at [437, 271] on input "Data for customer ID:" at bounding box center [488, 275] width 168 height 9
radio input "true"
click at [434, 285] on input "text" at bounding box center [441, 284] width 62 height 9
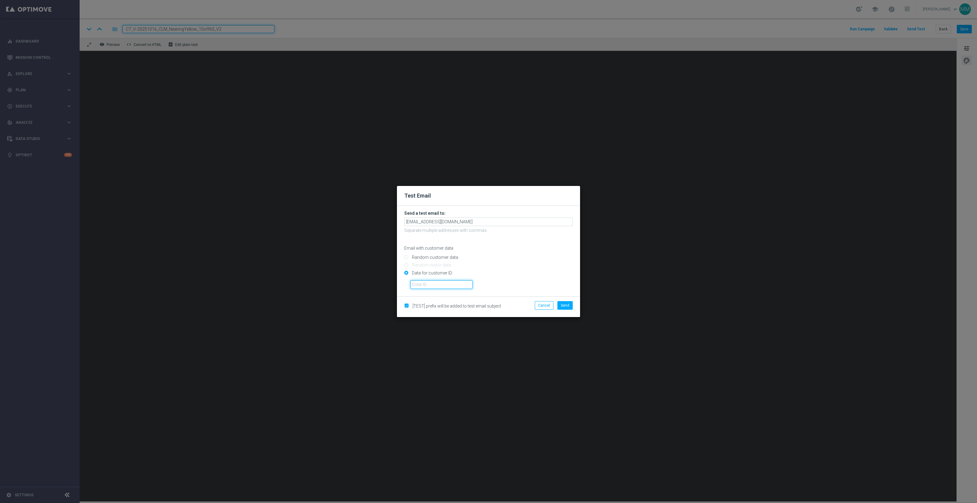
paste input "10000024919"
type input "10000024919"
click at [559, 305] on button "Send" at bounding box center [564, 305] width 15 height 9
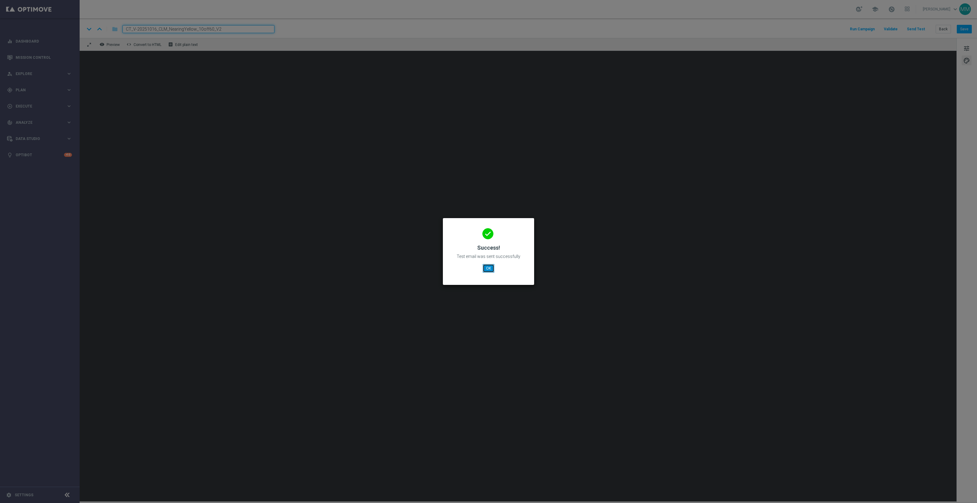
click at [491, 270] on button "OK" at bounding box center [489, 268] width 12 height 9
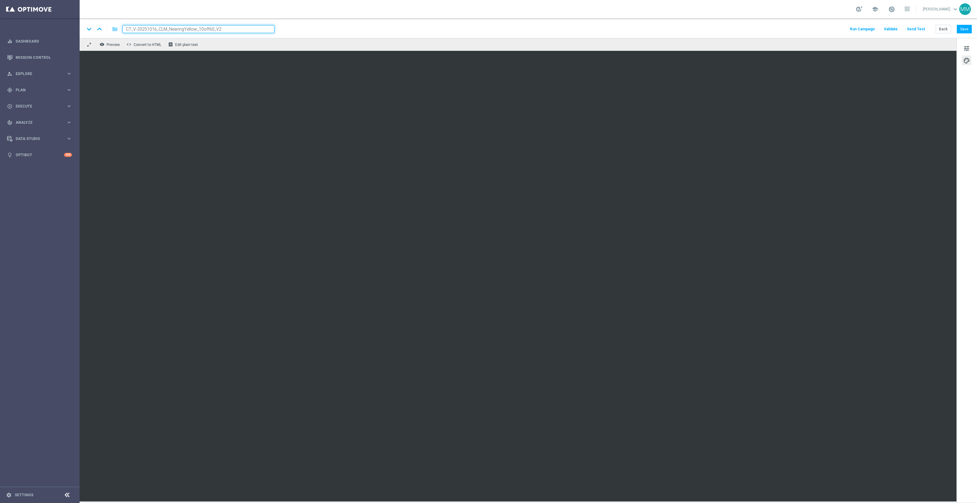
click at [921, 28] on button "Send Test" at bounding box center [916, 29] width 20 height 8
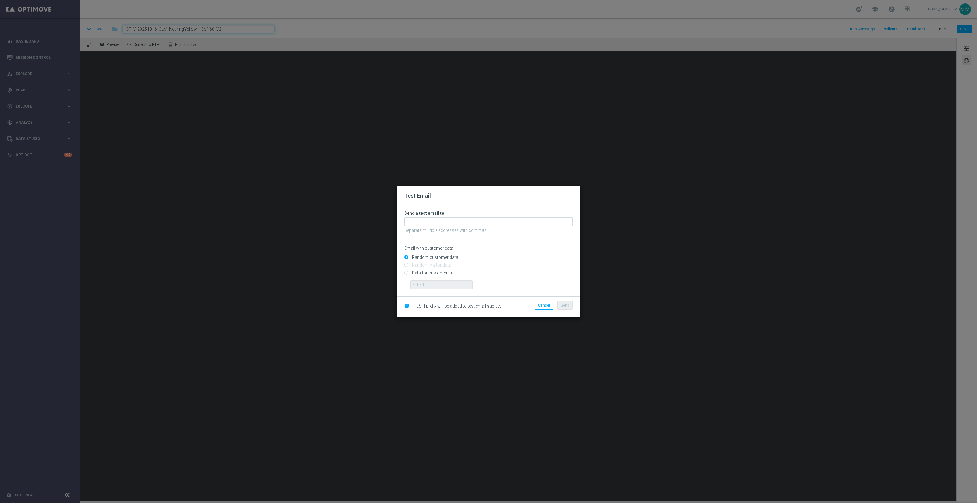
click at [430, 227] on form "Send a test email to: Separate multiple addresses with commas Email with custom…" at bounding box center [488, 249] width 168 height 78
click at [433, 221] on input "text" at bounding box center [488, 221] width 168 height 9
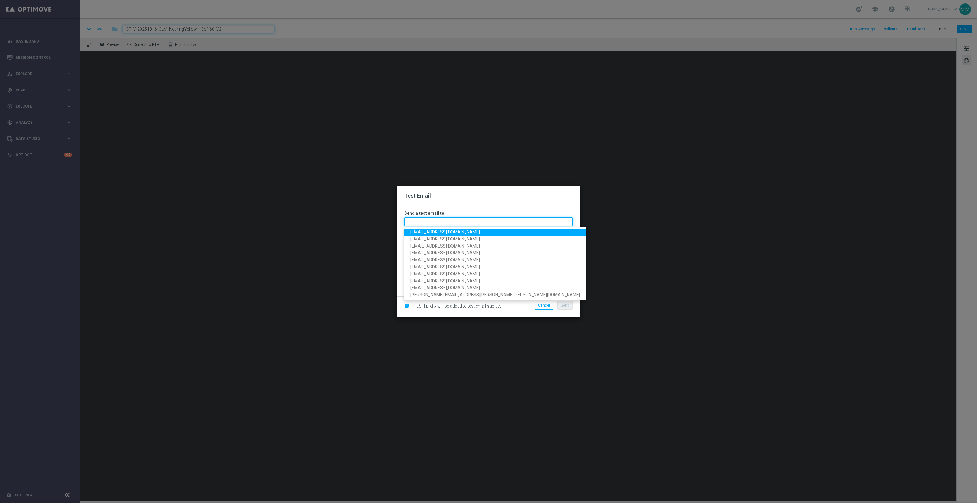
paste input "staples.96a1-blolo@litmusemail.com"
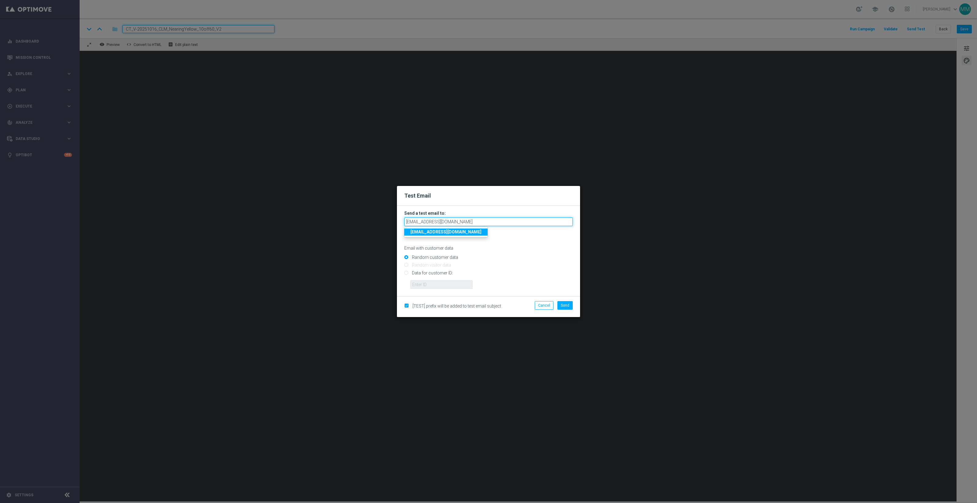
type input "staples.96a1-blolo@litmusemail.com"
click at [435, 276] on input "Data for customer ID:" at bounding box center [488, 275] width 168 height 9
radio input "true"
click at [435, 284] on input "text" at bounding box center [441, 284] width 62 height 9
paste input "10049077256"
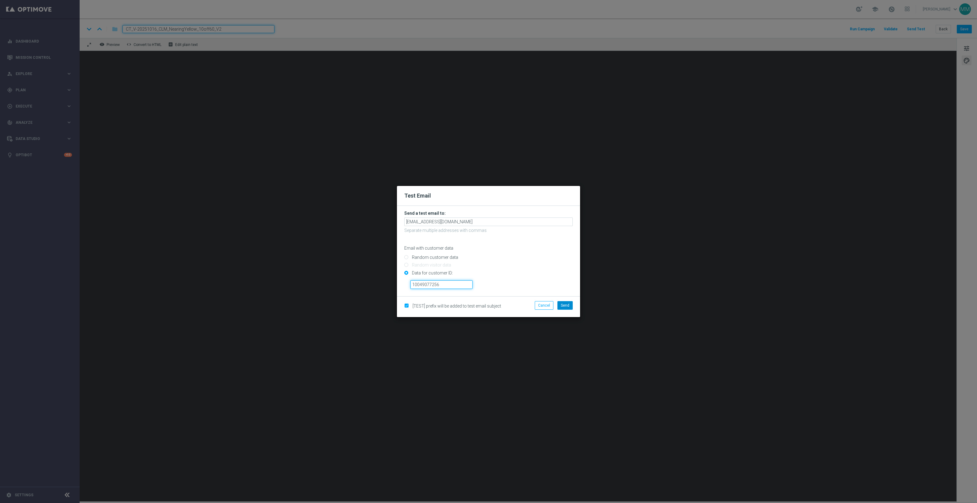
type input "10049077256"
click at [565, 305] on span "Send" at bounding box center [565, 305] width 9 height 4
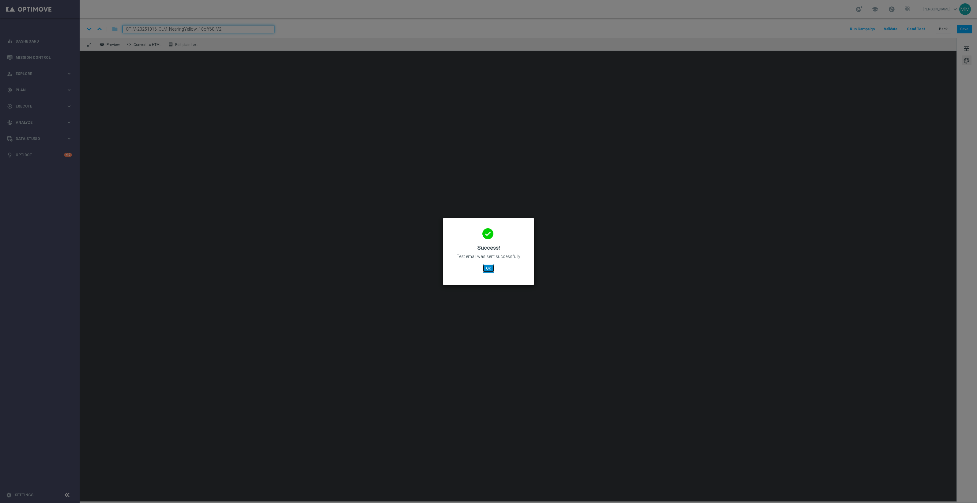
click at [486, 268] on button "OK" at bounding box center [489, 268] width 12 height 9
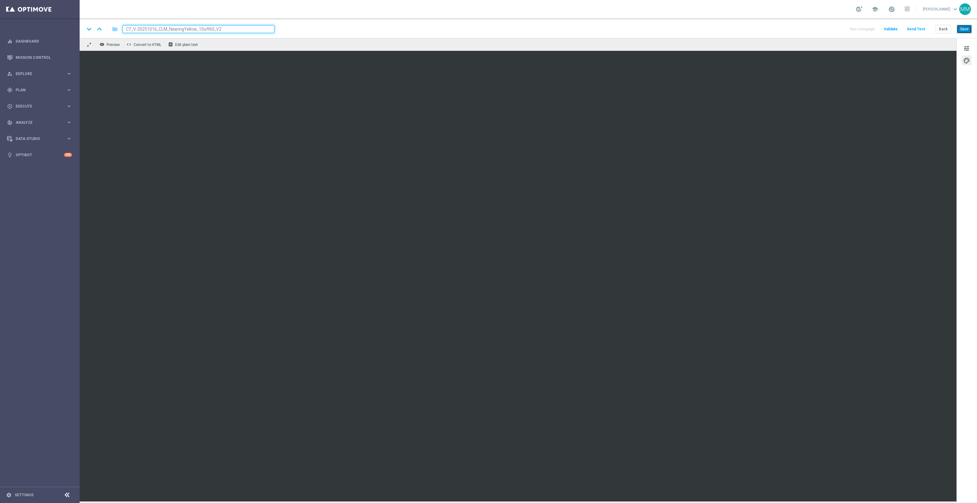
click at [962, 30] on button "Save" at bounding box center [964, 29] width 15 height 9
click at [922, 31] on button "Send Test" at bounding box center [916, 29] width 20 height 8
click at [917, 33] on button "Send Test" at bounding box center [916, 29] width 20 height 8
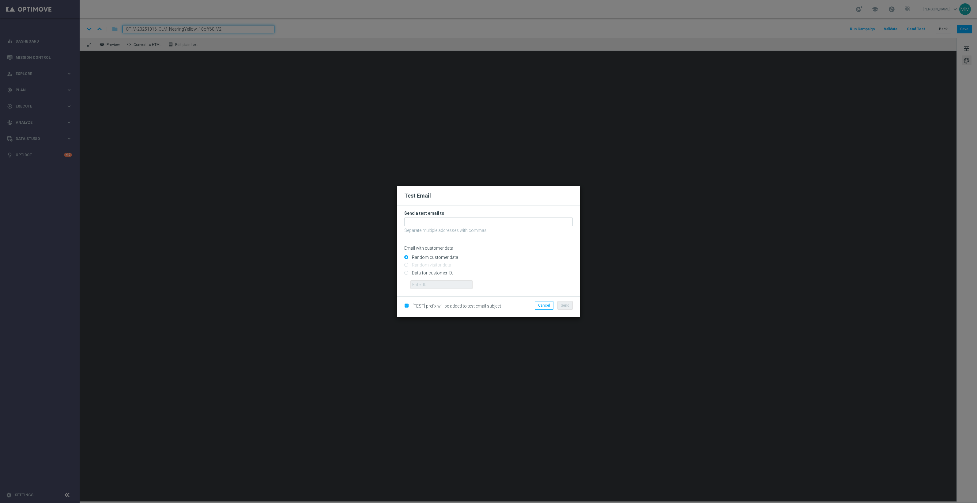
click at [438, 271] on input "Data for customer ID:" at bounding box center [488, 275] width 168 height 9
radio input "true"
click at [438, 284] on input "text" at bounding box center [441, 284] width 62 height 9
paste input "10000024919"
type input "10000024919"
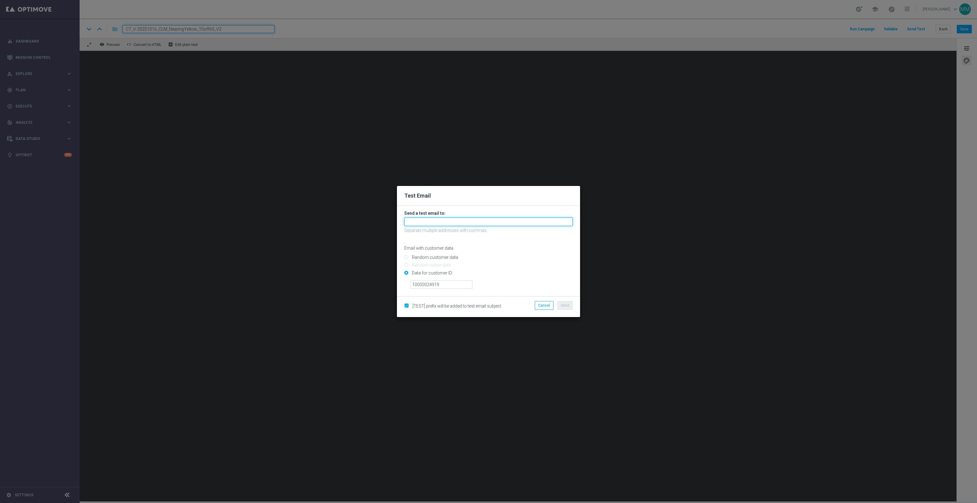
click at [467, 221] on input "text" at bounding box center [488, 221] width 168 height 9
paste input "staples.96a1-blol2@litmusemail.com"
type input "staples.96a1-blol2@litmusemail.com"
click at [566, 303] on span "Send" at bounding box center [565, 305] width 9 height 4
click at [568, 304] on span "Send" at bounding box center [565, 305] width 9 height 4
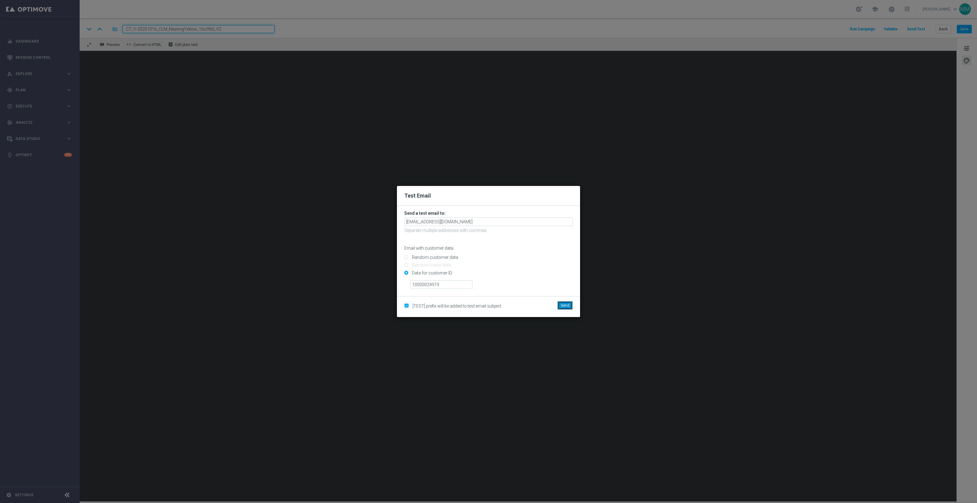
click at [565, 301] on button "Send" at bounding box center [564, 305] width 15 height 9
click at [561, 306] on span "Send" at bounding box center [565, 305] width 9 height 4
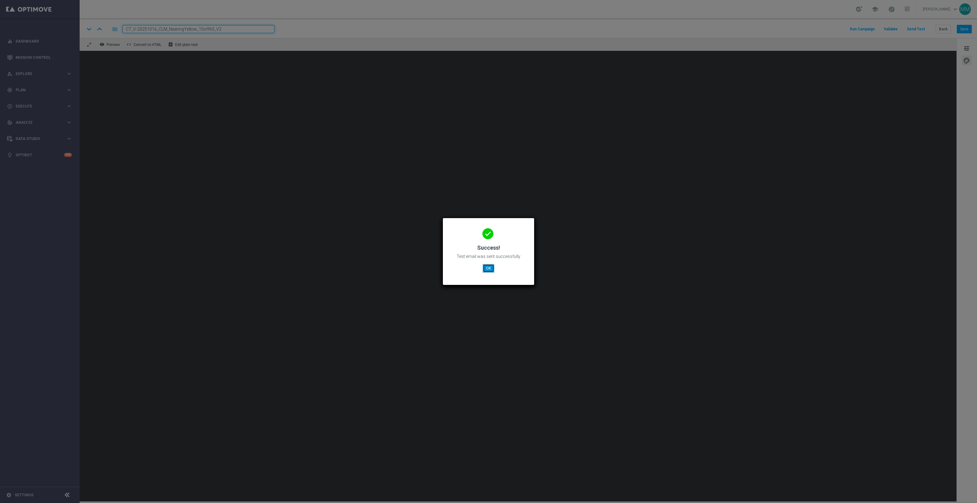
click at [483, 272] on button "OK" at bounding box center [489, 268] width 12 height 9
click at [489, 267] on button "OK" at bounding box center [489, 268] width 12 height 9
click at [488, 270] on button "OK" at bounding box center [489, 268] width 12 height 9
click at [484, 268] on button "OK" at bounding box center [489, 268] width 12 height 9
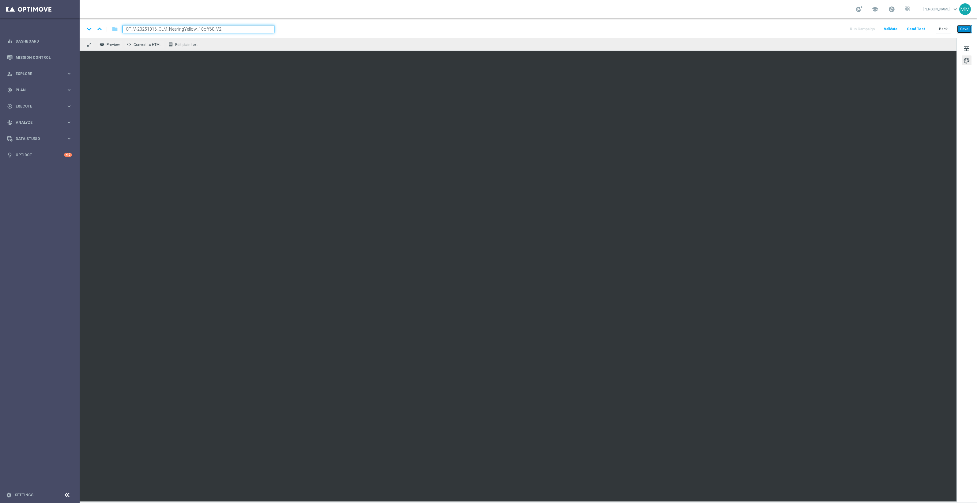
click at [964, 31] on button "Save" at bounding box center [964, 29] width 15 height 9
click at [962, 31] on button "Save" at bounding box center [964, 29] width 15 height 9
click at [969, 31] on button "Save" at bounding box center [964, 29] width 15 height 9
click at [959, 28] on button "Save" at bounding box center [964, 29] width 15 height 9
click at [964, 28] on button "Save" at bounding box center [964, 29] width 15 height 9
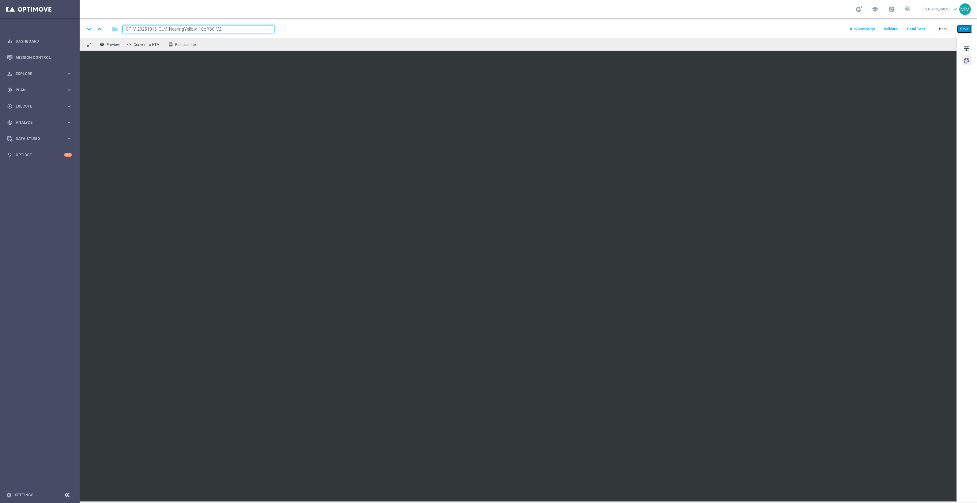
click at [965, 28] on button "Save" at bounding box center [964, 29] width 15 height 9
click at [963, 29] on button "Save" at bounding box center [964, 29] width 15 height 9
click at [920, 31] on button "Send Test" at bounding box center [916, 29] width 20 height 8
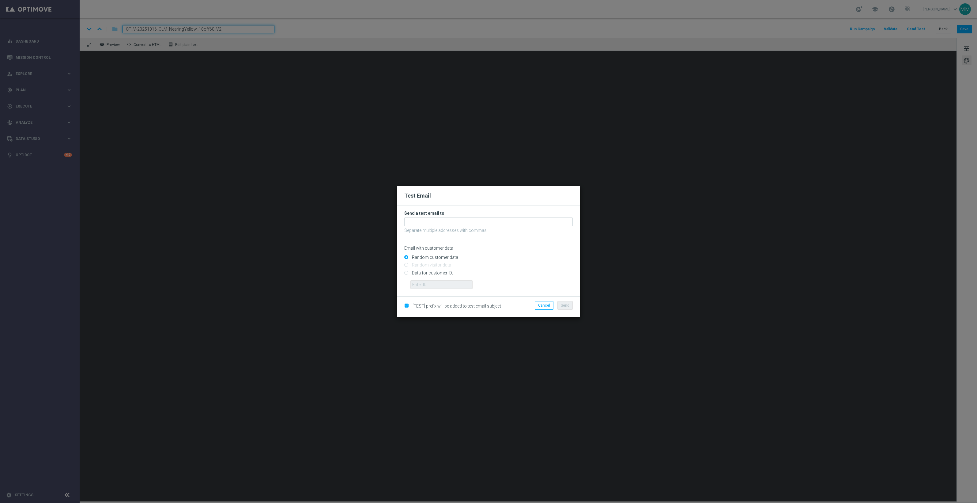
click at [436, 273] on input "Data for customer ID:" at bounding box center [488, 275] width 168 height 9
radio input "true"
click at [443, 282] on input "text" at bounding box center [441, 284] width 62 height 9
paste input "10000024919"
type input "10000024919"
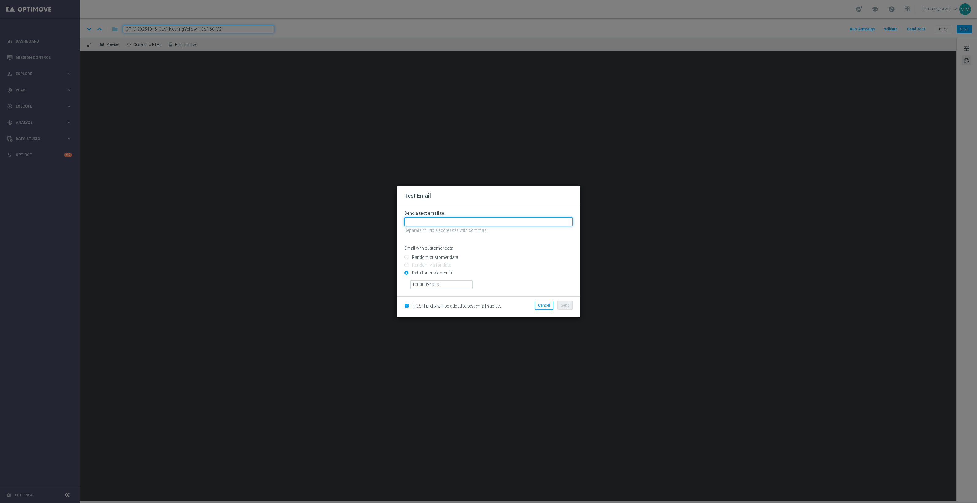
click at [440, 221] on input "text" at bounding box center [488, 221] width 168 height 9
paste input "staples.96a1-blol2@litmusemail.com"
type input "staples.96a1-blol2@litmusemail.com"
drag, startPoint x: 569, startPoint y: 307, endPoint x: 532, endPoint y: 271, distance: 50.9
click at [569, 307] on button "Send" at bounding box center [564, 305] width 15 height 9
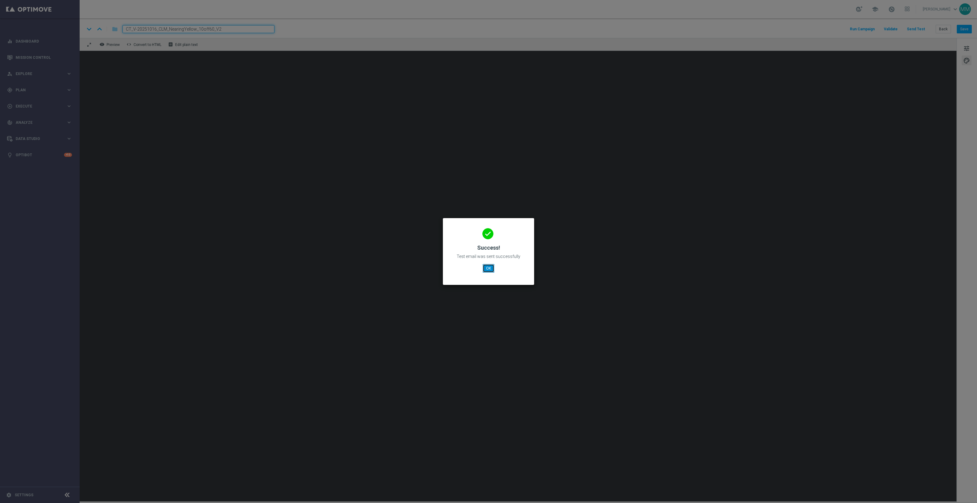
click at [491, 270] on button "OK" at bounding box center [489, 268] width 12 height 9
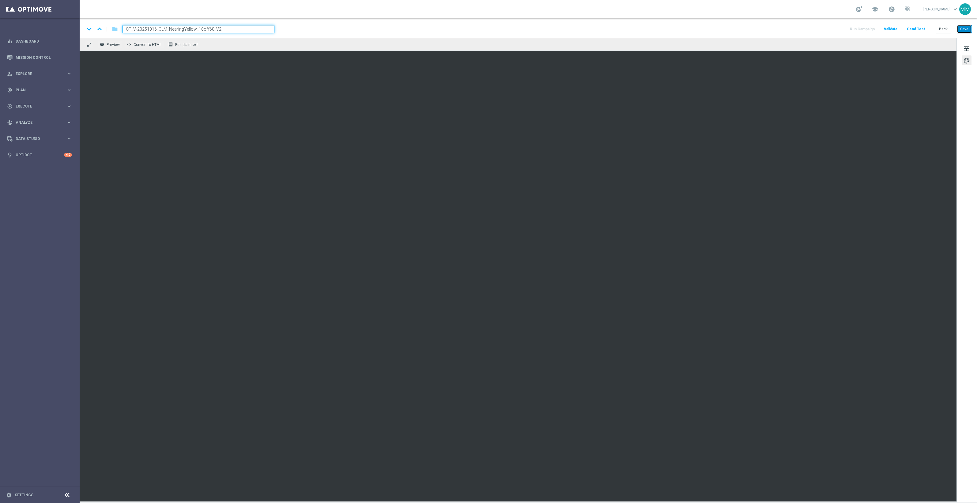
click at [970, 33] on button "Save" at bounding box center [964, 29] width 15 height 9
click at [966, 32] on button "Save" at bounding box center [964, 29] width 15 height 9
click at [968, 29] on button "Save" at bounding box center [964, 29] width 15 height 9
click at [967, 29] on button "Save" at bounding box center [964, 29] width 15 height 9
click at [968, 29] on button "Save" at bounding box center [964, 29] width 15 height 9
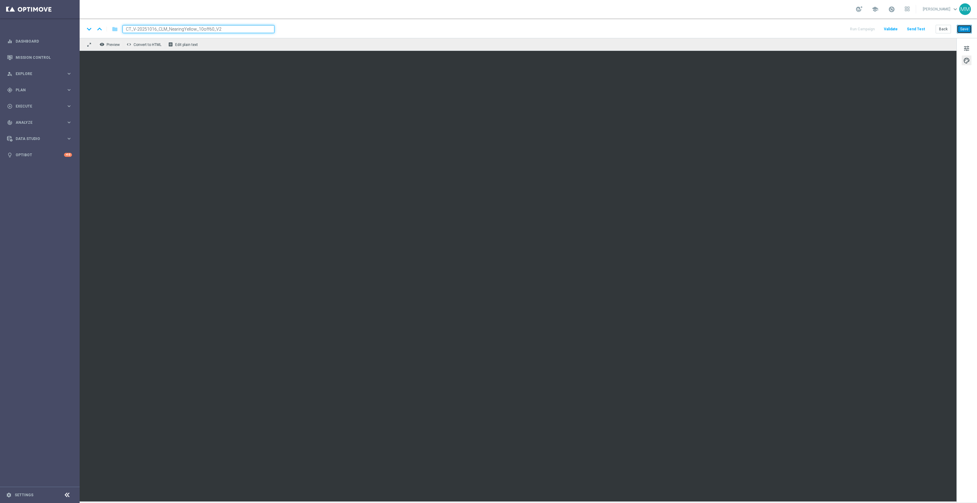
click at [968, 28] on button "Save" at bounding box center [964, 29] width 15 height 9
click at [969, 28] on button "Save" at bounding box center [964, 29] width 15 height 9
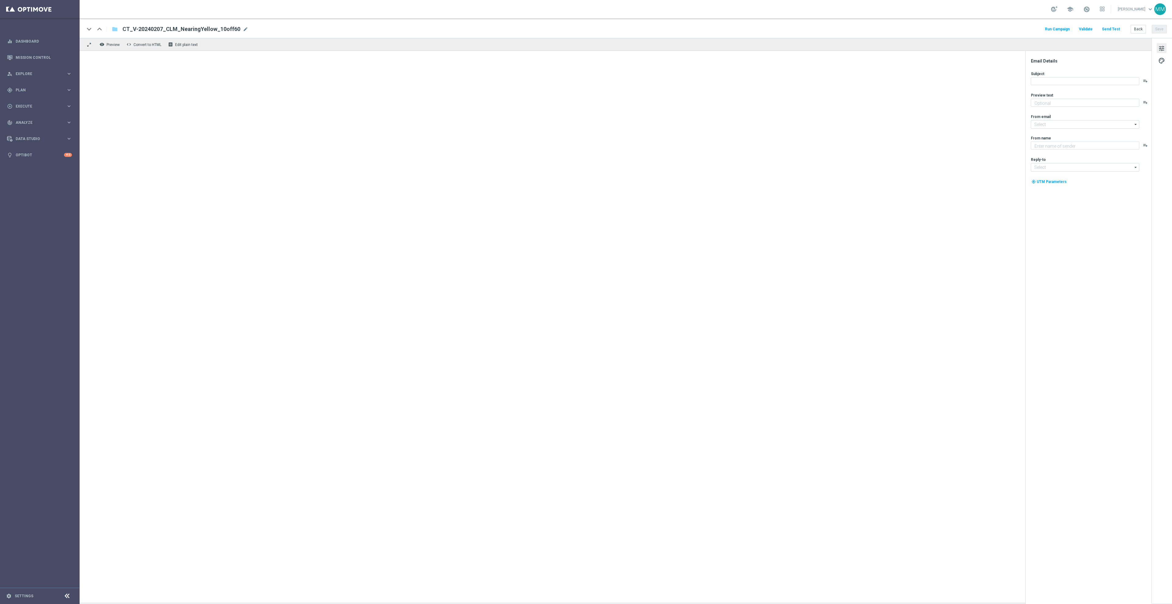
type textarea "Come shop again and score this EXCLUSIVE offer."
type textarea "Staples"
type input "[EMAIL_ADDRESS][DOMAIN_NAME]"
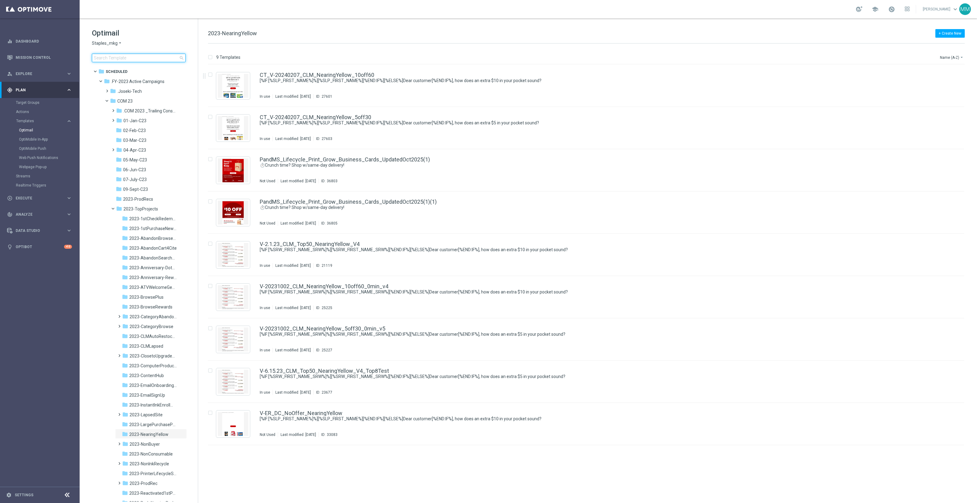
click at [139, 58] on input at bounding box center [139, 58] width 94 height 9
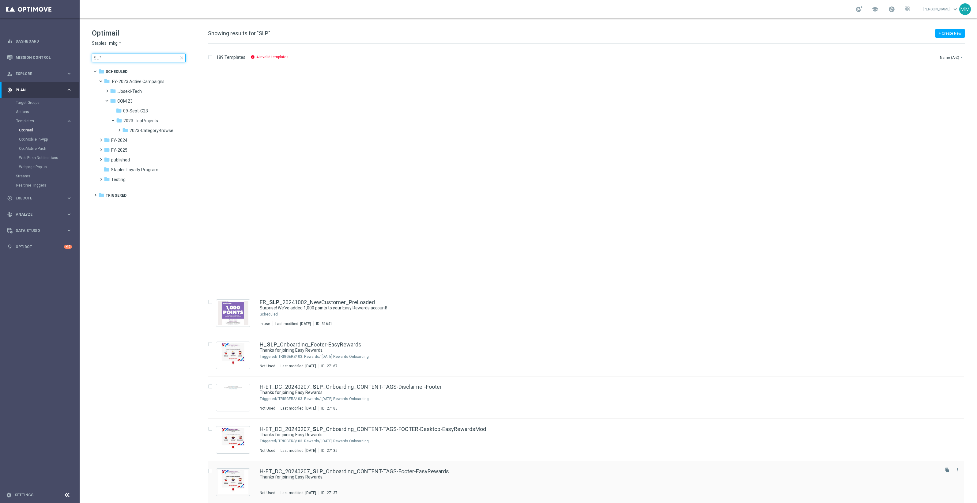
scroll to position [679, 0]
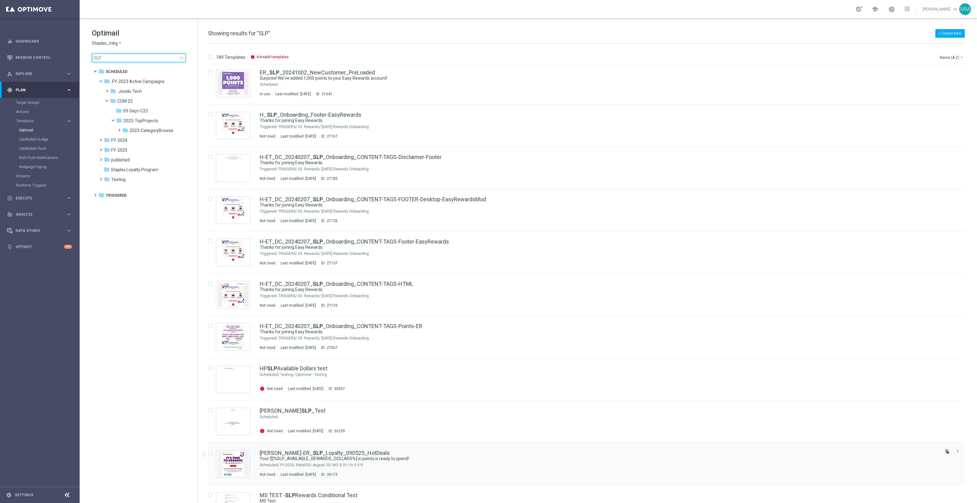
type input "SLP"
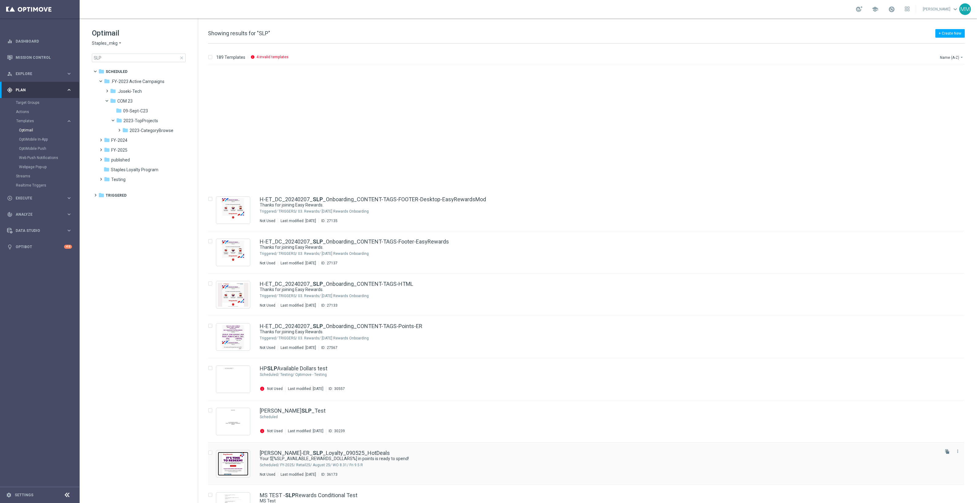
scroll to position [832, 0]
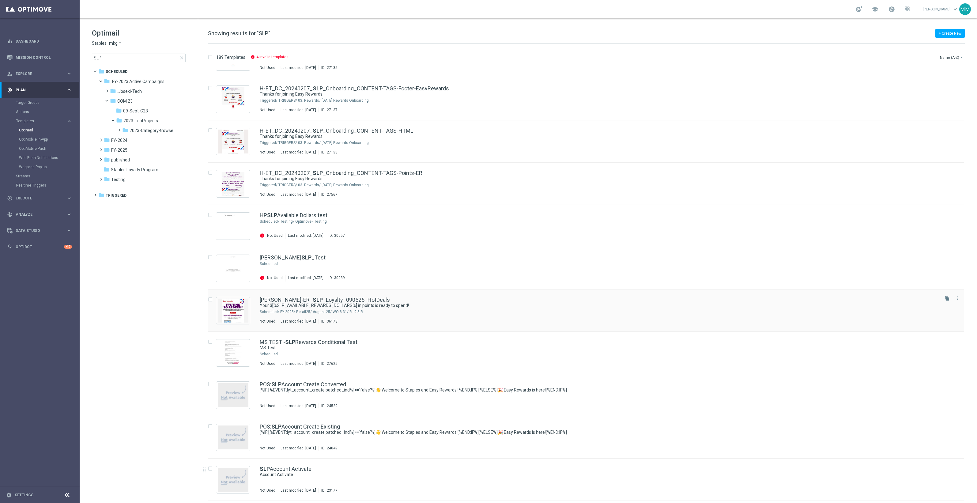
drag, startPoint x: 237, startPoint y: 304, endPoint x: 257, endPoint y: 306, distance: 20.0
drag, startPoint x: 257, startPoint y: 306, endPoint x: 237, endPoint y: 310, distance: 20.9
click at [146, 146] on div "folder FY-2025 more_vert" at bounding box center [142, 150] width 90 height 10
click at [126, 149] on span "FY-2025" at bounding box center [119, 150] width 16 height 6
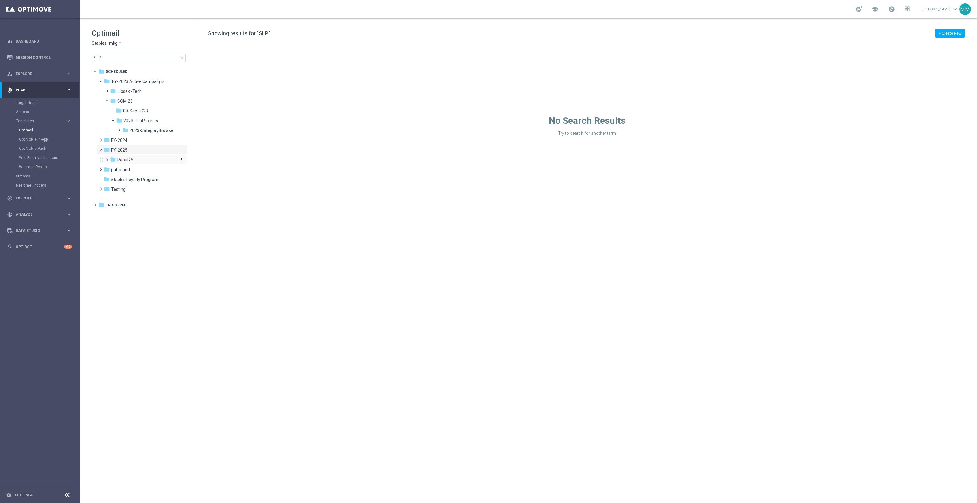
click at [136, 160] on div "folder Retail25" at bounding box center [142, 159] width 65 height 7
click at [97, 71] on span at bounding box center [98, 70] width 2 height 3
click at [181, 58] on span "close" at bounding box center [181, 57] width 5 height 5
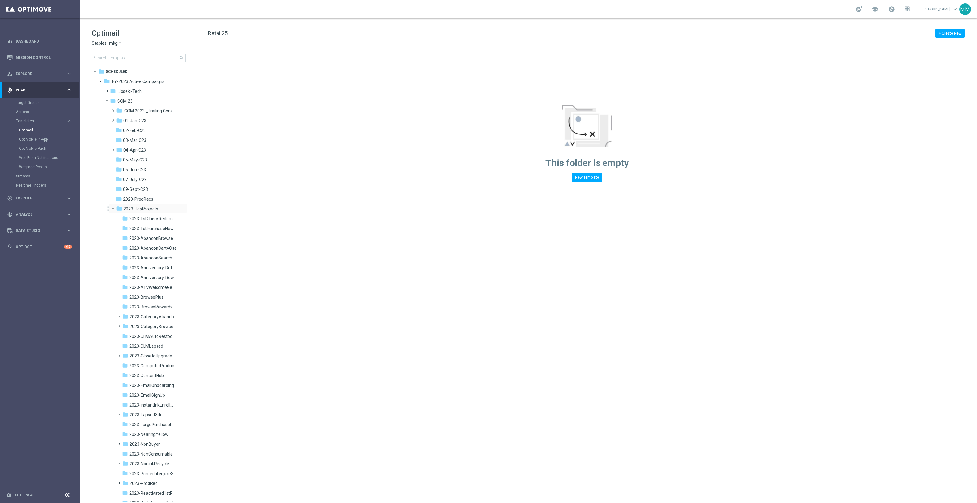
click at [115, 209] on span at bounding box center [116, 207] width 2 height 3
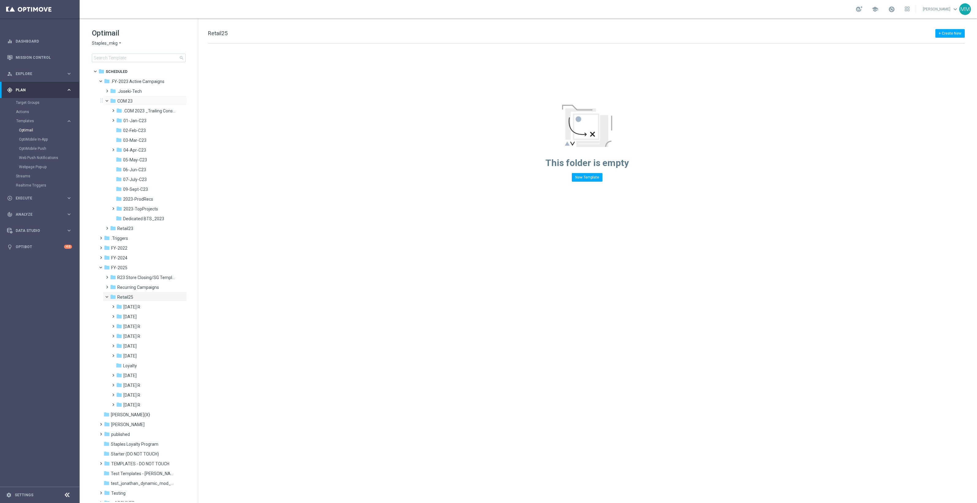
click at [108, 101] on span at bounding box center [109, 99] width 2 height 3
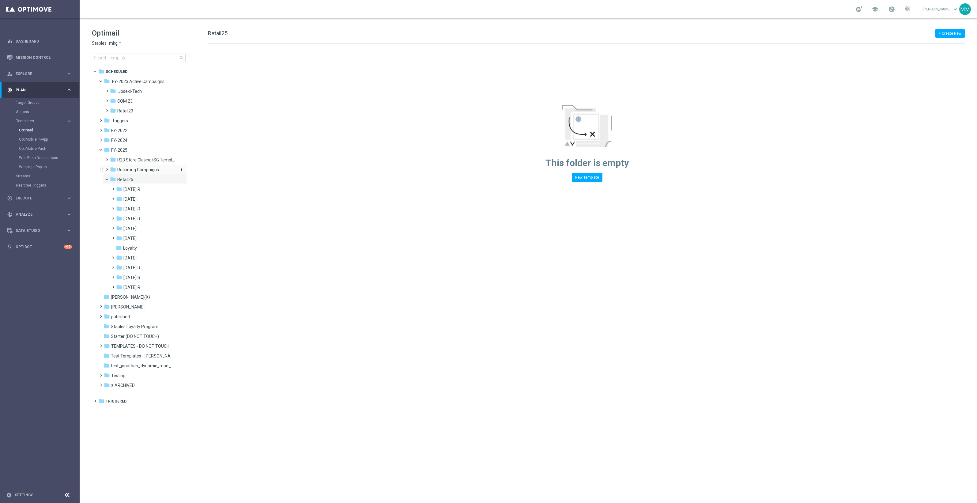
click at [147, 169] on span "Recurring Campaigns" at bounding box center [138, 170] width 42 height 6
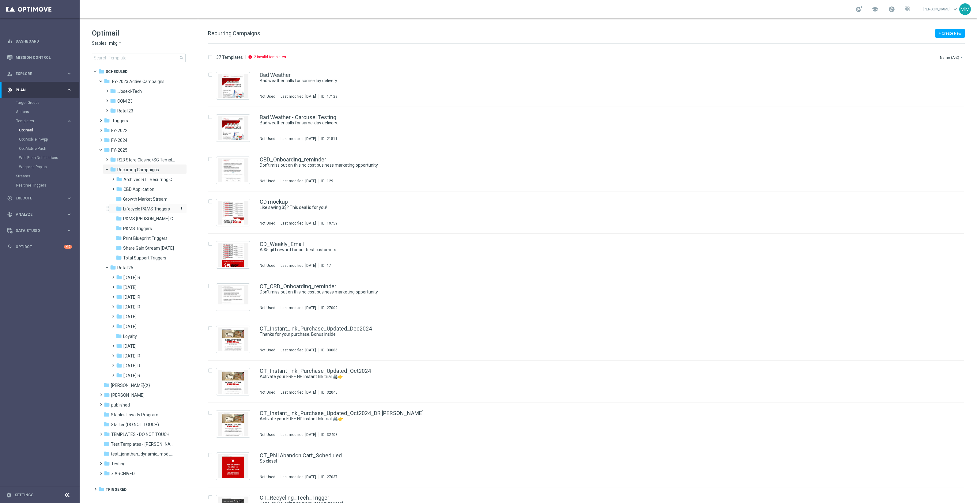
click at [157, 207] on span "Lifecycle P&MS Triggers" at bounding box center [146, 209] width 47 height 6
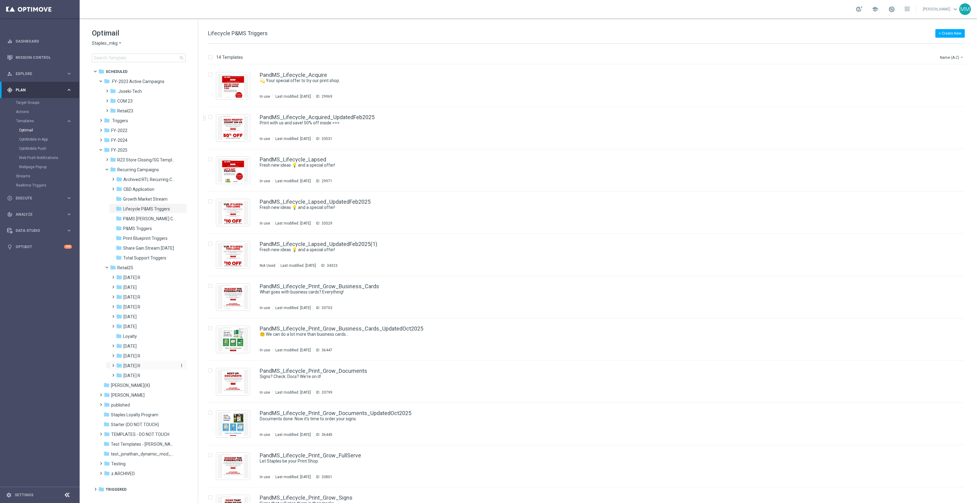
click at [145, 365] on div "folder [DATE] R" at bounding box center [146, 365] width 60 height 7
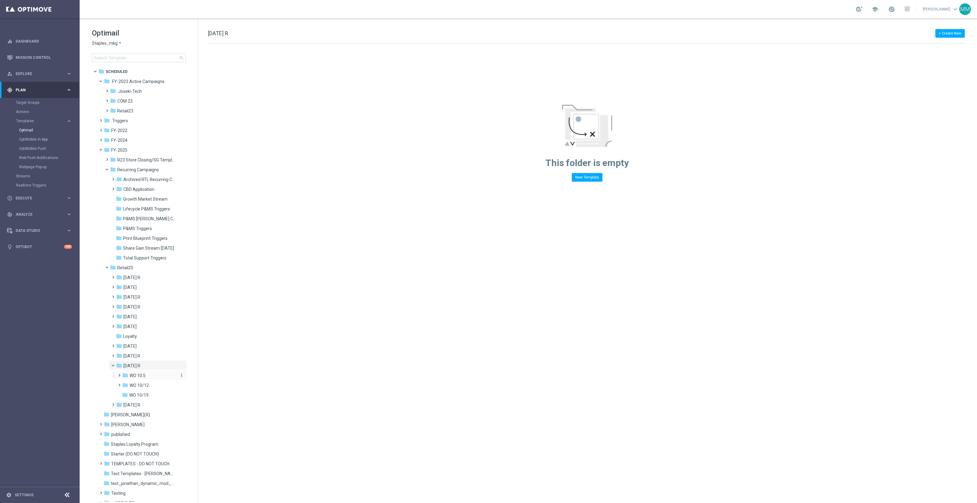
click at [158, 376] on div "folder WO 10.5" at bounding box center [149, 375] width 55 height 7
click at [160, 385] on div "folder Mon 10.6" at bounding box center [153, 385] width 50 height 7
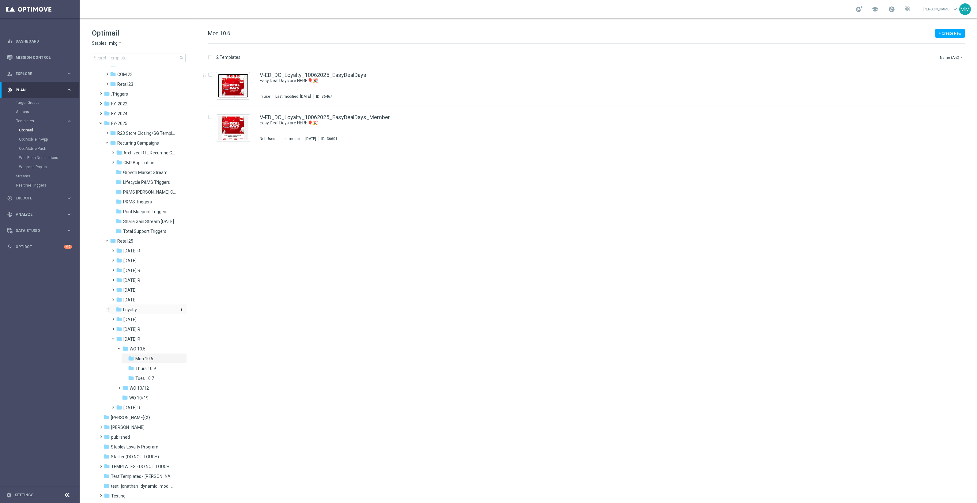
scroll to position [38, 0]
click at [119, 375] on span at bounding box center [118, 373] width 3 height 2
click at [181, 376] on icon "more_vert" at bounding box center [181, 376] width 5 height 5
click at [212, 376] on span "New Folder" at bounding box center [205, 377] width 19 height 5
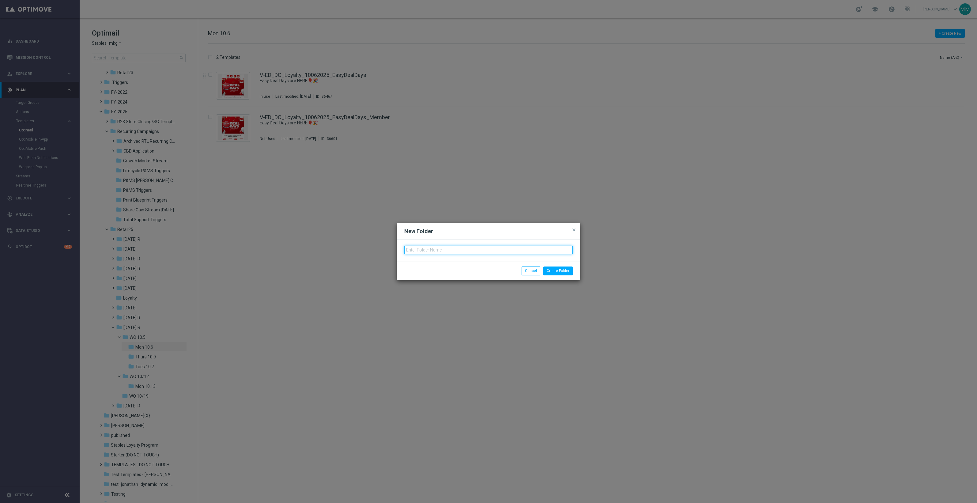
click at [507, 247] on input "text" at bounding box center [488, 250] width 168 height 9
click at [419, 248] on input "[DATE]" at bounding box center [488, 250] width 168 height 9
type input "Fri 10.17"
click at [569, 269] on button "Create Folder" at bounding box center [557, 270] width 29 height 9
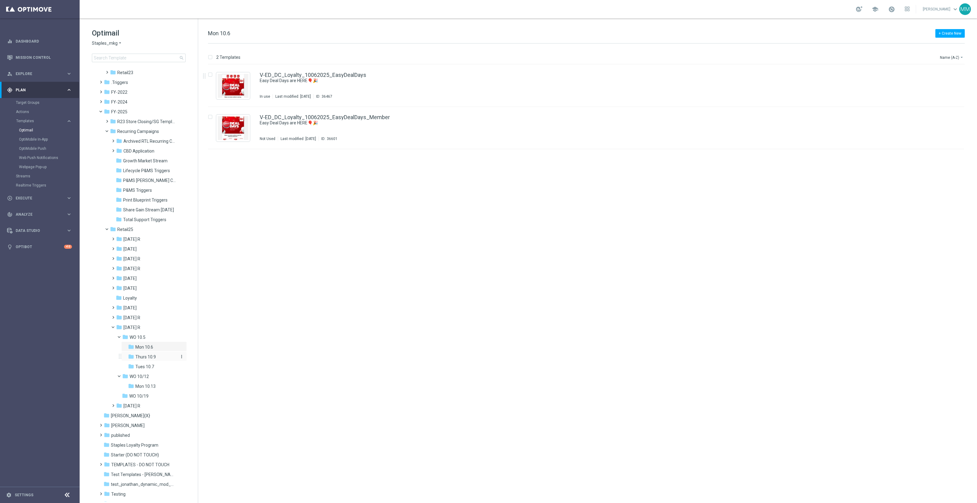
click at [157, 358] on div "folder Thurs 10.9" at bounding box center [153, 356] width 50 height 7
click at [156, 362] on div "folder Tues 10.7 more_vert" at bounding box center [154, 366] width 66 height 10
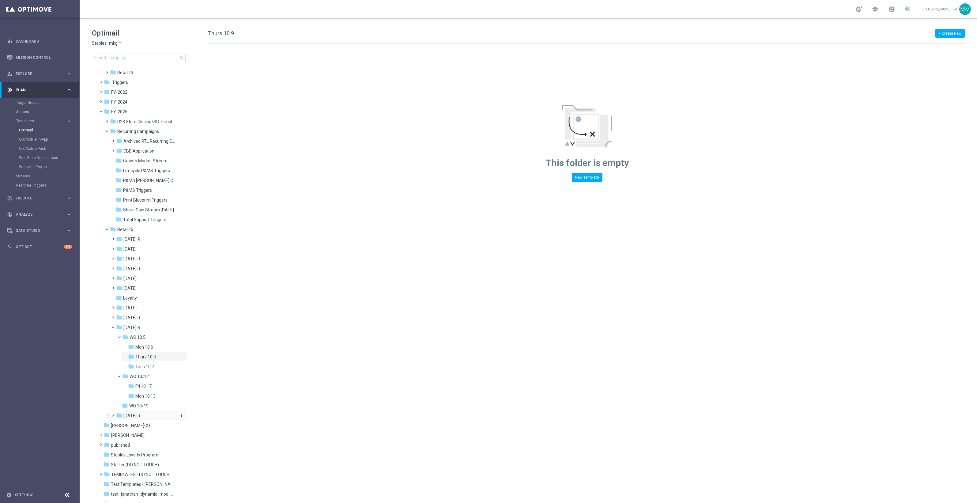
click at [142, 415] on div "folder [DATE] R" at bounding box center [146, 415] width 60 height 7
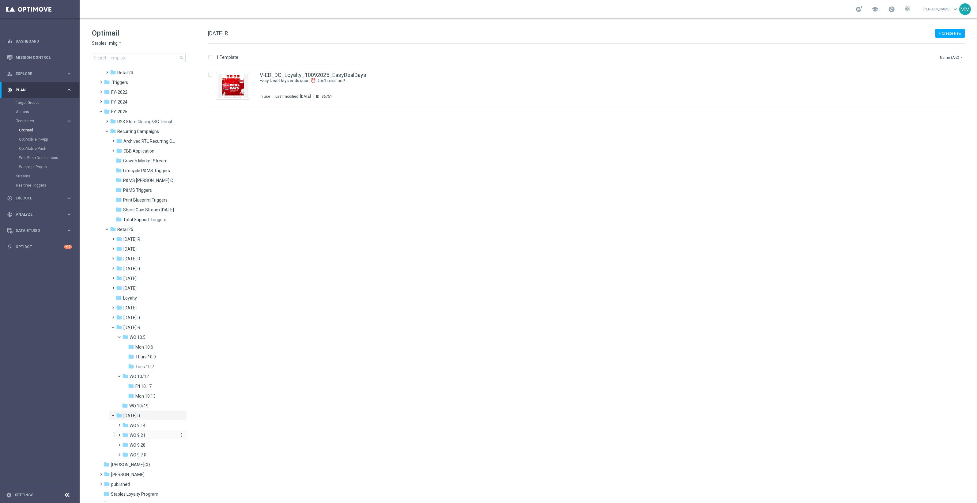
click at [149, 437] on div "folder WO 9.21" at bounding box center [149, 435] width 55 height 7
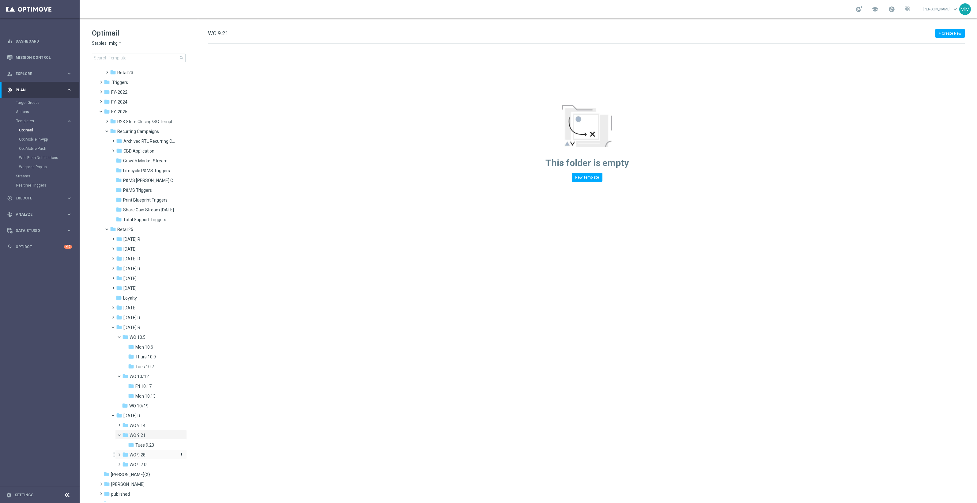
click at [151, 454] on div "folder WO 9.28" at bounding box center [149, 454] width 55 height 7
click at [149, 466] on div "folder Fri 10.3" at bounding box center [153, 464] width 50 height 7
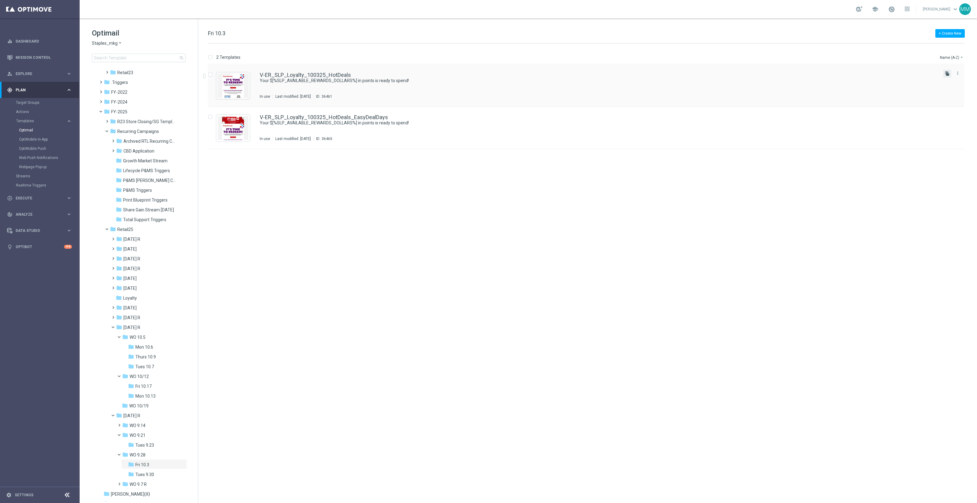
click at [949, 71] on icon "file_copy" at bounding box center [947, 73] width 5 height 5
click at [139, 478] on div "folder Tues 9.30 more_vert" at bounding box center [154, 474] width 66 height 10
click at [151, 468] on div "folder Fri 10.3" at bounding box center [153, 464] width 50 height 7
click at [961, 115] on div "more_vert" at bounding box center [958, 116] width 8 height 8
click at [956, 115] on icon "more_vert" at bounding box center [957, 115] width 5 height 5
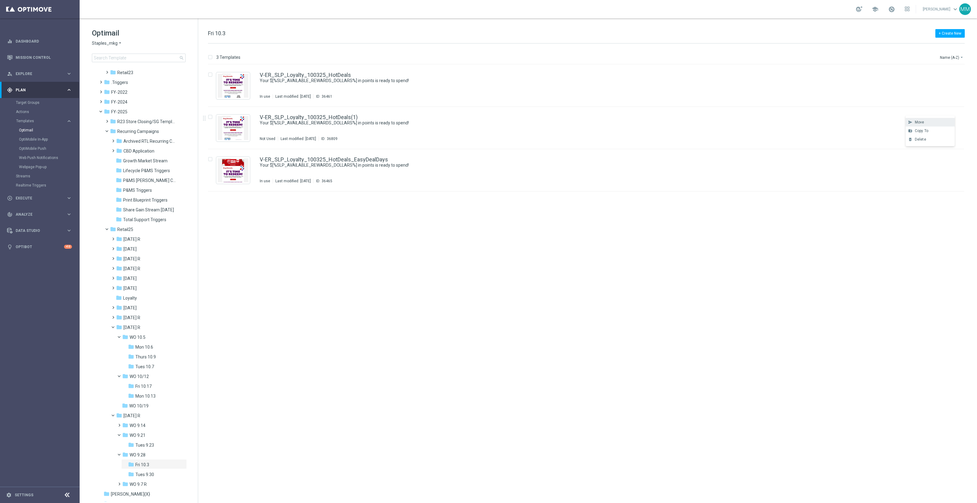
click at [922, 120] on span "Move" at bounding box center [919, 122] width 9 height 4
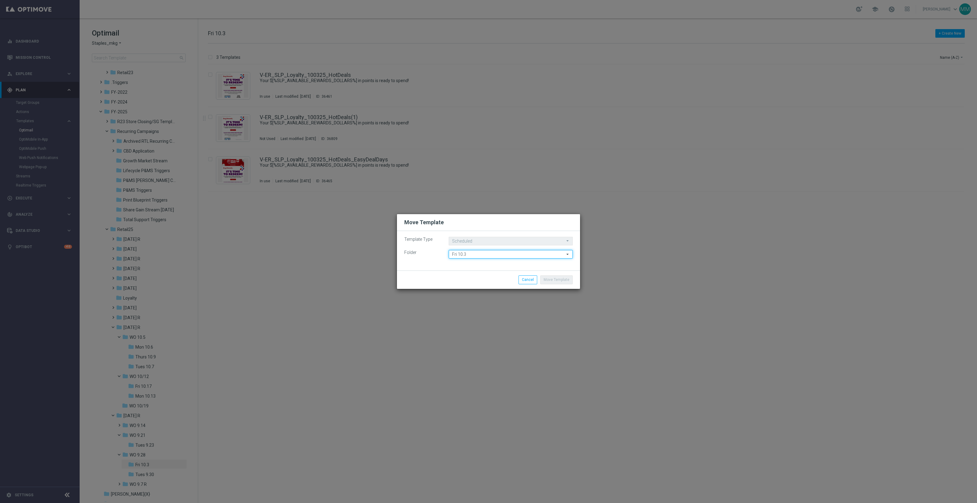
click at [529, 254] on input "Fri 10.3" at bounding box center [511, 254] width 124 height 9
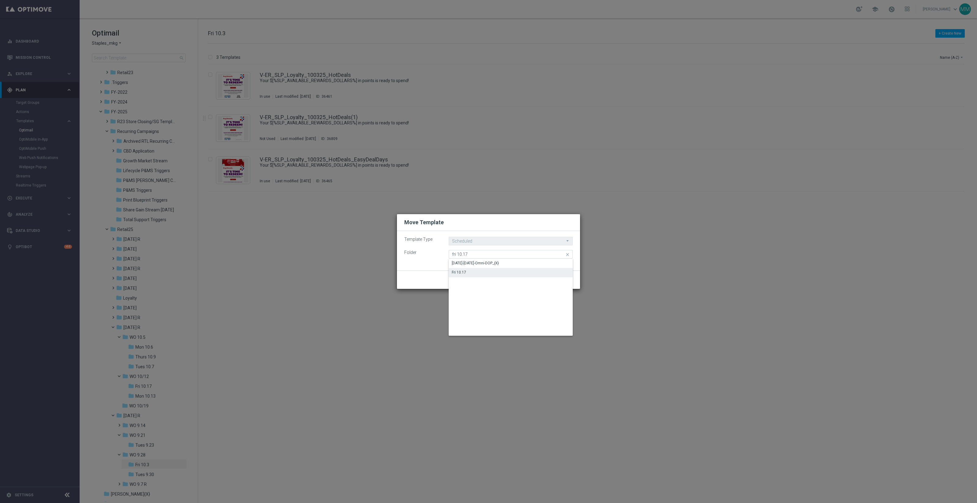
click at [501, 270] on div "Fri 10.17" at bounding box center [511, 272] width 124 height 9
type input "Fri 10.17"
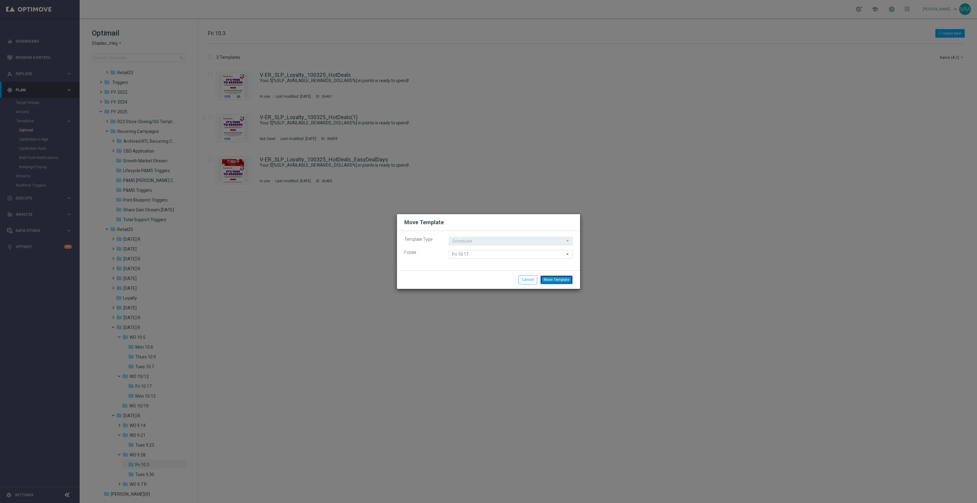
click at [550, 278] on button "Move Template" at bounding box center [556, 279] width 32 height 9
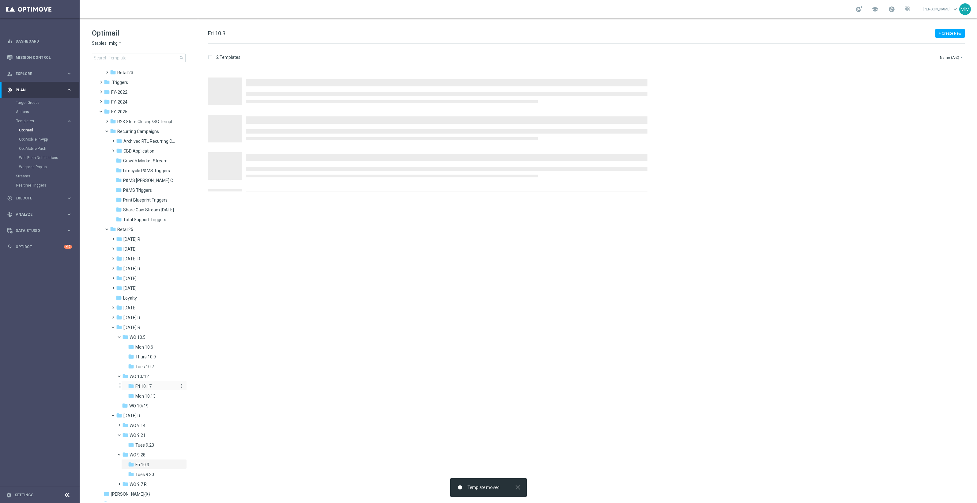
click at [159, 387] on div "folder Fri 10.17" at bounding box center [153, 386] width 50 height 7
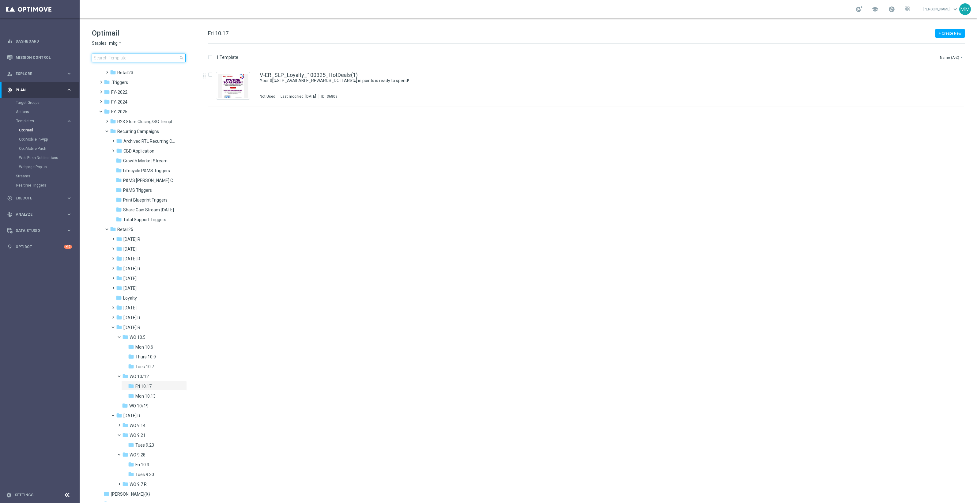
click at [137, 58] on input at bounding box center [139, 58] width 94 height 9
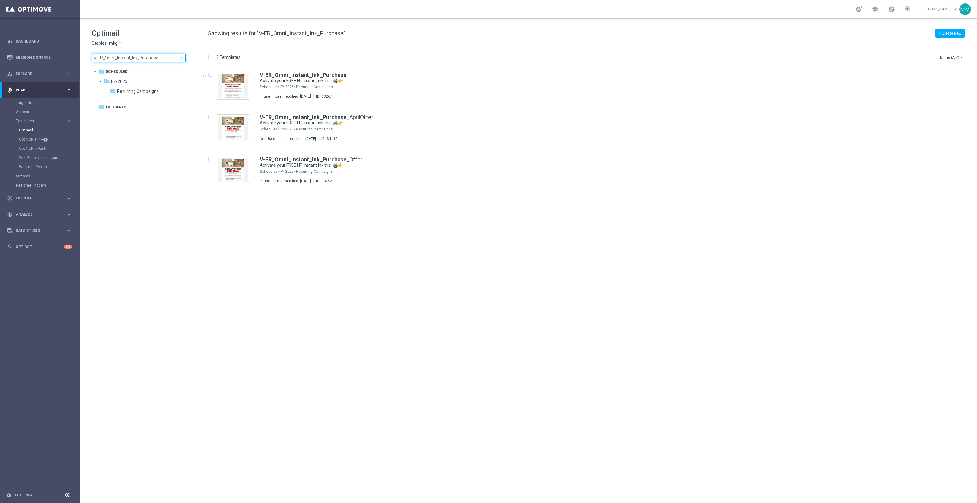
type input "V-ER_Omni_Instant_Ink_Purchase"
drag, startPoint x: 228, startPoint y: 85, endPoint x: 537, endPoint y: 240, distance: 345.4
click at [537, 240] on div "insert_drive_file V-ER_Omni_Instant_Ink_Purchase Activate your FREE HP instant …" at bounding box center [589, 284] width 774 height 438
drag, startPoint x: 163, startPoint y: 57, endPoint x: 90, endPoint y: 47, distance: 73.2
click at [90, 47] on div "Optimail Staples_mkg arrow_drop_down × Staples_mkg V-ER_Omni_Instant_Ink_Purcha…" at bounding box center [139, 60] width 118 height 84
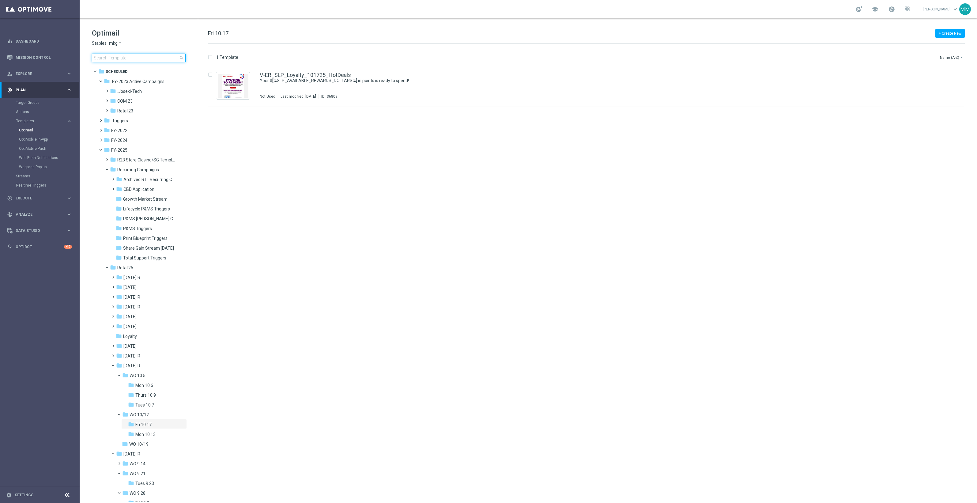
click at [132, 60] on input at bounding box center [139, 58] width 94 height 9
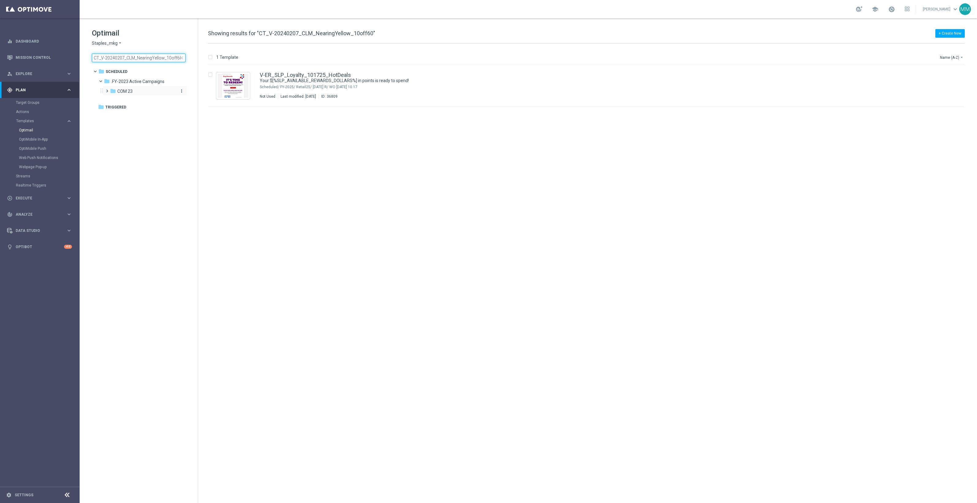
type input "CT_V-20240207_CLM_NearingYellow_10off60"
click at [153, 93] on div "folder COM 23" at bounding box center [142, 91] width 65 height 7
click at [153, 103] on span "2023-TopProjects" at bounding box center [140, 101] width 35 height 6
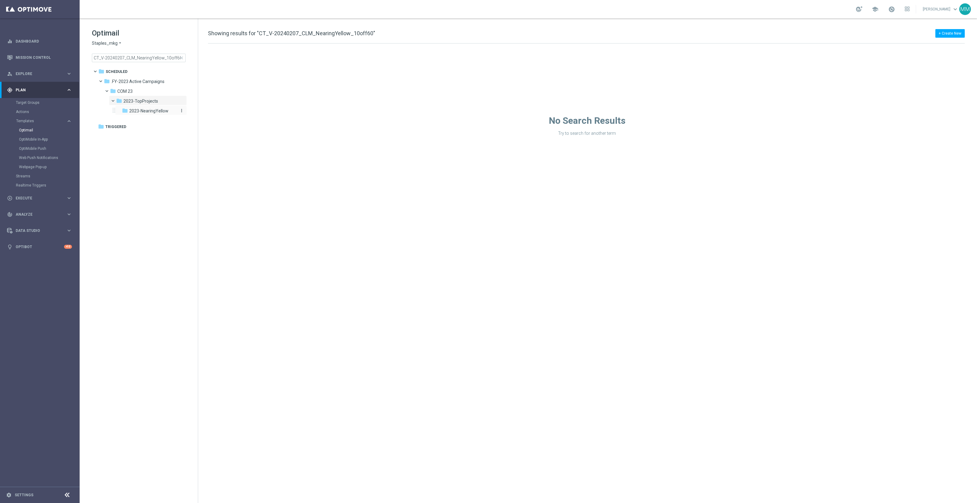
click at [162, 111] on span "2023-NearingYellow" at bounding box center [148, 111] width 39 height 6
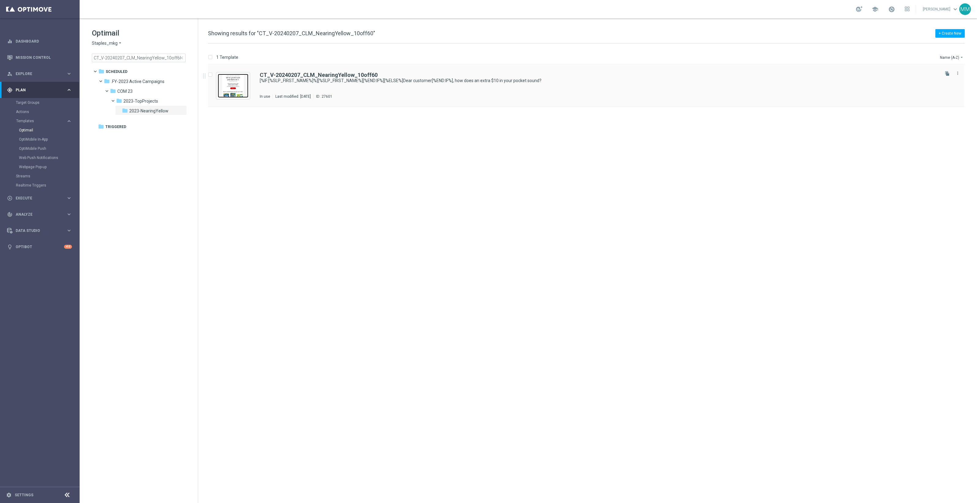
click at [232, 85] on img "Press SPACE to select this row." at bounding box center [233, 86] width 31 height 24
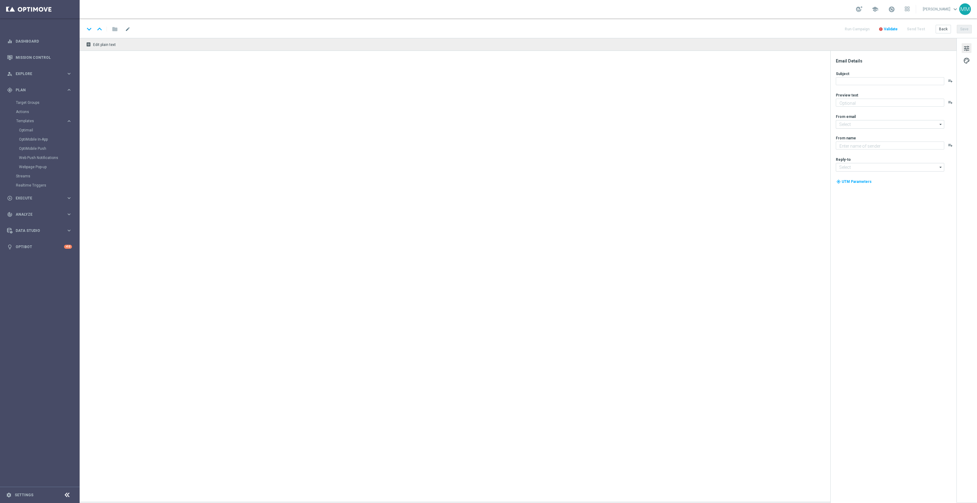
type textarea "Come shop again and score this EXCLUSIVE offer."
type input "[EMAIL_ADDRESS][DOMAIN_NAME]"
type textarea "Staples"
type input "[EMAIL_ADDRESS][DOMAIN_NAME]"
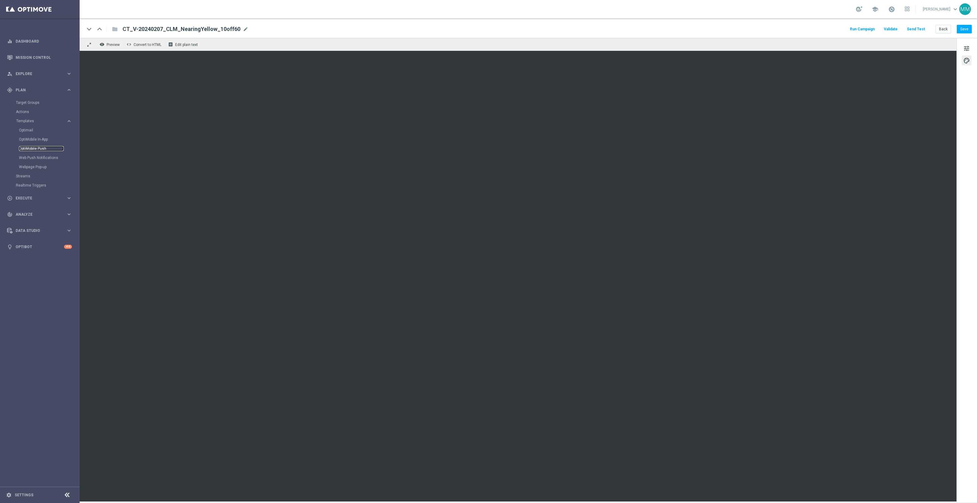
click at [32, 147] on link "OptiMobile Push" at bounding box center [41, 148] width 45 height 5
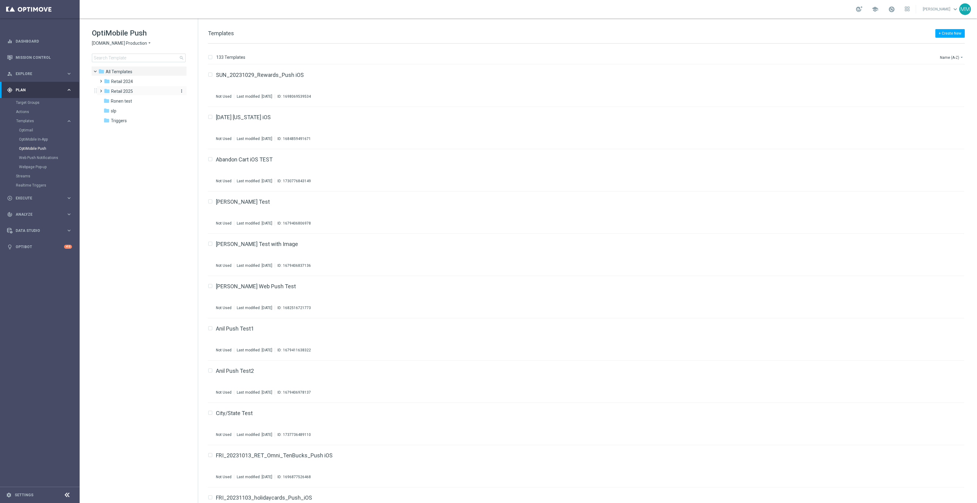
click at [150, 89] on div "folder Retail 2025" at bounding box center [139, 91] width 70 height 7
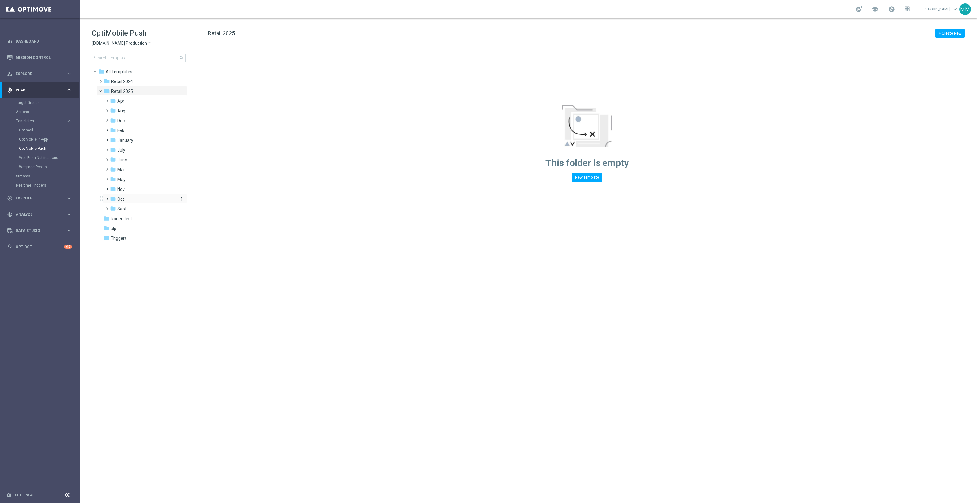
click at [132, 199] on div "folder Oct" at bounding box center [142, 199] width 65 height 7
click at [153, 211] on div "folder wo 10.12" at bounding box center [146, 208] width 60 height 7
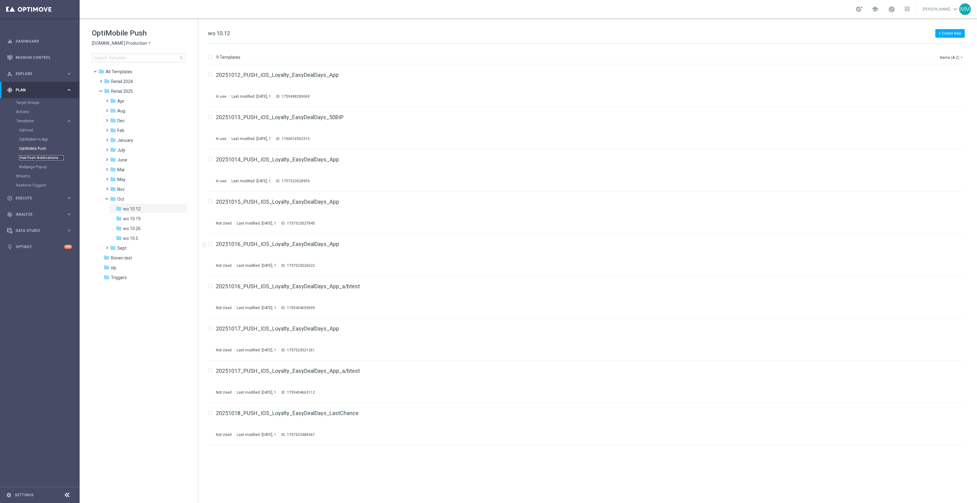
click at [55, 155] on link "Web Push Notifications" at bounding box center [41, 157] width 45 height 5
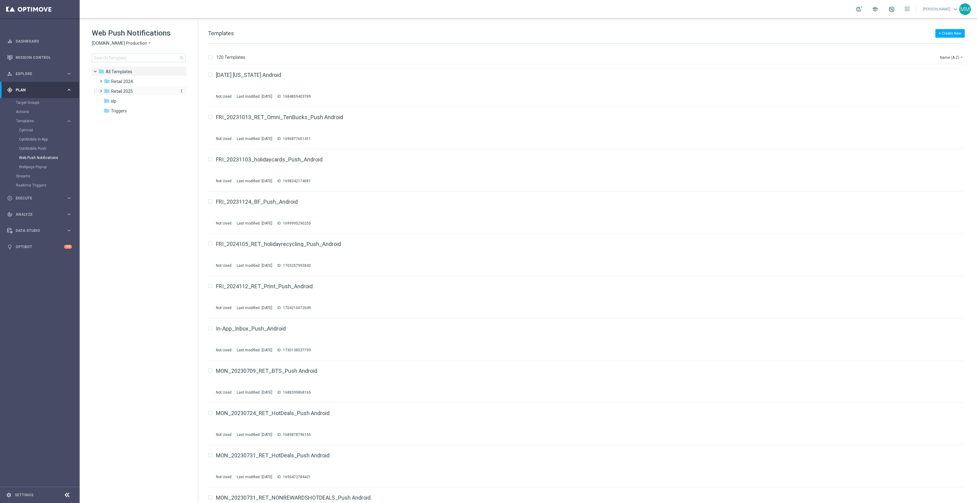
click at [135, 91] on div "folder Retail 2025" at bounding box center [139, 91] width 70 height 7
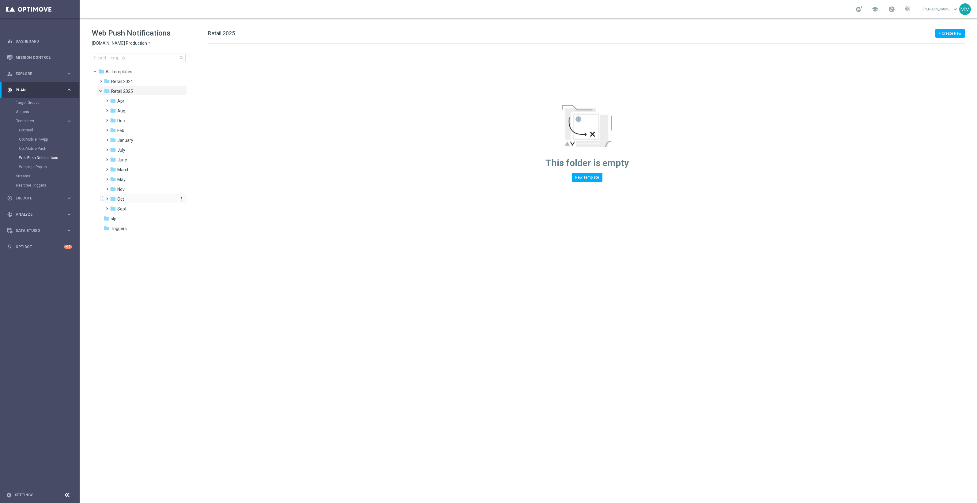
click at [127, 200] on div "folder Oct" at bounding box center [142, 199] width 65 height 7
click at [139, 209] on span "wo 10.12" at bounding box center [131, 209] width 17 height 6
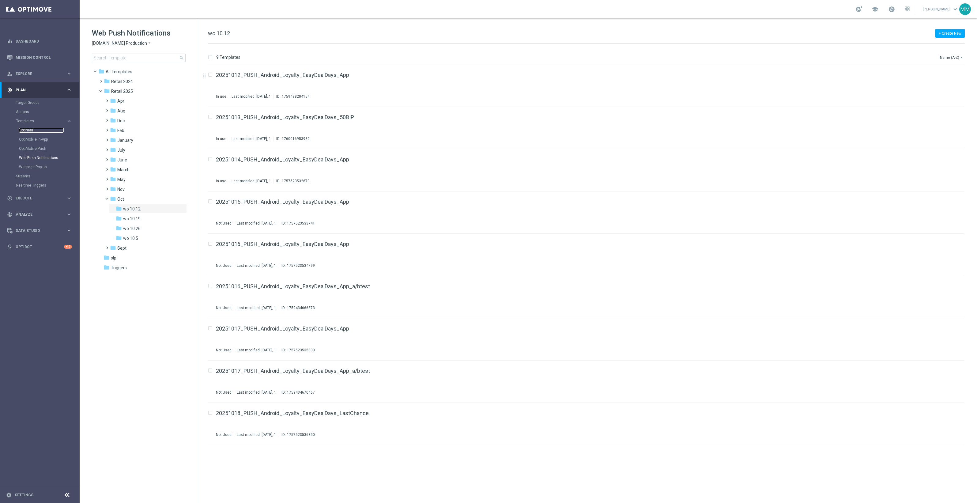
click at [28, 130] on link "Optimail" at bounding box center [41, 130] width 45 height 5
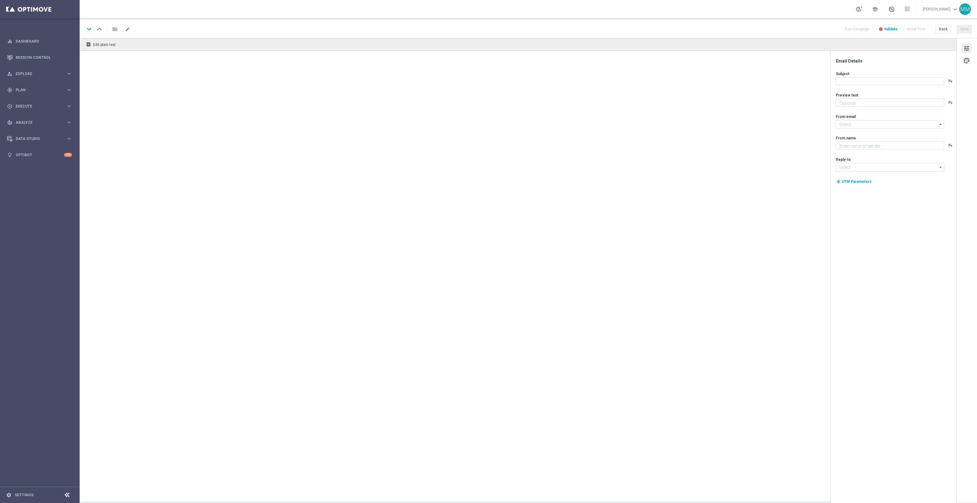
type textarea "Redeem now and save on these top deals."
type input "[EMAIL_ADDRESS][DOMAIN_NAME]"
type textarea "Staples"
type input "[EMAIL_ADDRESS][DOMAIN_NAME]"
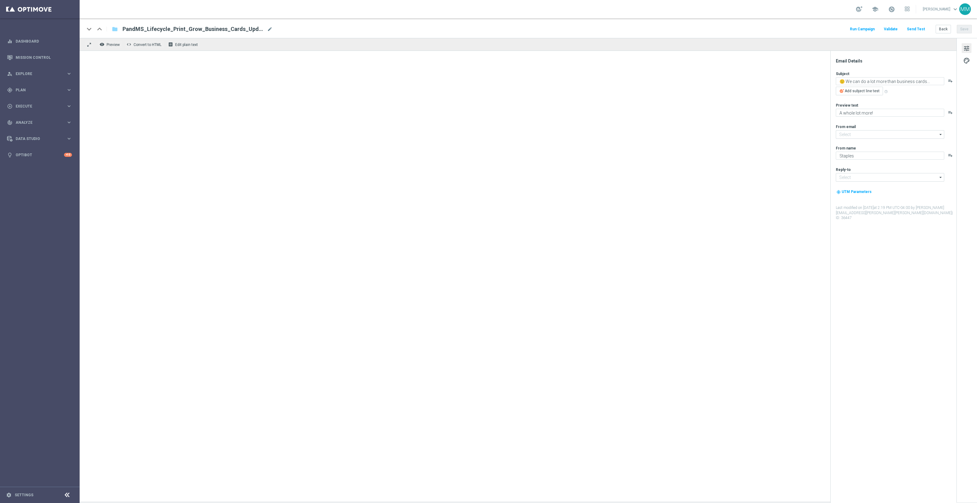
type input "[EMAIL_ADDRESS][DOMAIN_NAME]"
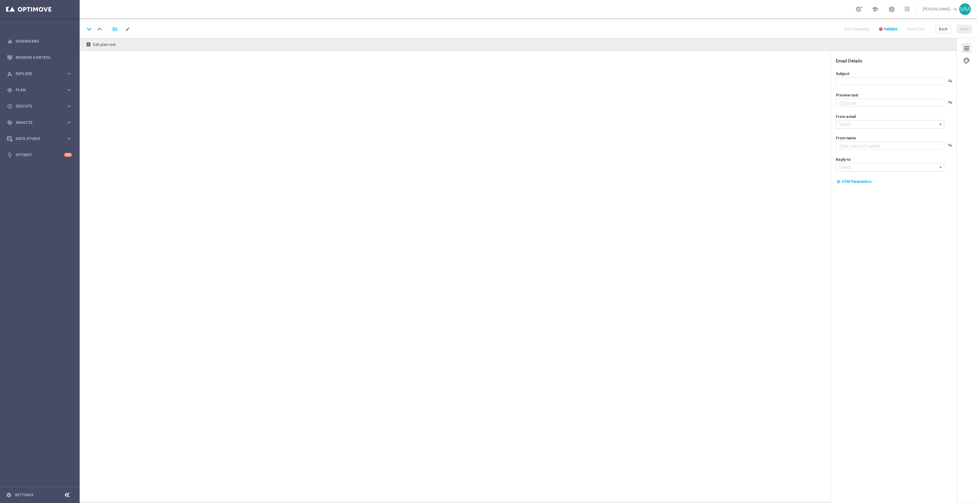
type textarea "Expand your reach with custom signage."
type textarea "Staples"
type input "[EMAIL_ADDRESS][DOMAIN_NAME]"
type textarea "7 days. 1,000+ products. Starting now!"
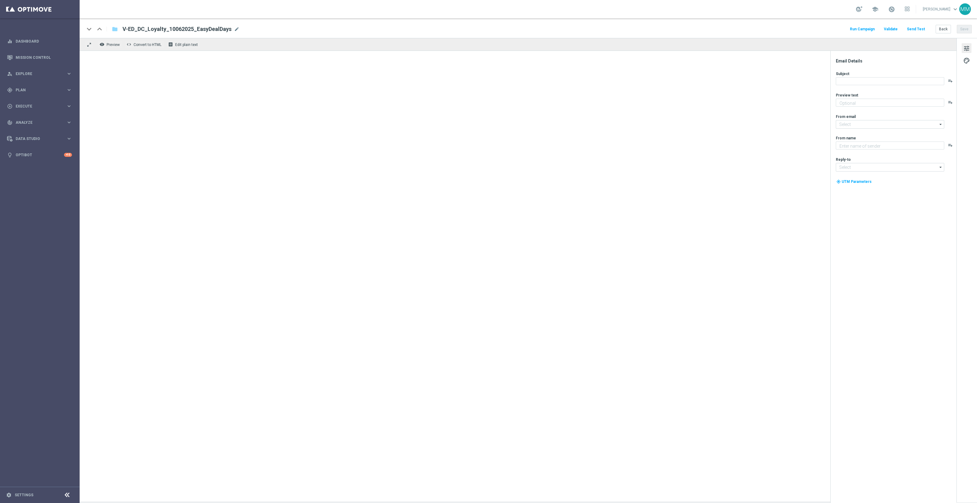
type input "[EMAIL_ADDRESS][DOMAIN_NAME]"
type textarea "Staples"
type input "[EMAIL_ADDRESS][DOMAIN_NAME]"
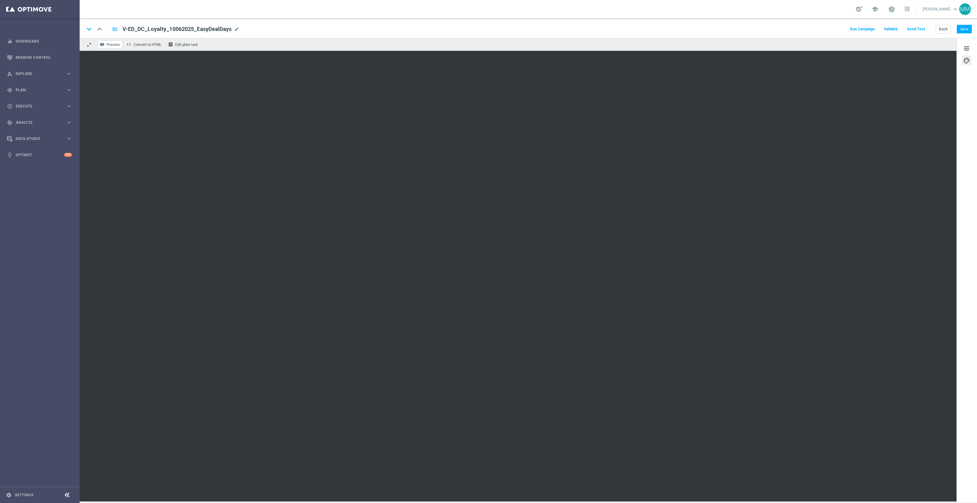
click at [112, 43] on span "Preview" at bounding box center [113, 45] width 13 height 4
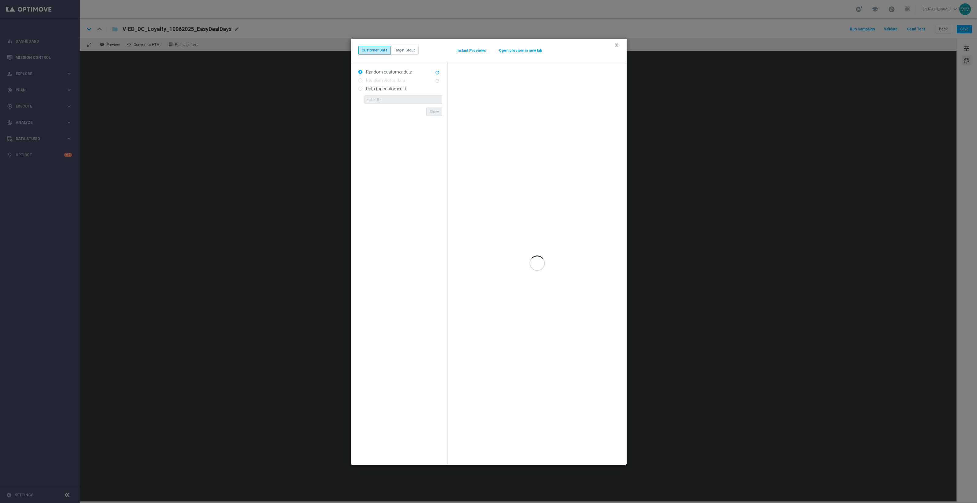
click at [618, 45] on icon "clear" at bounding box center [616, 45] width 5 height 5
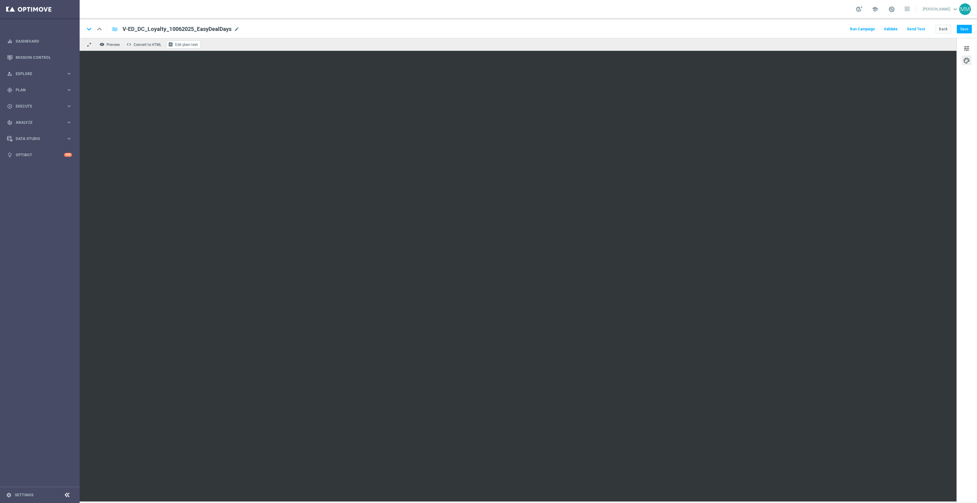
click at [198, 45] on button "receipt Edit plain text" at bounding box center [184, 44] width 34 height 8
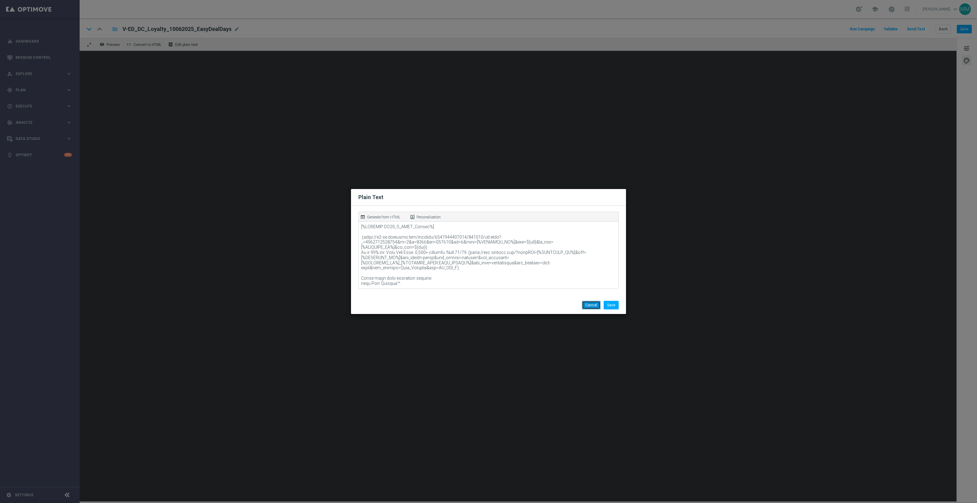
click at [590, 306] on button "Cancel" at bounding box center [591, 305] width 19 height 9
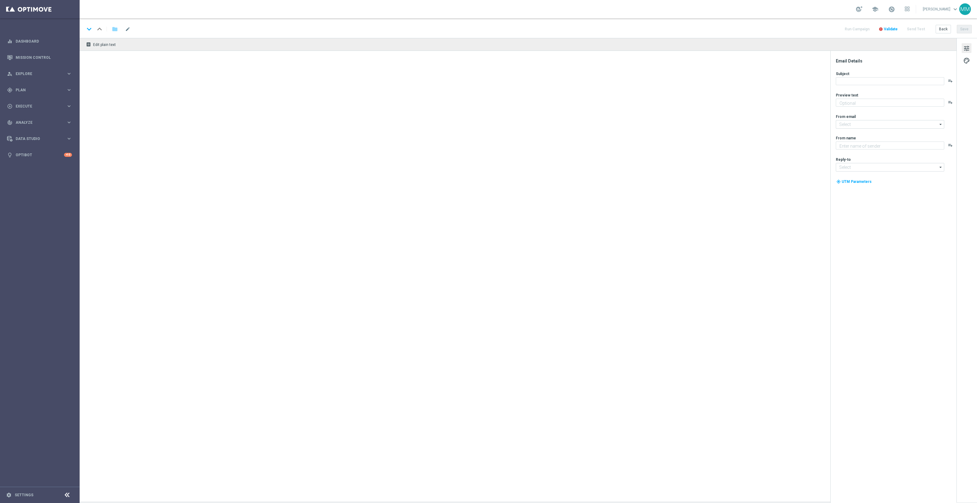
type textarea "Redeem now and save on these top deals."
type textarea "Staples"
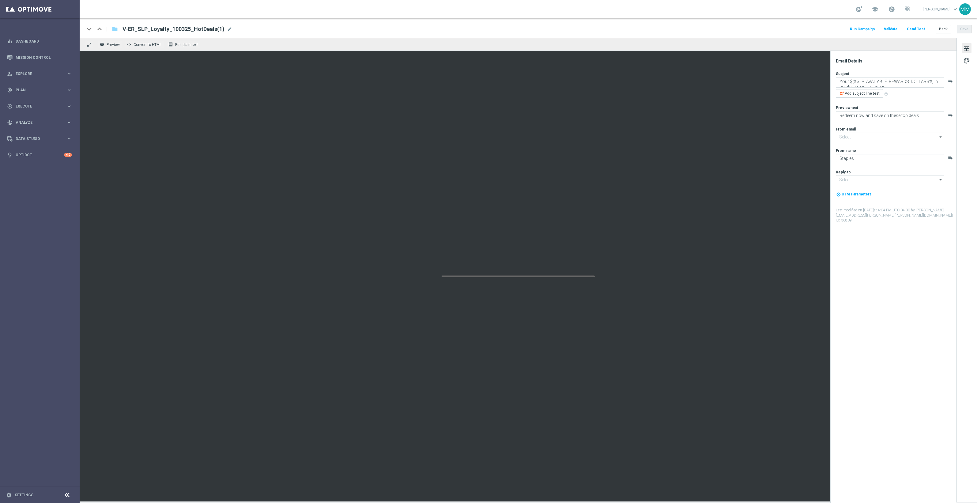
type input "[EMAIL_ADDRESS][DOMAIN_NAME]"
click at [242, 30] on div "keyboard_arrow_down keyboard_arrow_up folder V-ER_SLP_Loyalty_100325_HotDeals(1…" at bounding box center [528, 29] width 887 height 8
click at [230, 29] on div "keyboard_arrow_down keyboard_arrow_up folder V-ER_SLP_Loyalty_100325_HotDeals(1…" at bounding box center [528, 29] width 887 height 8
click at [227, 29] on span "mode_edit" at bounding box center [230, 29] width 6 height 6
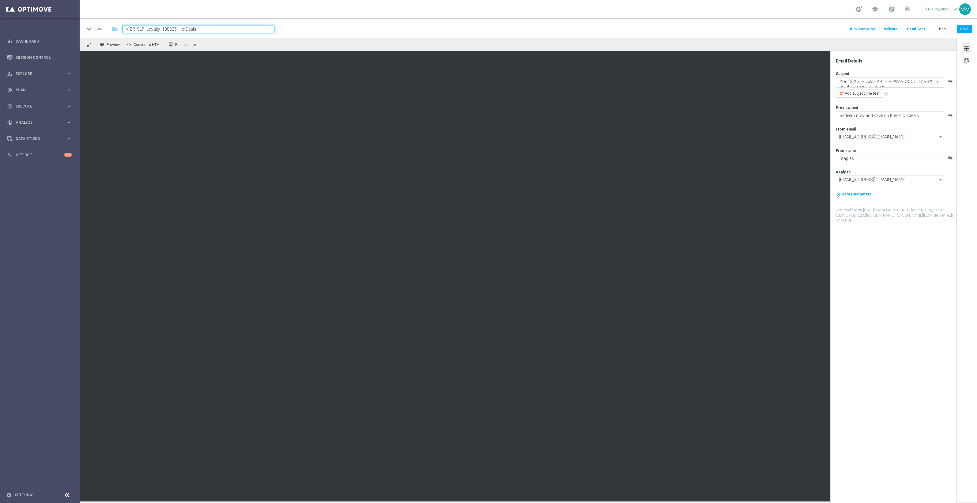
click at [169, 29] on input "V-ER_SLP_Loyalty_100325_HotDeals" at bounding box center [199, 29] width 152 height 8
type input "V-ER_SLP_Loyalty_101725_HotDeals"
click at [964, 29] on button "Save" at bounding box center [964, 29] width 15 height 9
click at [315, 12] on div "school Mary Musialowski keyboard_arrow_down MM" at bounding box center [528, 9] width 897 height 18
drag, startPoint x: 968, startPoint y: 28, endPoint x: 940, endPoint y: 34, distance: 29.3
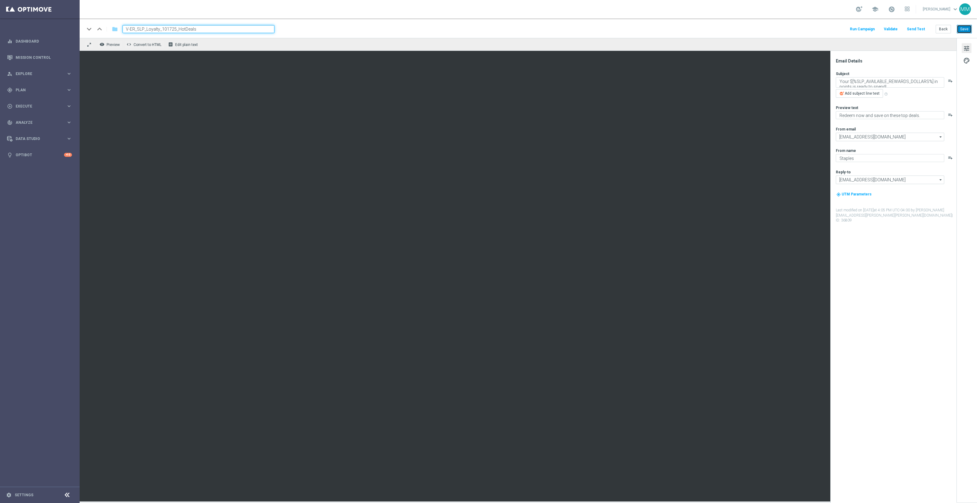
click at [968, 28] on button "Save" at bounding box center [964, 29] width 15 height 9
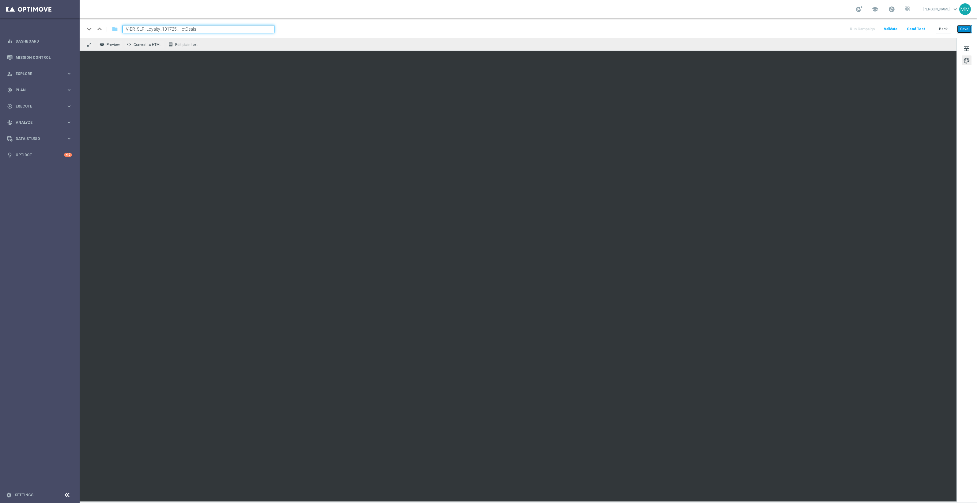
click at [962, 25] on button "Save" at bounding box center [964, 29] width 15 height 9
click at [963, 26] on button "Save" at bounding box center [964, 29] width 15 height 9
click at [967, 30] on button "Save" at bounding box center [964, 29] width 15 height 9
click at [964, 29] on button "Save" at bounding box center [964, 29] width 15 height 9
click at [970, 29] on button "Save" at bounding box center [964, 29] width 15 height 9
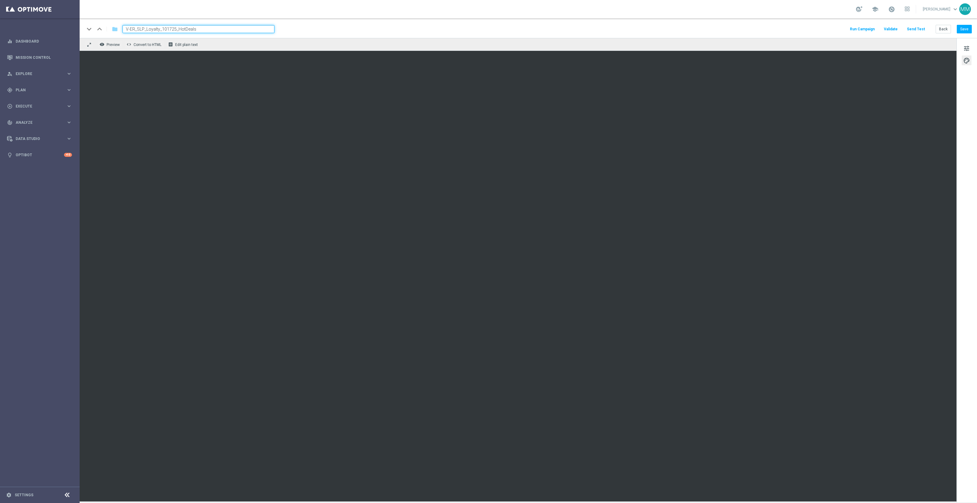
drag, startPoint x: 204, startPoint y: 29, endPoint x: 125, endPoint y: 30, distance: 79.3
click at [125, 30] on input "V-ER_SLP_Loyalty_101725_HotDeals" at bounding box center [199, 29] width 152 height 8
click at [916, 32] on button "Send Test" at bounding box center [916, 29] width 20 height 8
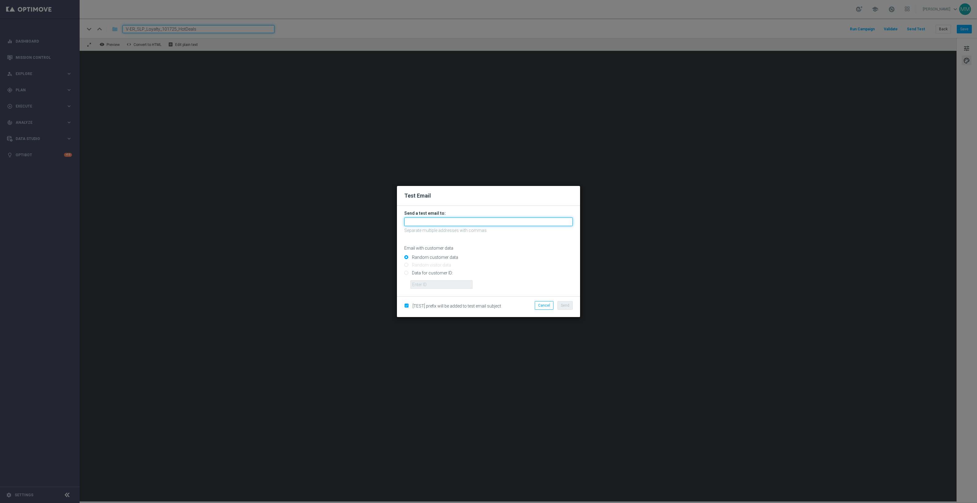
click at [445, 222] on input "text" at bounding box center [488, 221] width 168 height 9
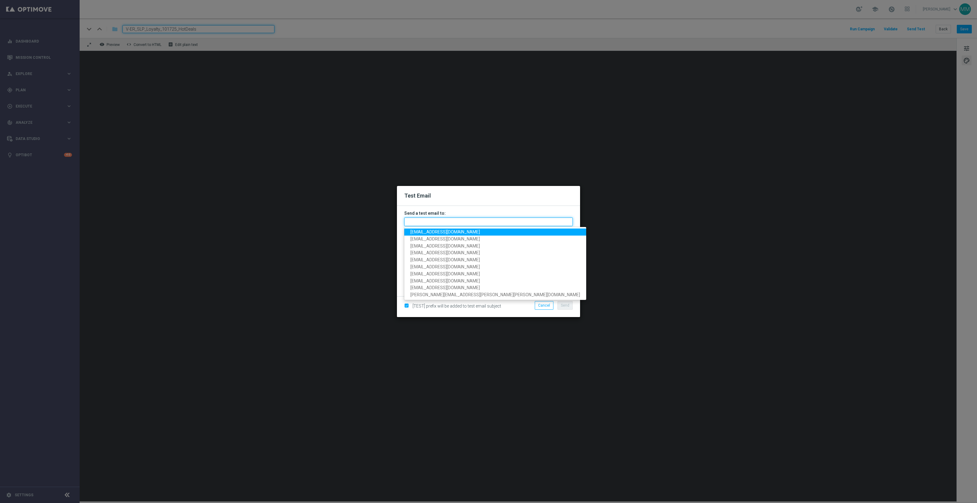
paste input "staples.96a1-blp80@litmusemail.com"
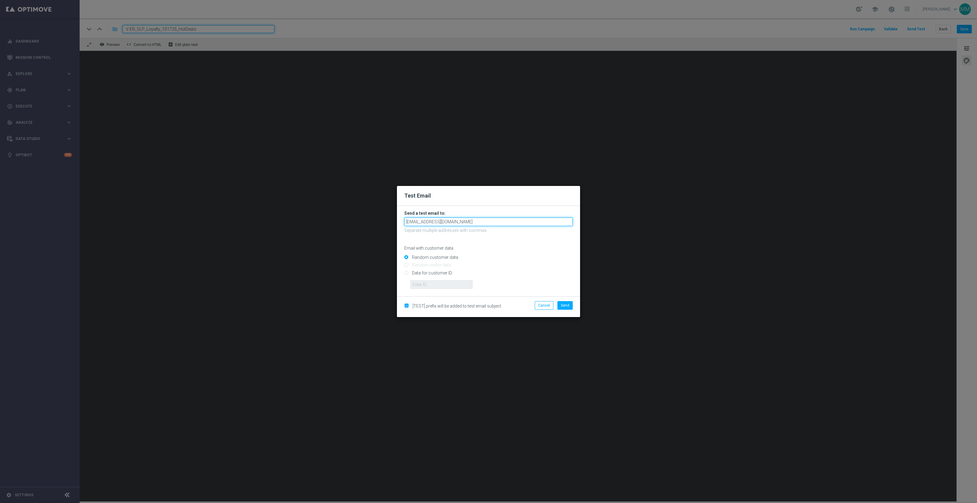
type input "staples.96a1-blp80@litmusemail.com"
drag, startPoint x: 420, startPoint y: 273, endPoint x: 427, endPoint y: 277, distance: 8.6
click at [420, 273] on input "Data for customer ID:" at bounding box center [488, 275] width 168 height 9
radio input "true"
click at [427, 282] on input "text" at bounding box center [441, 284] width 62 height 9
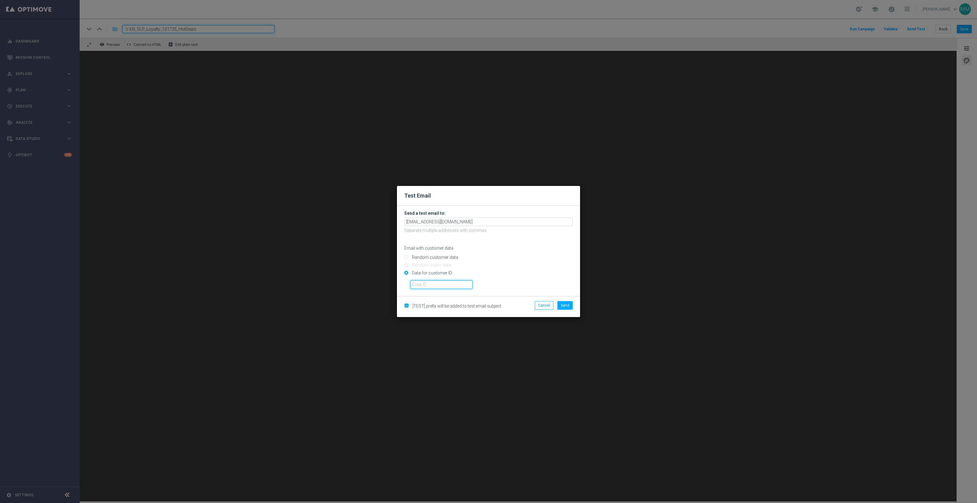
paste input "10000024919"
type input "10000024919"
click at [559, 304] on button "Send" at bounding box center [564, 305] width 15 height 9
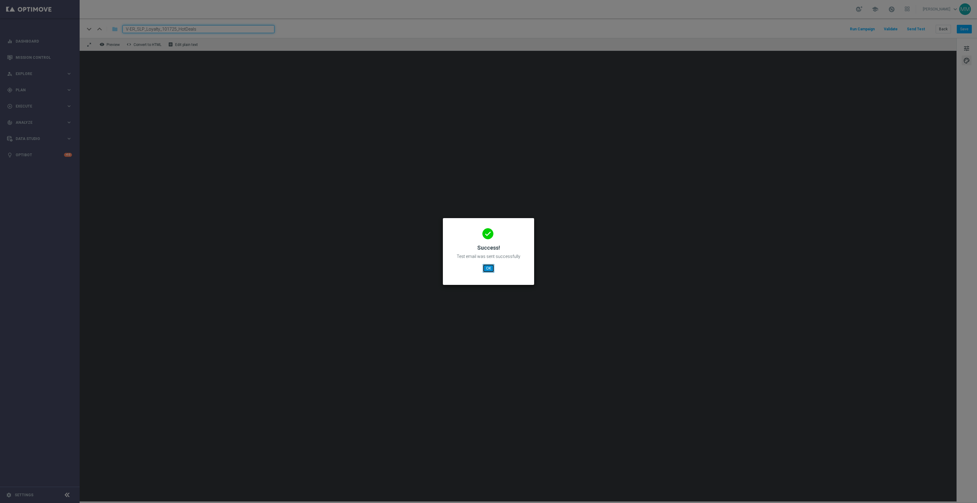
click at [489, 267] on button "OK" at bounding box center [489, 268] width 12 height 9
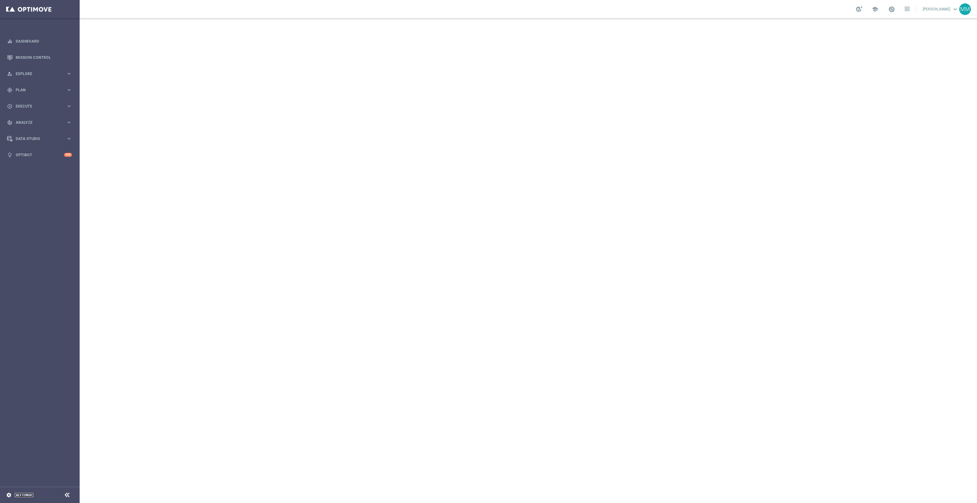
click at [28, 495] on link "Settings" at bounding box center [24, 495] width 19 height 4
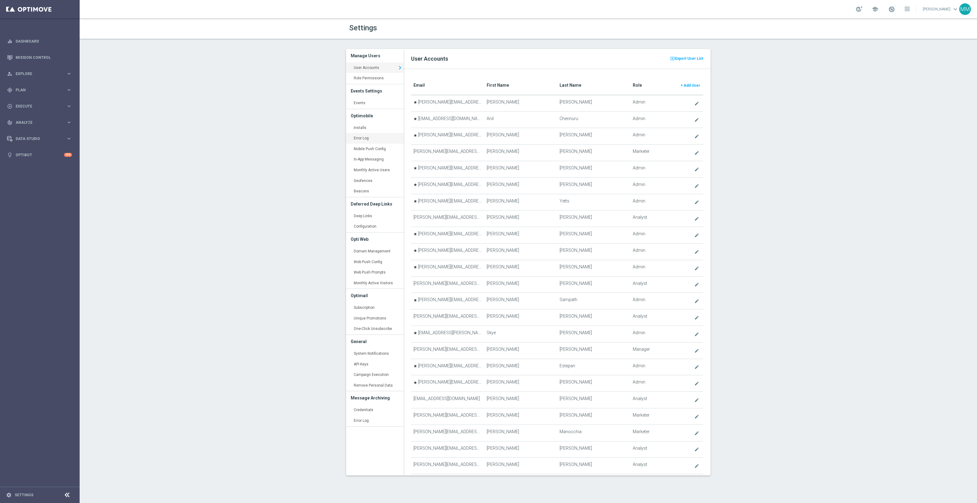
drag, startPoint x: 364, startPoint y: 130, endPoint x: 395, endPoint y: 140, distance: 33.0
click at [364, 130] on link "Installs keyboard_arrow_right" at bounding box center [375, 128] width 58 height 11
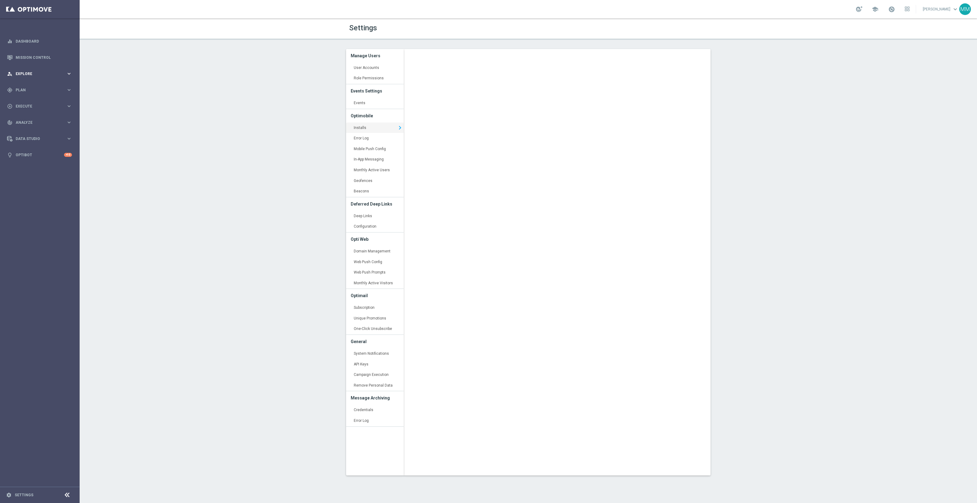
click at [46, 81] on div "person_search Explore keyboard_arrow_right" at bounding box center [39, 74] width 79 height 16
click at [33, 166] on div "gps_fixed Plan keyboard_arrow_right" at bounding box center [39, 163] width 79 height 16
click at [30, 121] on span "Templates" at bounding box center [38, 121] width 44 height 4
click at [41, 155] on link "Web Push Notifications" at bounding box center [41, 157] width 45 height 5
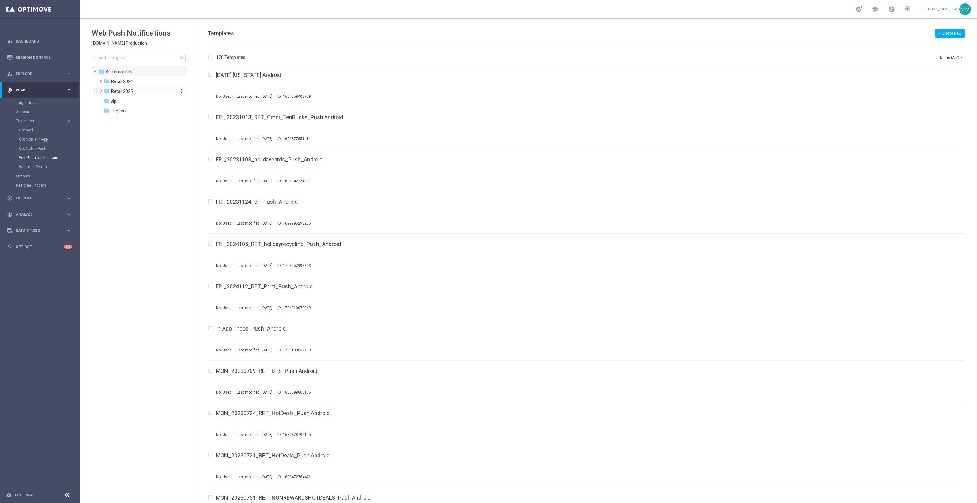
click at [125, 92] on span "Retail 2025" at bounding box center [122, 92] width 22 height 6
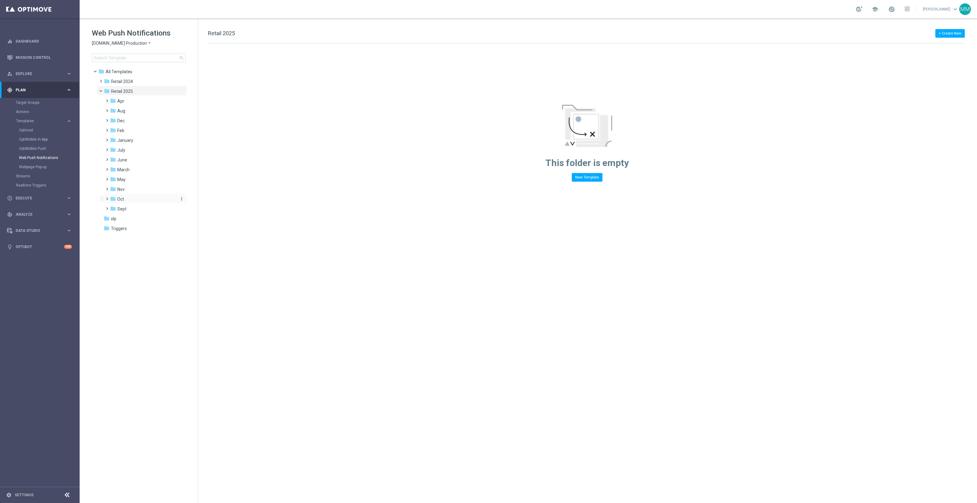
click at [126, 198] on div "folder Oct" at bounding box center [142, 199] width 65 height 7
click at [142, 235] on div "folder wo 10.5" at bounding box center [146, 238] width 60 height 7
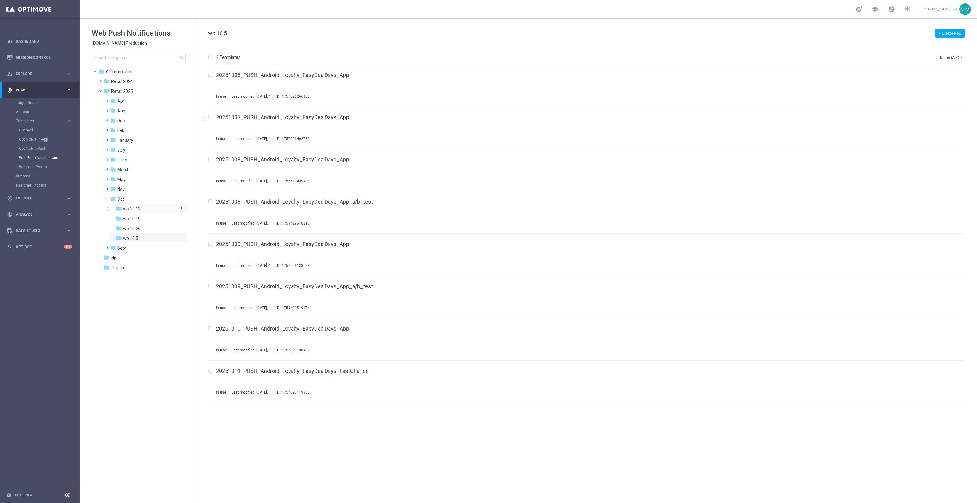
click at [143, 207] on div "folder wo 10.12" at bounding box center [146, 208] width 60 height 7
